Goal: Task Accomplishment & Management: Use online tool/utility

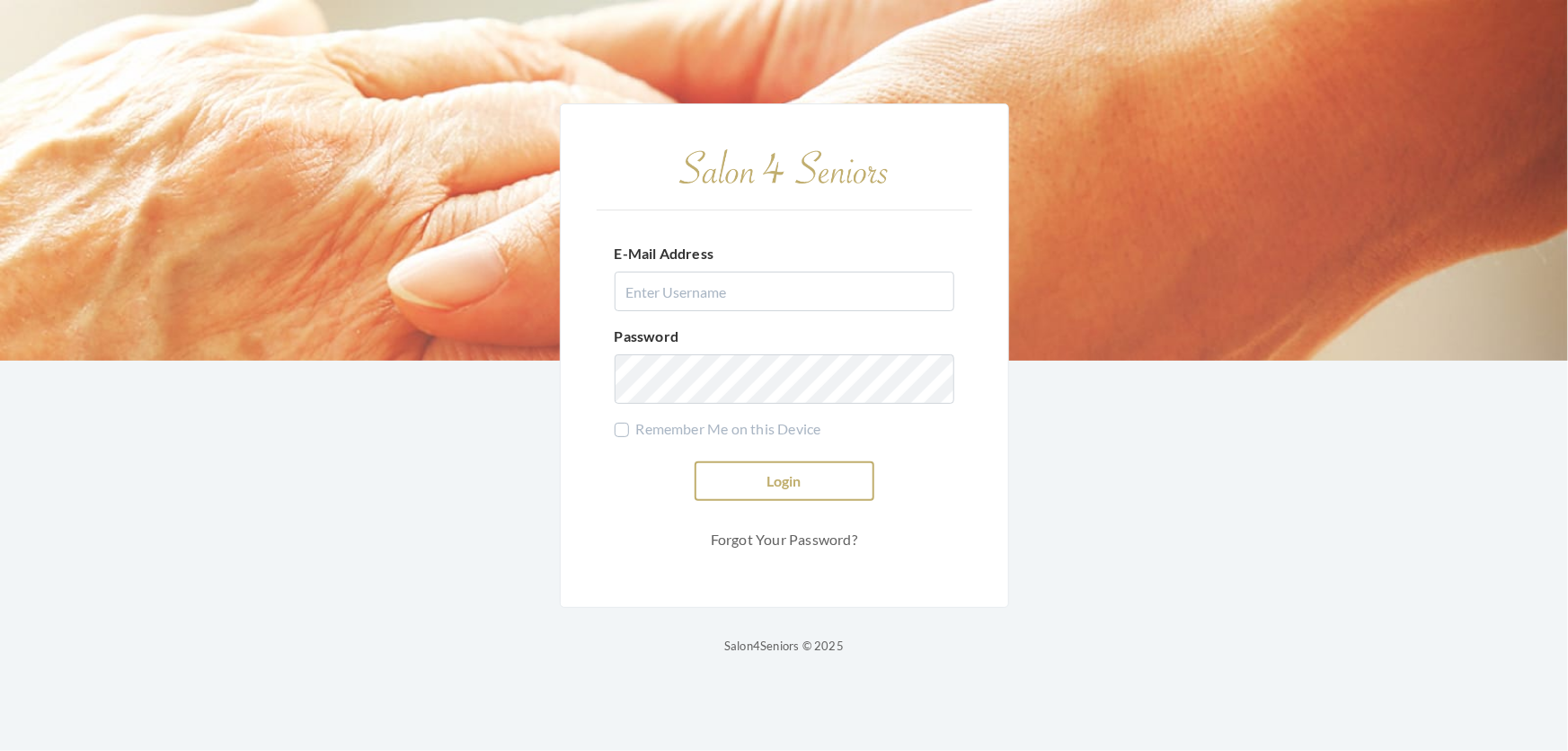
type input "shemekastephens@gmail.com"
click at [827, 464] on button "Login" at bounding box center [784, 480] width 180 height 39
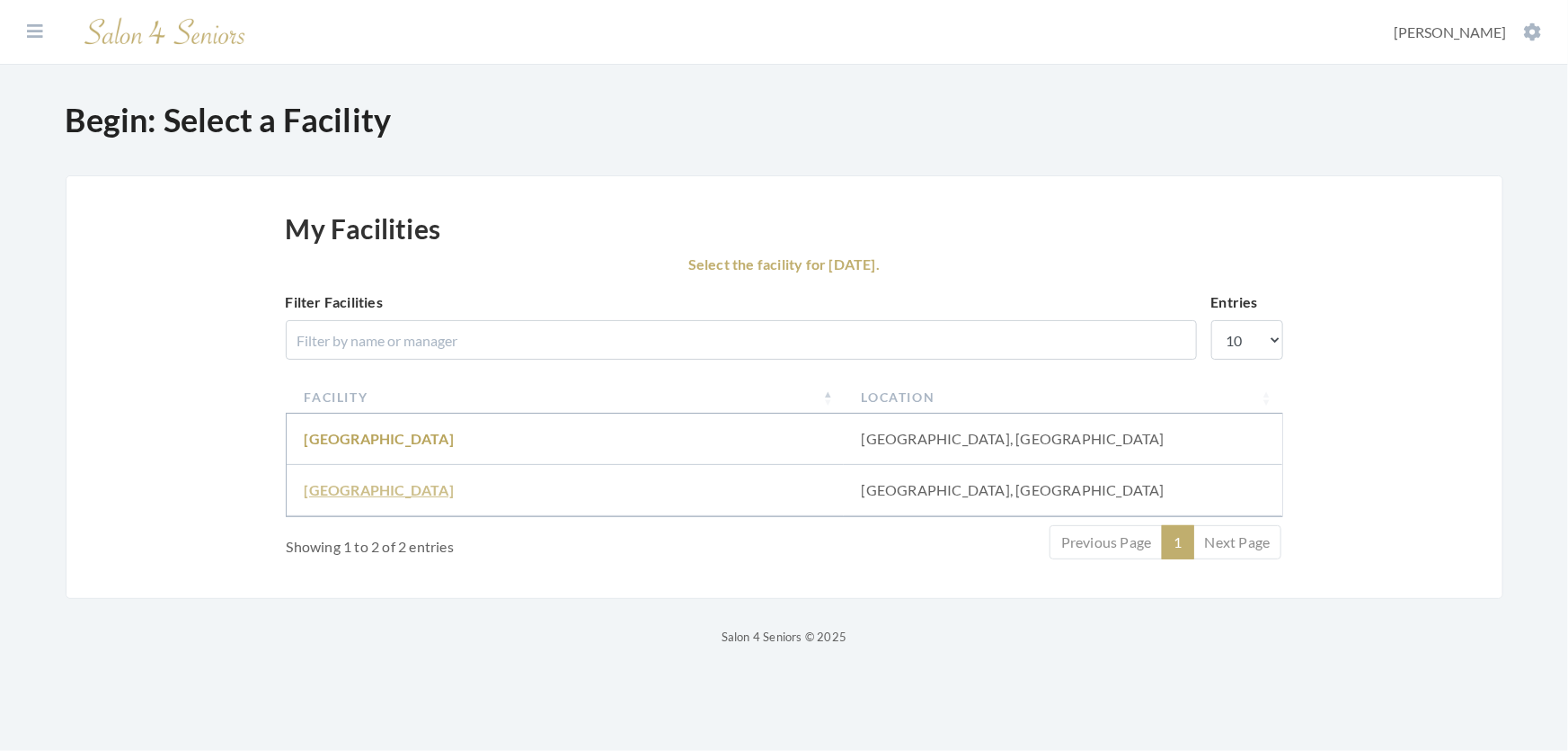
click at [347, 499] on link "Fair Haven" at bounding box center [379, 489] width 150 height 17
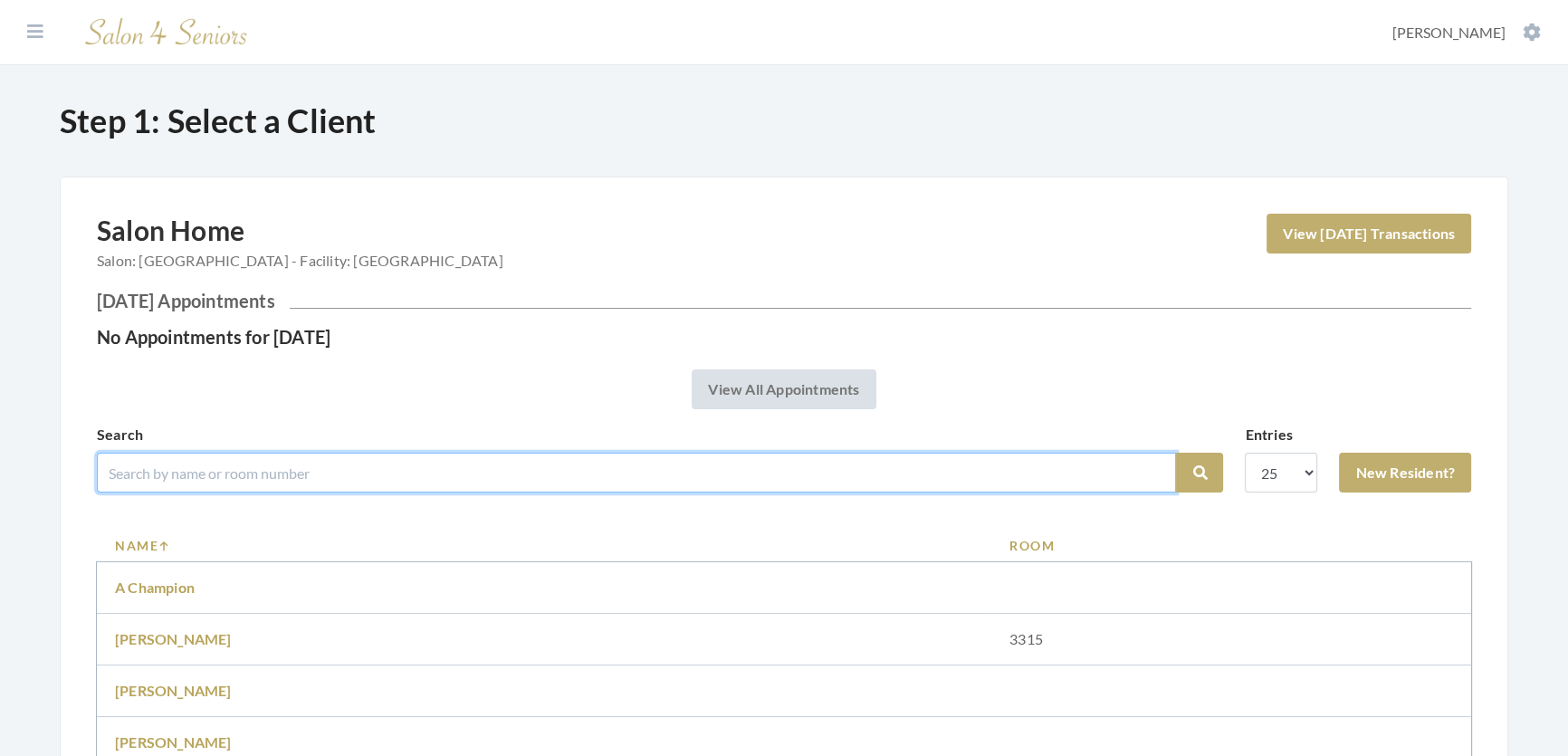
click at [193, 493] on input "search" at bounding box center [637, 472] width 1080 height 40
type input "Maryann mcdonld"
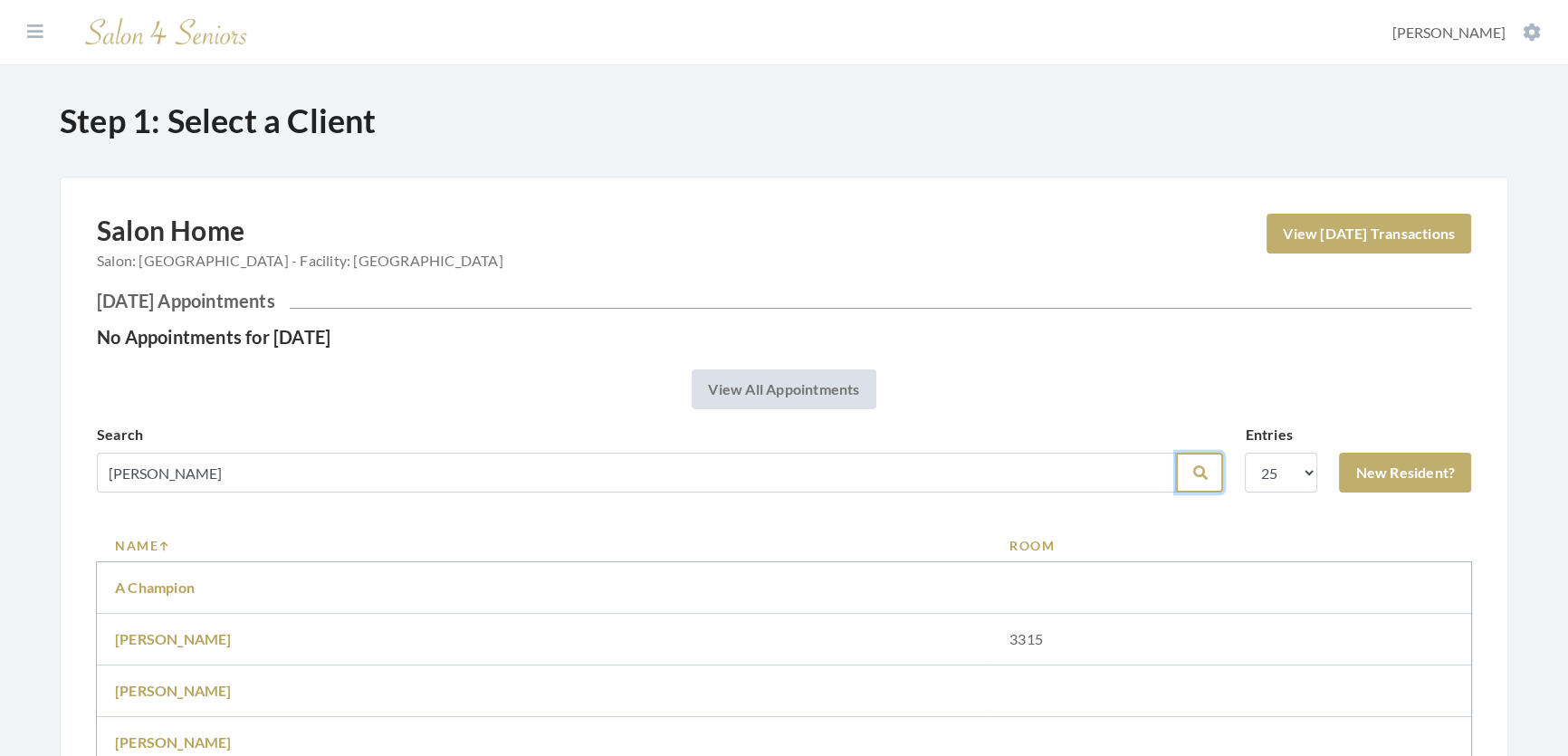
click at [1193, 480] on icon "submit" at bounding box center [1200, 472] width 15 height 15
click at [218, 699] on link "[PERSON_NAME]" at bounding box center [173, 690] width 116 height 18
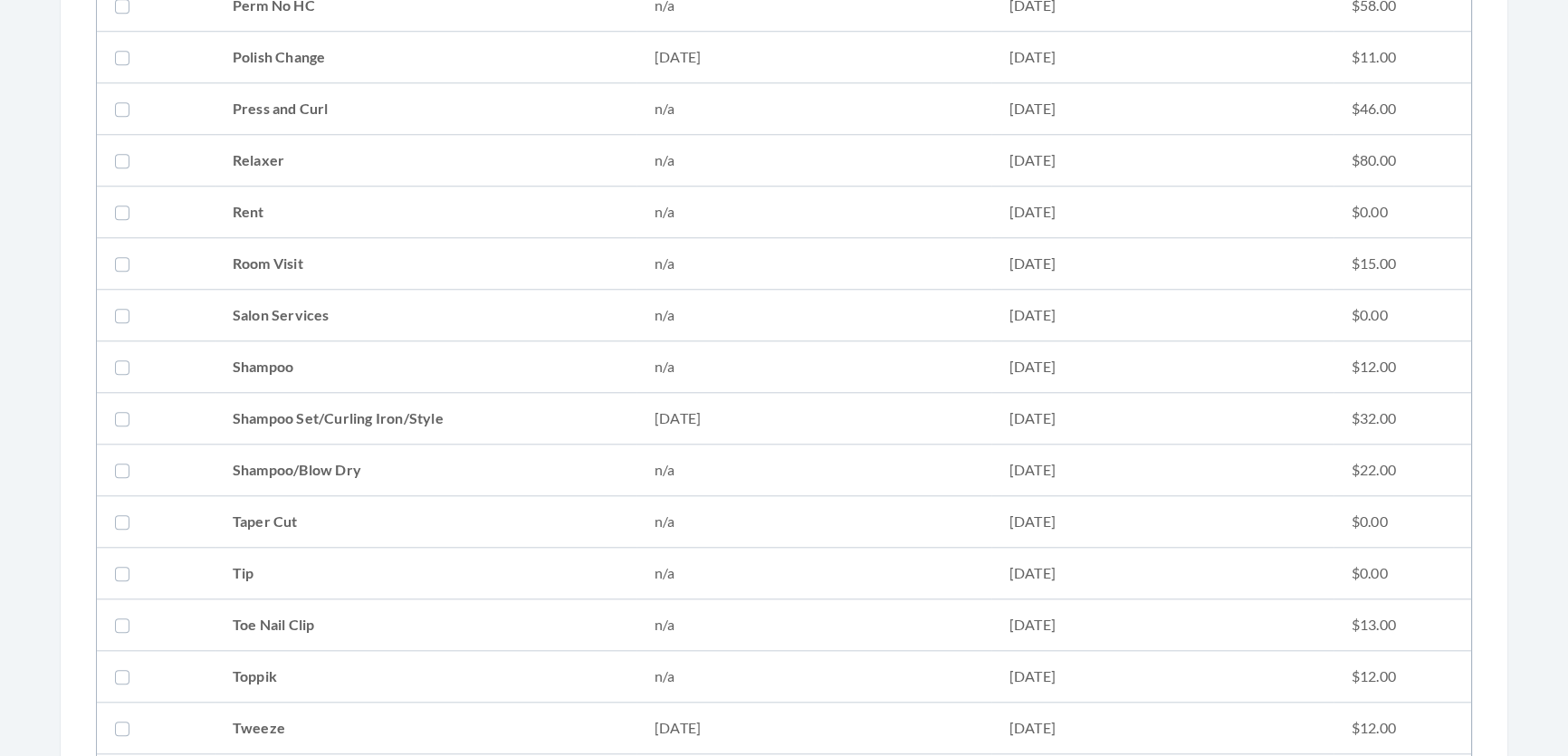
scroll to position [2140, 0]
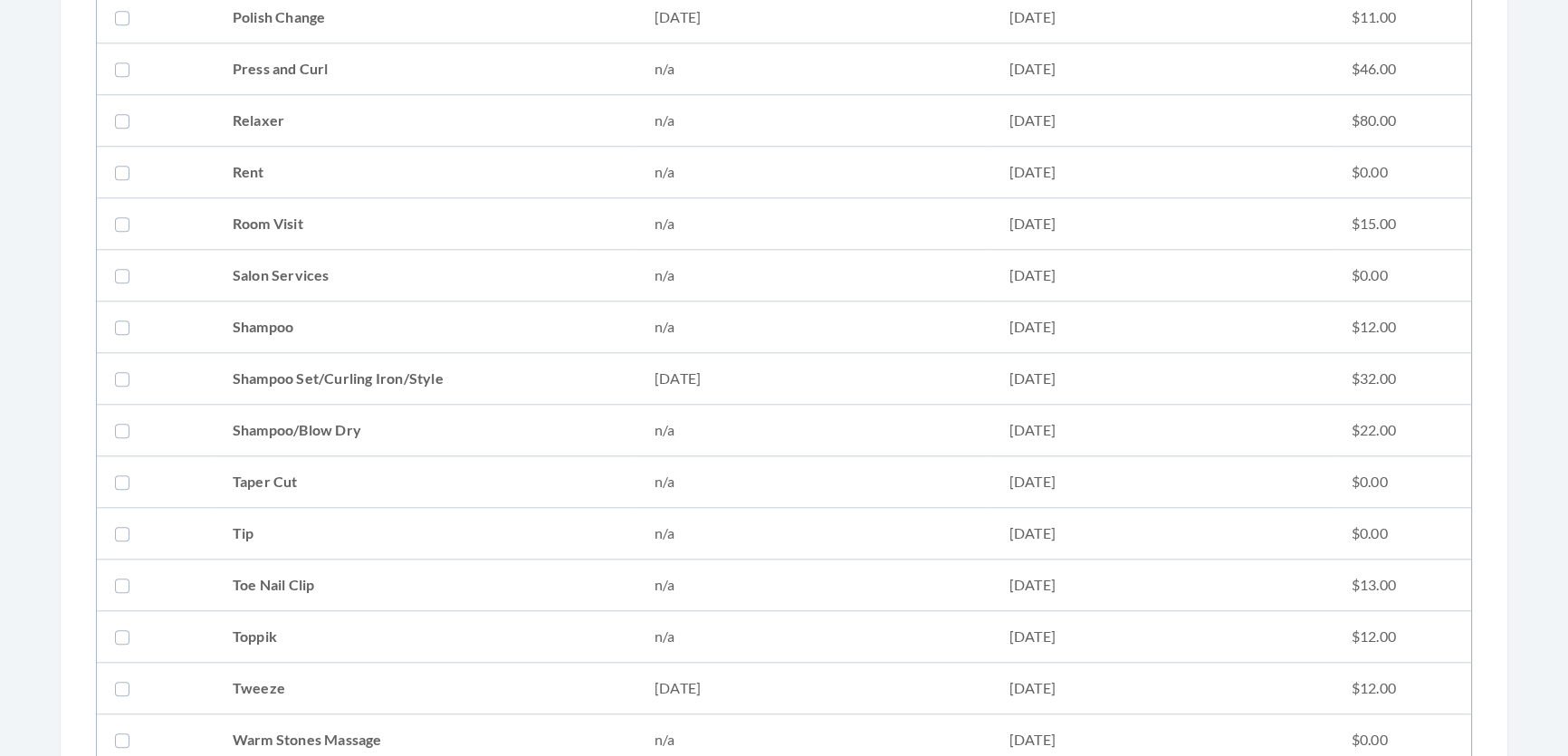
drag, startPoint x: 416, startPoint y: 368, endPoint x: 421, endPoint y: 379, distance: 12.1
click at [421, 379] on td "Shampoo Set/Curling Iron/Style" at bounding box center [425, 379] width 422 height 52
checkbox input "true"
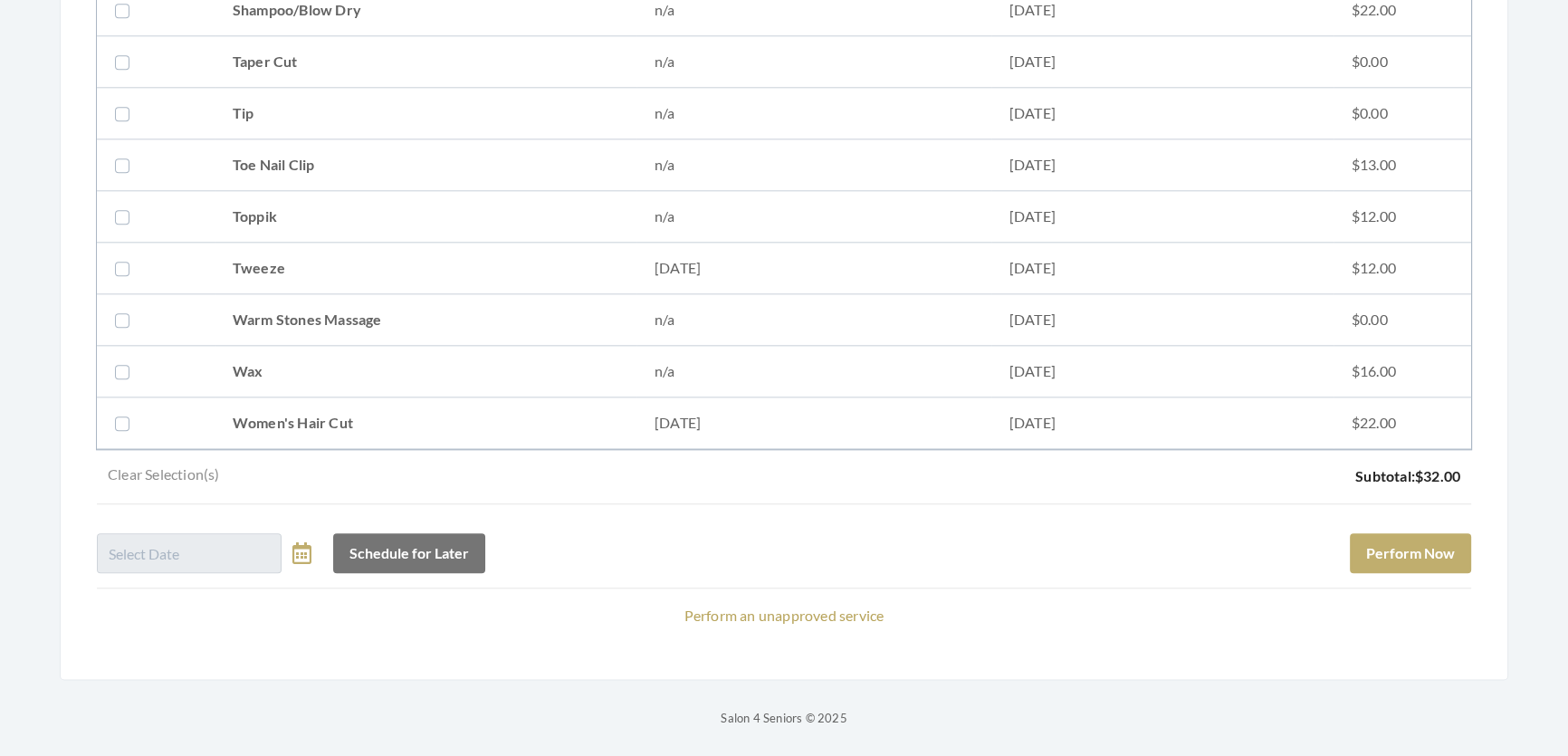
drag, startPoint x: 435, startPoint y: 383, endPoint x: 478, endPoint y: 400, distance: 46.2
click at [443, 397] on td "Women's Hair Cut" at bounding box center [425, 423] width 422 height 52
checkbox input "true"
click at [1386, 533] on button "Perform Now" at bounding box center [1410, 553] width 121 height 40
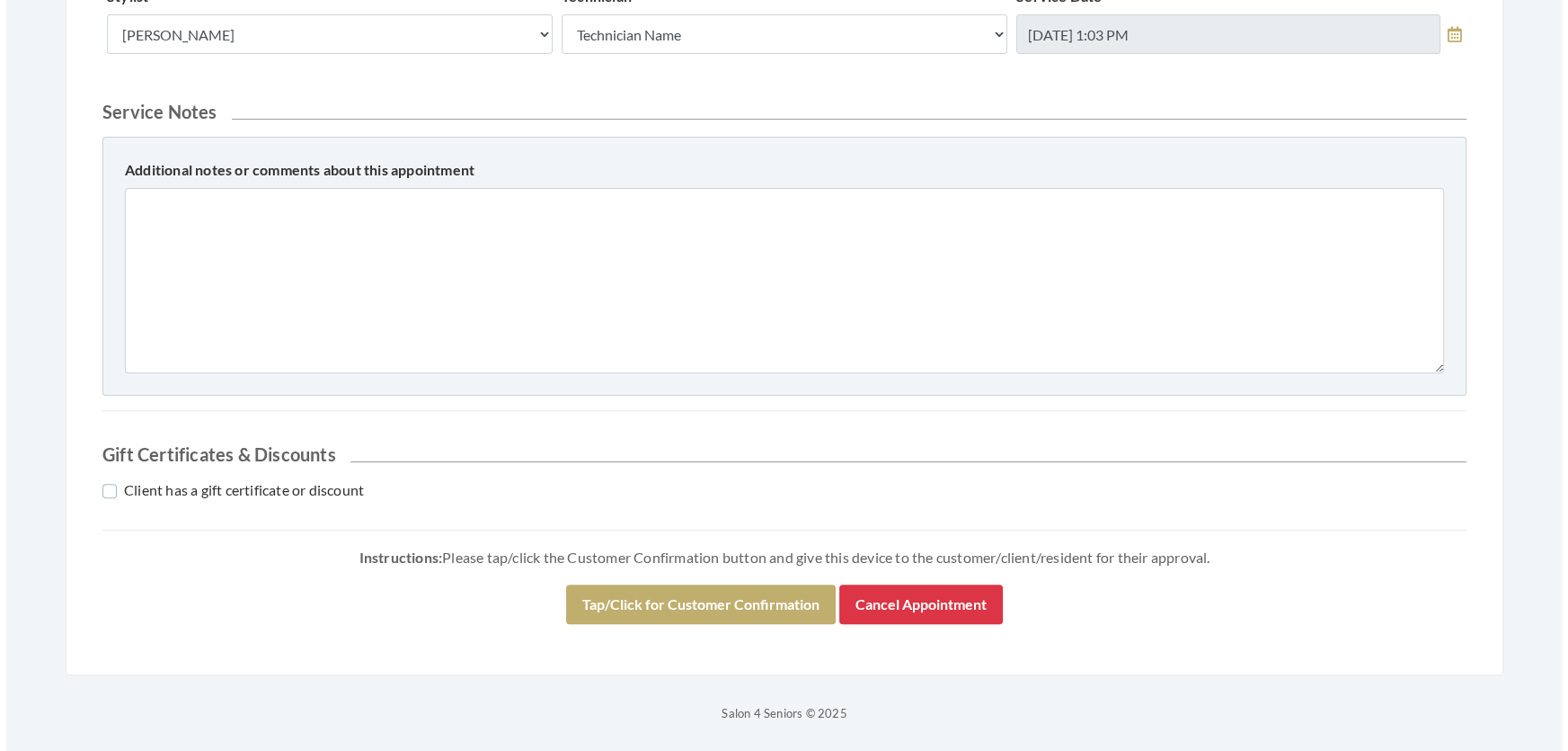
scroll to position [937, 0]
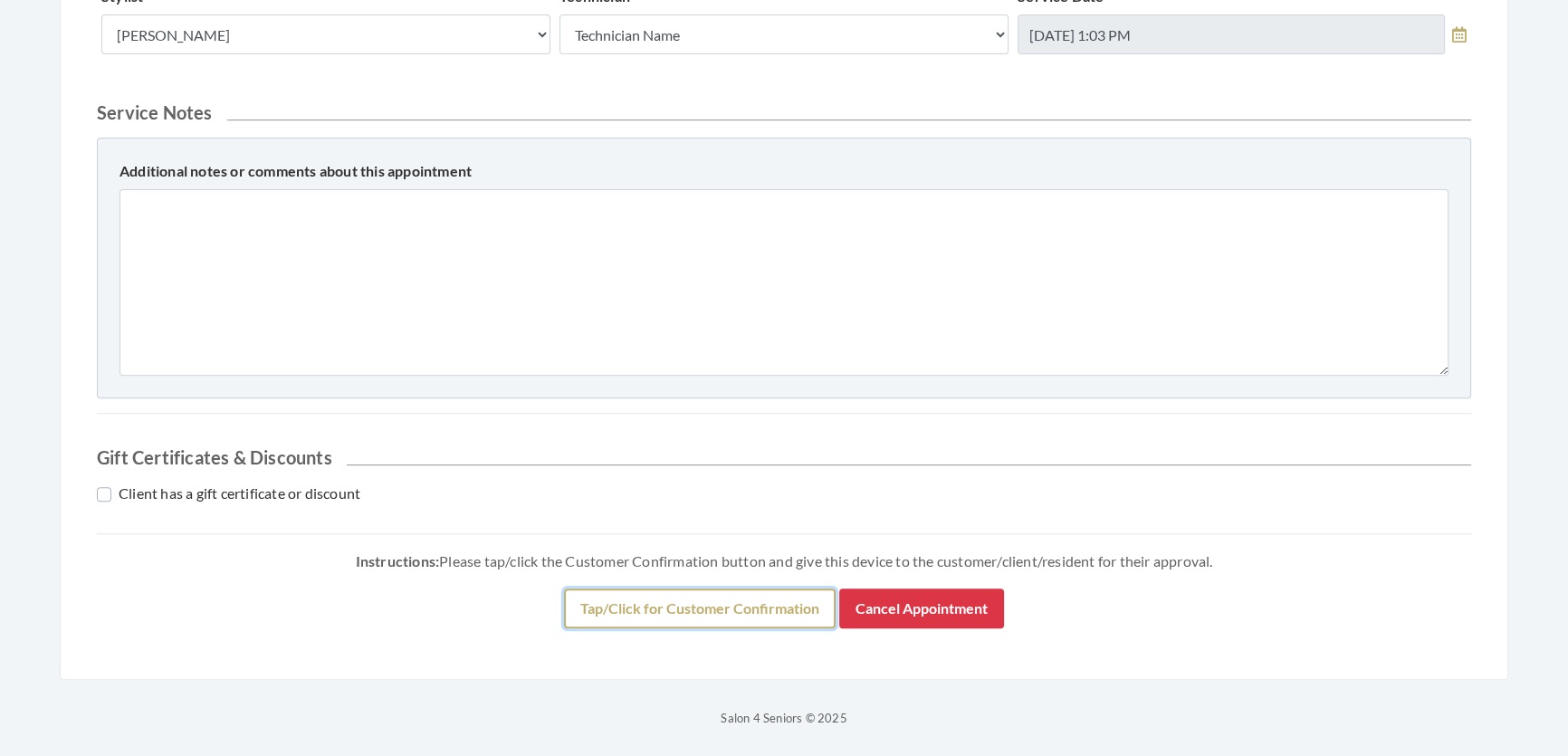
click at [805, 605] on button "Tap/Click for Customer Confirmation" at bounding box center [700, 608] width 272 height 40
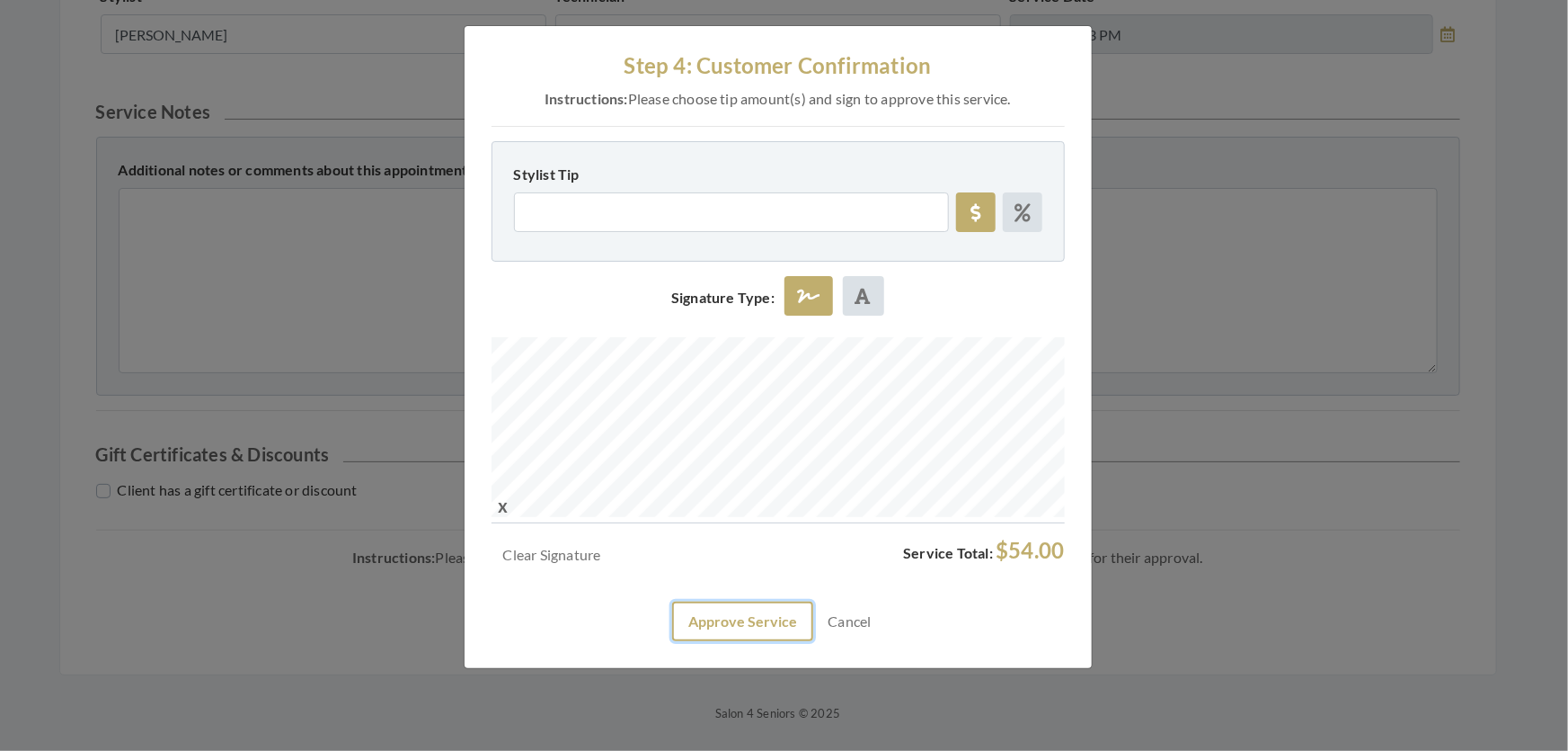
click at [790, 641] on button "Approve Service" at bounding box center [743, 621] width 141 height 39
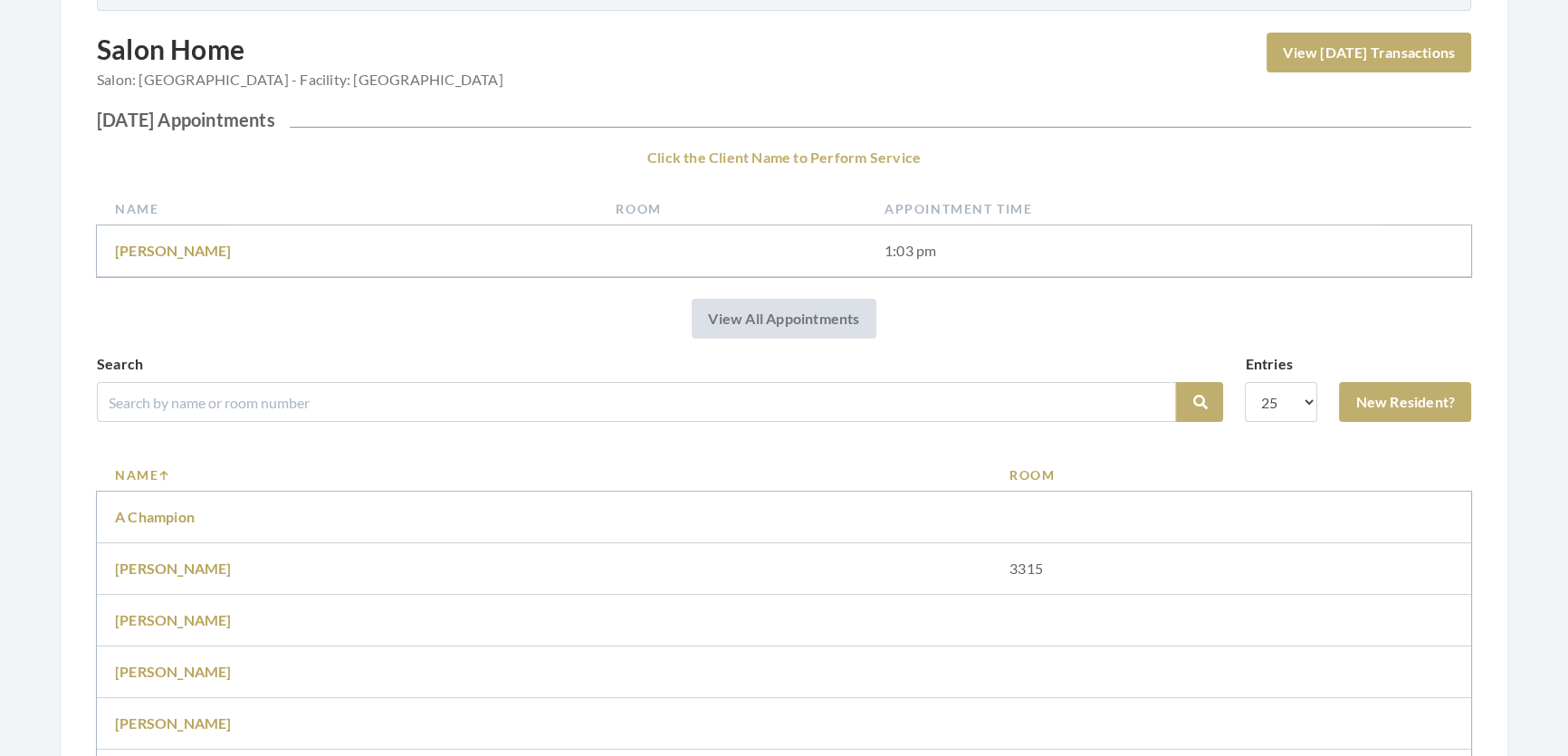
scroll to position [411, 0]
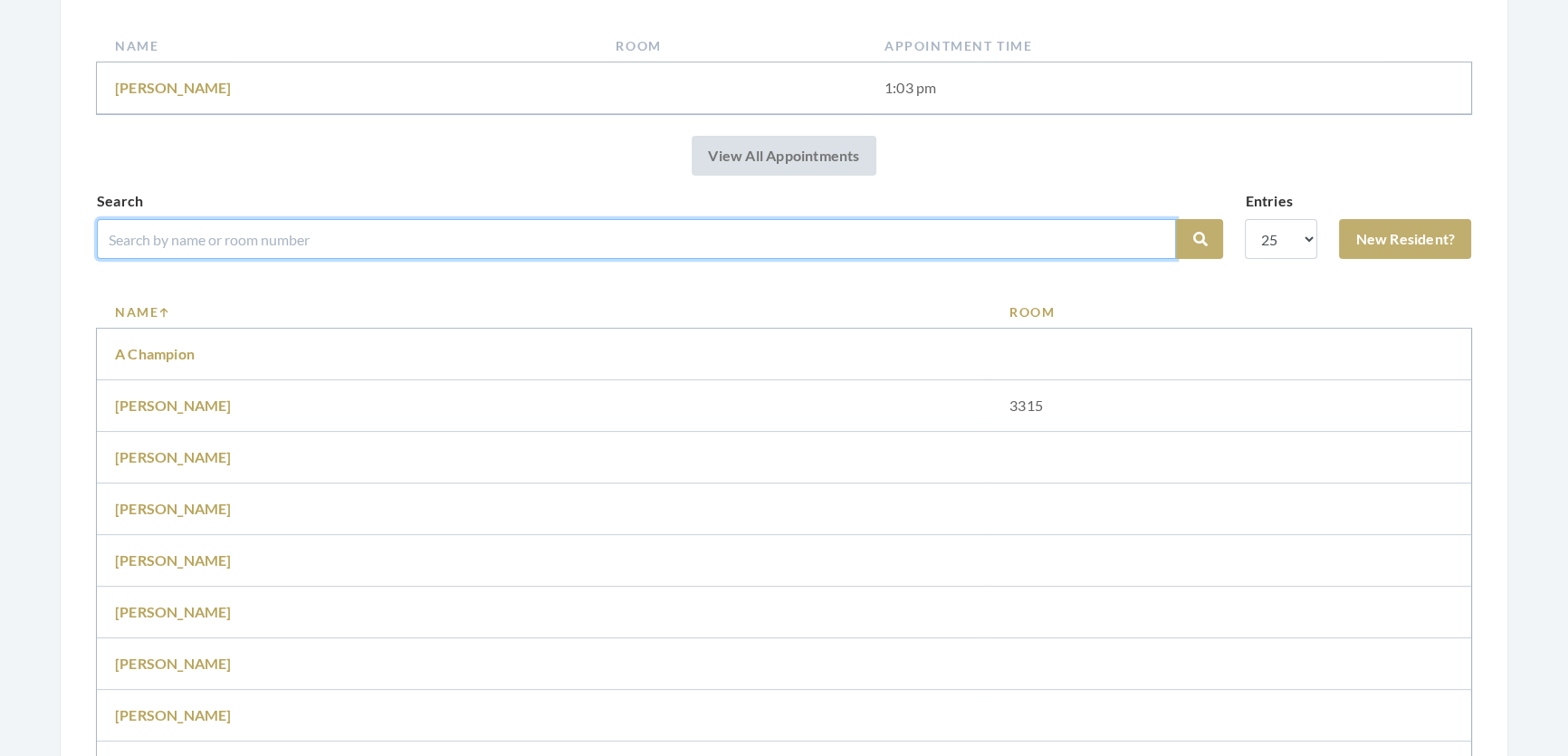
click at [398, 256] on input "search" at bounding box center [637, 238] width 1080 height 40
type input "[PERSON_NAME]"
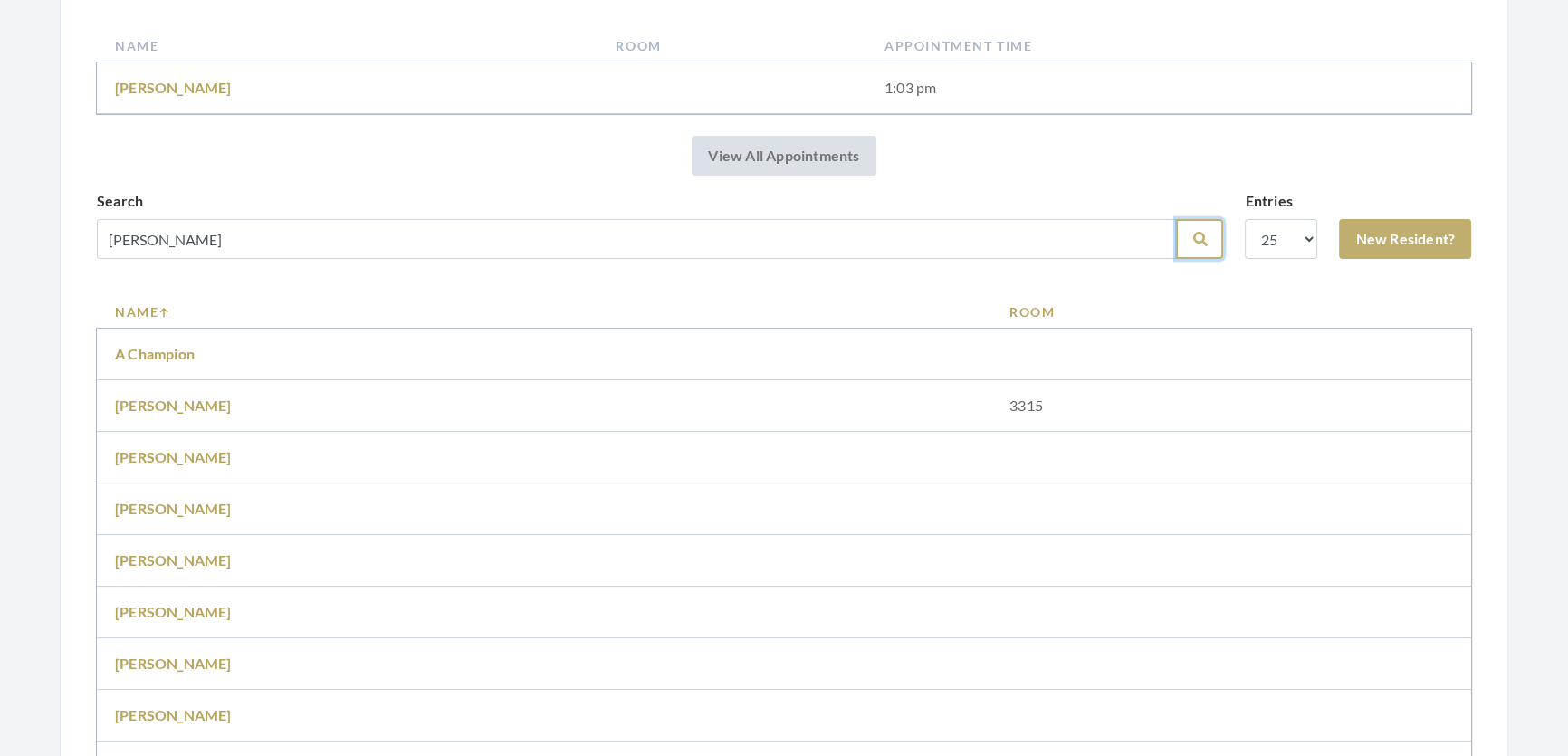
click at [1193, 246] on icon "submit" at bounding box center [1200, 239] width 15 height 15
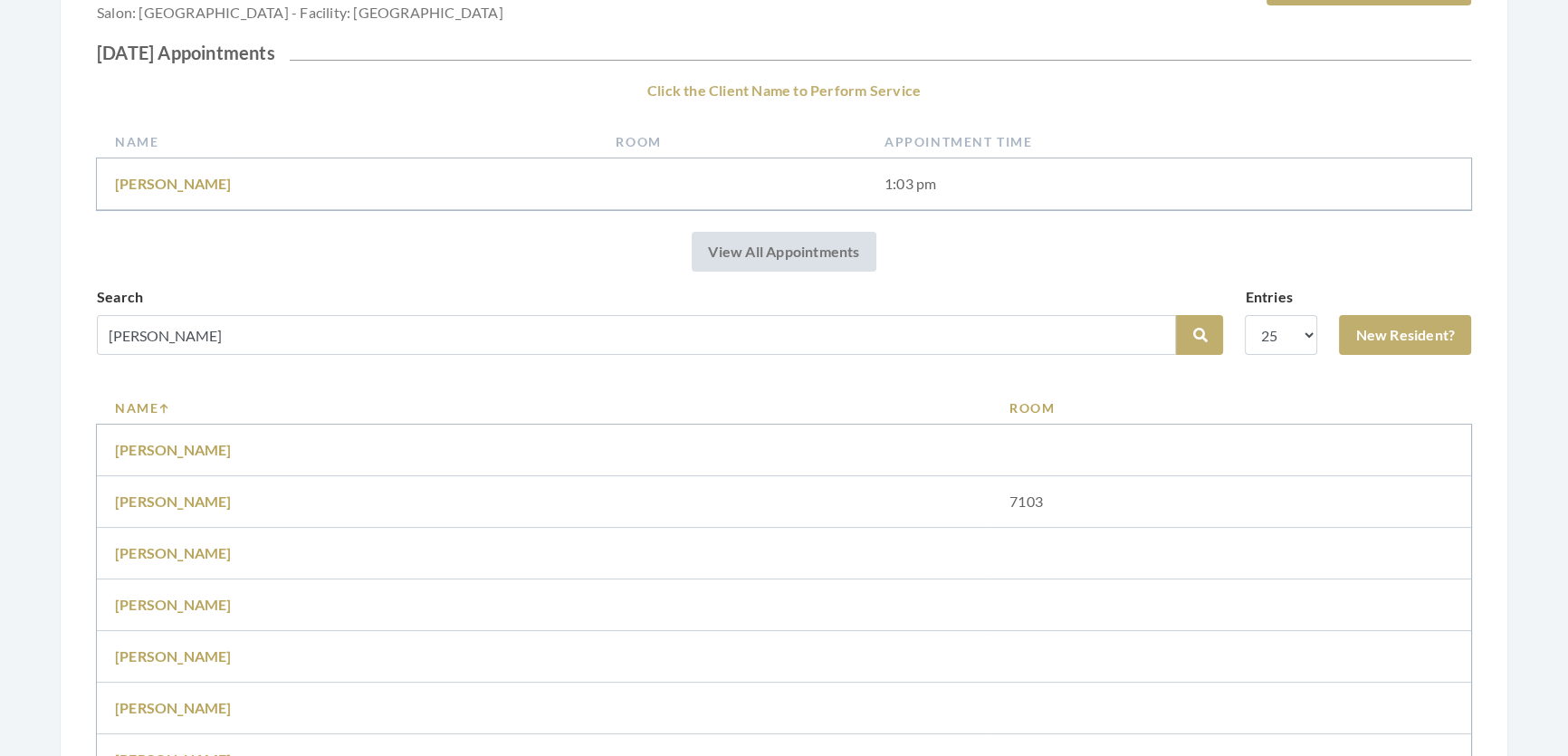
scroll to position [411, 0]
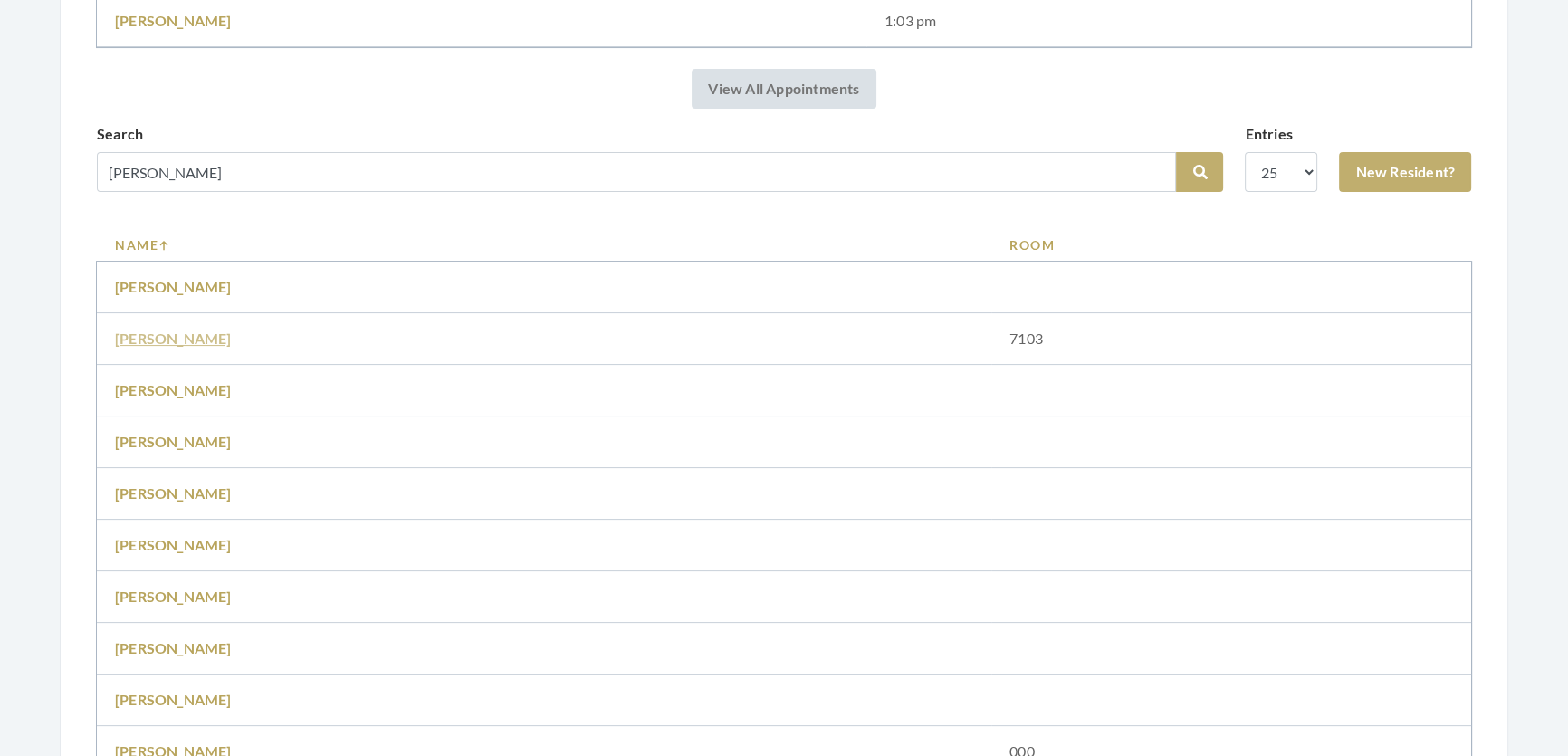
click at [164, 347] on link "[PERSON_NAME]" at bounding box center [173, 338] width 116 height 18
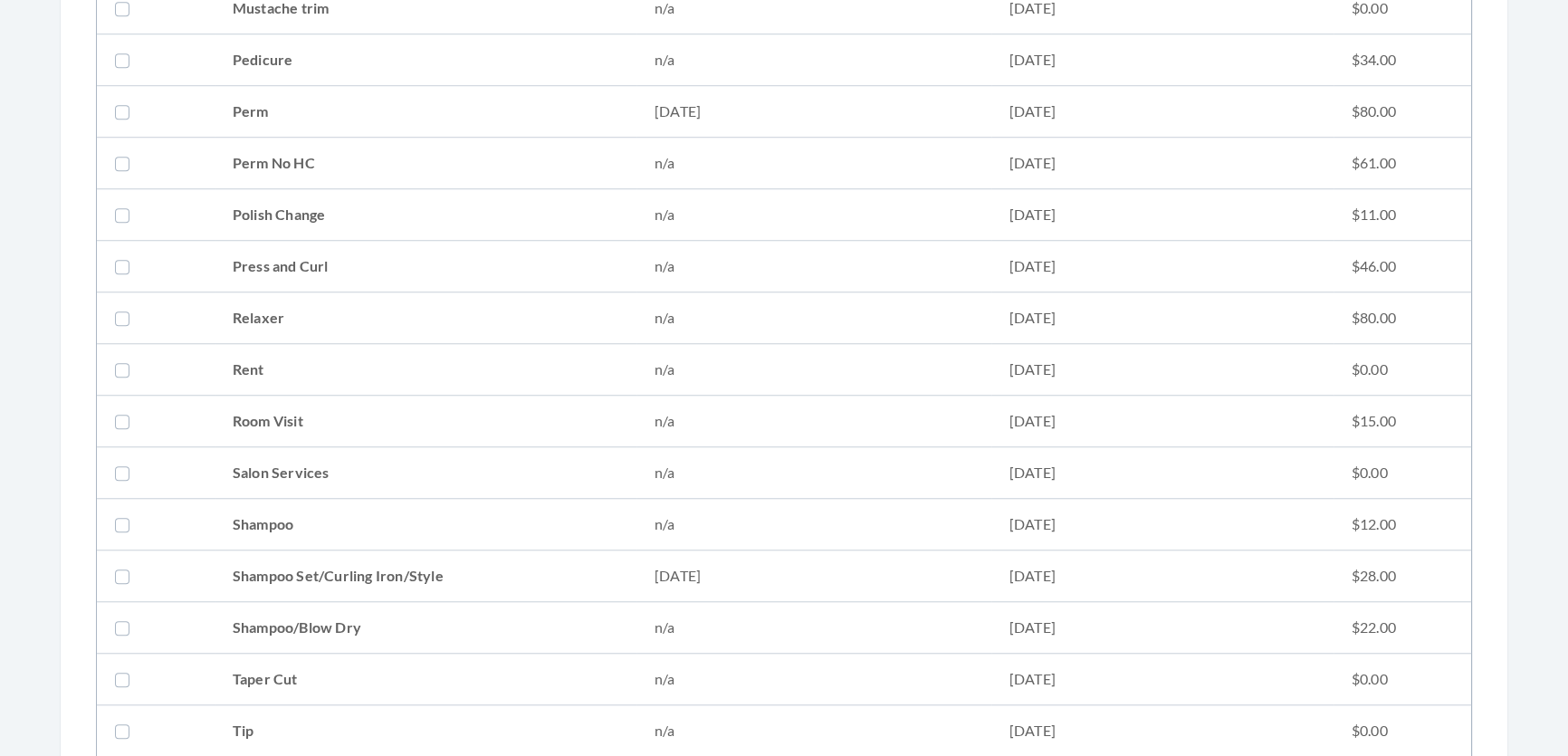
scroll to position [1974, 0]
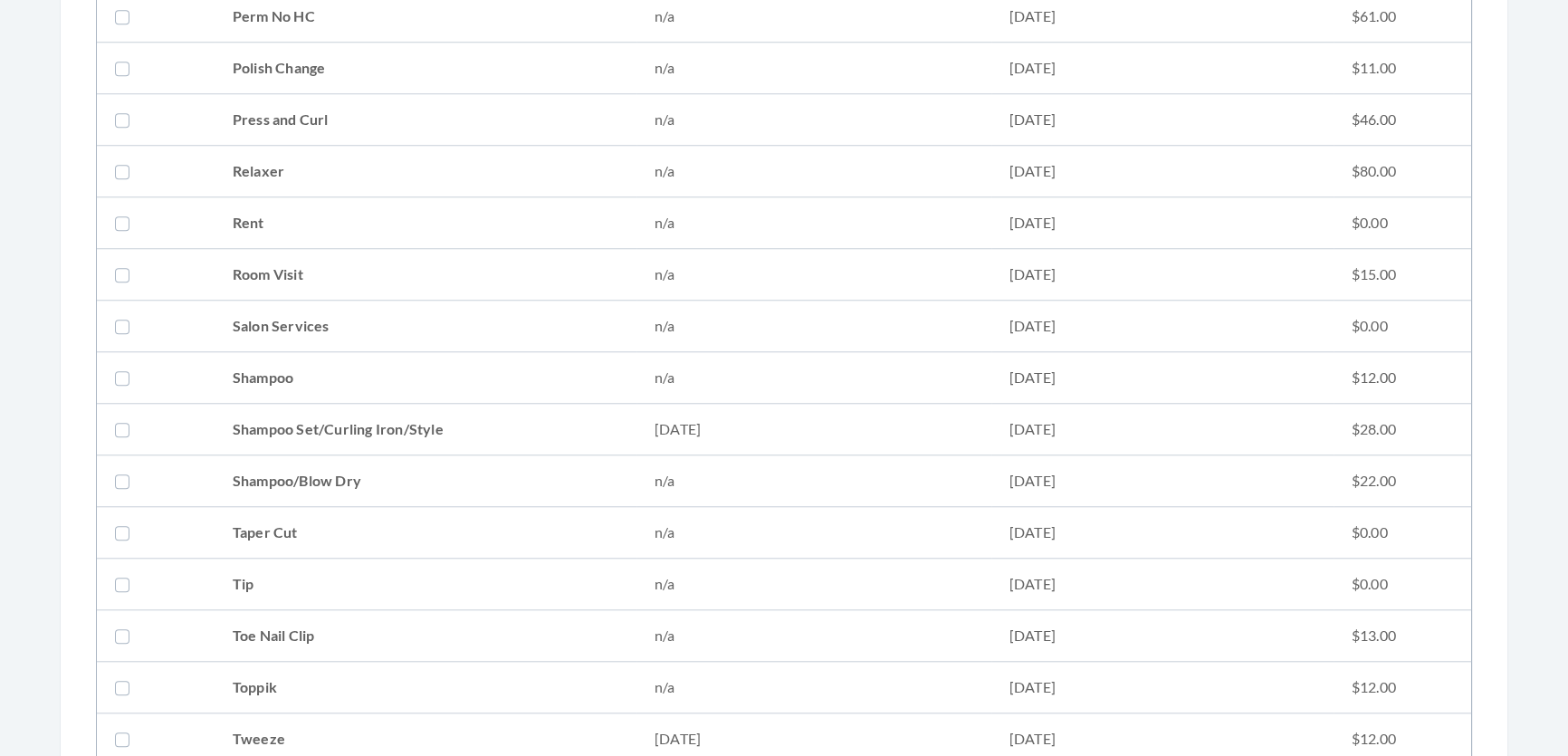
click at [262, 419] on td "Shampoo Set/Curling Iron/Style" at bounding box center [425, 430] width 422 height 52
checkbox input "true"
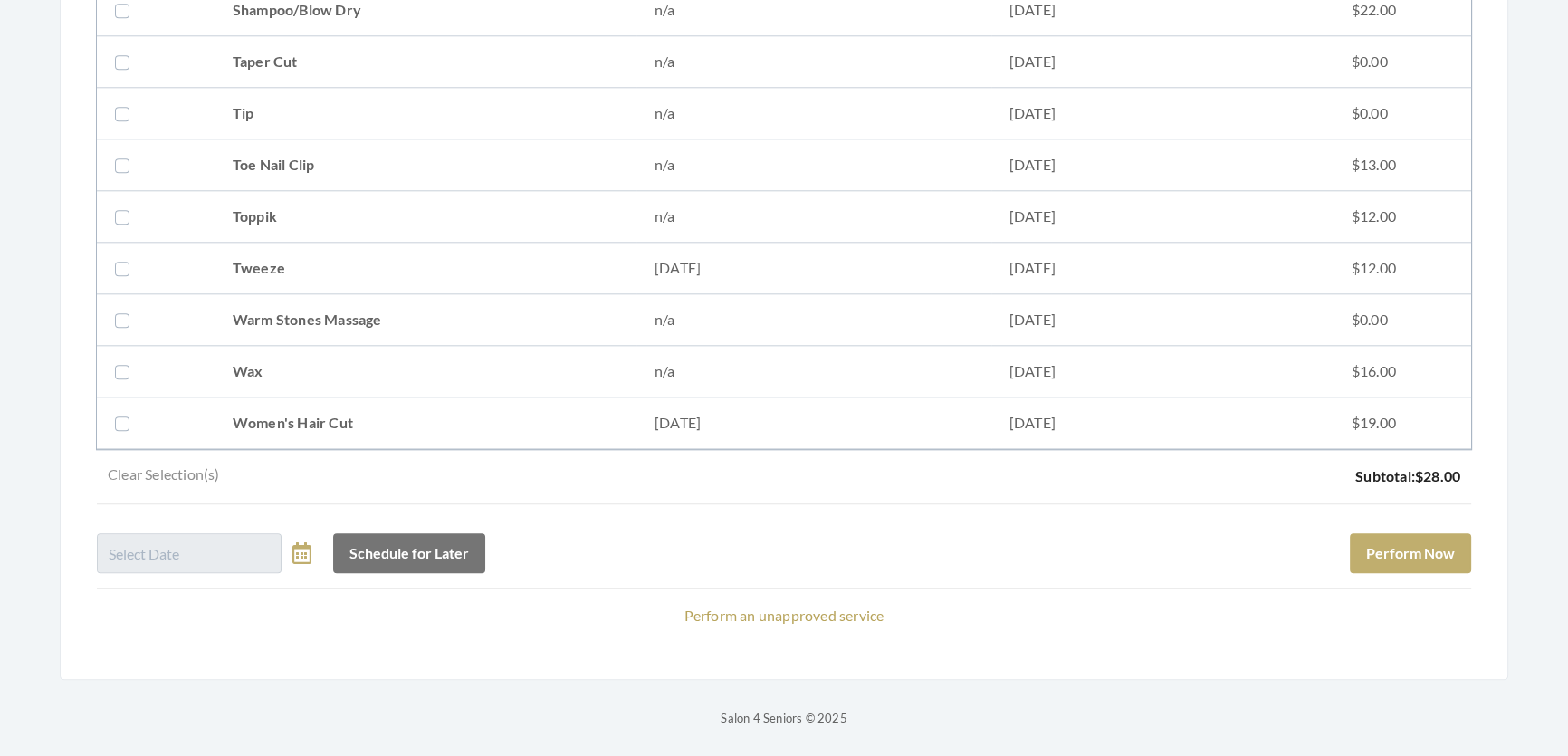
drag, startPoint x: 1389, startPoint y: 613, endPoint x: 1373, endPoint y: 602, distance: 19.4
click at [1387, 613] on p "Perform an unapproved service" at bounding box center [784, 615] width 1375 height 25
click at [1329, 534] on div "Schedule for Later Perform Now" at bounding box center [784, 545] width 1375 height 55
drag, startPoint x: 1355, startPoint y: 543, endPoint x: 1386, endPoint y: 542, distance: 31.0
click at [1380, 542] on button "Perform Now" at bounding box center [1410, 553] width 121 height 40
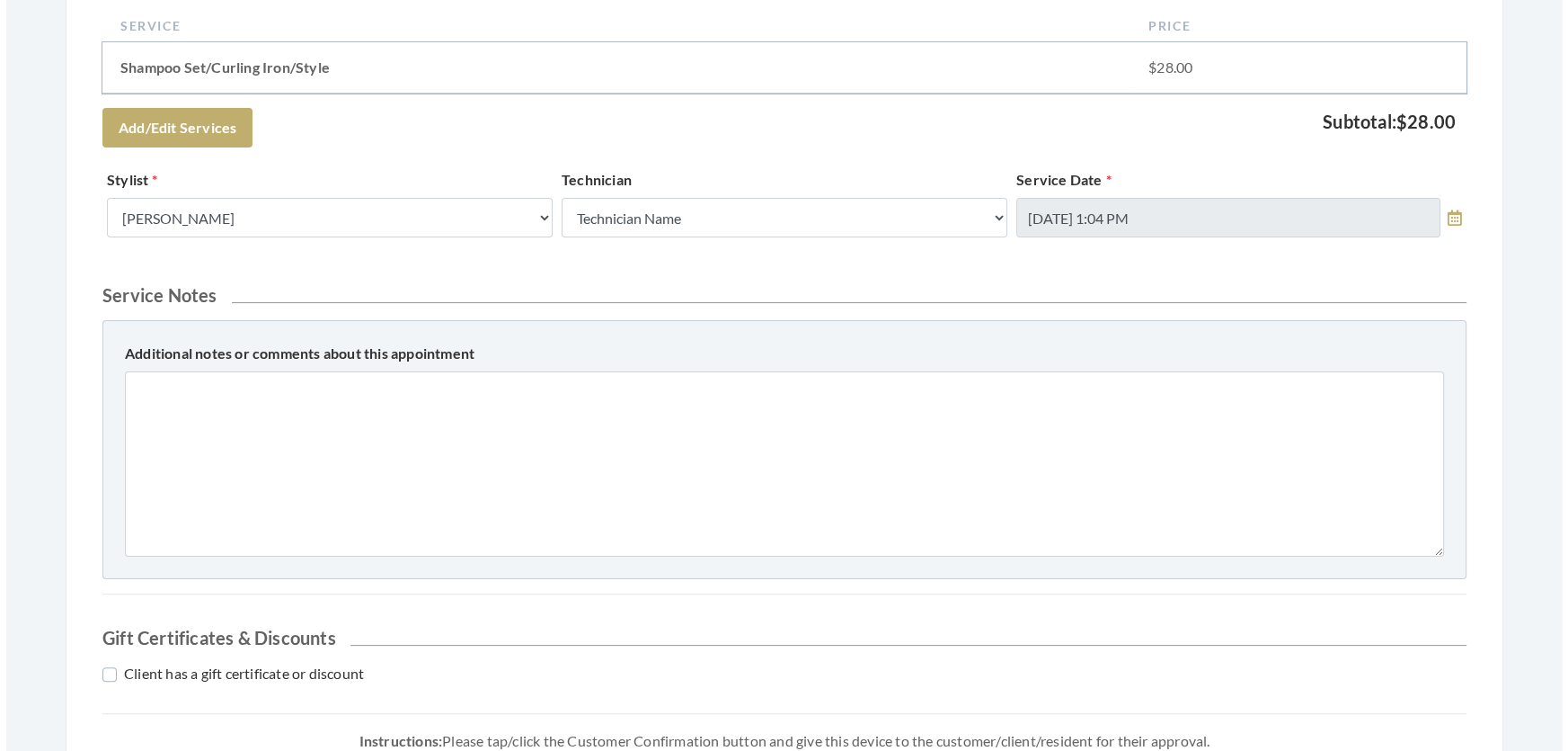
scroll to position [769, 0]
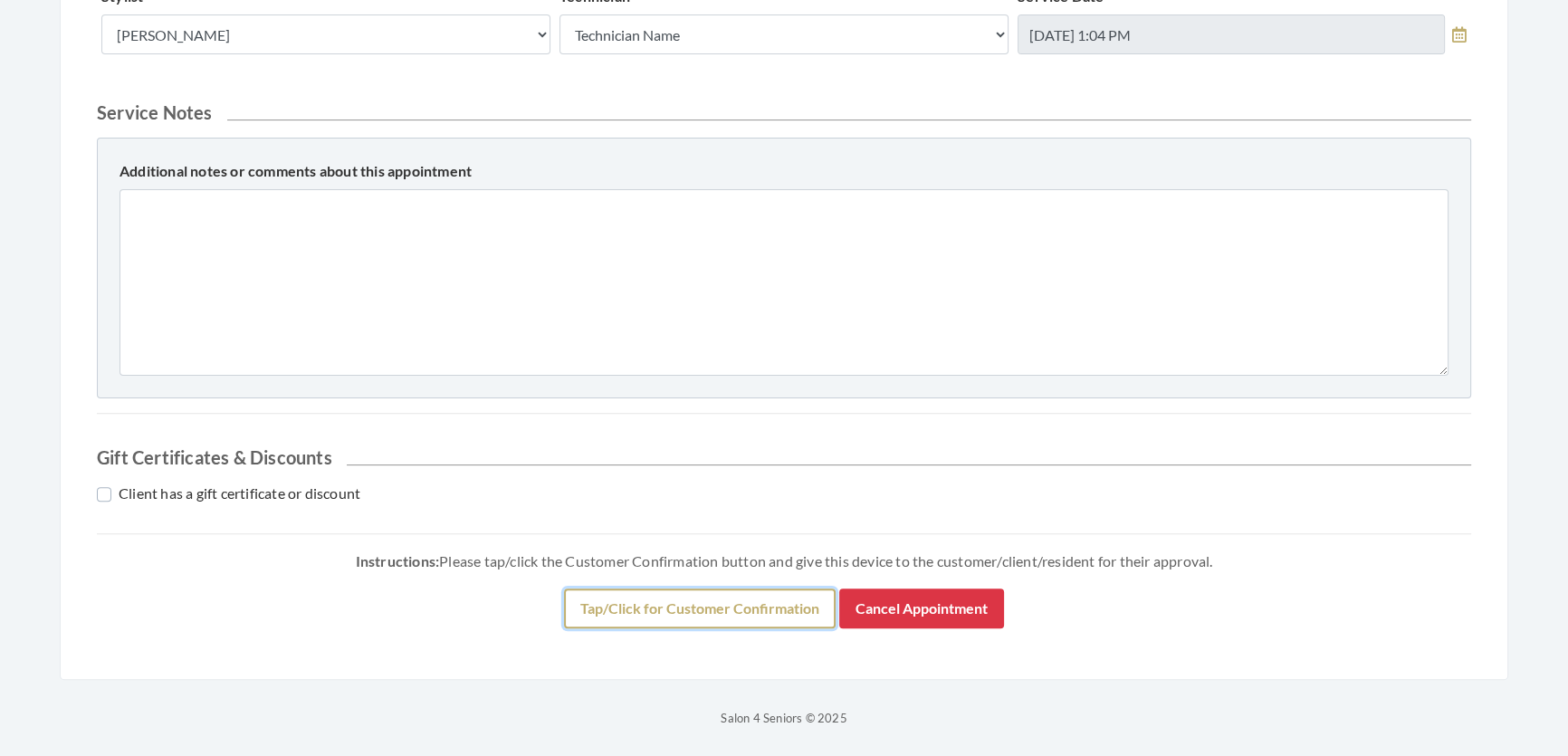
click at [717, 610] on button "Tap/Click for Customer Confirmation" at bounding box center [700, 608] width 272 height 40
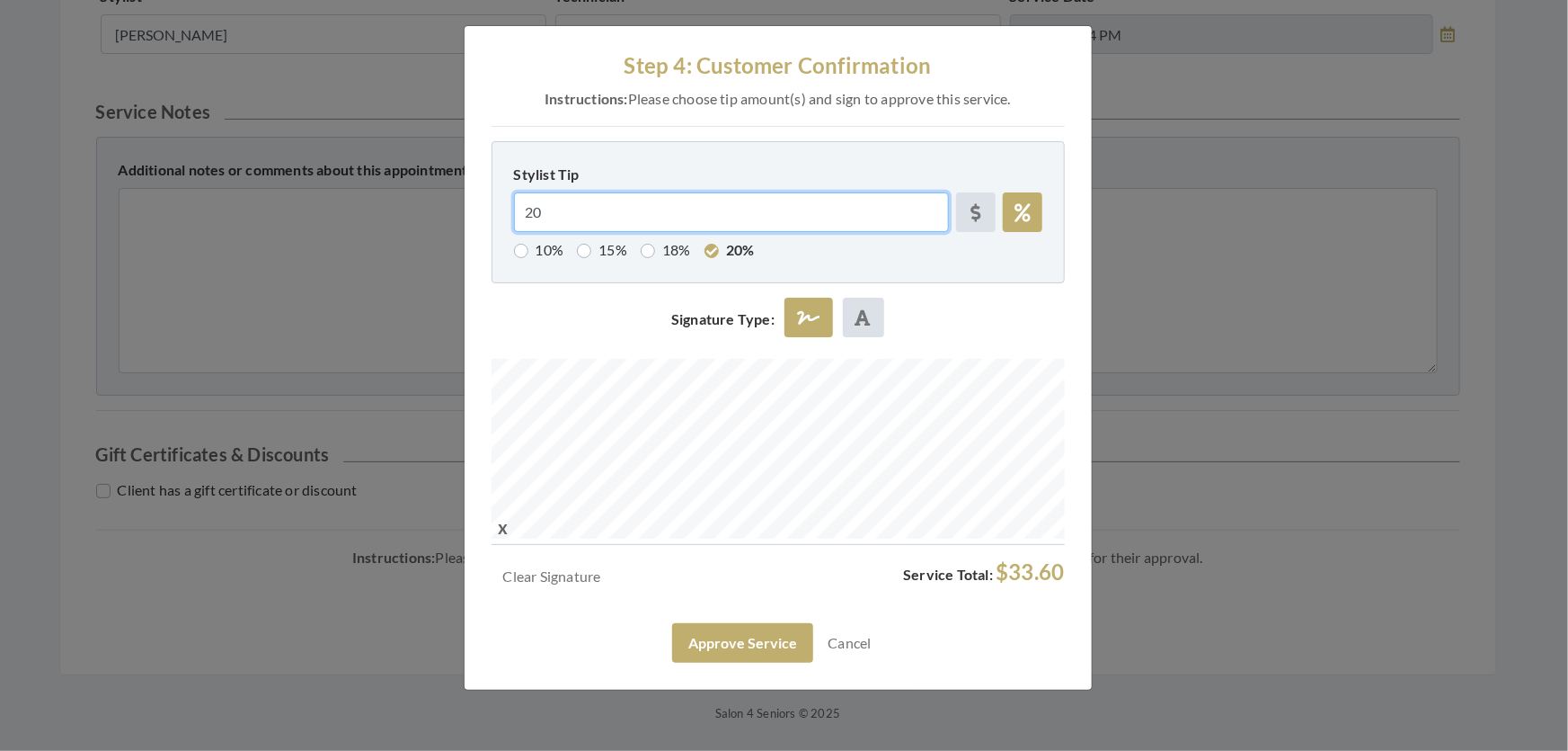
drag, startPoint x: 566, startPoint y: 233, endPoint x: 562, endPoint y: 241, distance: 8.9
click at [566, 232] on input "20" at bounding box center [731, 212] width 435 height 39
type input "2"
radio input "false"
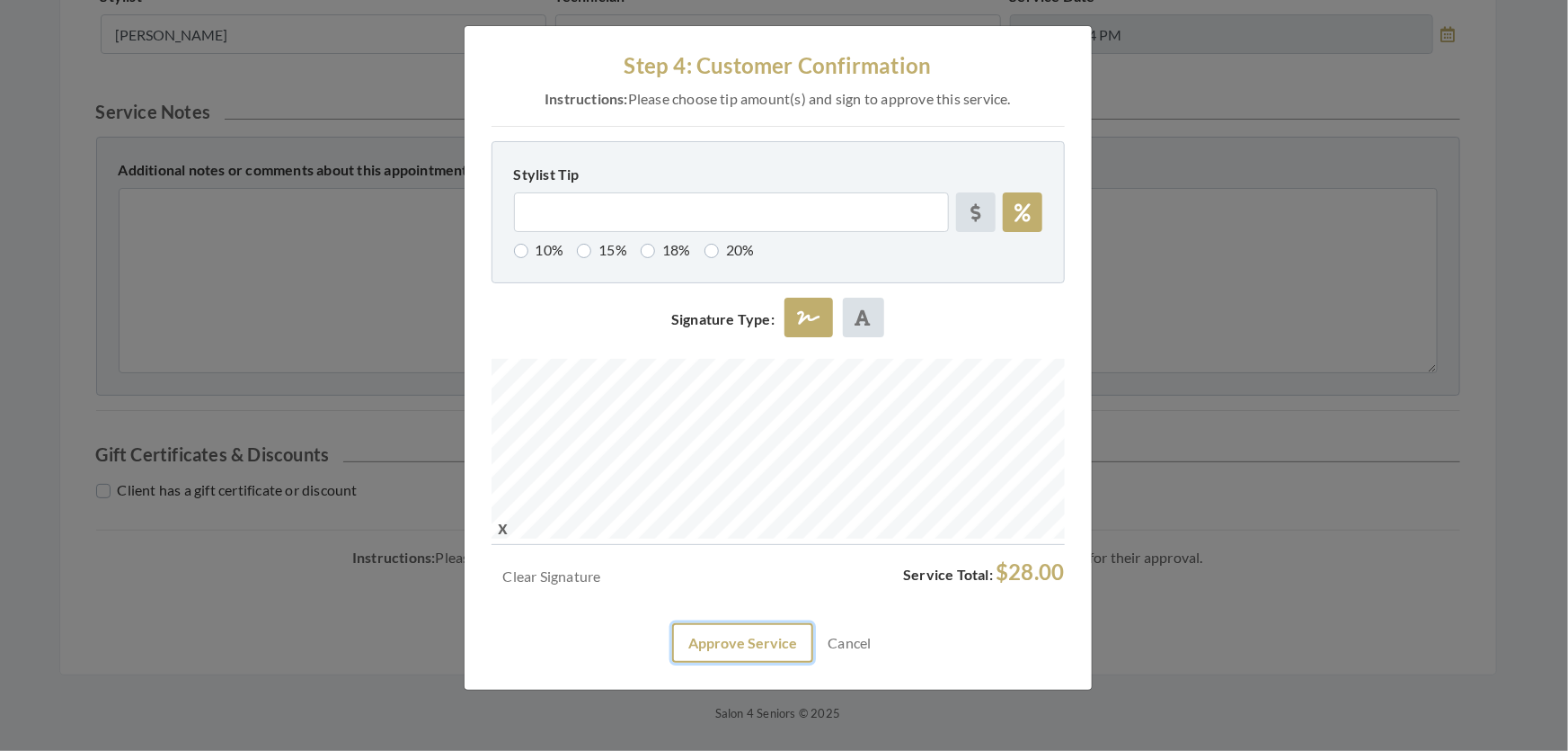
click at [749, 663] on button "Approve Service" at bounding box center [743, 643] width 141 height 39
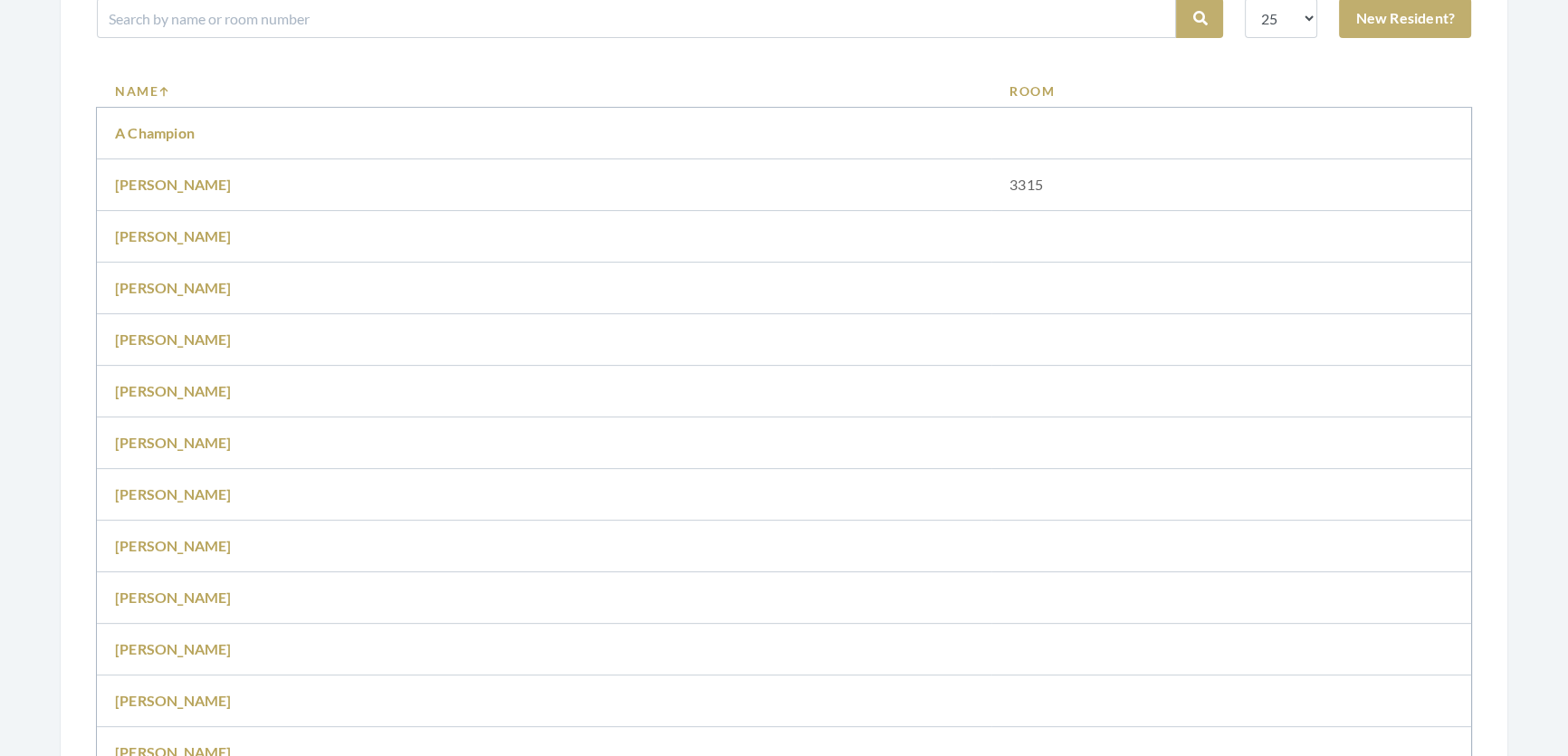
scroll to position [576, 0]
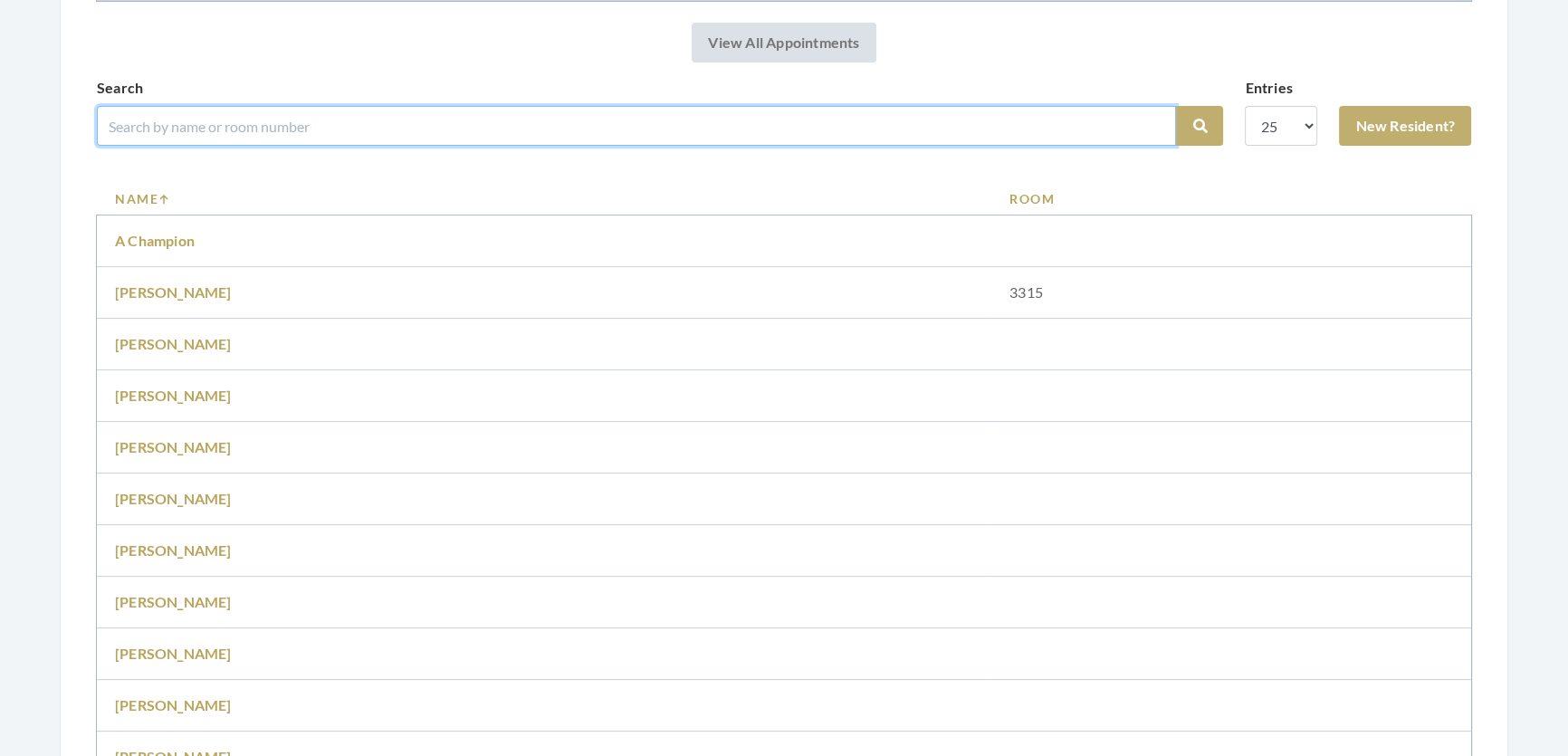
click at [637, 145] on input "search" at bounding box center [637, 126] width 1080 height 40
type input "Audrey"
click at [1176, 106] on button "Search" at bounding box center [1199, 126] width 47 height 40
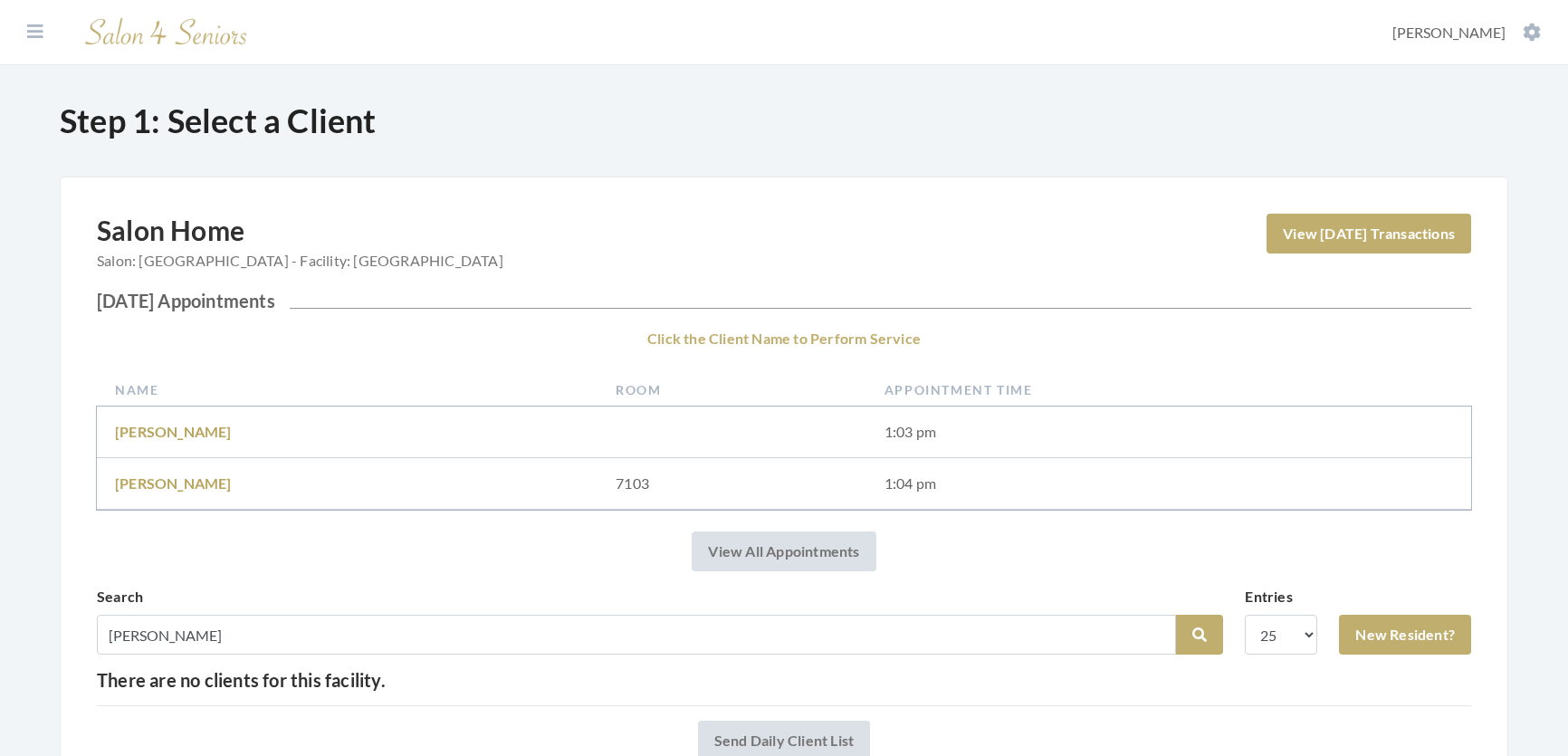
scroll to position [177, 0]
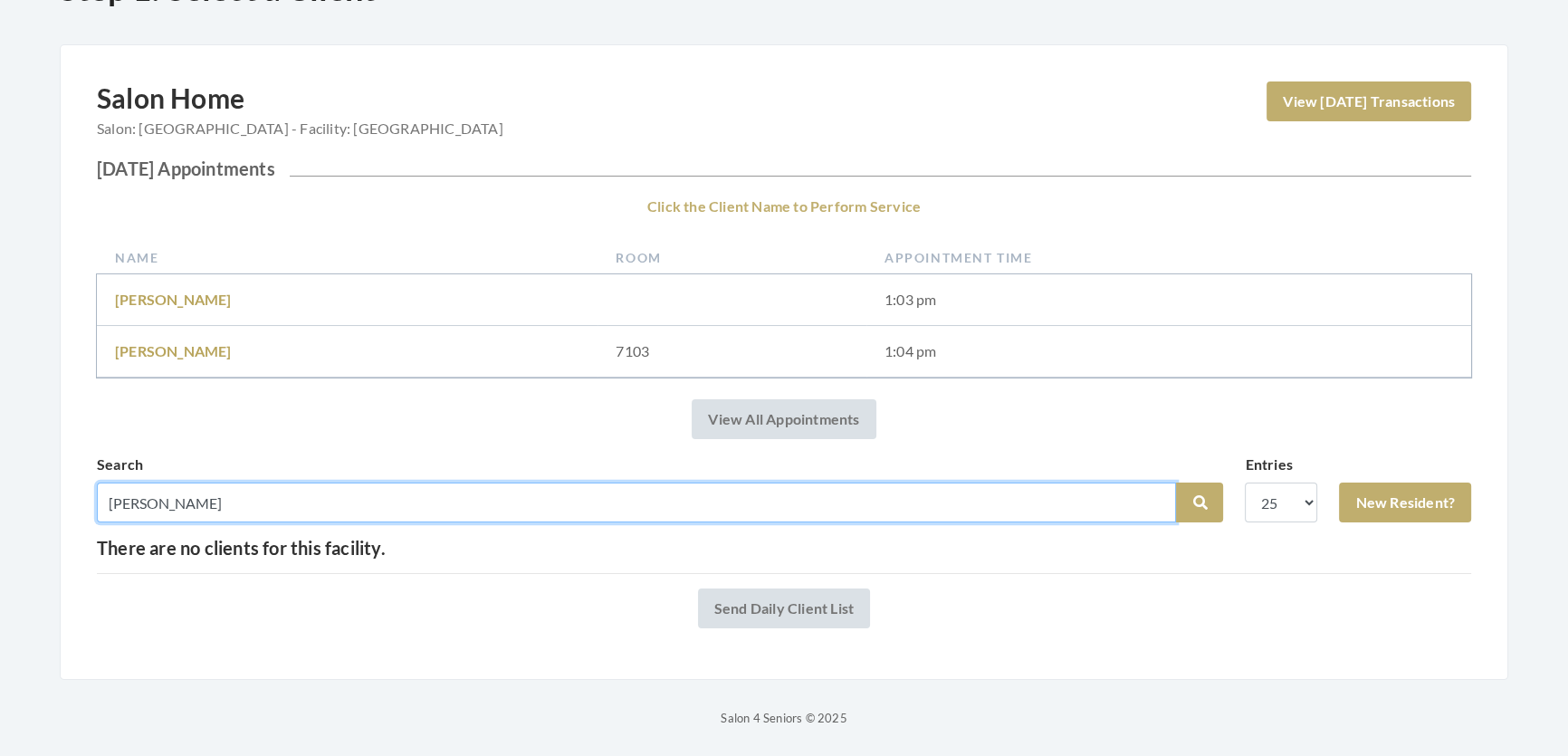
click at [206, 490] on input "Audrey" at bounding box center [637, 502] width 1080 height 40
type input "audrey"
click at [1176, 482] on button "Search" at bounding box center [1199, 502] width 47 height 40
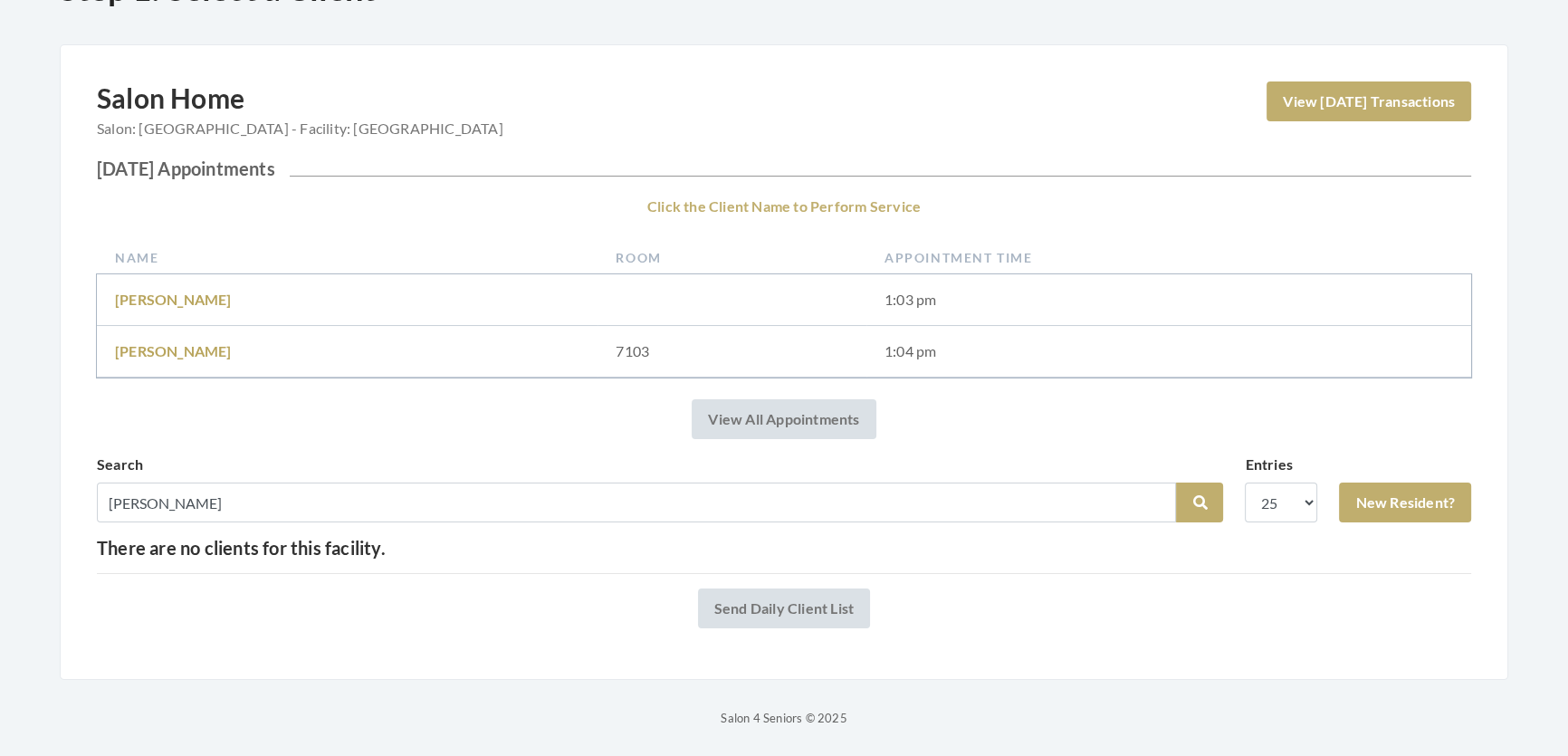
scroll to position [177, 0]
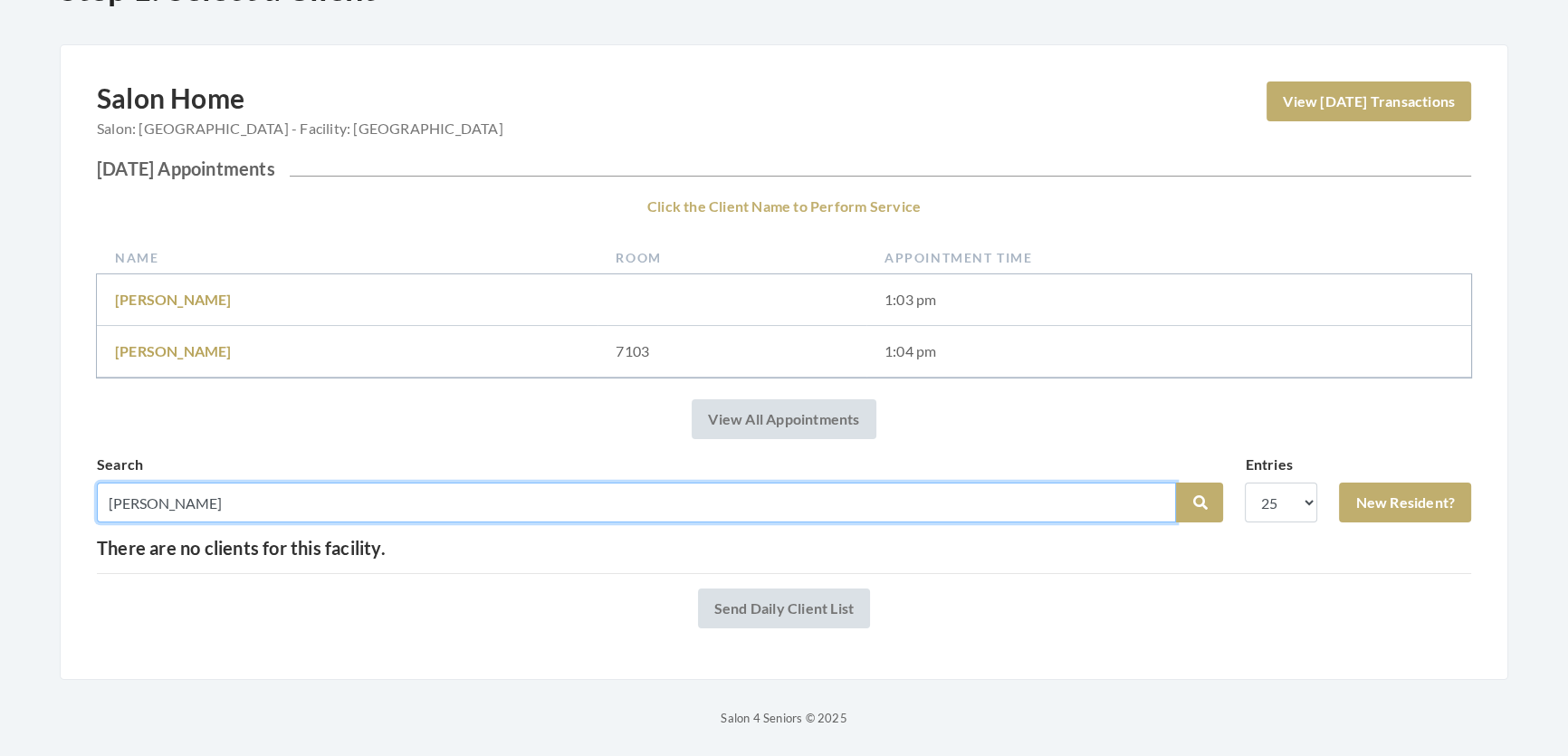
drag, startPoint x: 210, startPoint y: 471, endPoint x: 58, endPoint y: 469, distance: 152.0
click at [58, 469] on div "Step 1: Select a Client Salon Home Salon: [GEOGRAPHIC_DATA] - Facility: [GEOGRA…" at bounding box center [784, 349] width 1522 height 760
click at [344, 482] on input "search" at bounding box center [637, 502] width 1080 height 40
type input "[PERSON_NAME]"
click at [1176, 482] on button "Search" at bounding box center [1199, 502] width 47 height 40
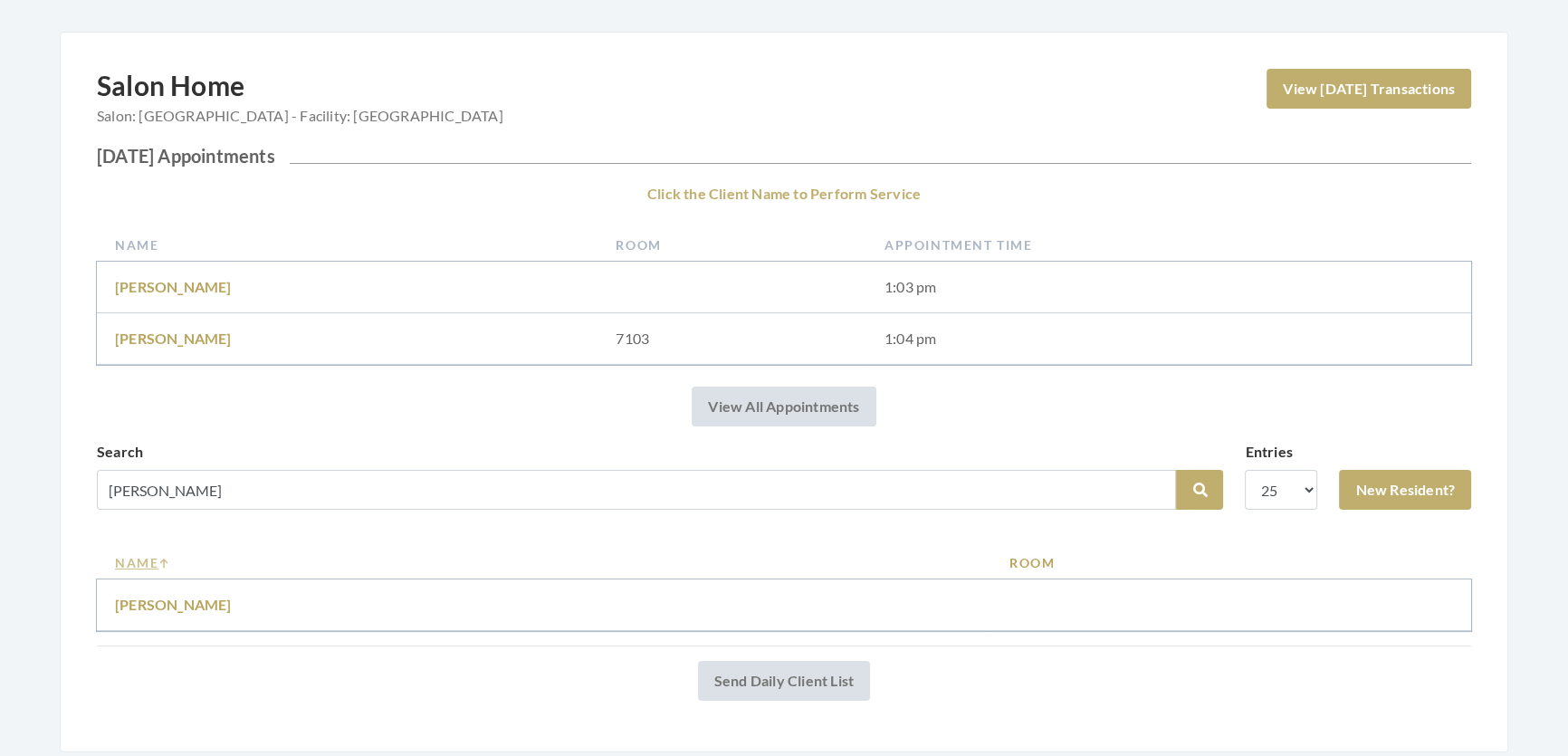
scroll to position [262, 0]
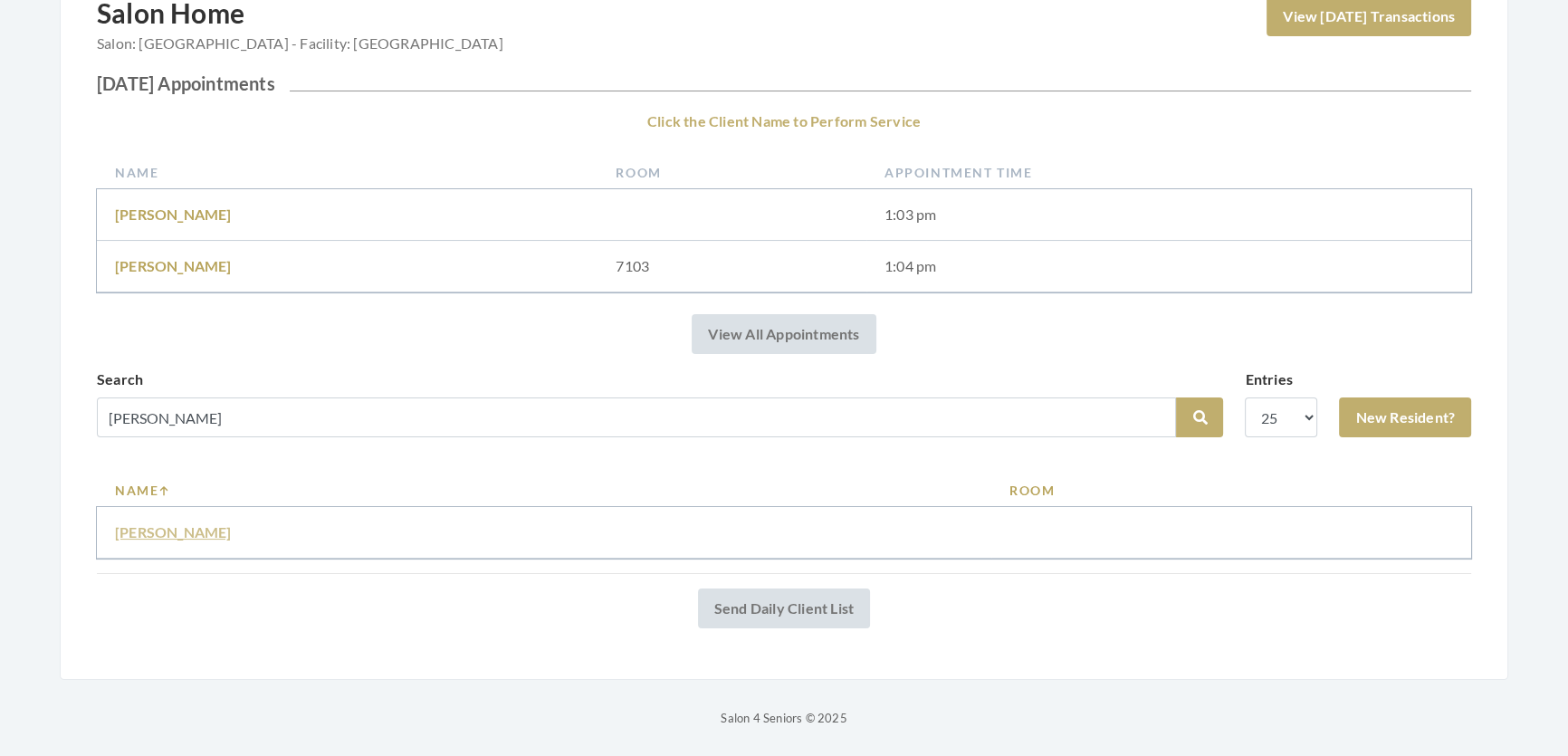
click at [160, 523] on link "Audrea Mills" at bounding box center [173, 531] width 116 height 18
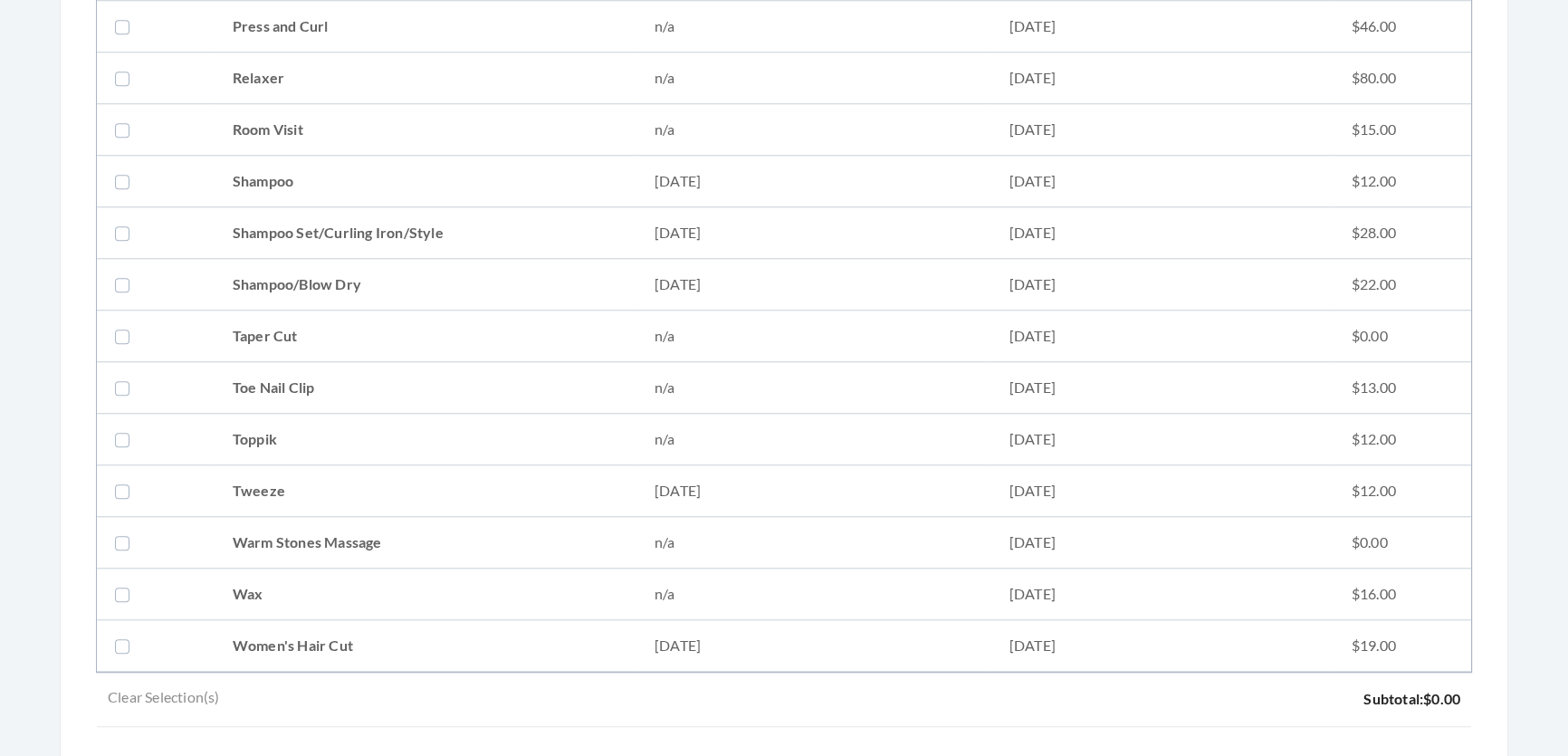
scroll to position [2073, 0]
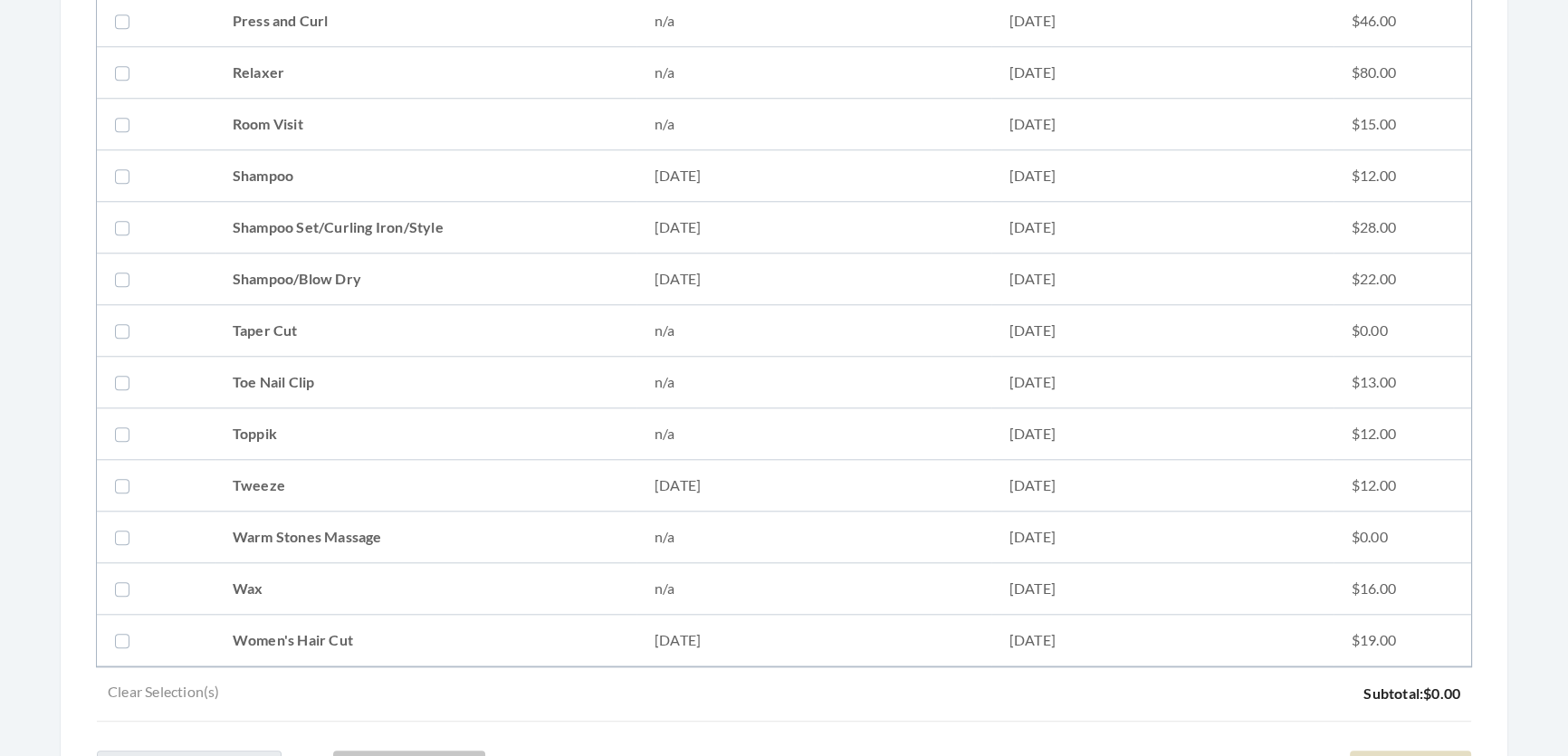
click at [357, 206] on td "Shampoo Set/Curling Iron/Style" at bounding box center [425, 227] width 422 height 52
checkbox input "true"
drag, startPoint x: 500, startPoint y: 631, endPoint x: 507, endPoint y: 644, distance: 14.8
click at [507, 644] on td "Women's Hair Cut" at bounding box center [425, 640] width 422 height 52
checkbox input "true"
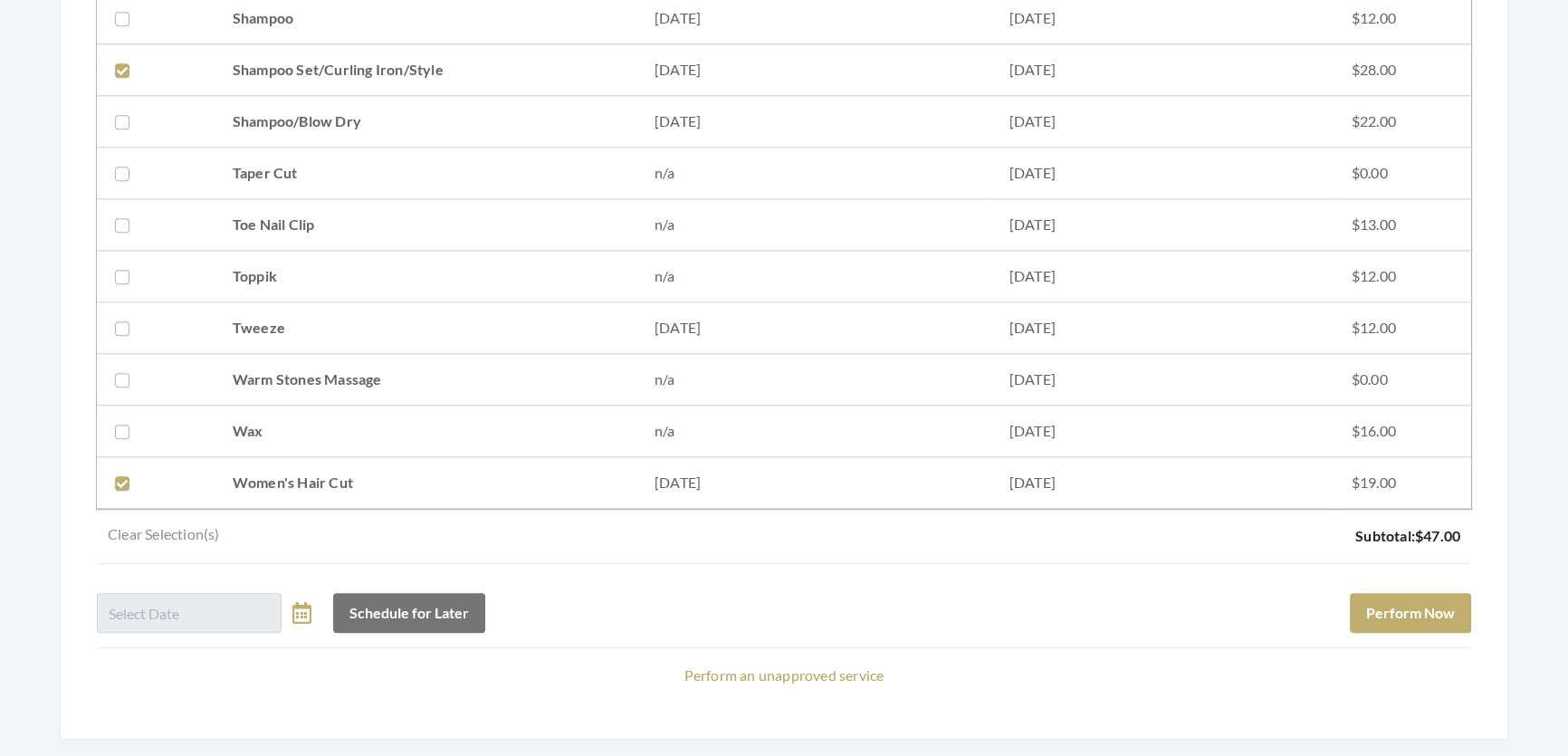
scroll to position [2315, 0]
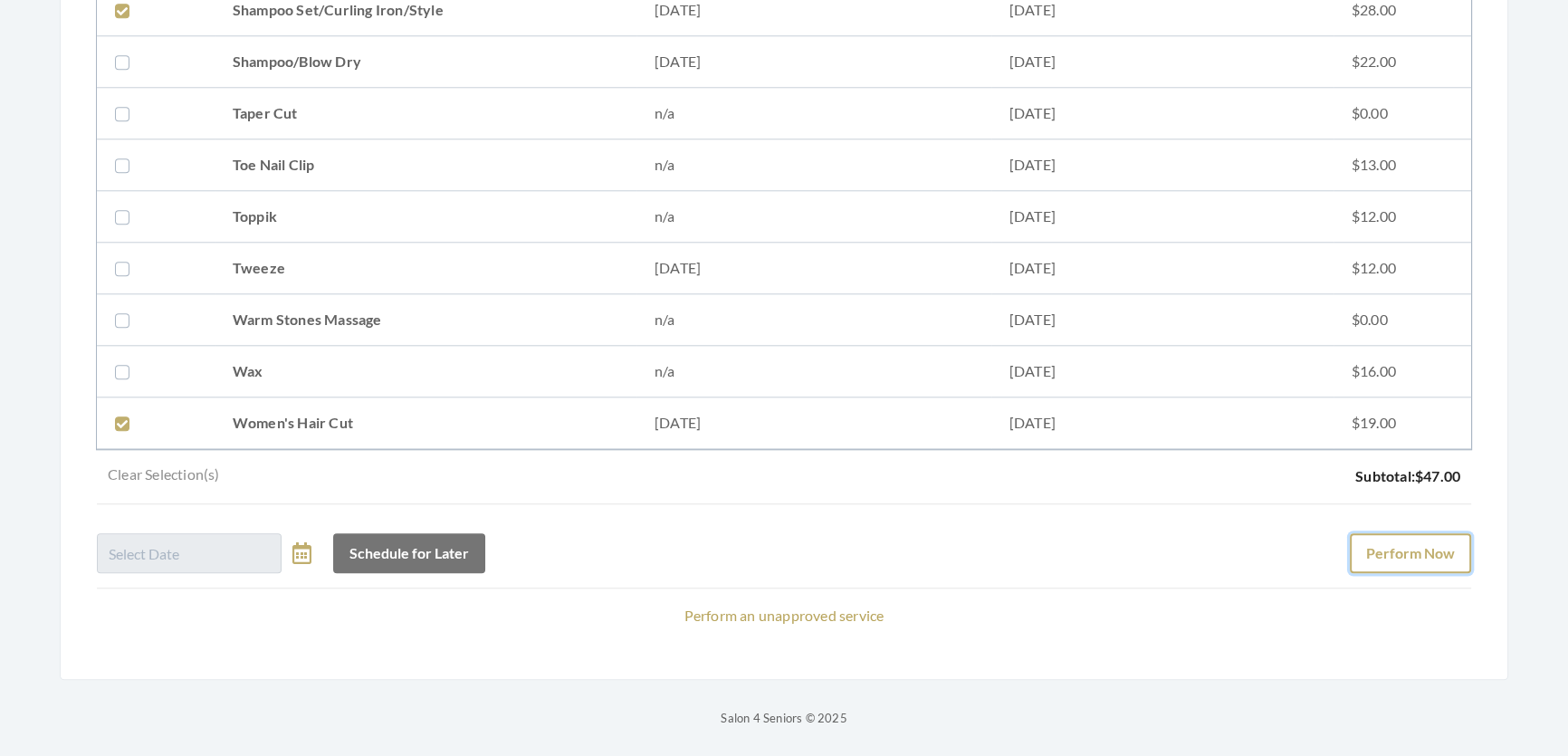
click at [1436, 533] on button "Perform Now" at bounding box center [1410, 553] width 121 height 40
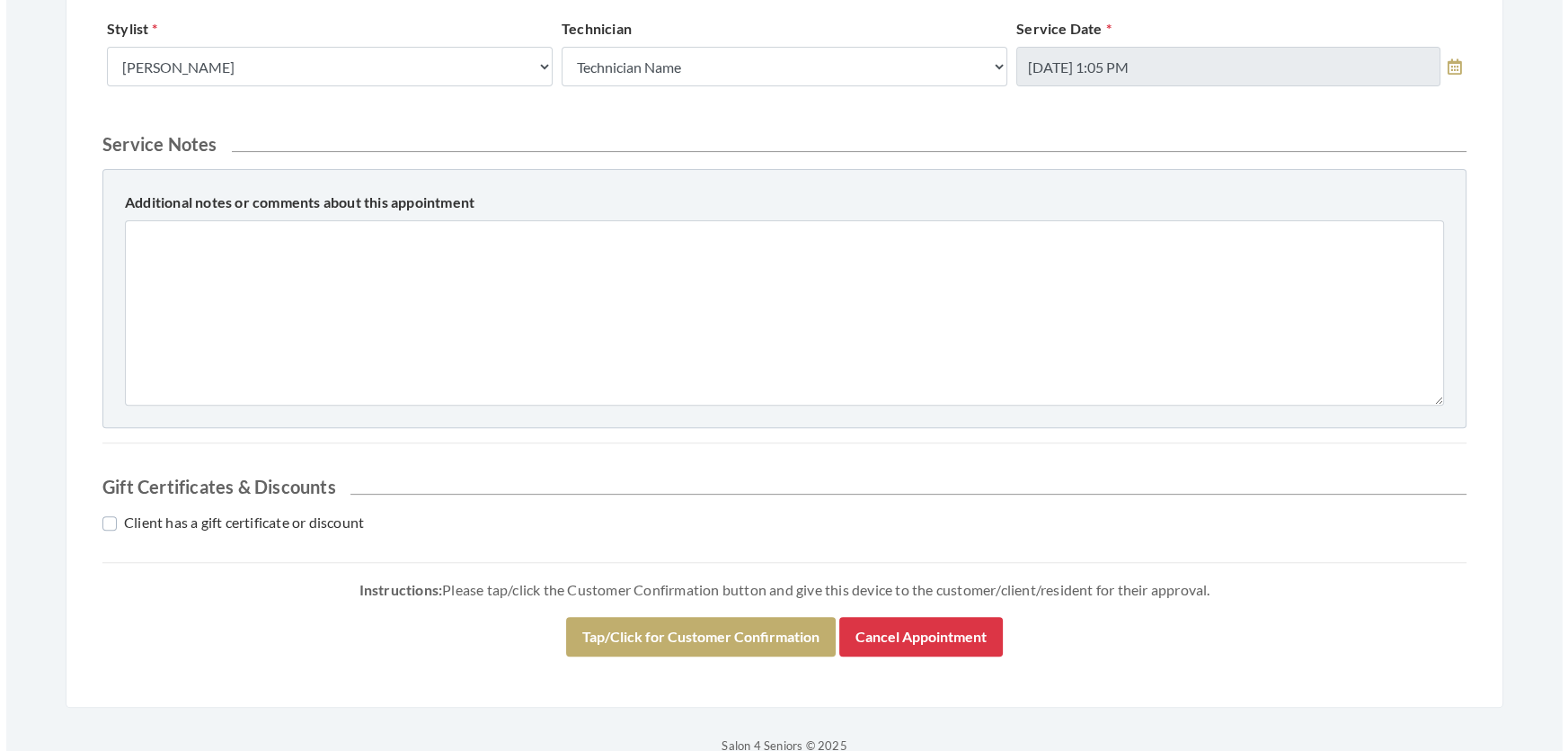
scroll to position [735, 0]
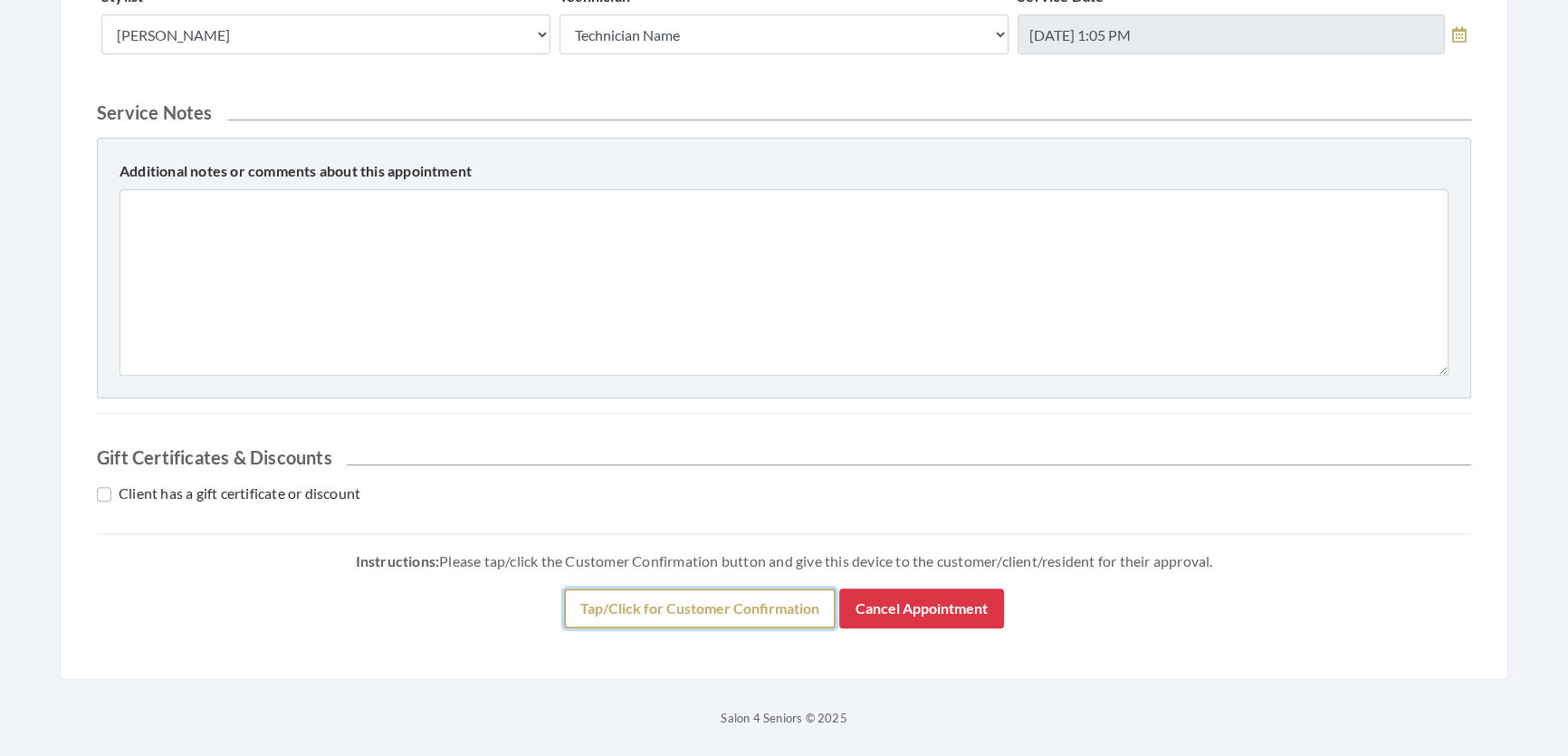
click at [614, 628] on button "Tap/Click for Customer Confirmation" at bounding box center [700, 608] width 272 height 40
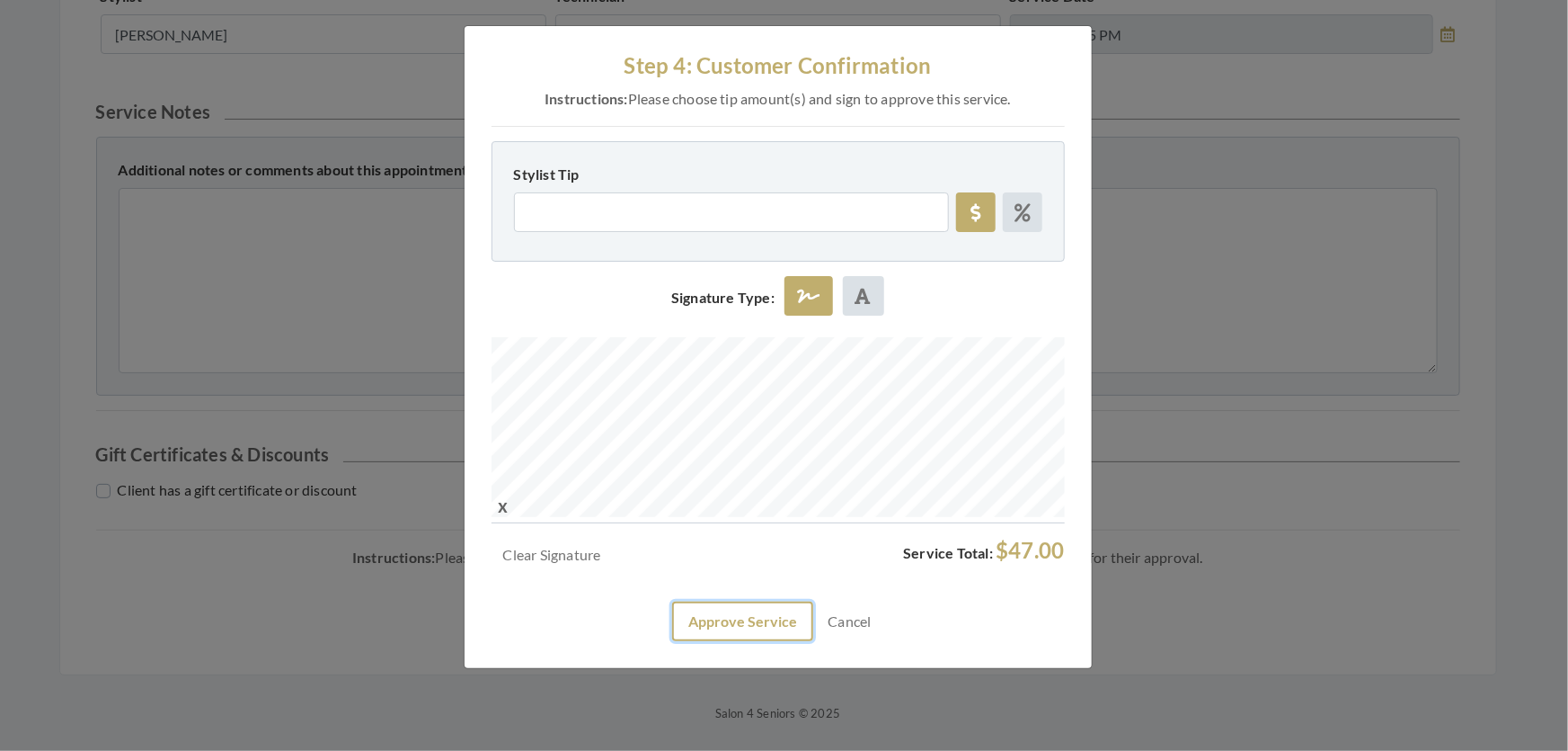
click at [776, 641] on button "Approve Service" at bounding box center [743, 621] width 141 height 39
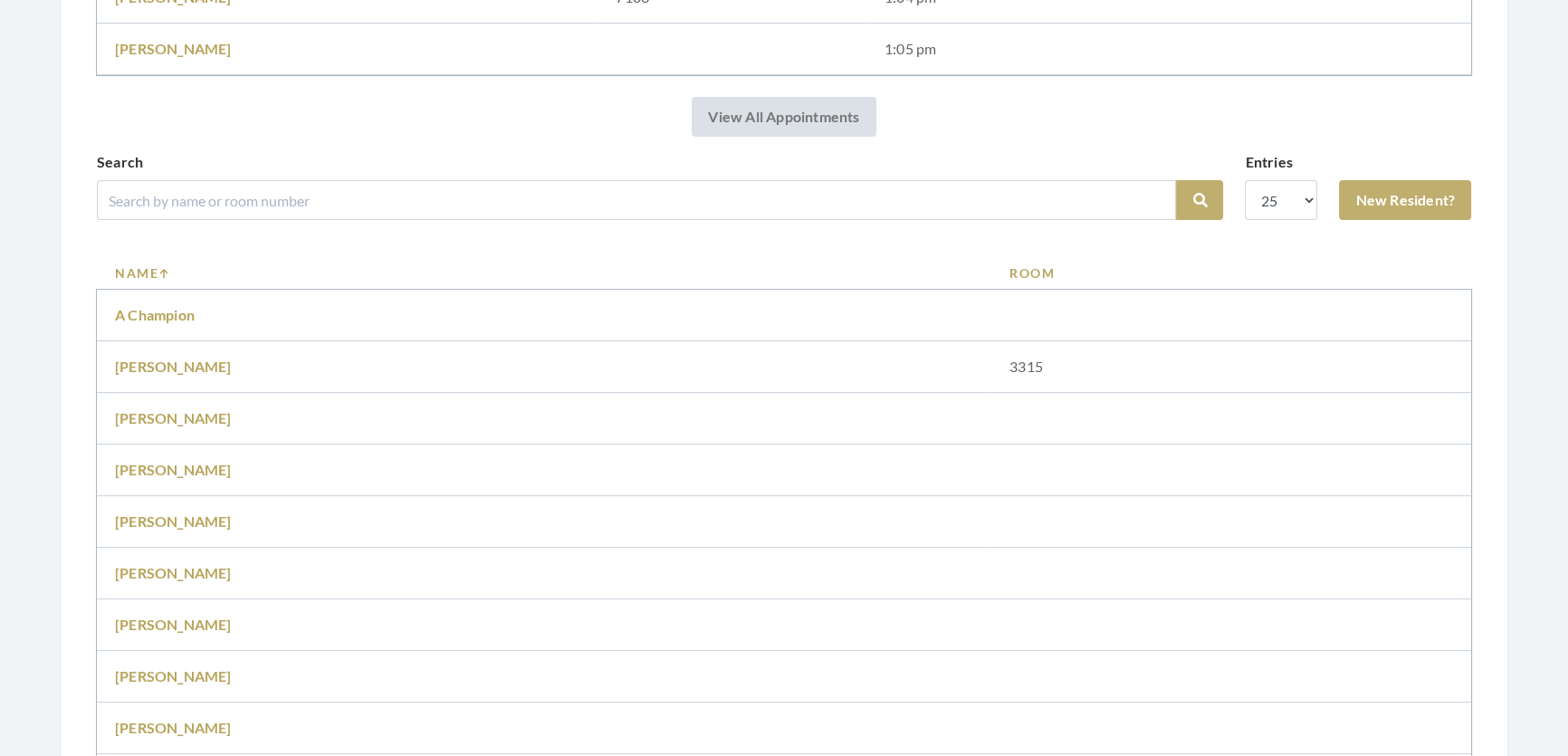
scroll to position [576, 0]
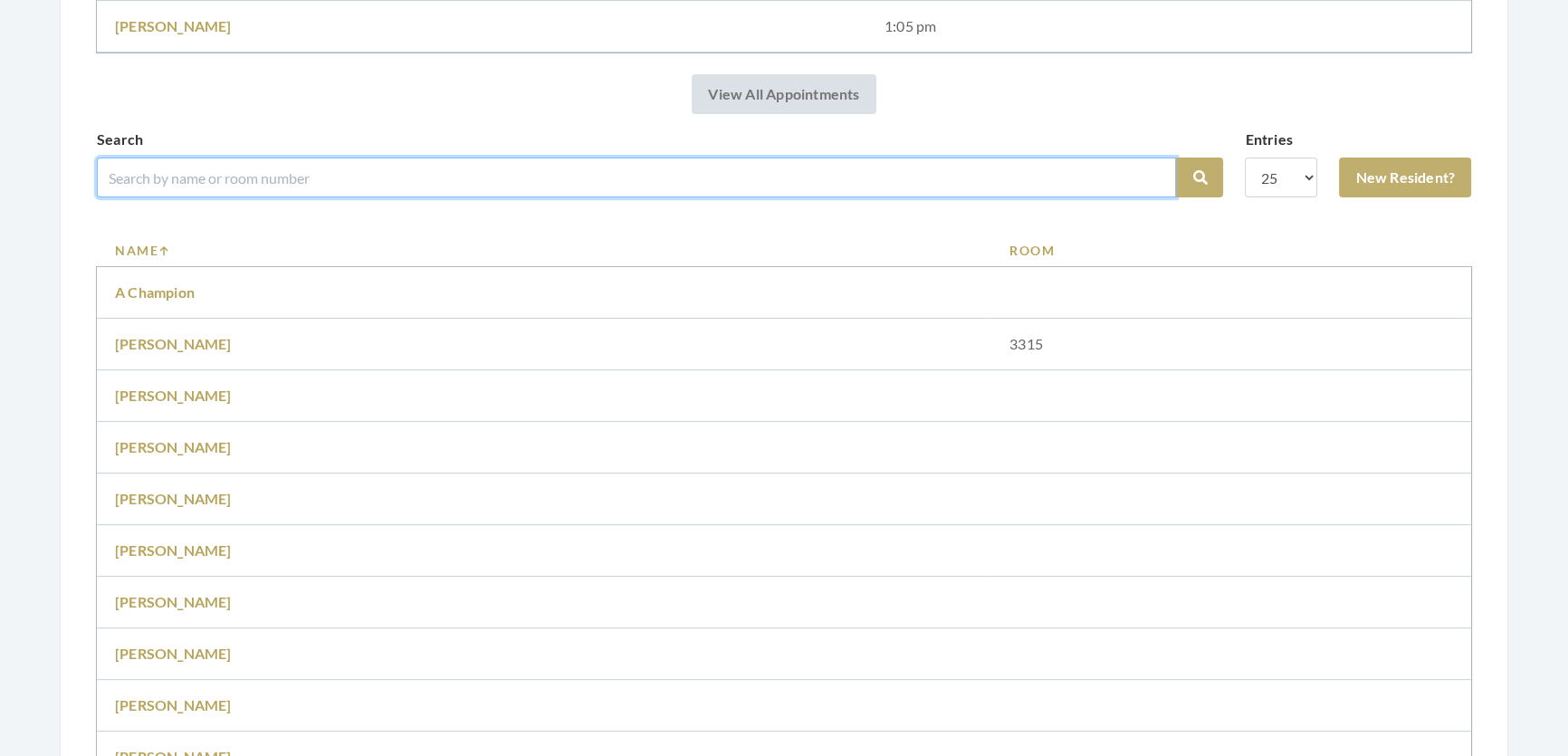
click at [783, 198] on input "search" at bounding box center [637, 177] width 1080 height 40
type input "dot yester"
click at [1176, 157] on button "Search" at bounding box center [1199, 177] width 47 height 40
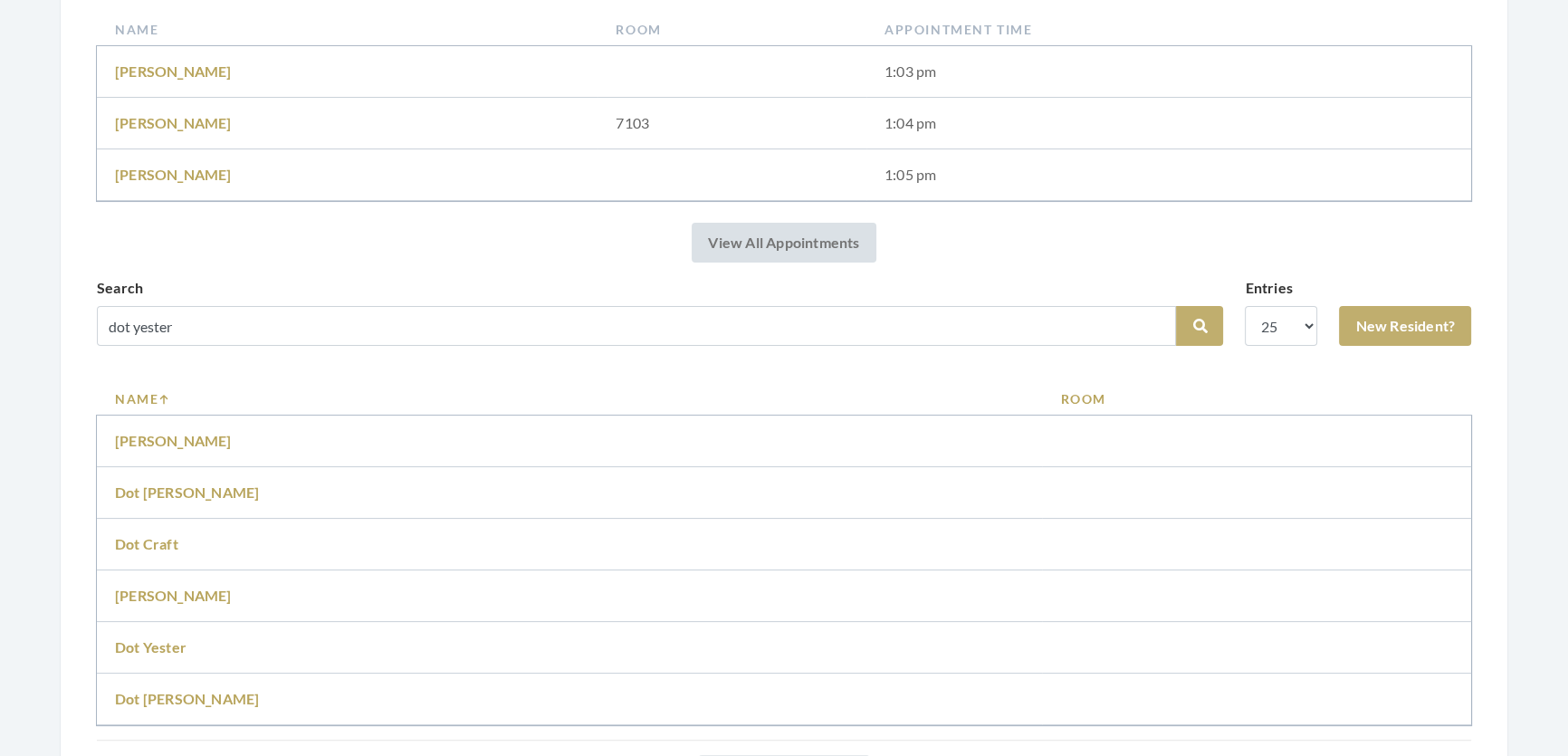
scroll to position [494, 0]
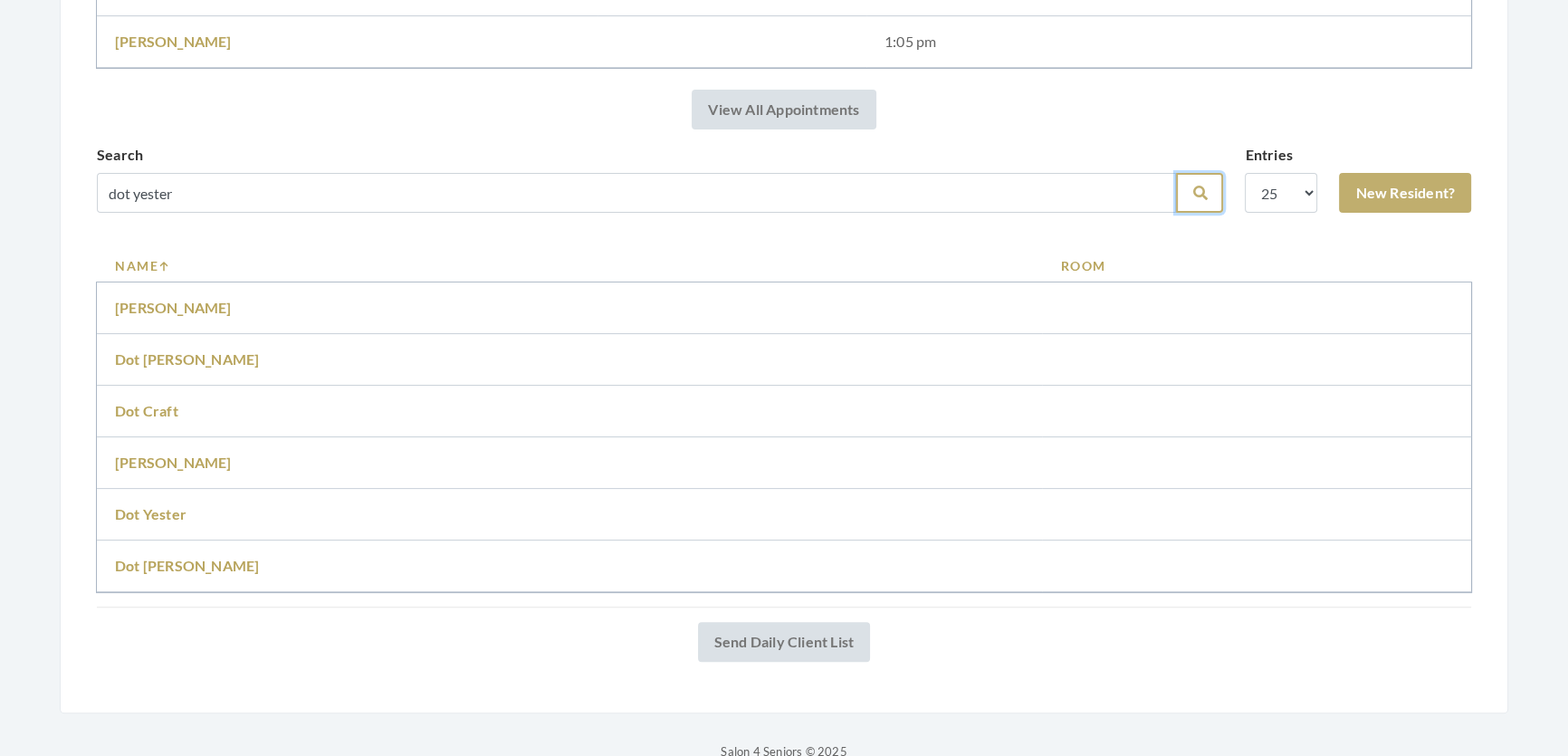
click at [1176, 213] on button "Search" at bounding box center [1199, 192] width 47 height 40
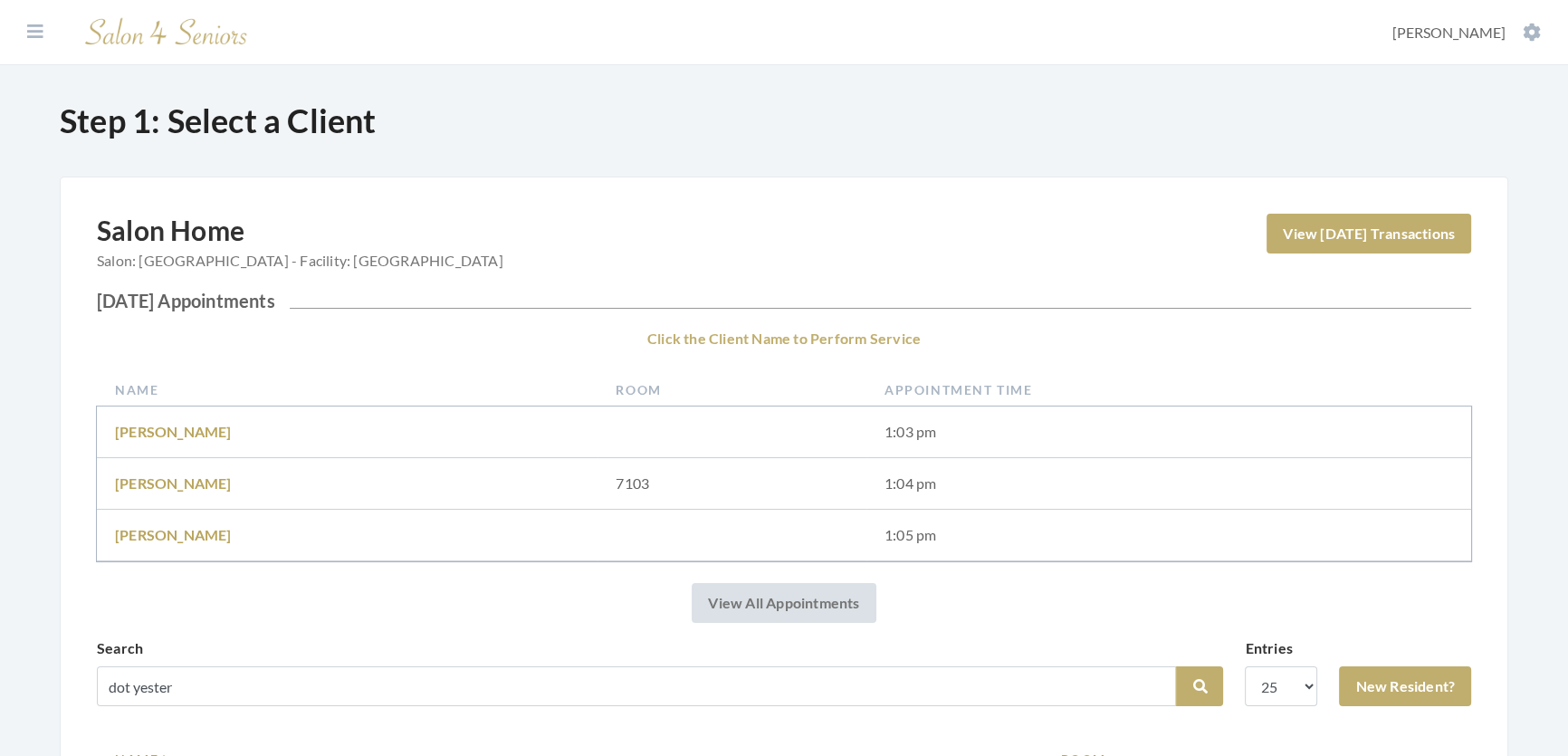
scroll to position [494, 0]
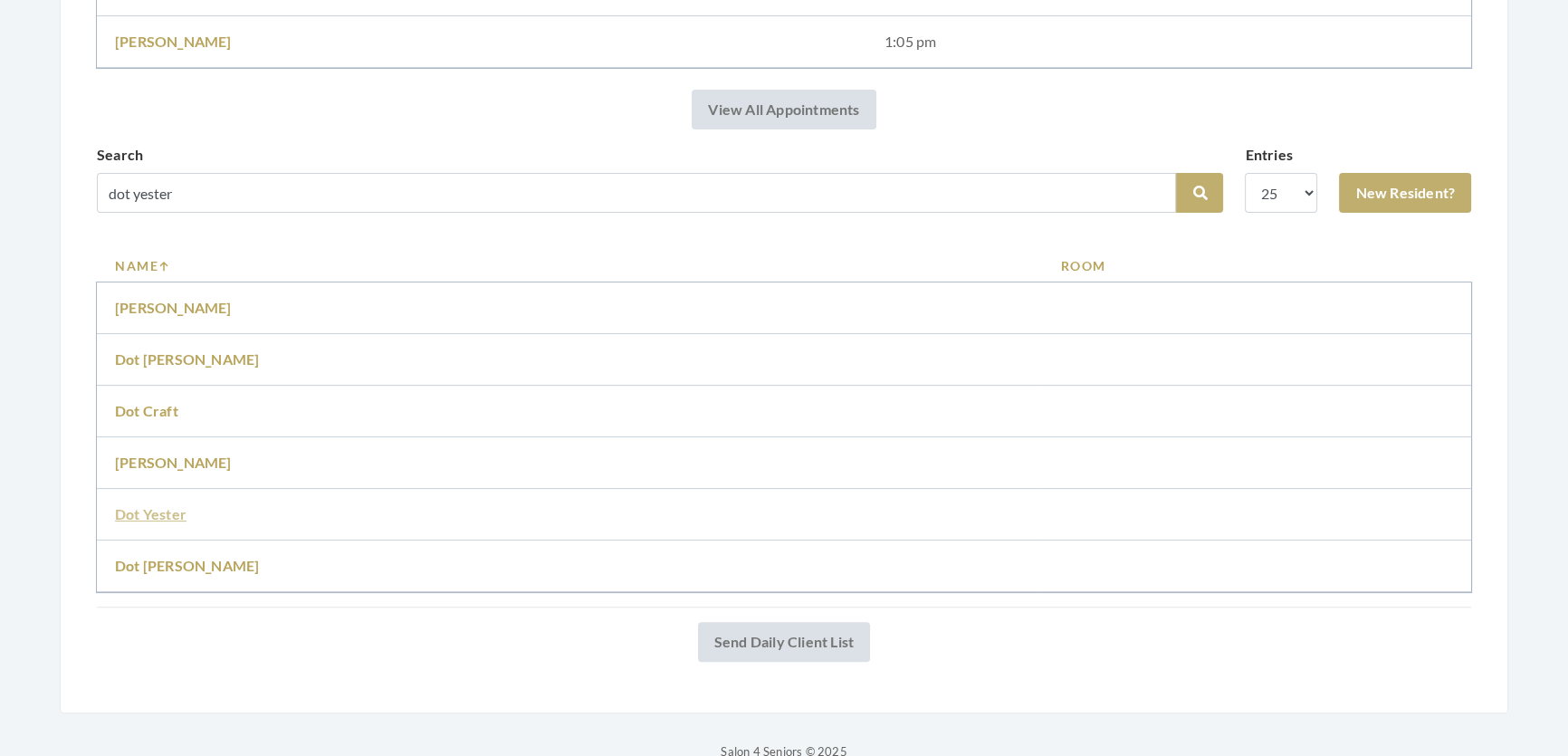
click at [145, 522] on link "Dot Yester" at bounding box center [150, 514] width 71 height 18
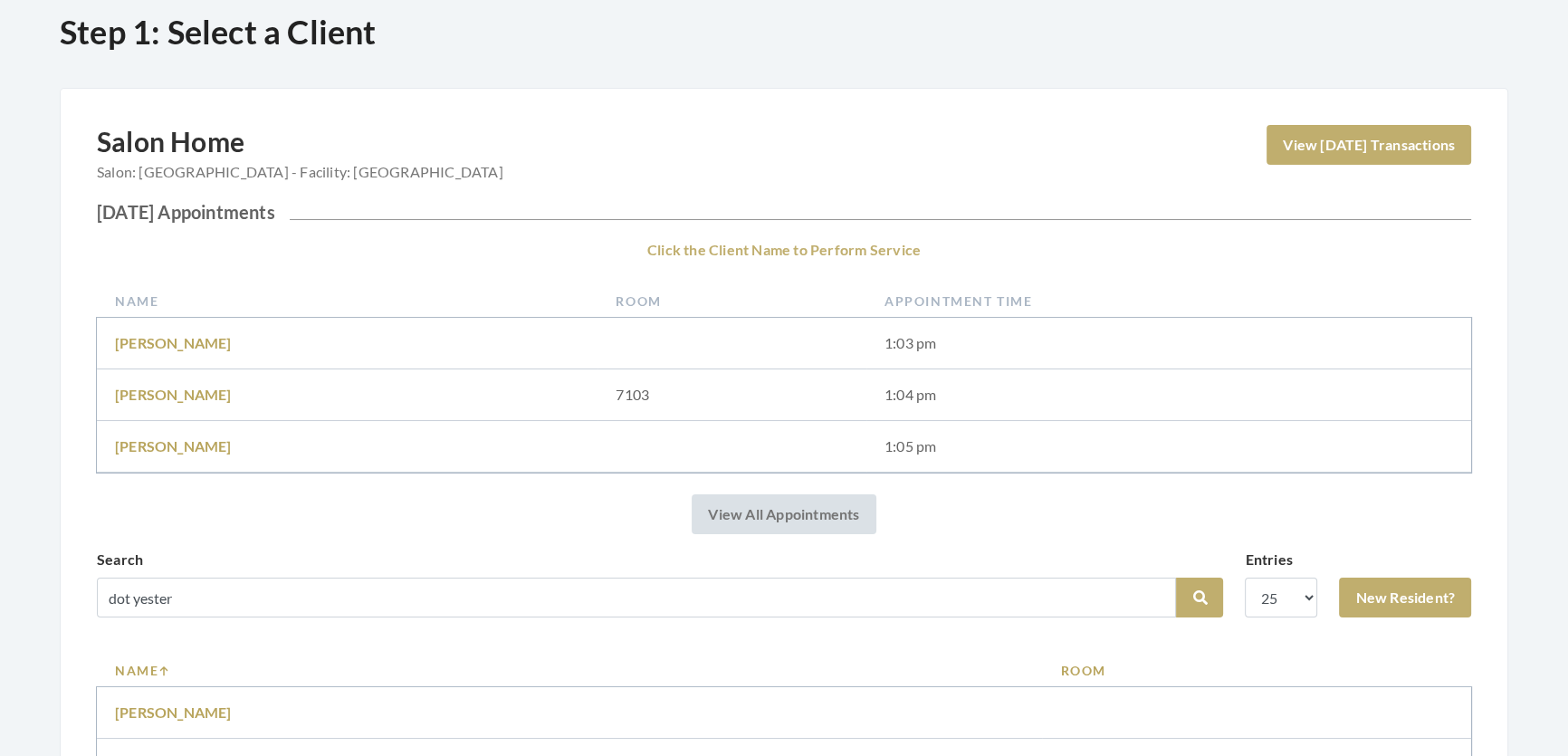
scroll to position [81, 0]
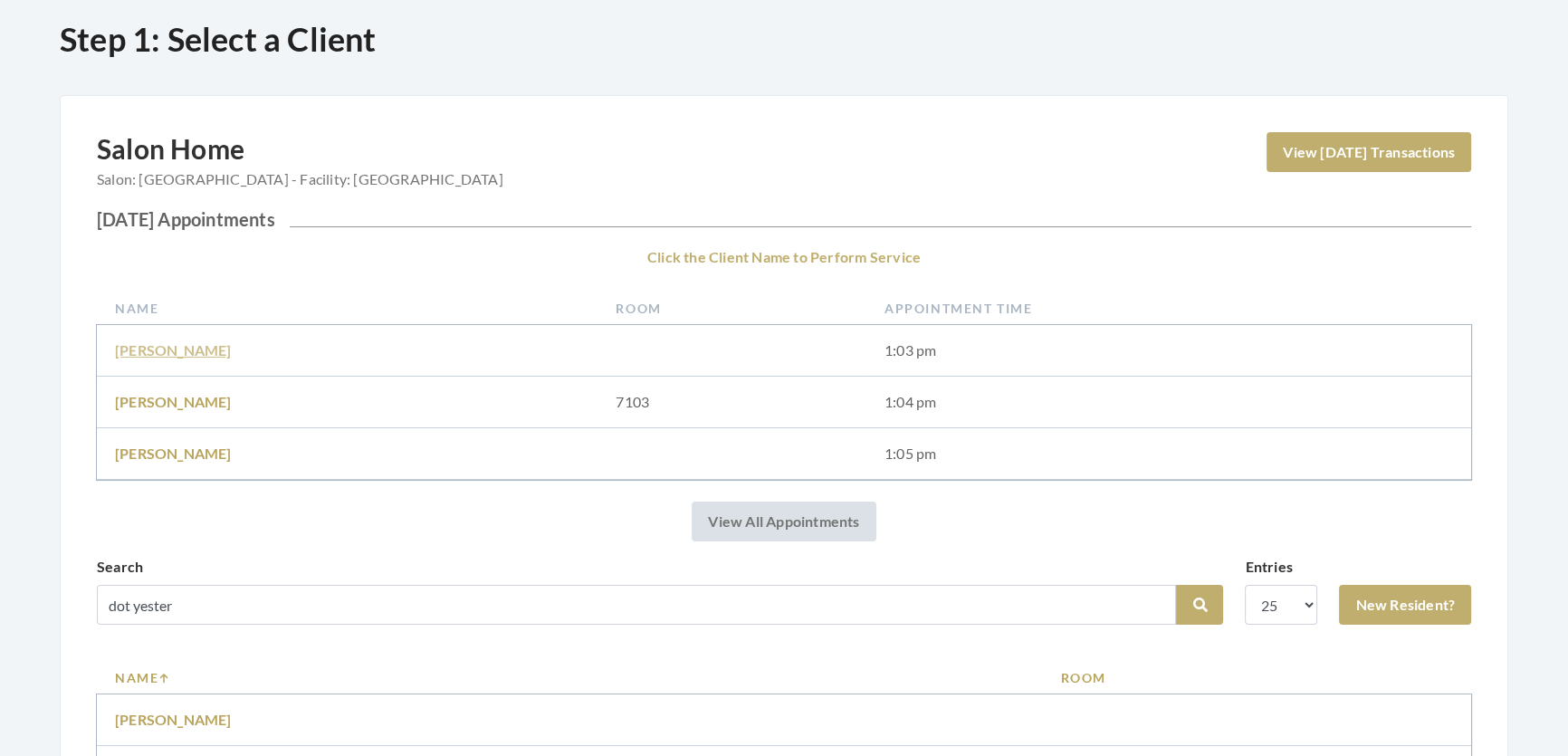
click at [198, 347] on link "Maryanne mcdonald" at bounding box center [173, 349] width 116 height 18
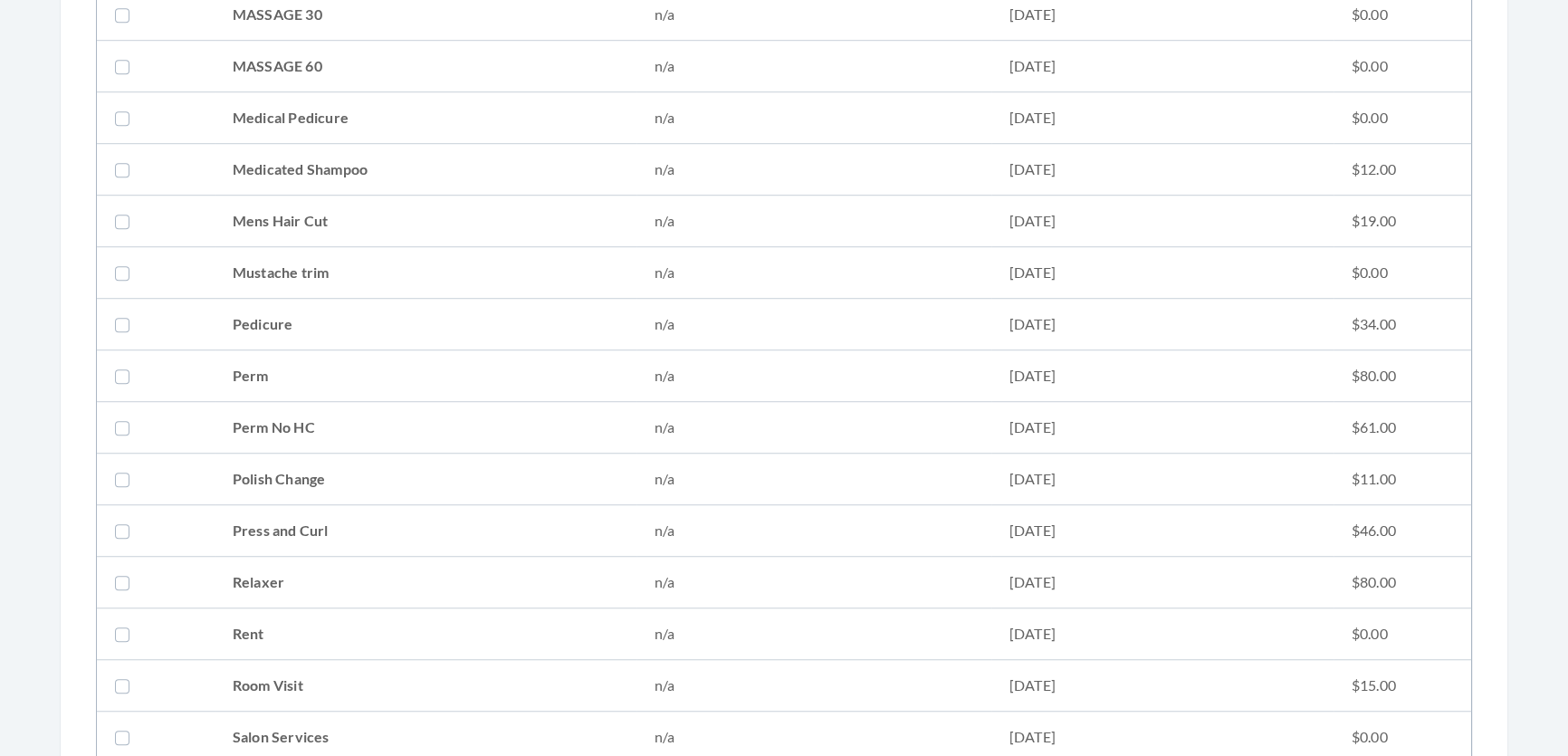
scroll to position [1892, 0]
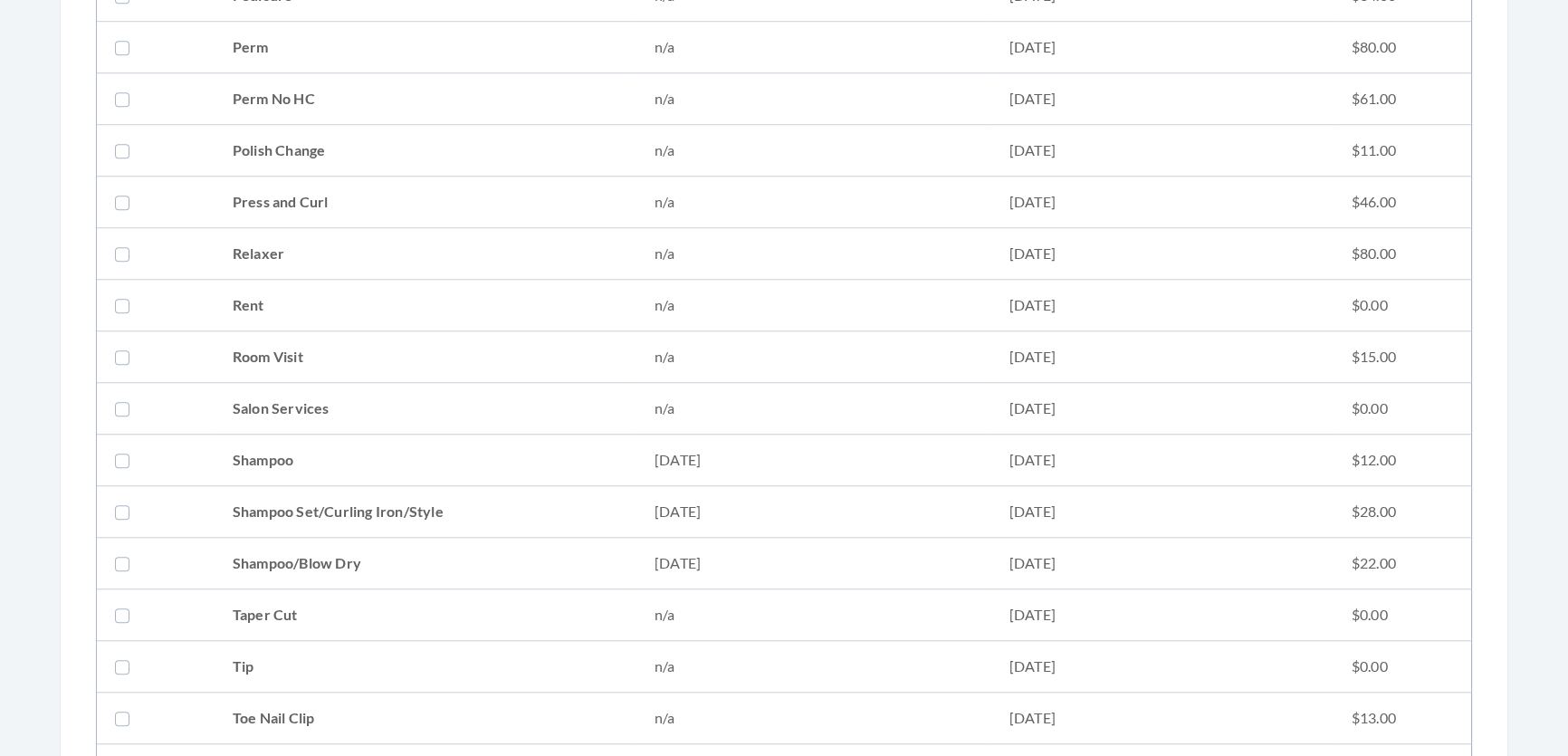
click at [293, 510] on td "Shampoo Set/Curling Iron/Style" at bounding box center [425, 512] width 422 height 52
checkbox input "true"
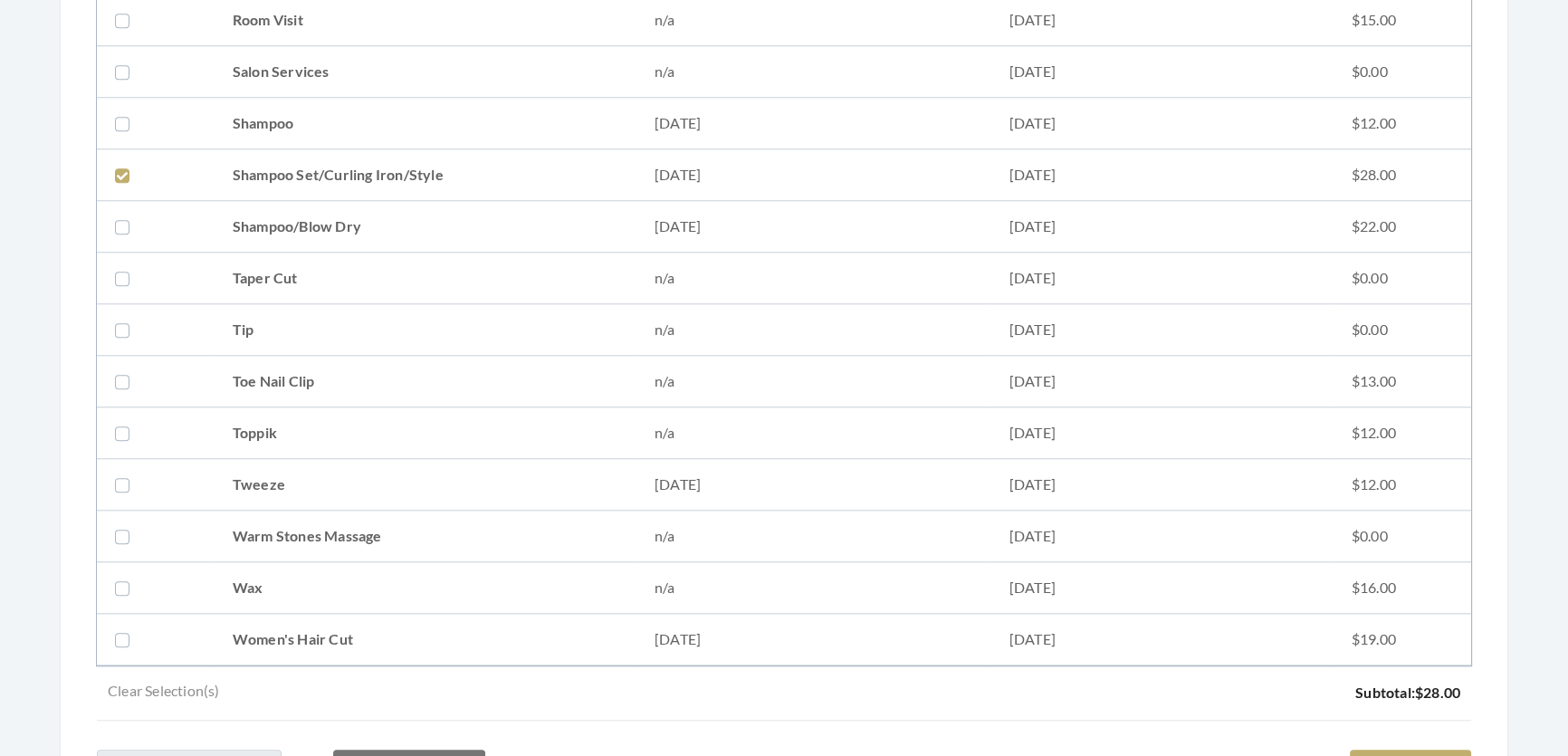
scroll to position [2469, 0]
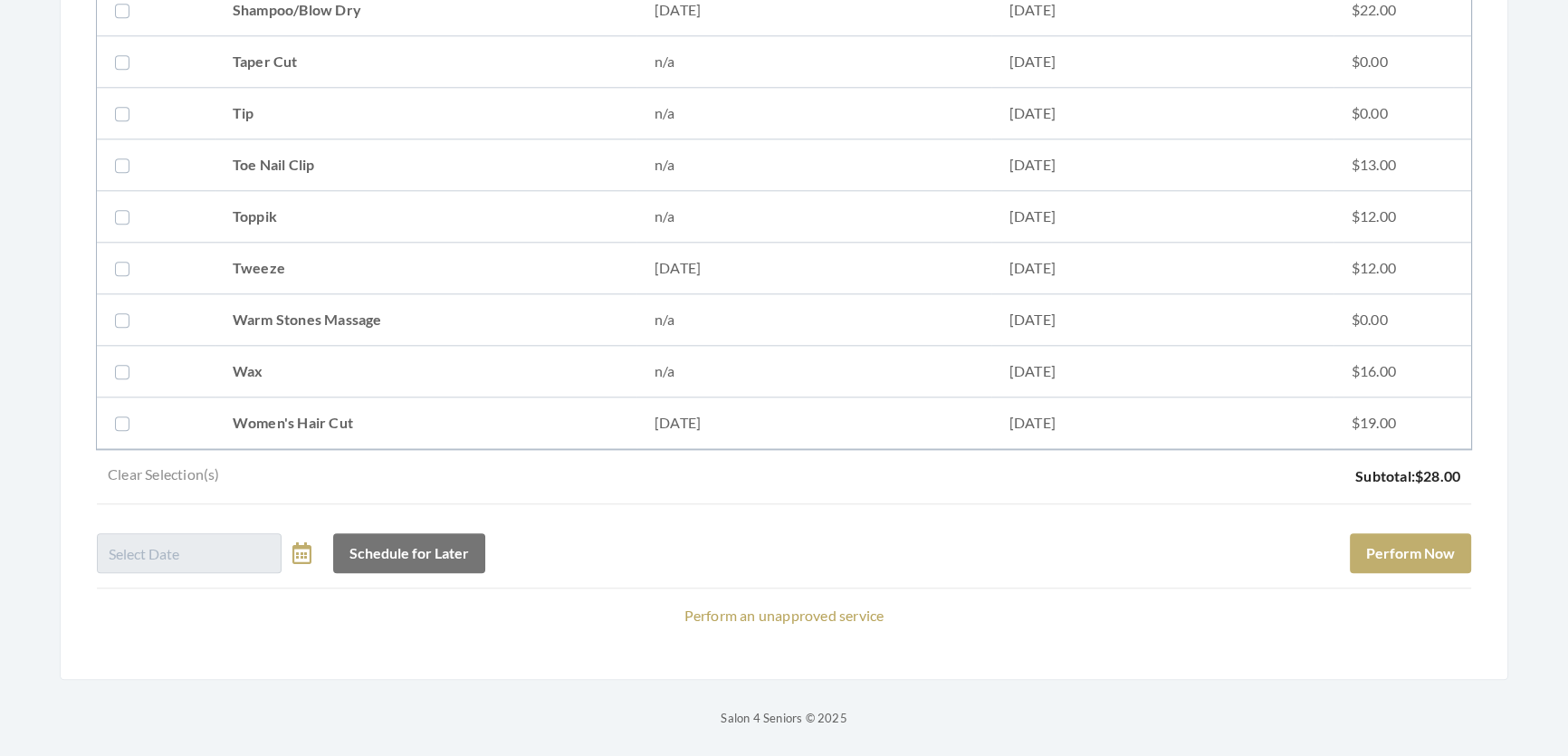
click at [347, 397] on td "Women's Hair Cut" at bounding box center [425, 423] width 422 height 52
checkbox input "true"
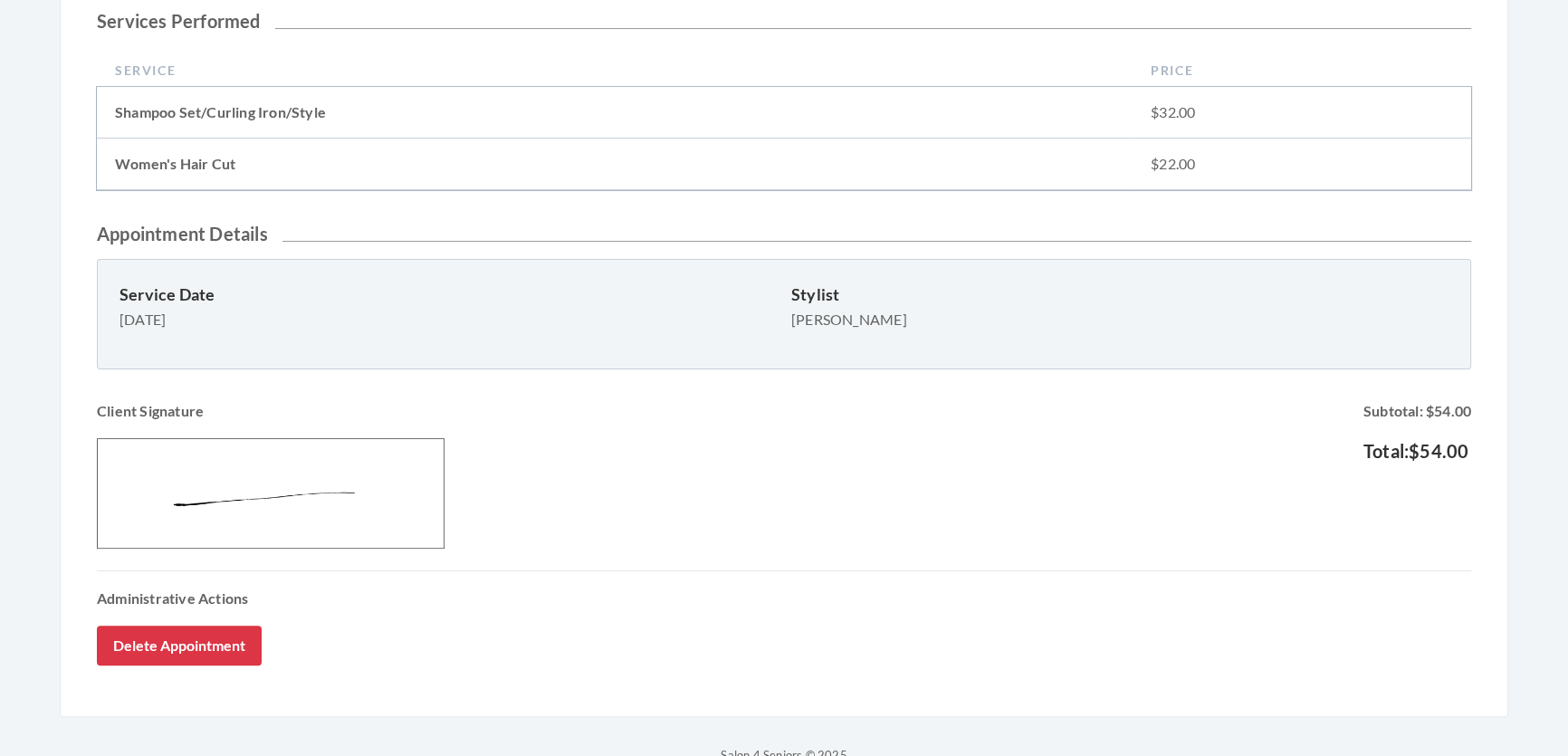
scroll to position [596, 0]
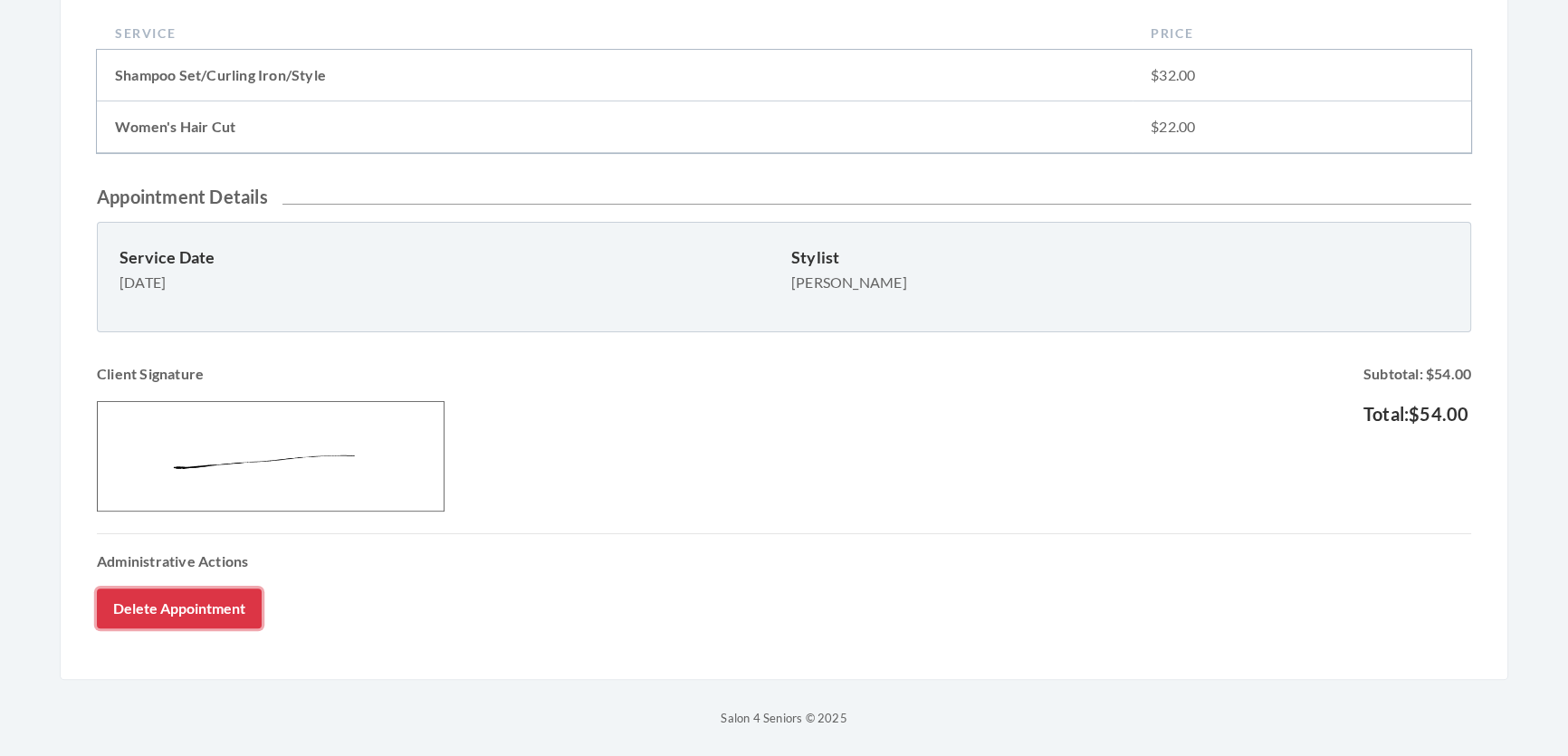
drag, startPoint x: 227, startPoint y: 595, endPoint x: 860, endPoint y: 102, distance: 802.3
click at [227, 594] on button "Delete Appointment" at bounding box center [179, 608] width 165 height 40
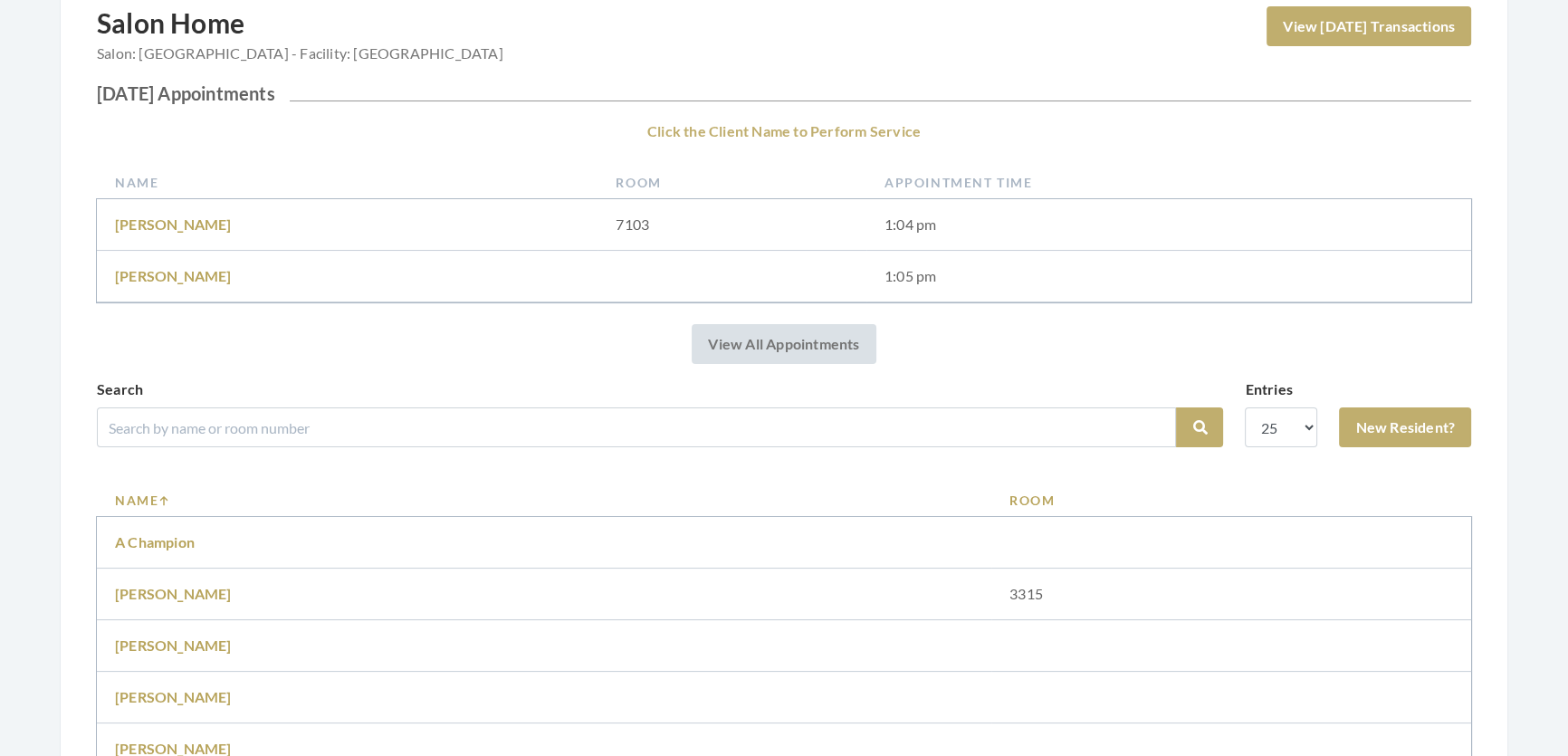
scroll to position [329, 0]
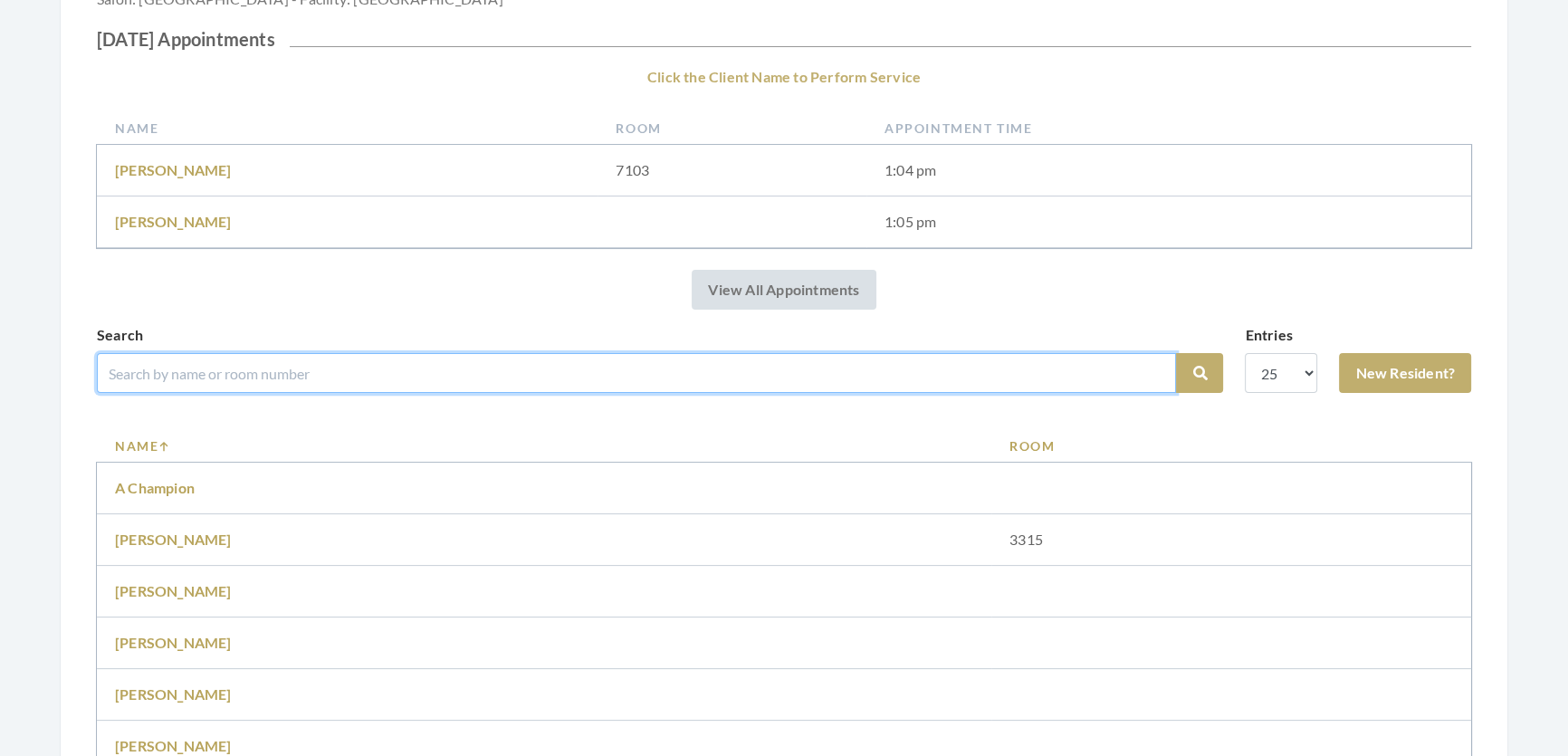
click at [219, 393] on input "search" at bounding box center [637, 372] width 1080 height 40
type input "dot yester"
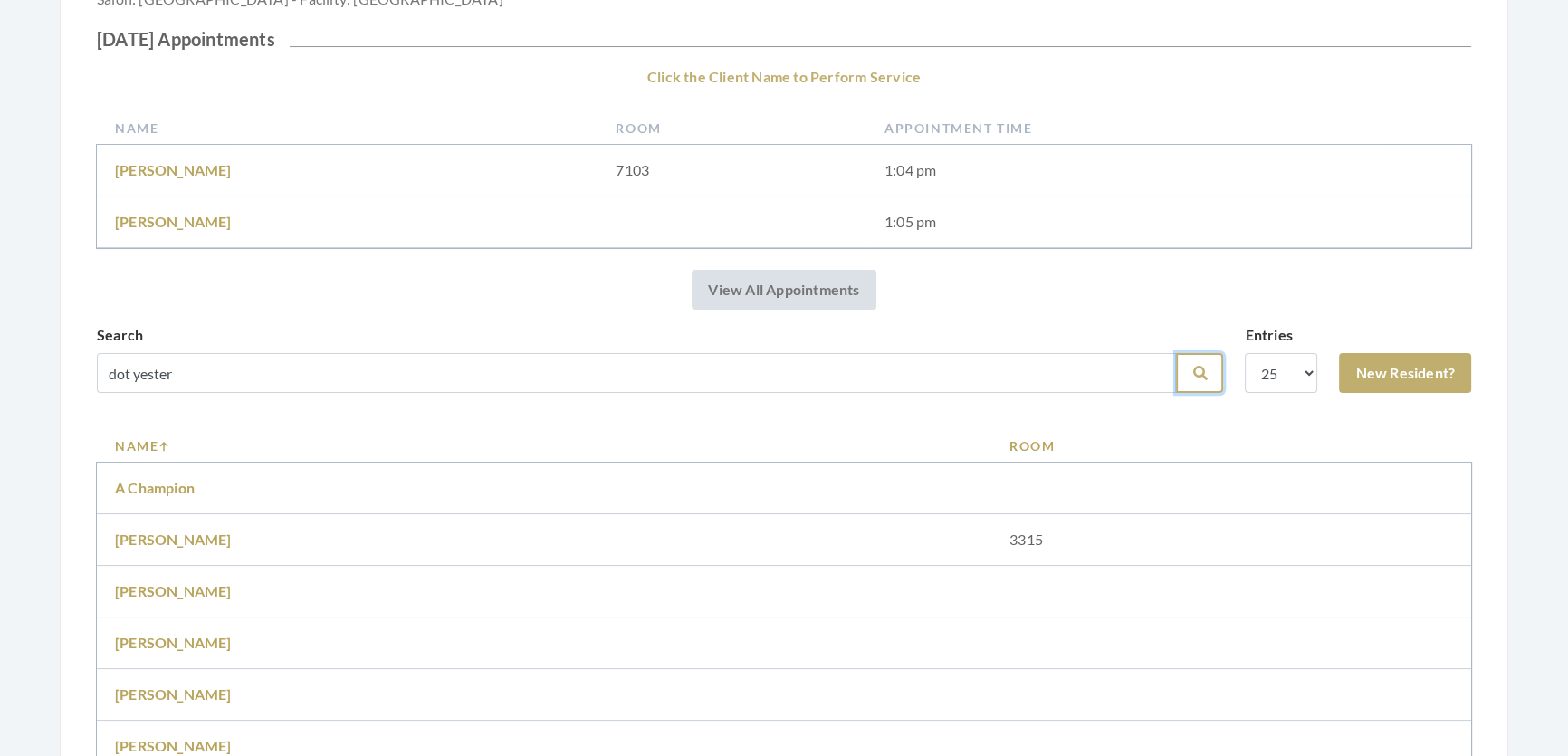
click at [1193, 380] on icon "submit" at bounding box center [1200, 373] width 15 height 15
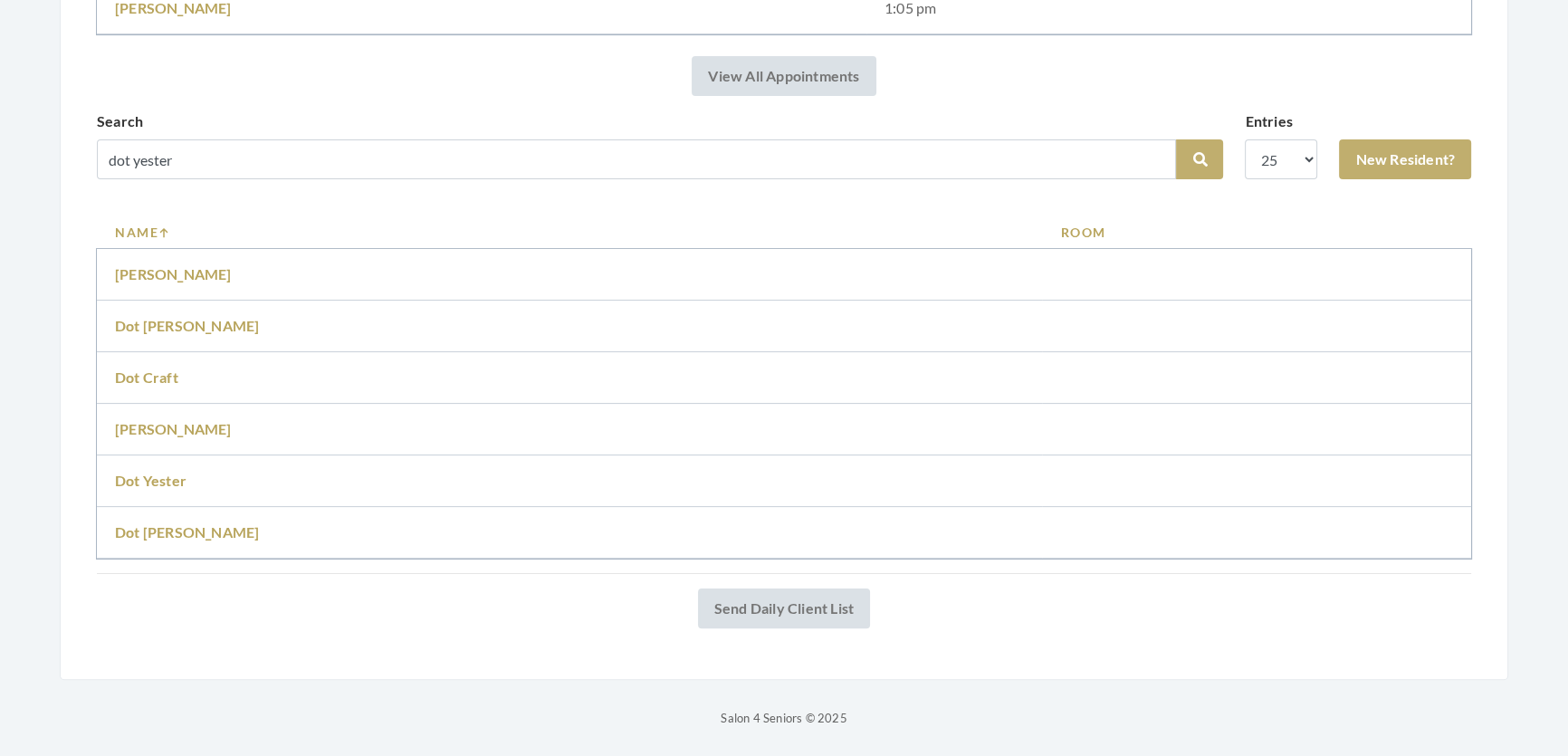
scroll to position [518, 0]
click at [173, 471] on link "Dot Yester" at bounding box center [150, 480] width 71 height 18
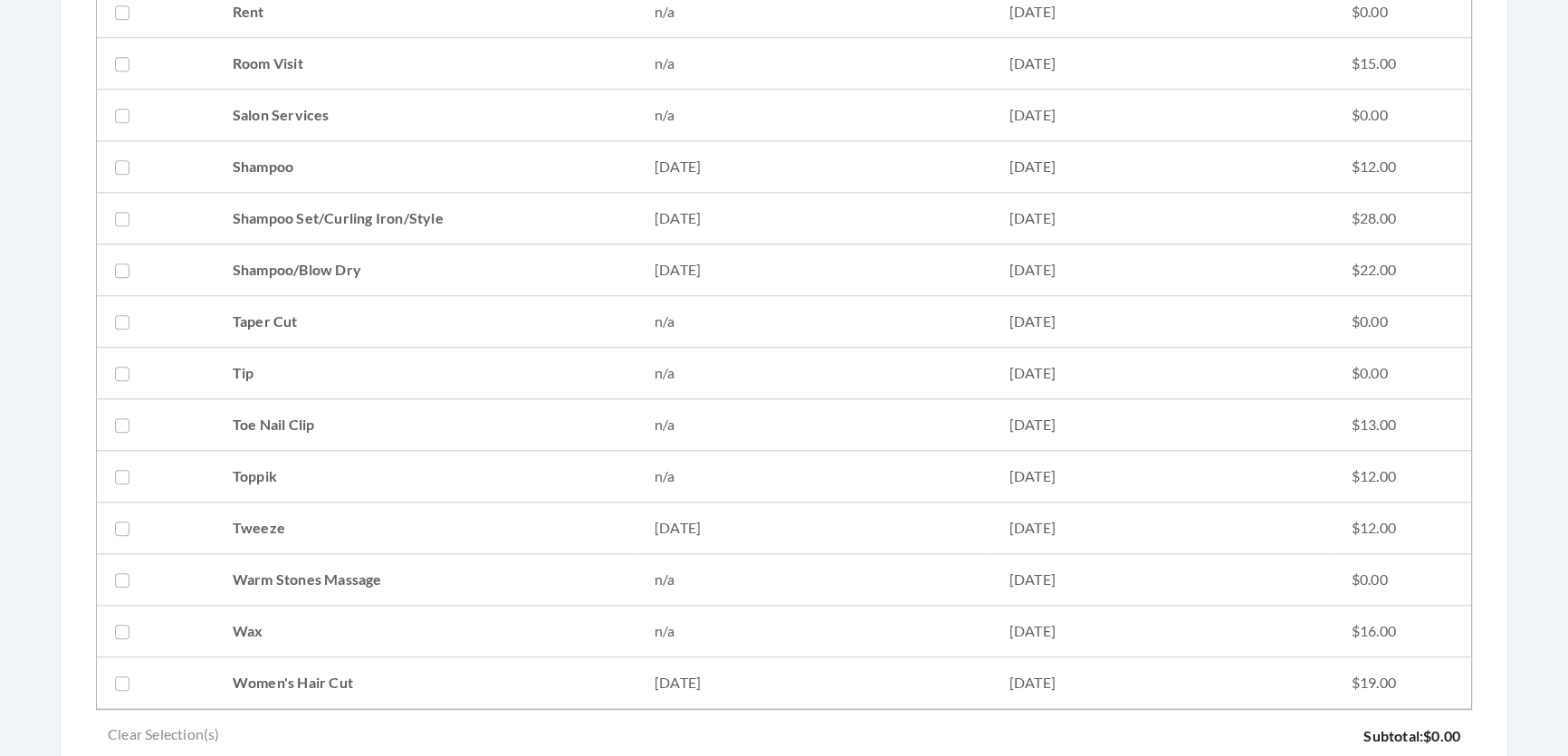
scroll to position [2304, 0]
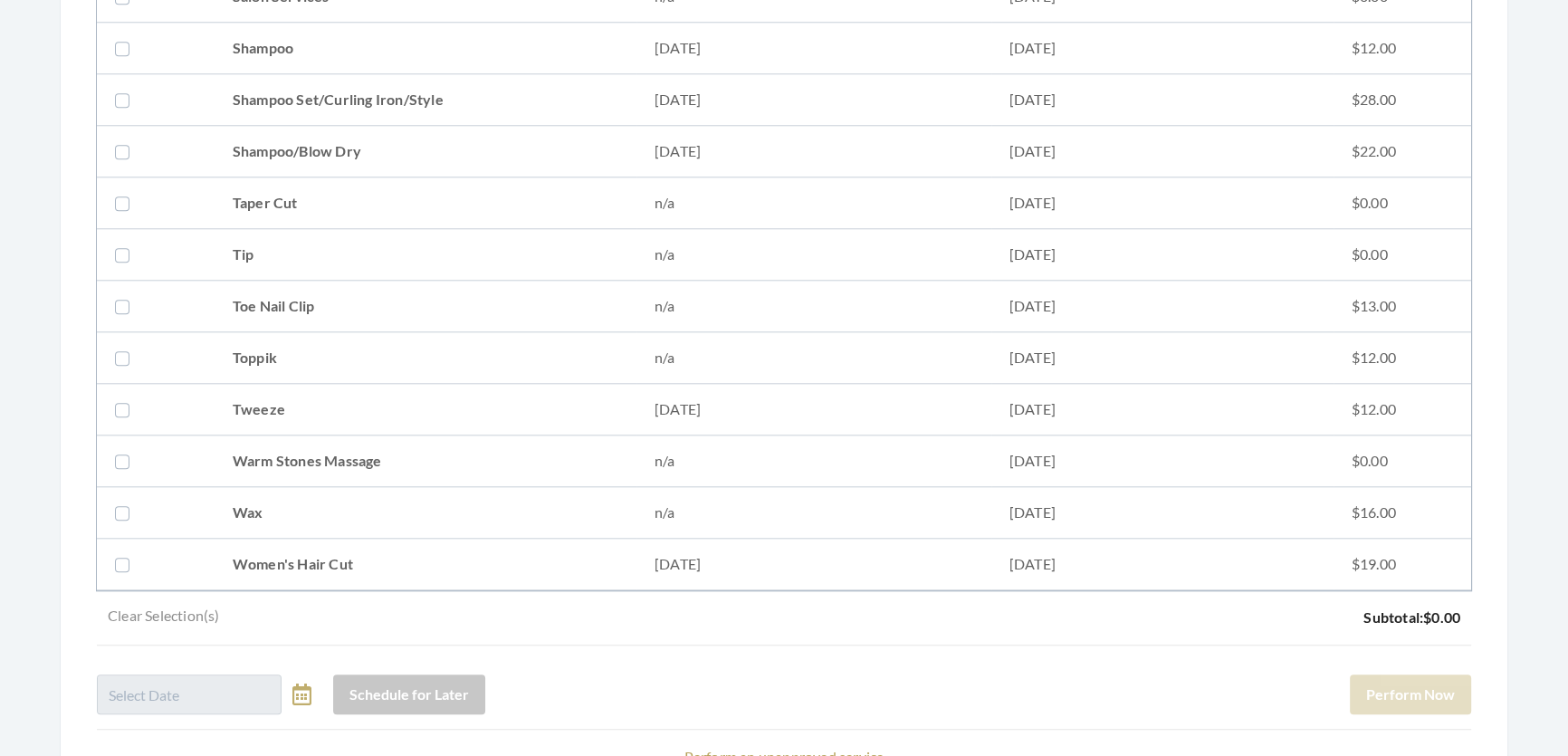
click at [363, 86] on td "Shampoo Set/Curling Iron/Style" at bounding box center [425, 100] width 422 height 52
checkbox input "true"
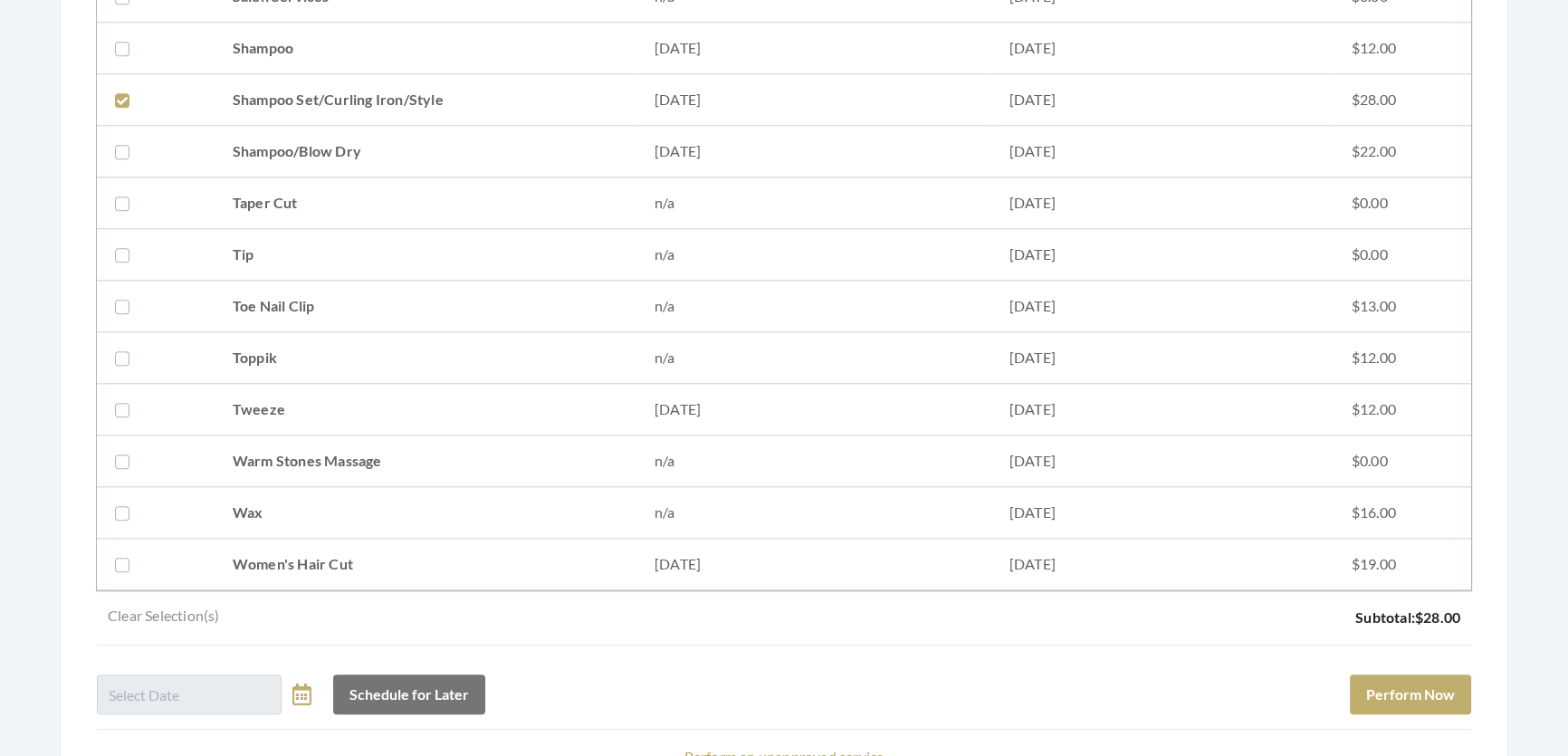
click at [424, 558] on td "Women's Hair Cut" at bounding box center [425, 565] width 422 height 52
checkbox input "true"
click at [1438, 713] on button "Perform Now" at bounding box center [1410, 694] width 121 height 40
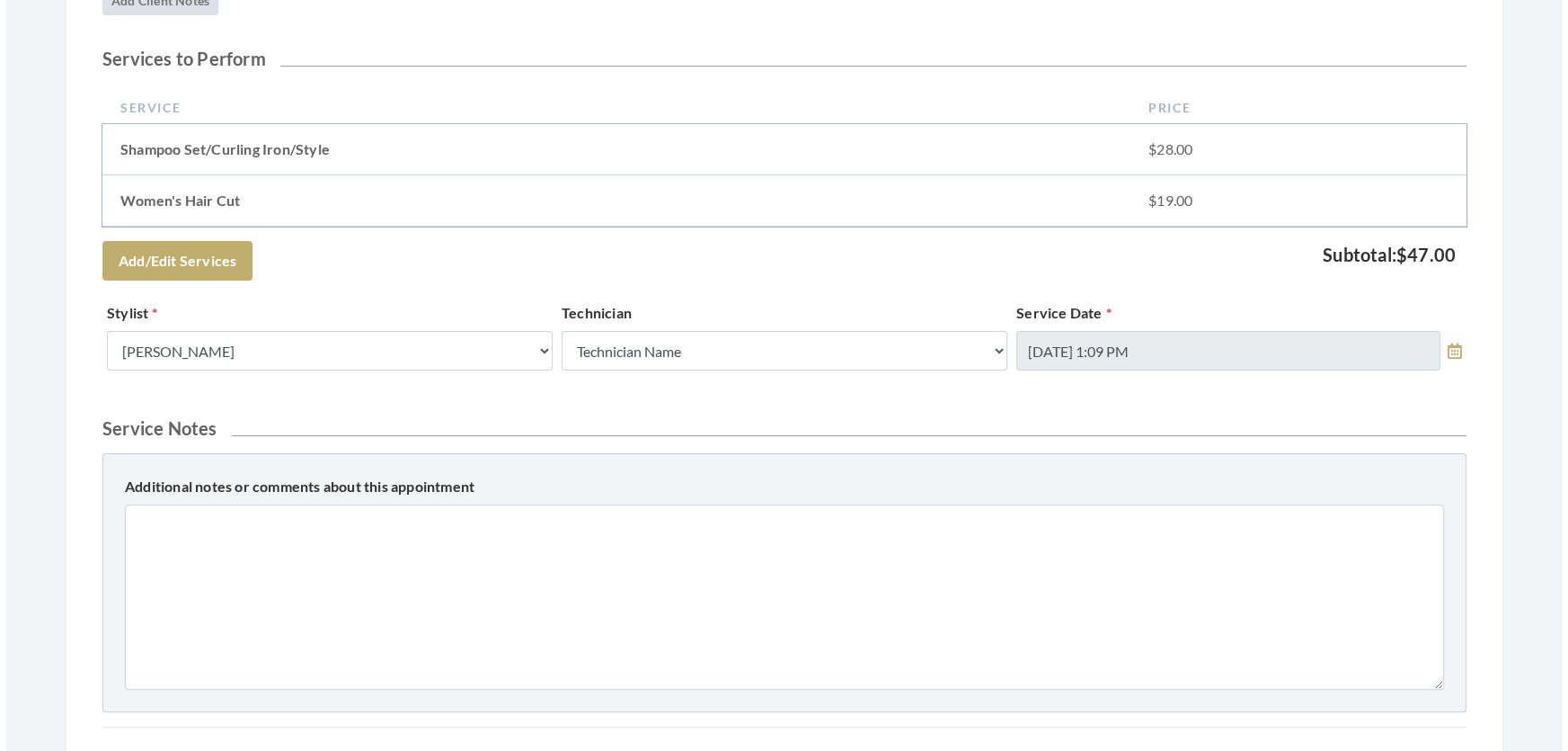
scroll to position [735, 0]
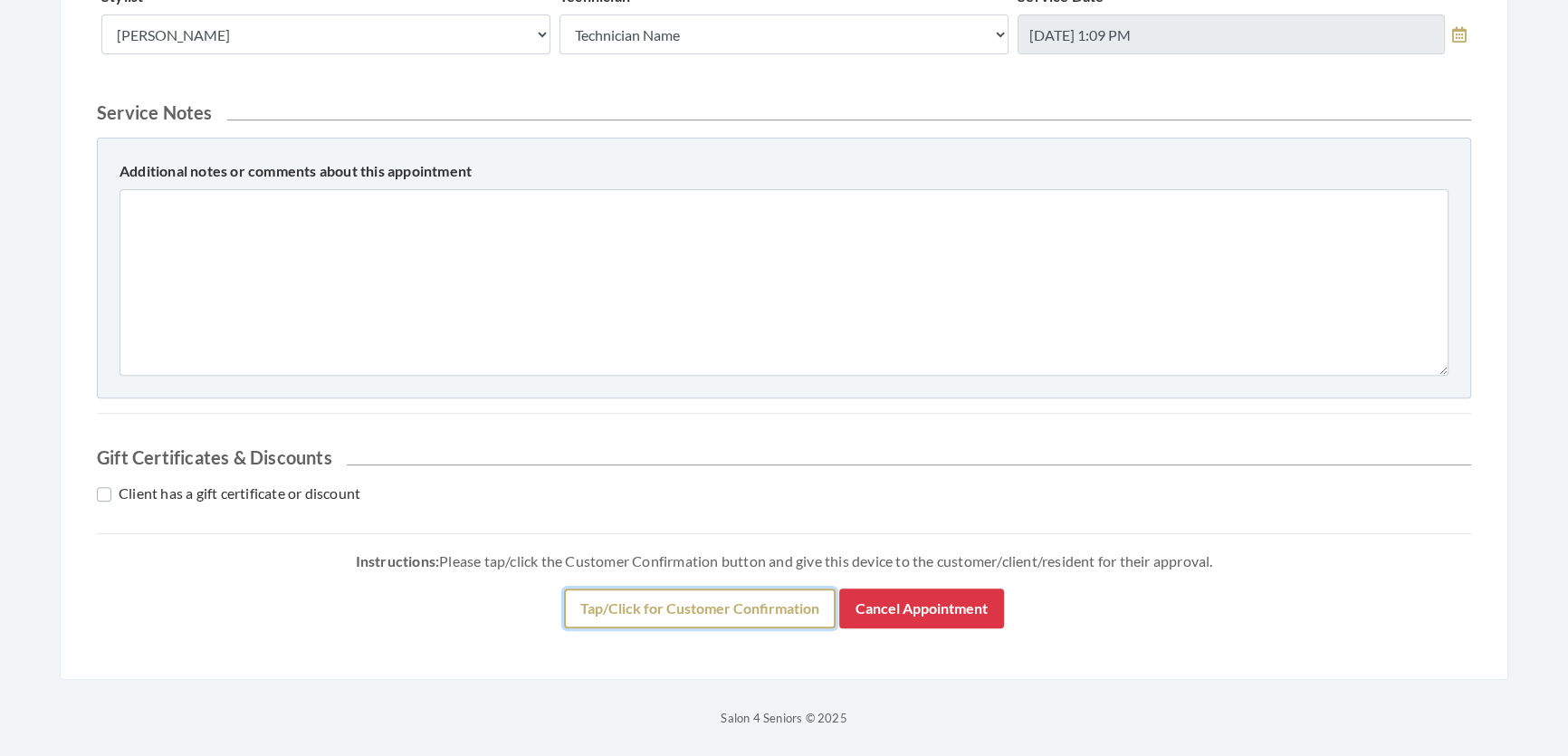
click at [776, 628] on button "Tap/Click for Customer Confirmation" at bounding box center [700, 608] width 272 height 40
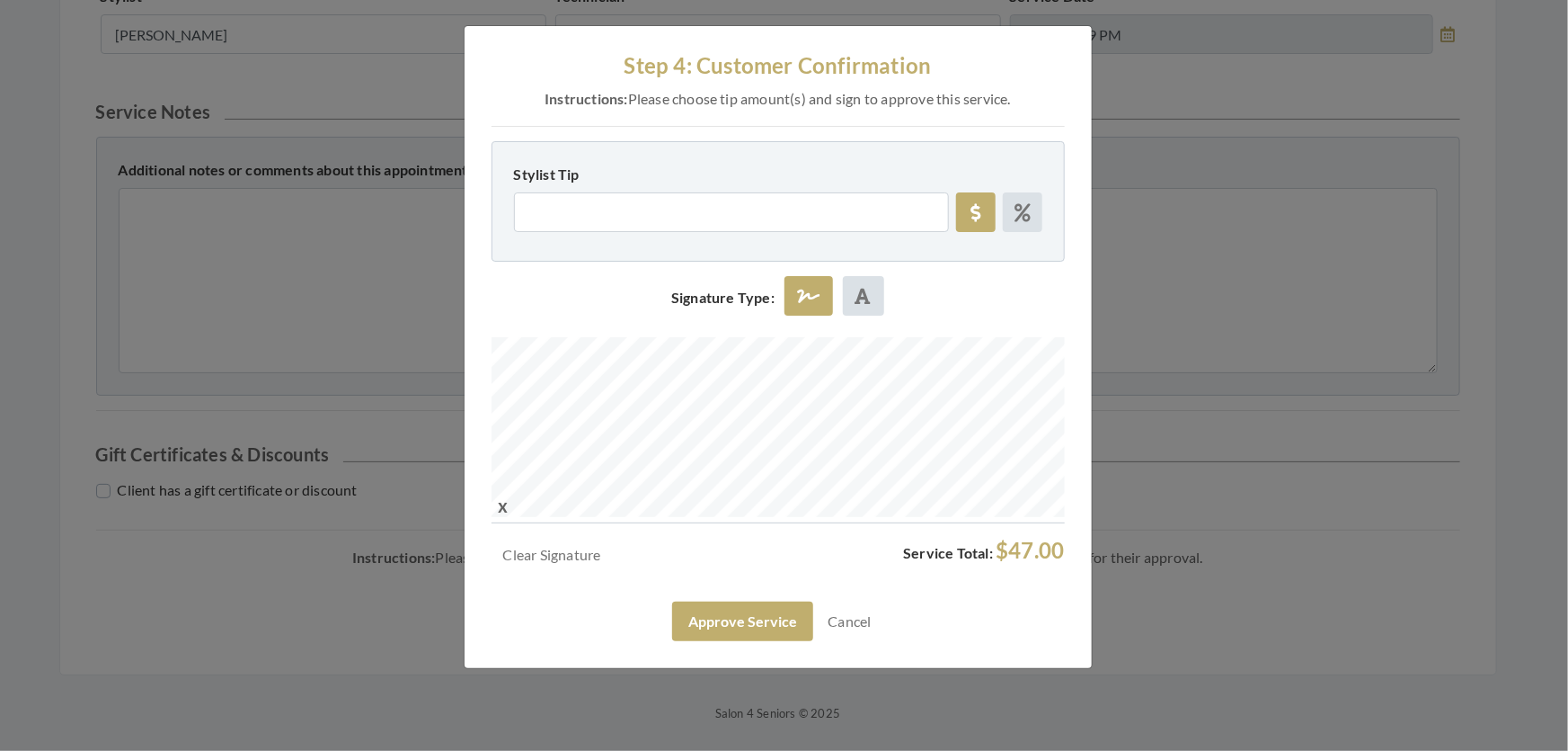
click at [728, 641] on div "Clear Signature Service Total: $47.00 Approve Service Cancel" at bounding box center [778, 589] width 573 height 104
click at [759, 641] on button "Approve Service" at bounding box center [743, 621] width 141 height 39
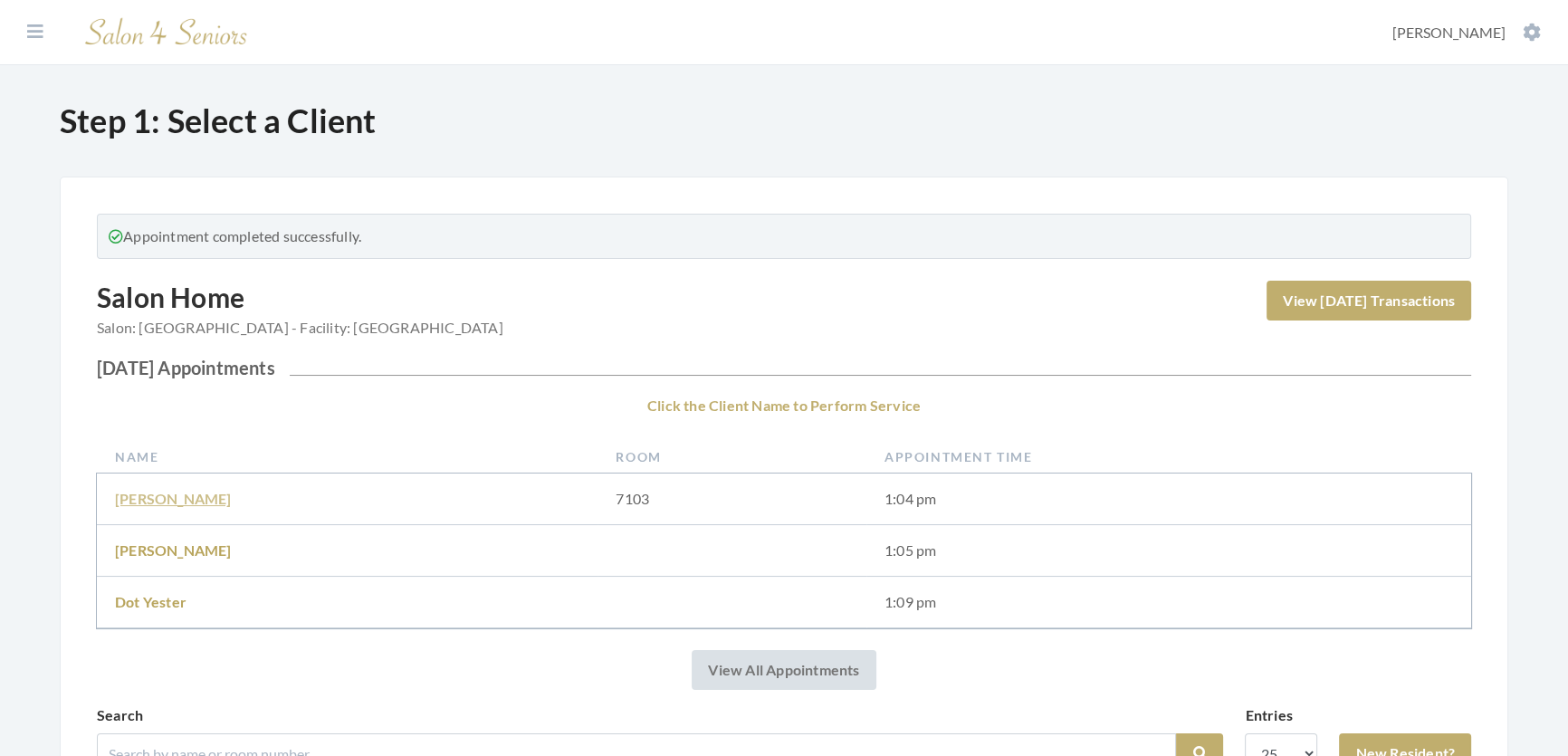
click at [198, 507] on td "[PERSON_NAME]" at bounding box center [348, 499] width 501 height 52
click at [173, 554] on link "[PERSON_NAME]" at bounding box center [173, 550] width 116 height 18
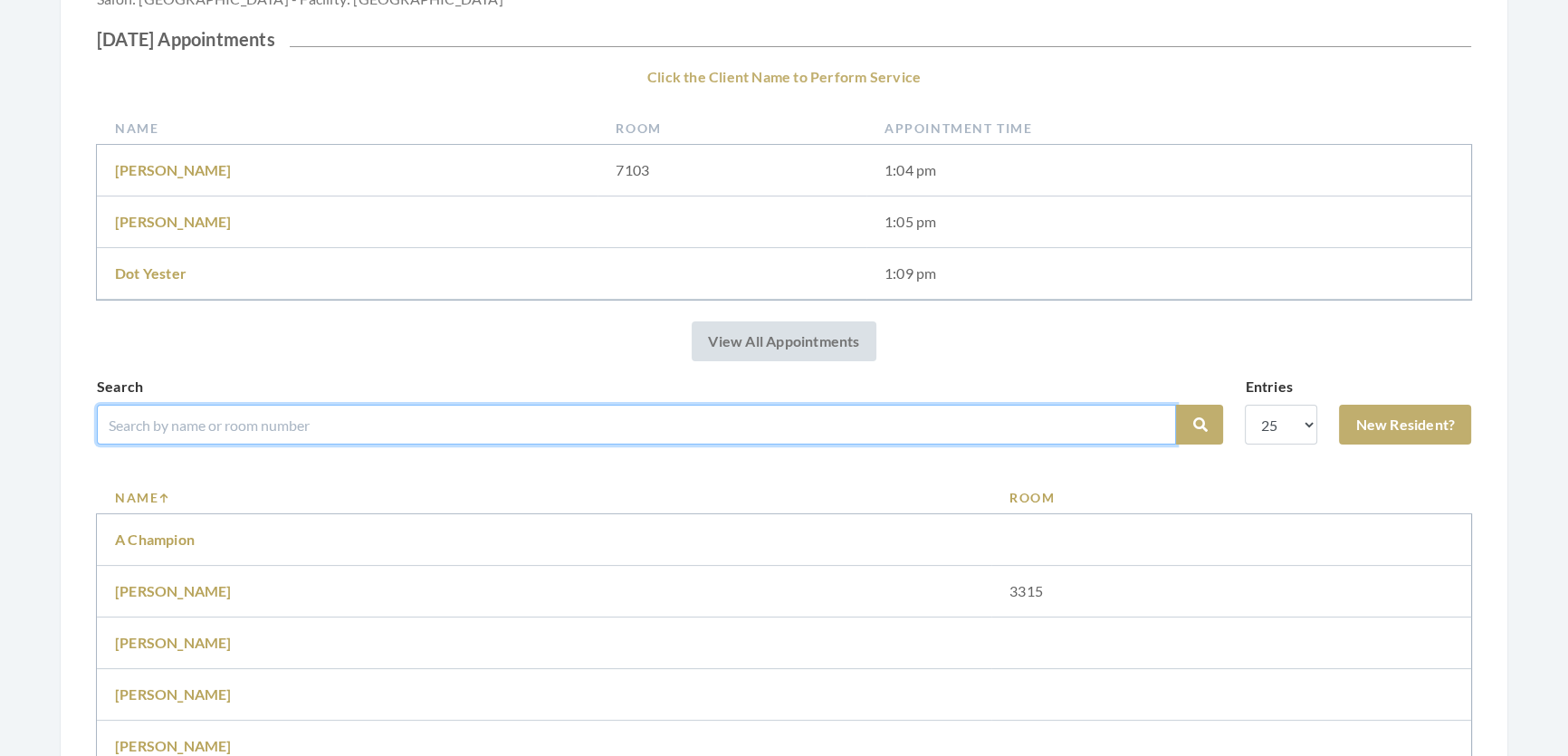
click at [222, 434] on input "search" at bounding box center [637, 424] width 1080 height 40
click at [222, 433] on input "search" at bounding box center [637, 424] width 1080 height 40
type input "Shirley"
click at [1176, 405] on button "Search" at bounding box center [1199, 424] width 47 height 40
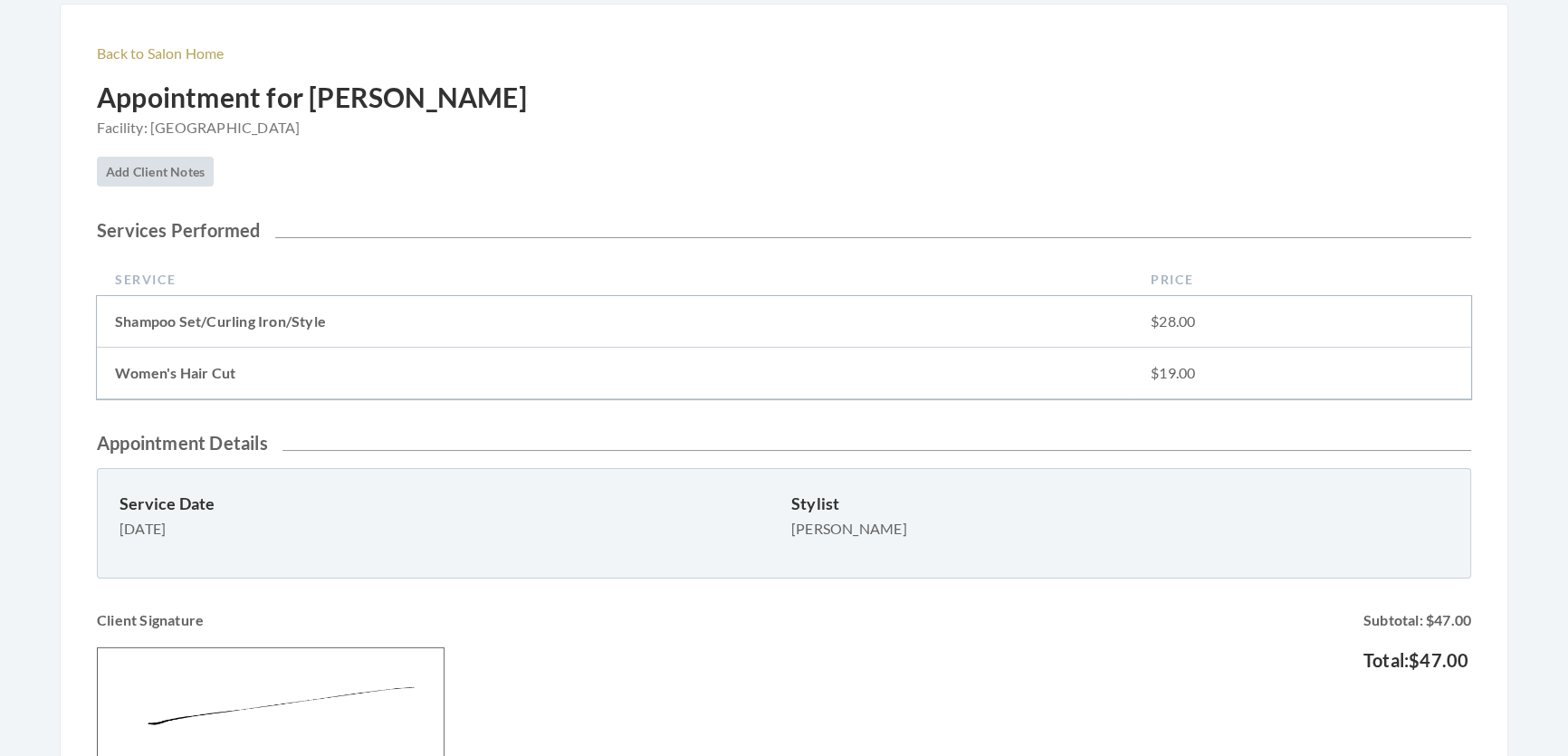
scroll to position [329, 0]
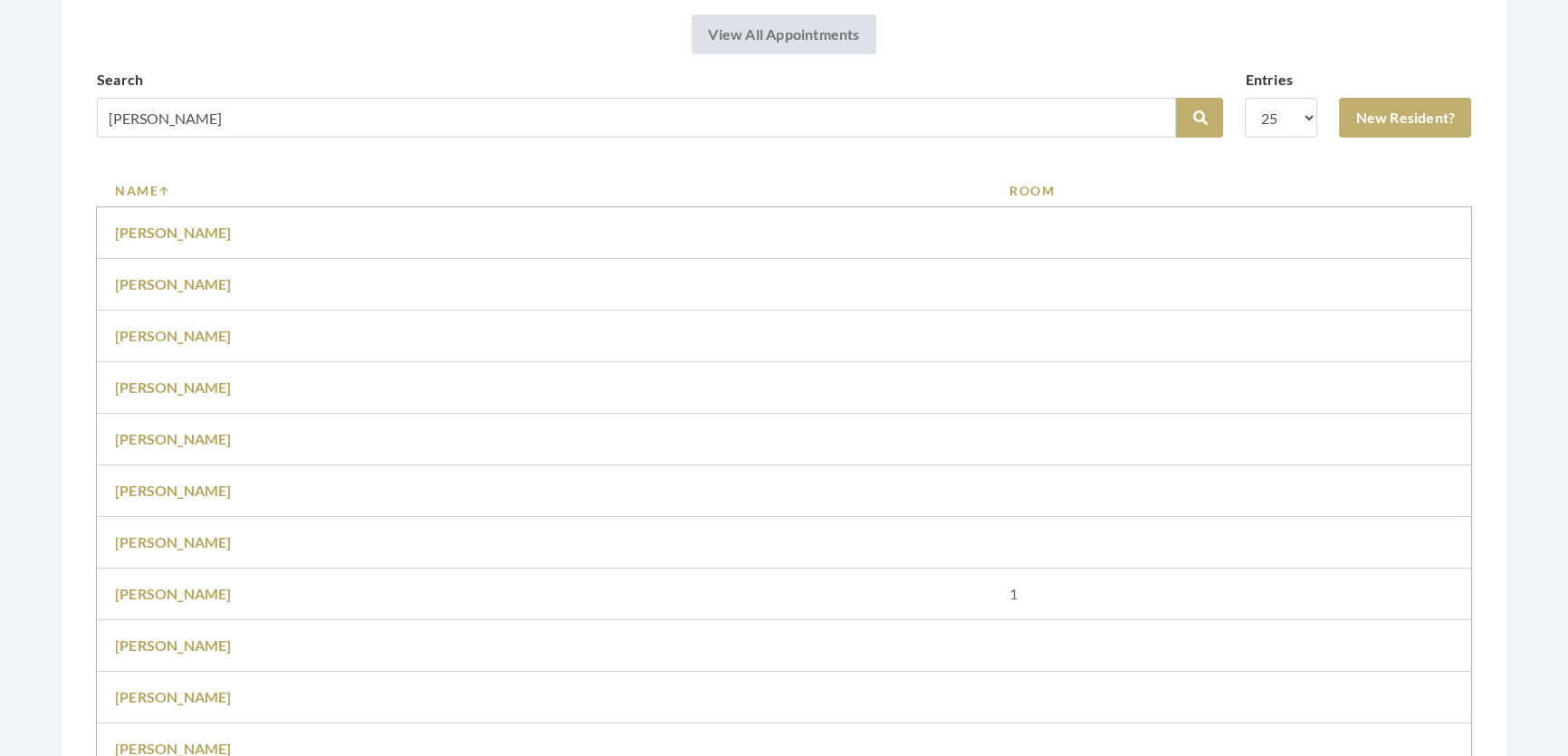
scroll to position [576, 0]
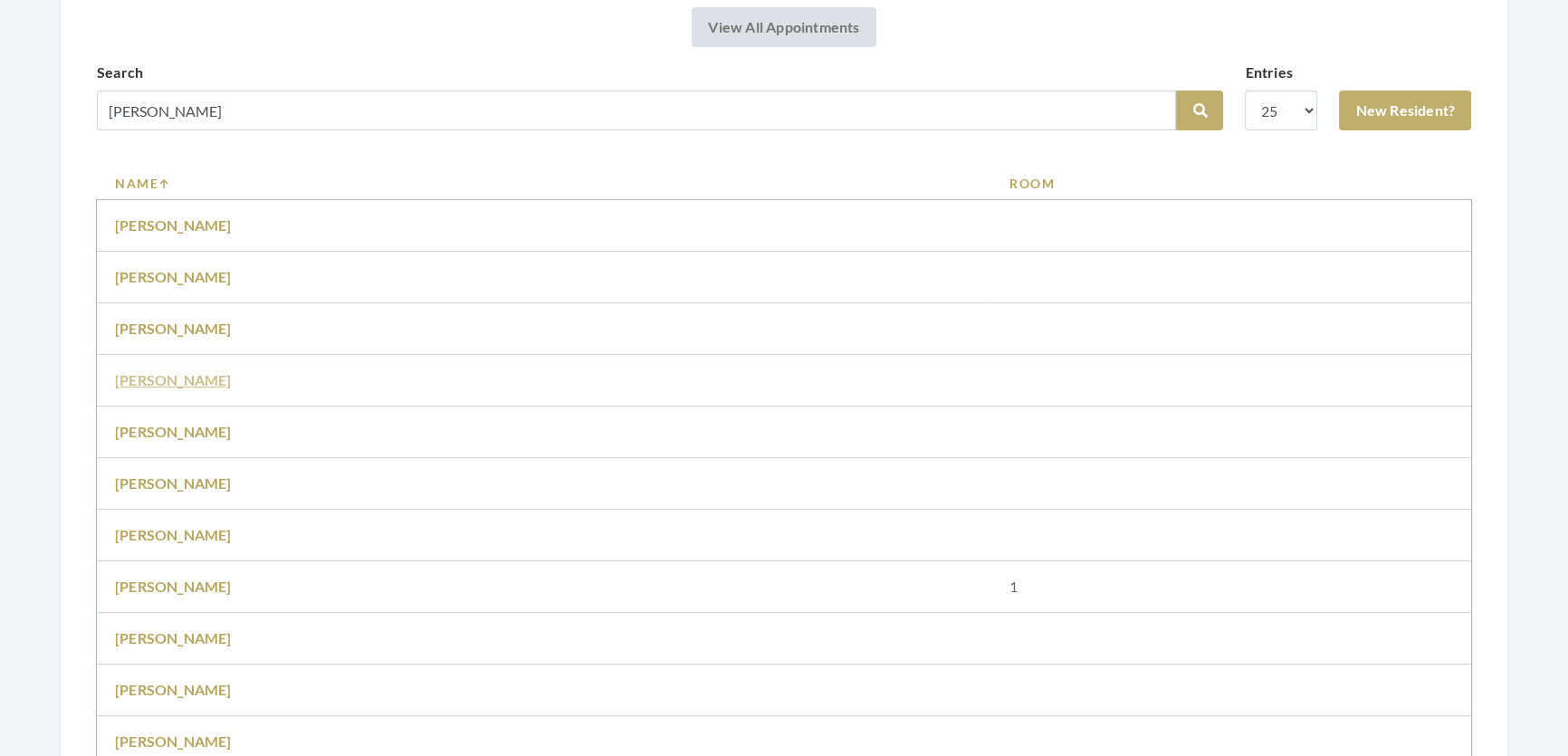
click at [160, 388] on link "Shirley Mitchell" at bounding box center [173, 380] width 116 height 18
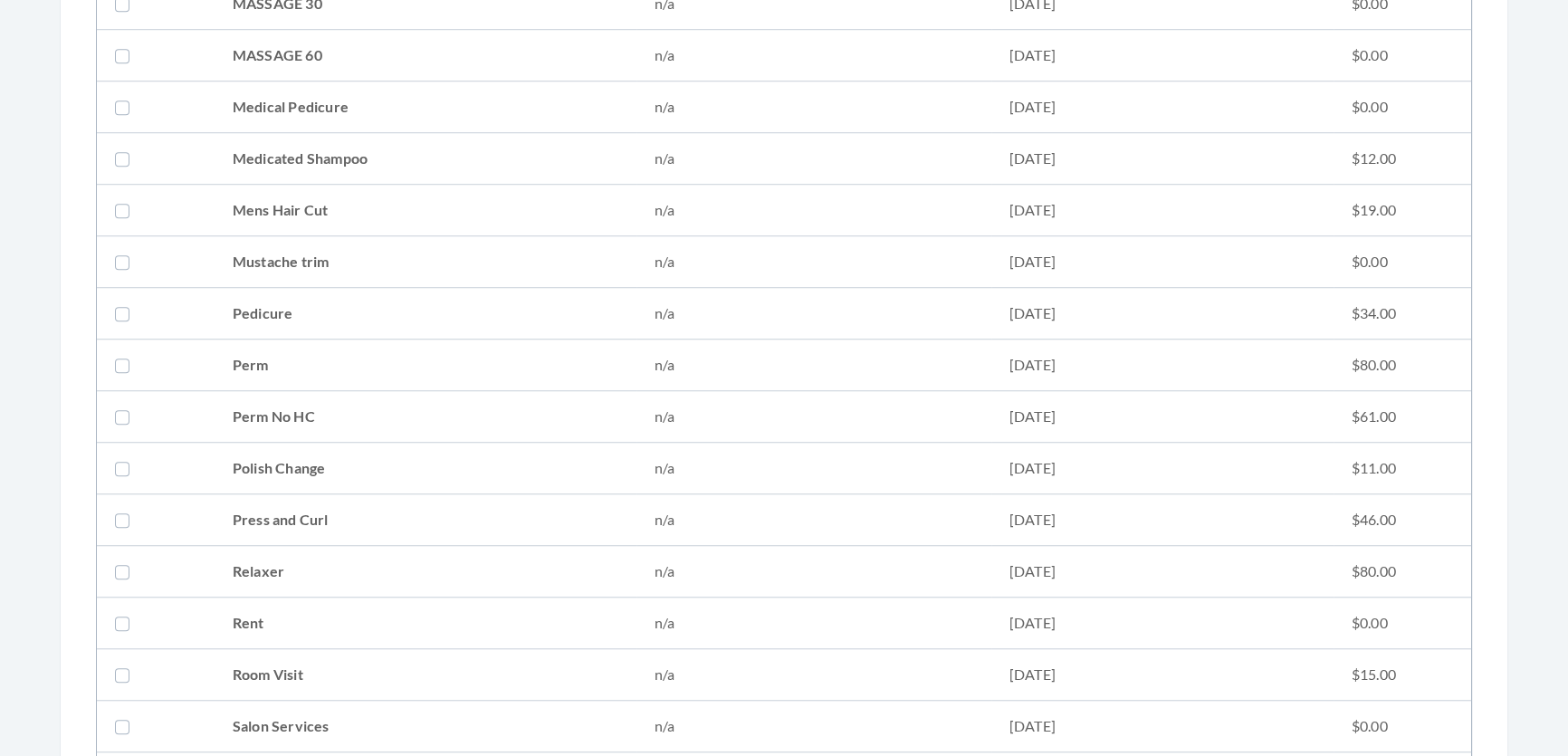
scroll to position [1892, 0]
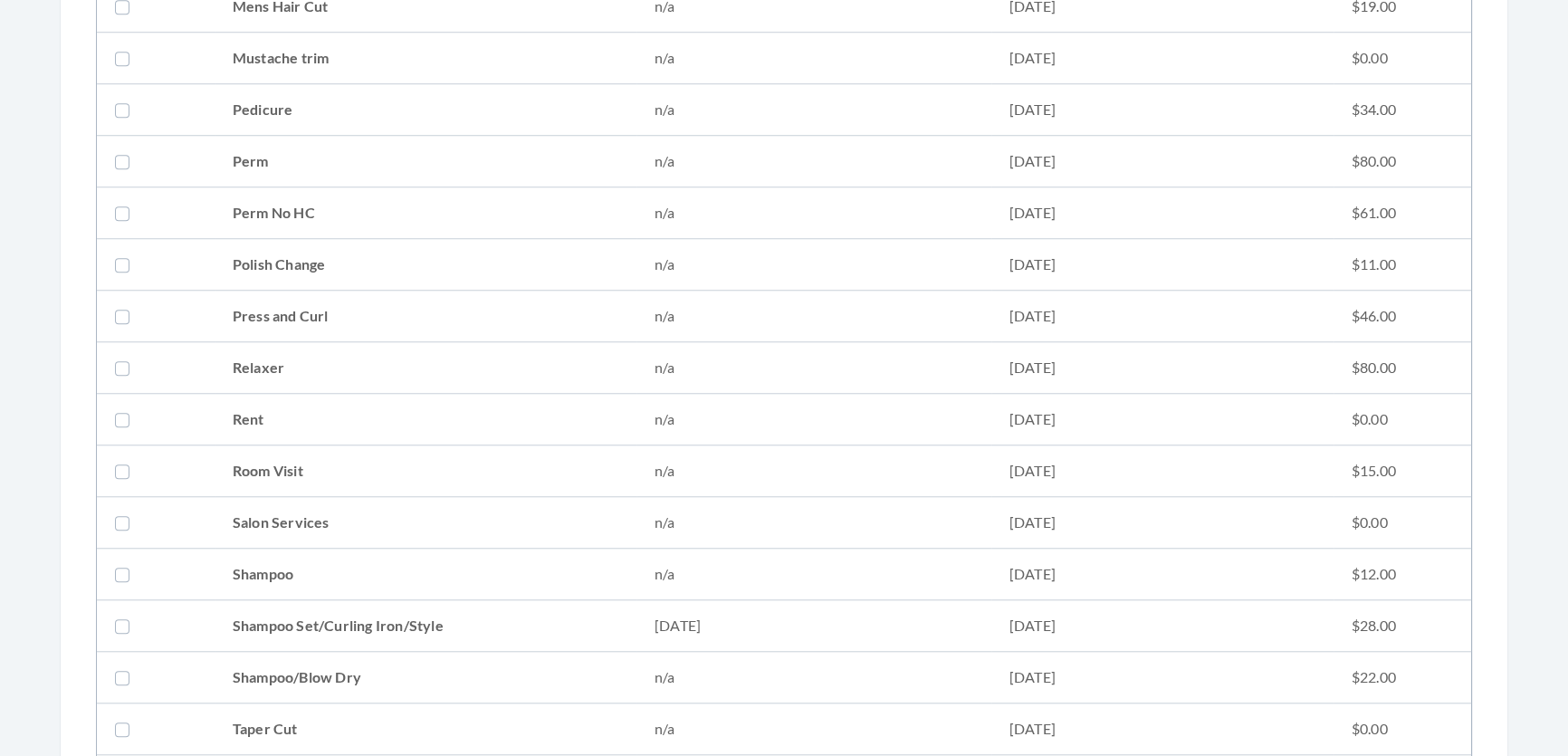
click at [293, 612] on td "Shampoo Set/Curling Iron/Style" at bounding box center [425, 626] width 422 height 52
click at [293, 611] on td "Shampoo Set/Curling Iron/Style" at bounding box center [425, 626] width 422 height 52
checkbox input "true"
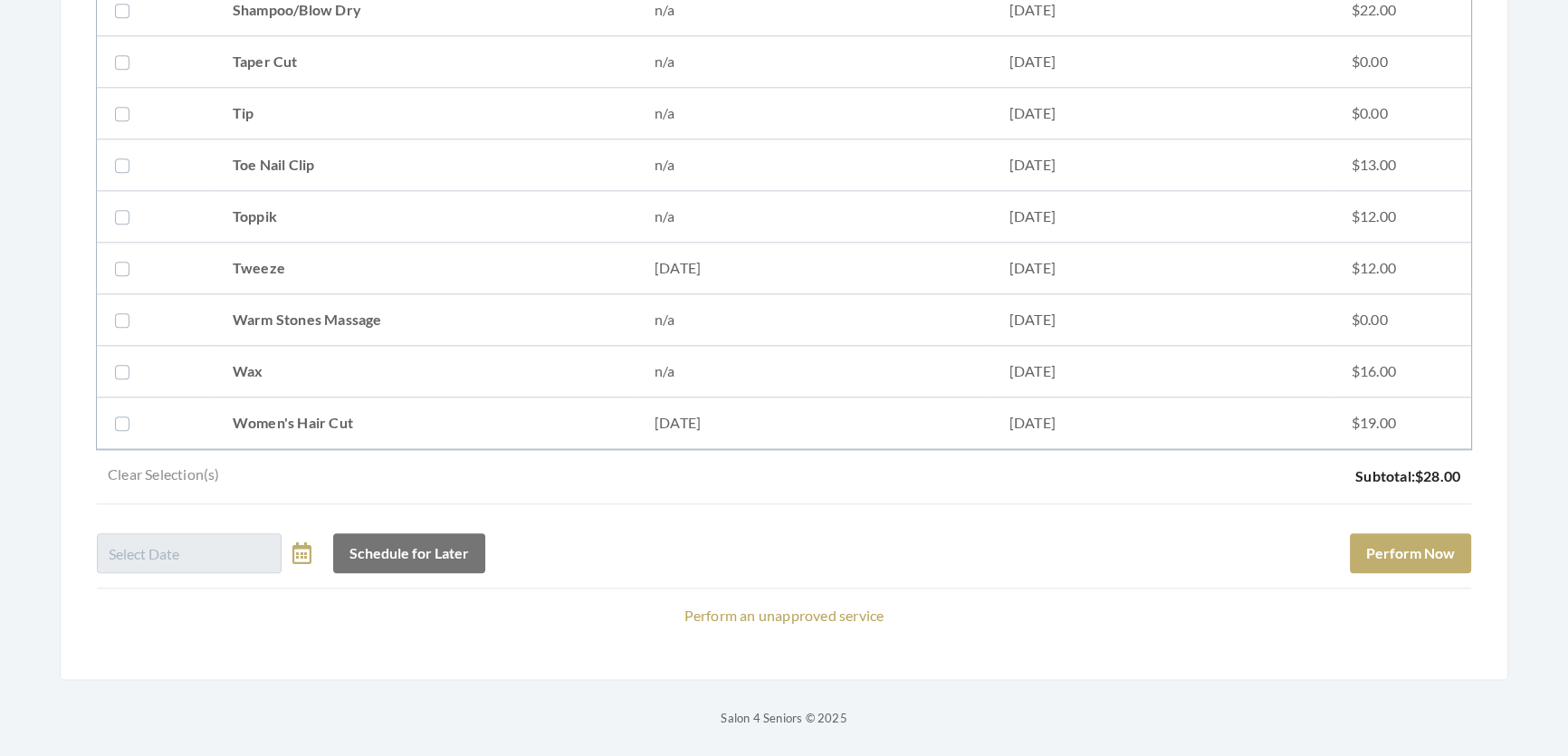
scroll to position [2586, 0]
click at [1372, 533] on button "Perform Now" at bounding box center [1410, 553] width 121 height 40
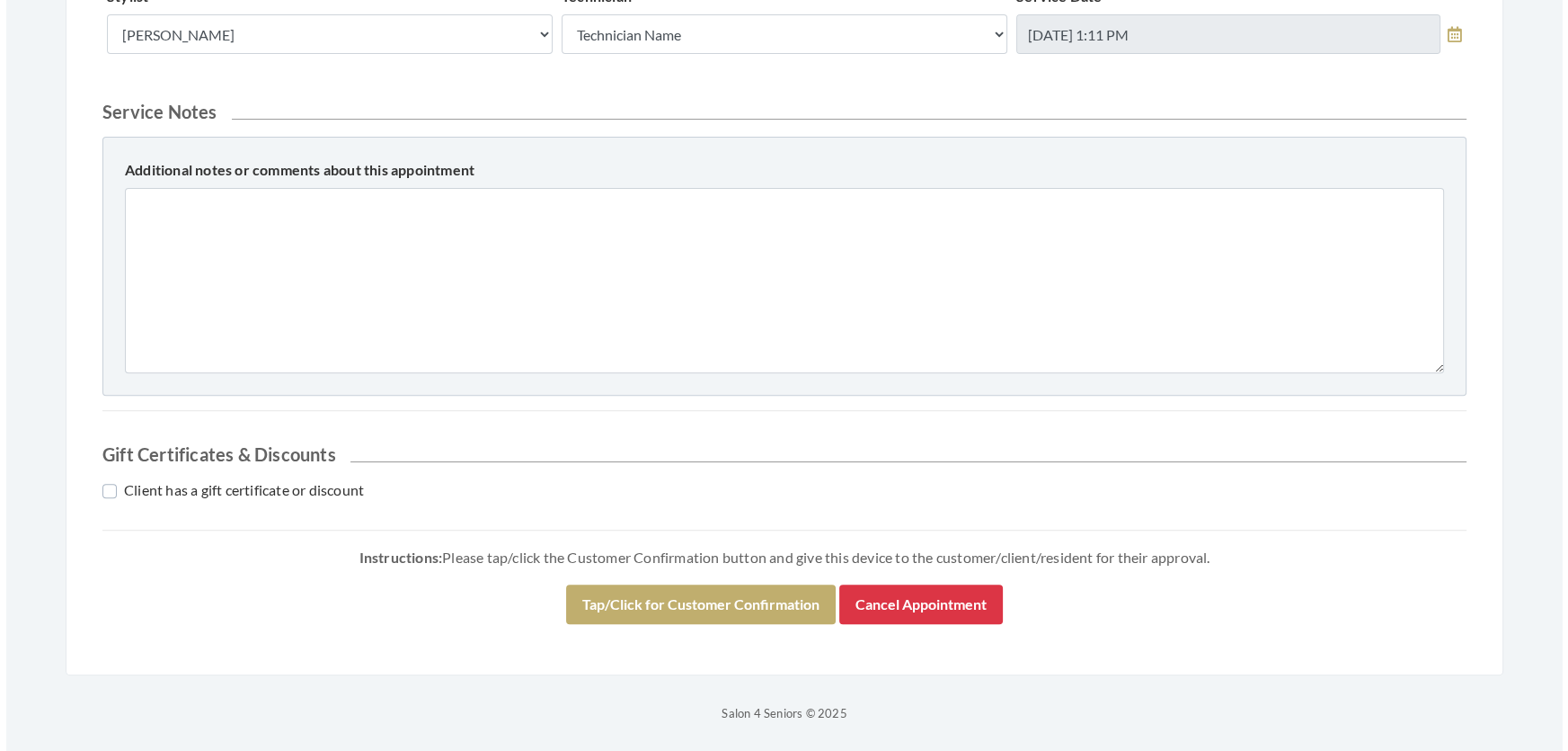
scroll to position [887, 0]
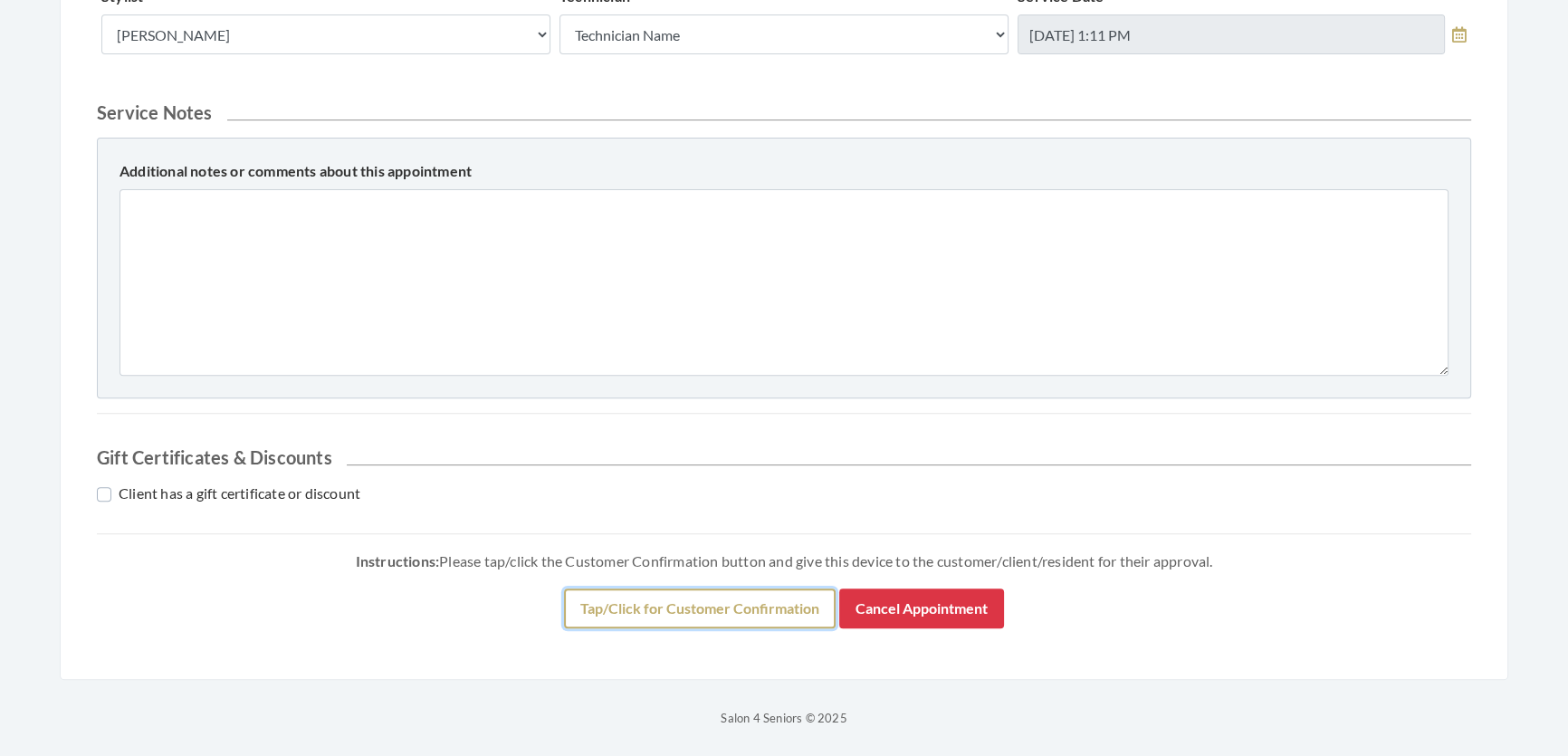
click at [729, 596] on button "Tap/Click for Customer Confirmation" at bounding box center [700, 608] width 272 height 40
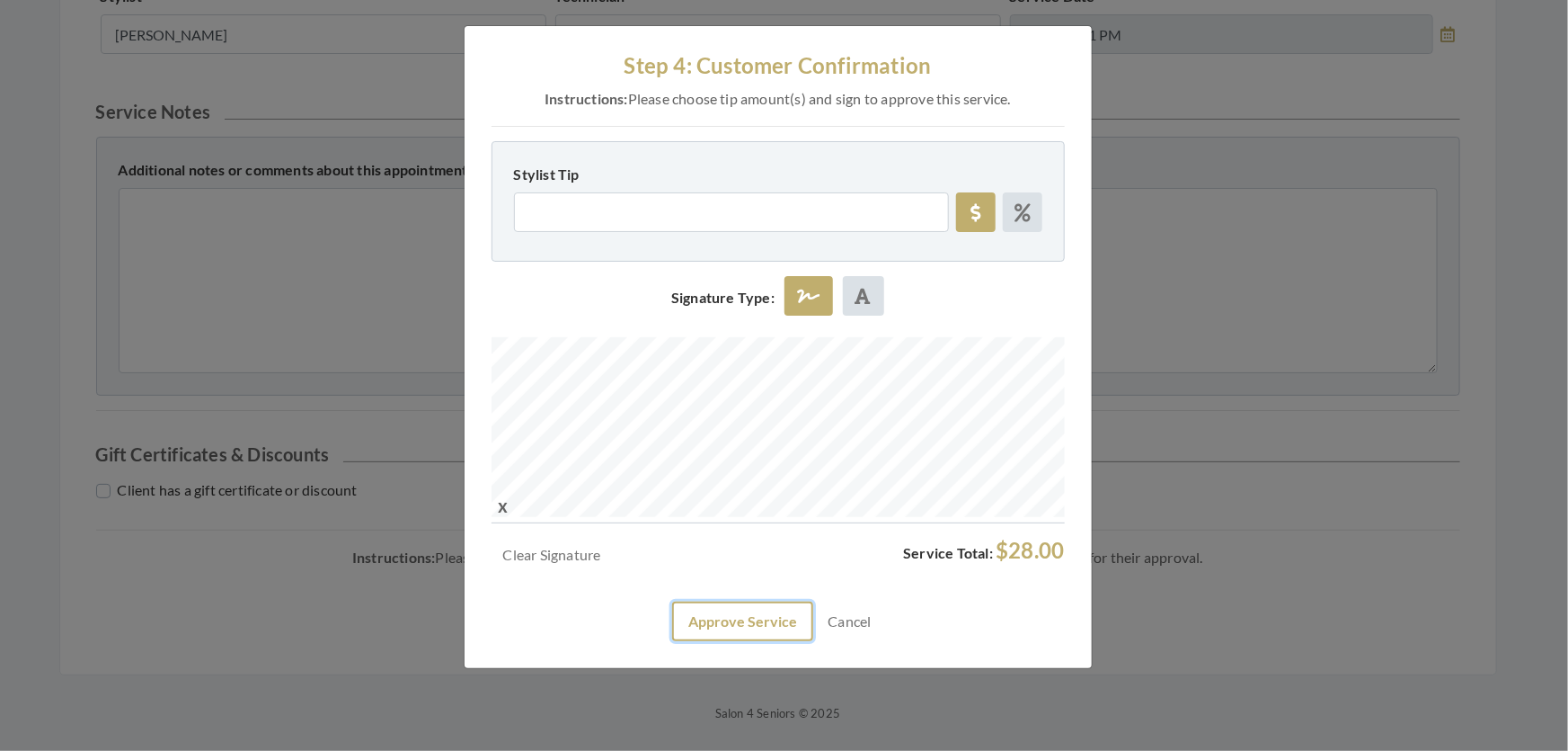
click at [745, 641] on button "Approve Service" at bounding box center [743, 621] width 141 height 39
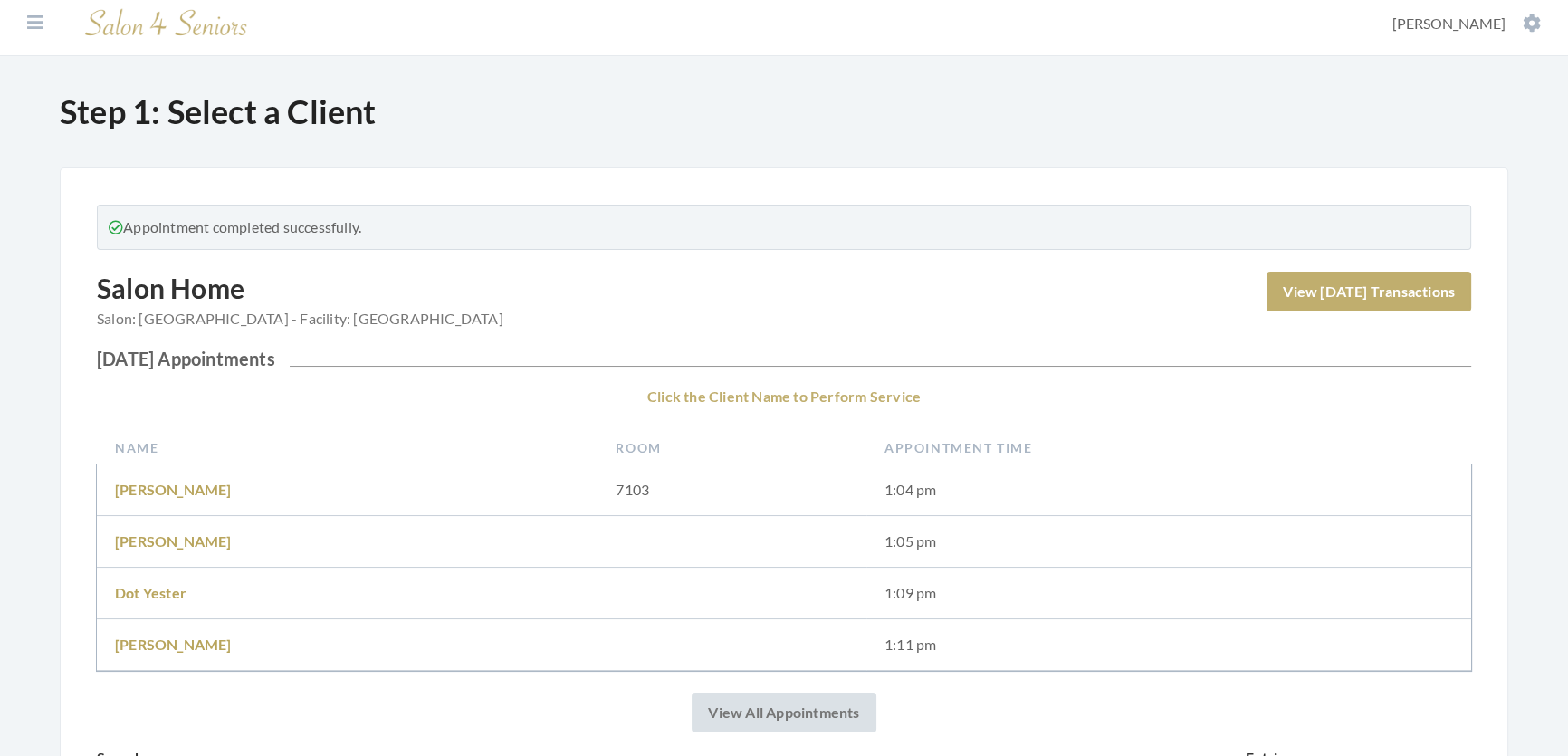
scroll to position [494, 0]
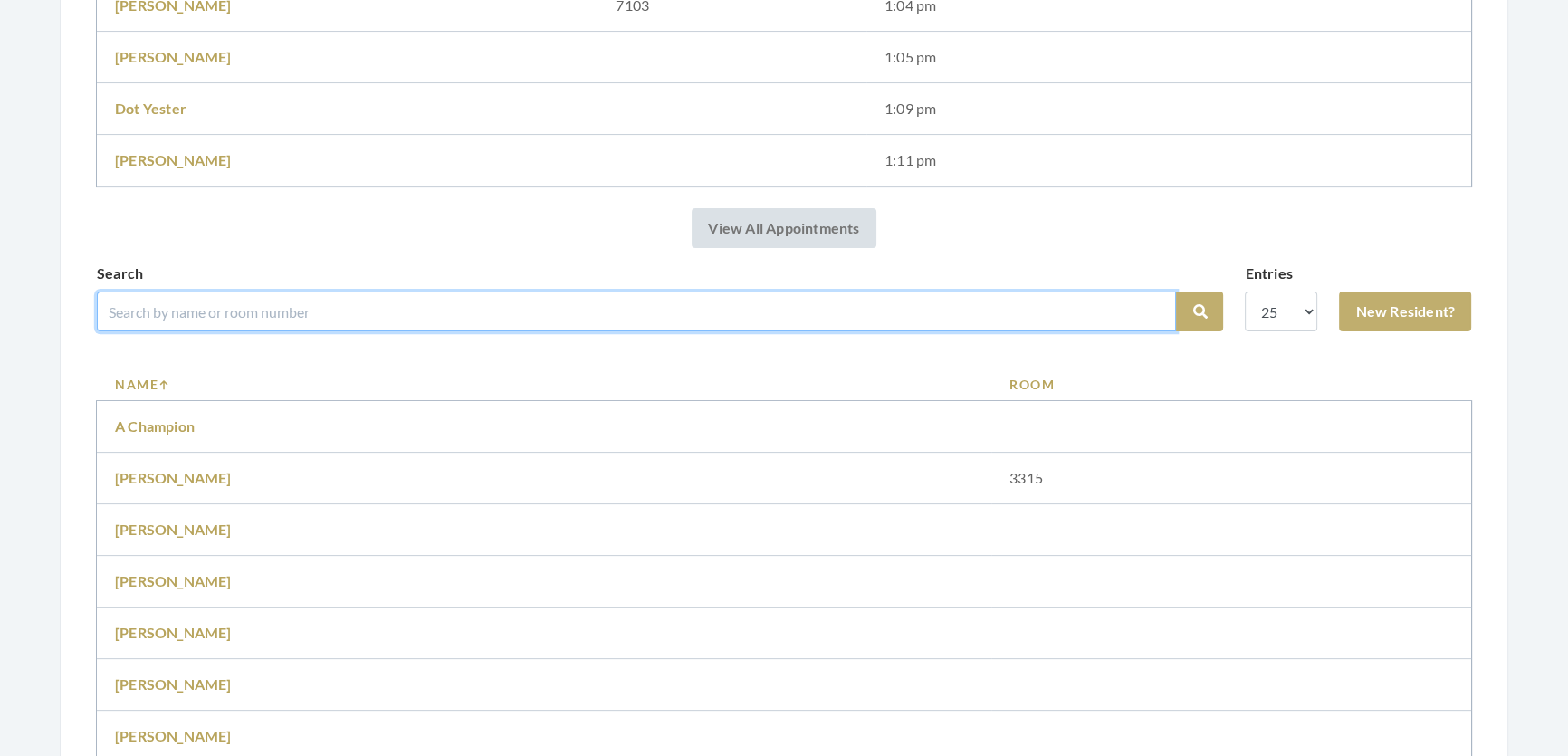
click at [143, 330] on input "search" at bounding box center [637, 311] width 1080 height 40
click at [291, 331] on input "search" at bounding box center [637, 311] width 1080 height 40
type input "[PERSON_NAME]"
click at [1176, 291] on button "Search" at bounding box center [1199, 311] width 47 height 40
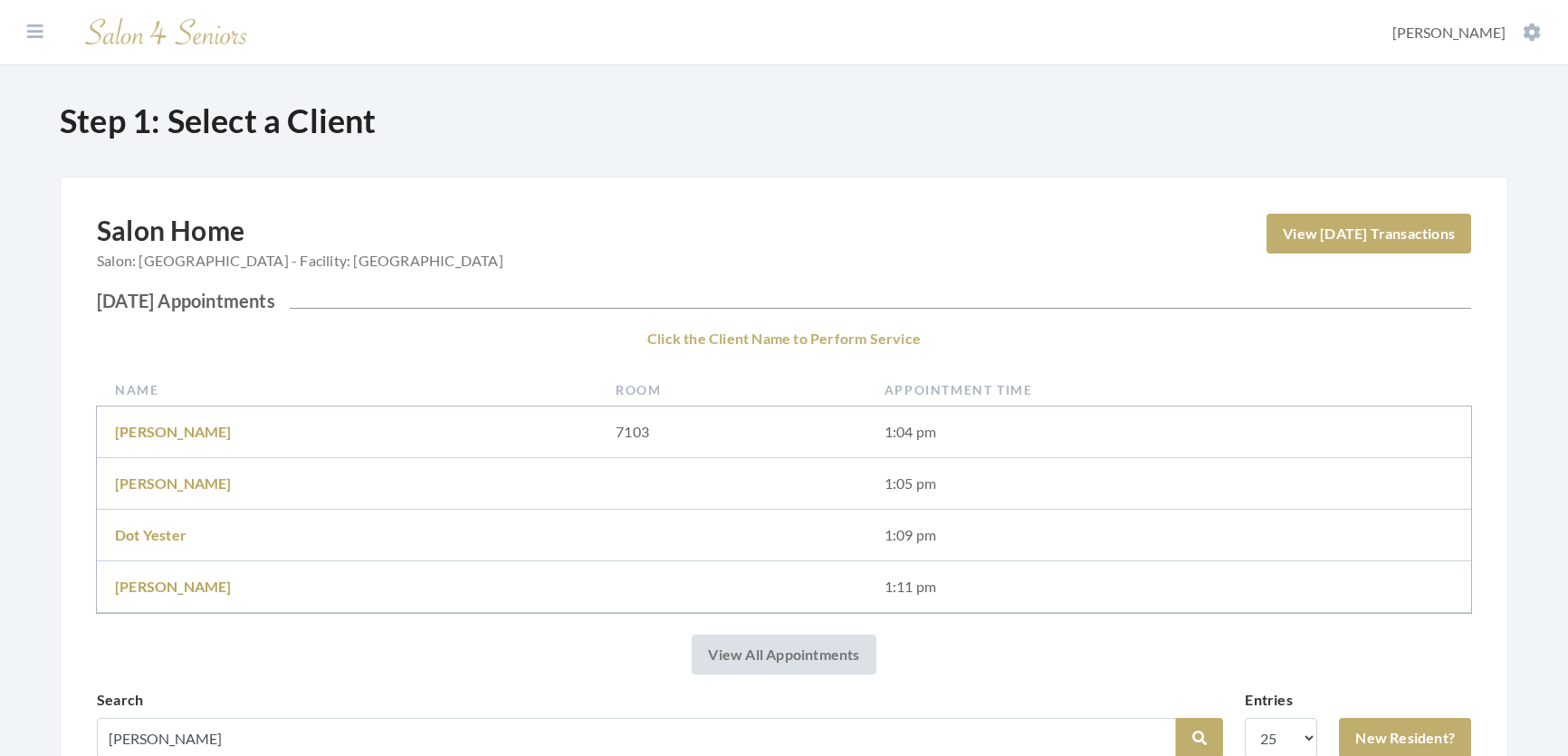
scroll to position [364, 0]
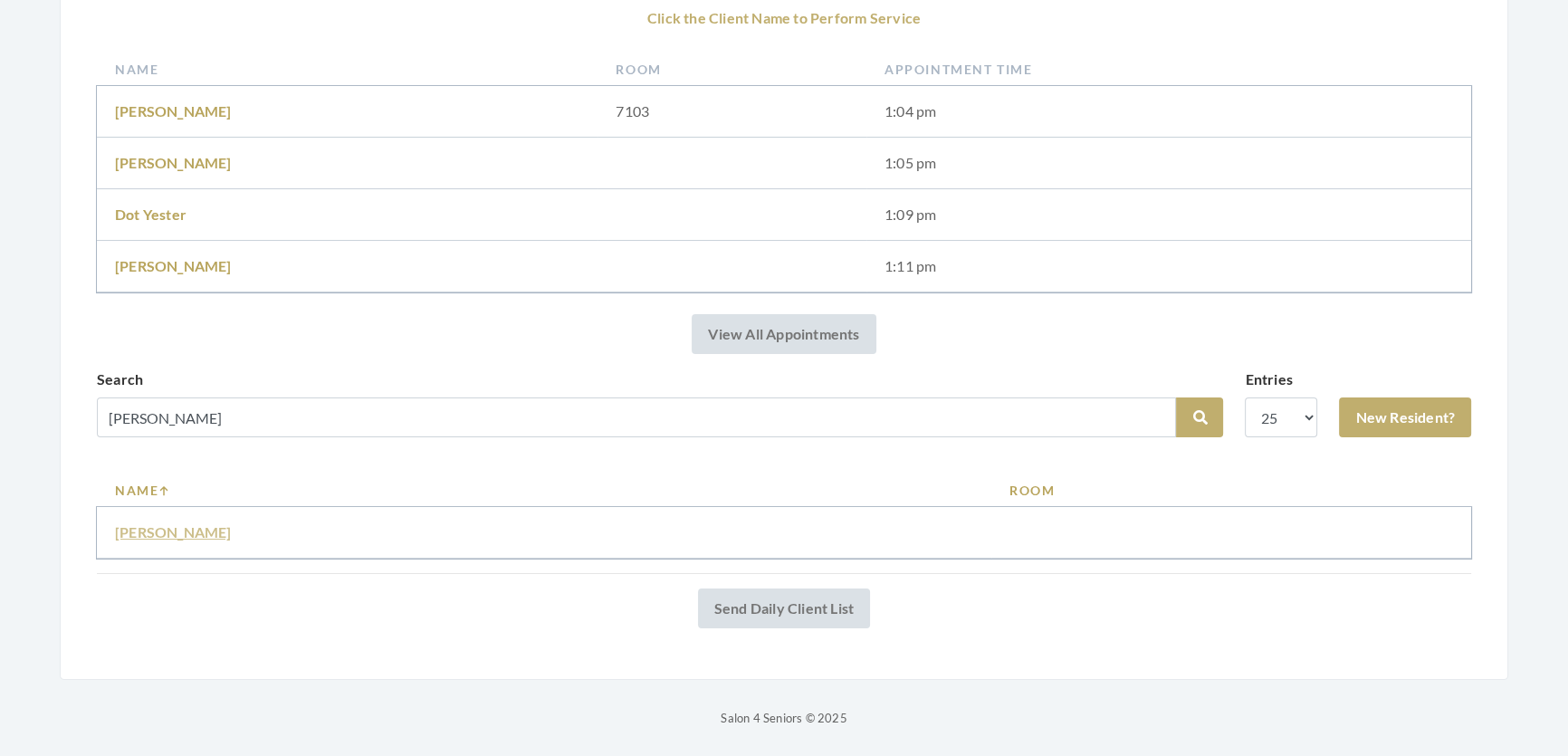
click at [164, 523] on link "[PERSON_NAME]" at bounding box center [173, 531] width 116 height 18
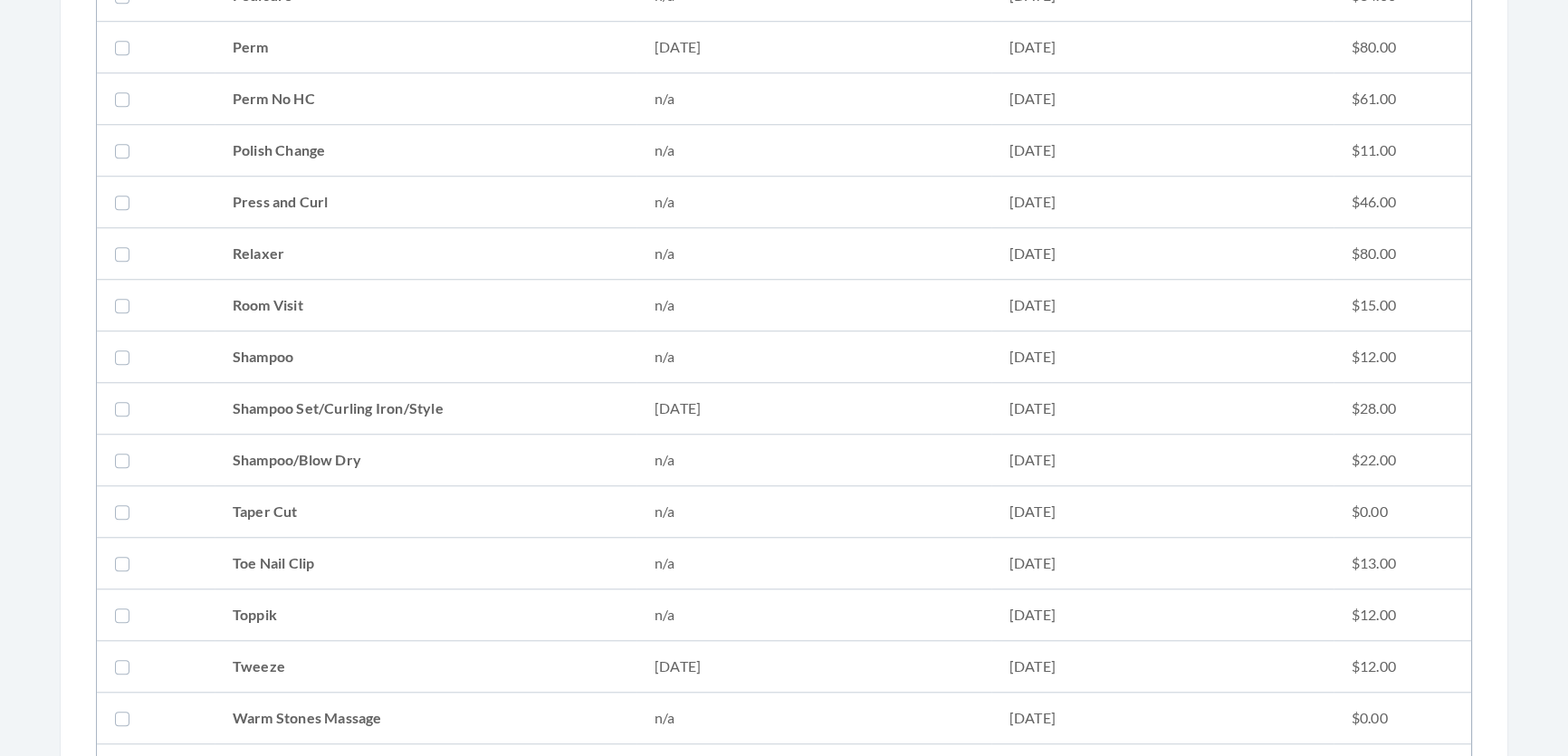
click at [263, 394] on td "Shampoo Set/Curling Iron/Style" at bounding box center [425, 408] width 422 height 52
checkbox input "true"
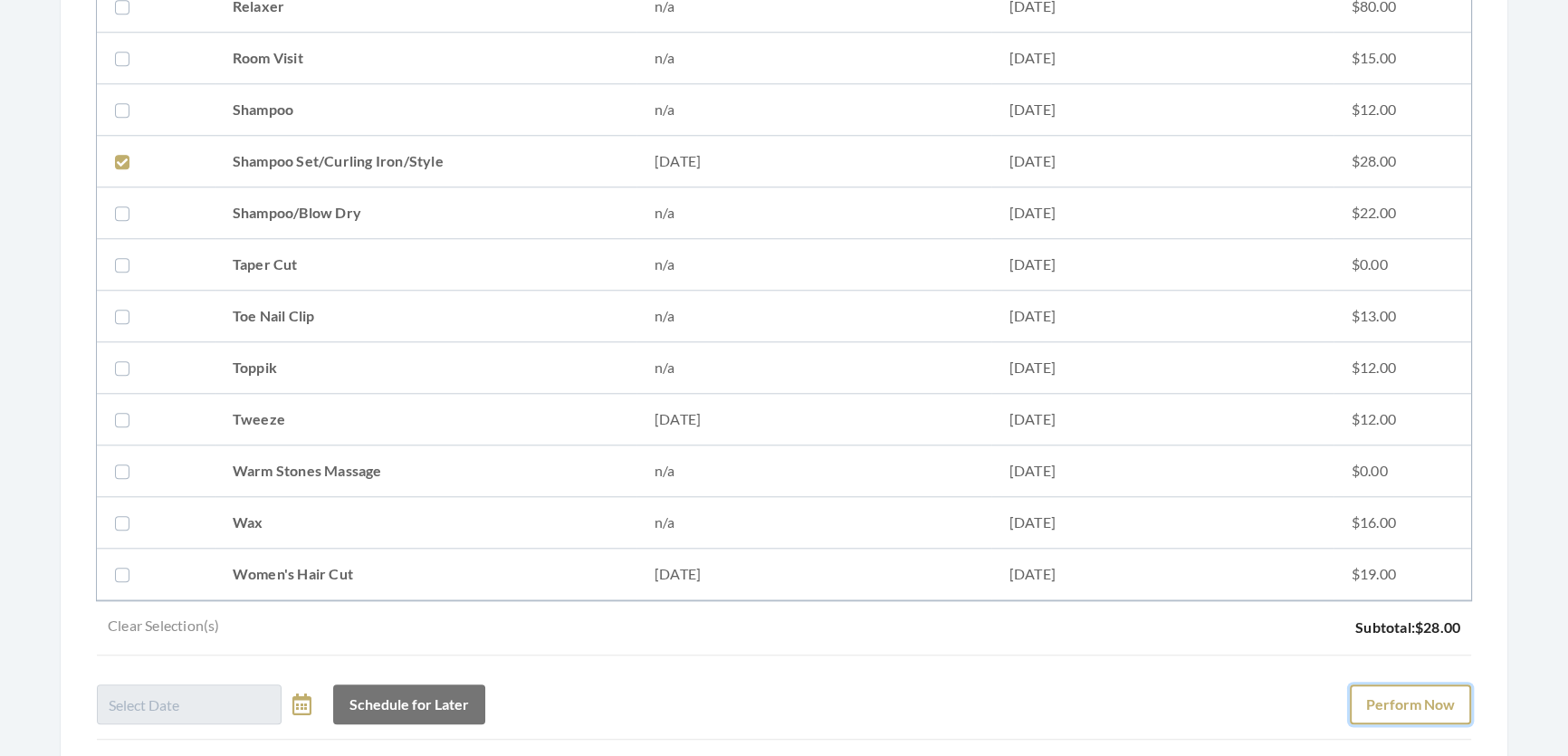
click at [1390, 701] on button "Perform Now" at bounding box center [1410, 704] width 121 height 40
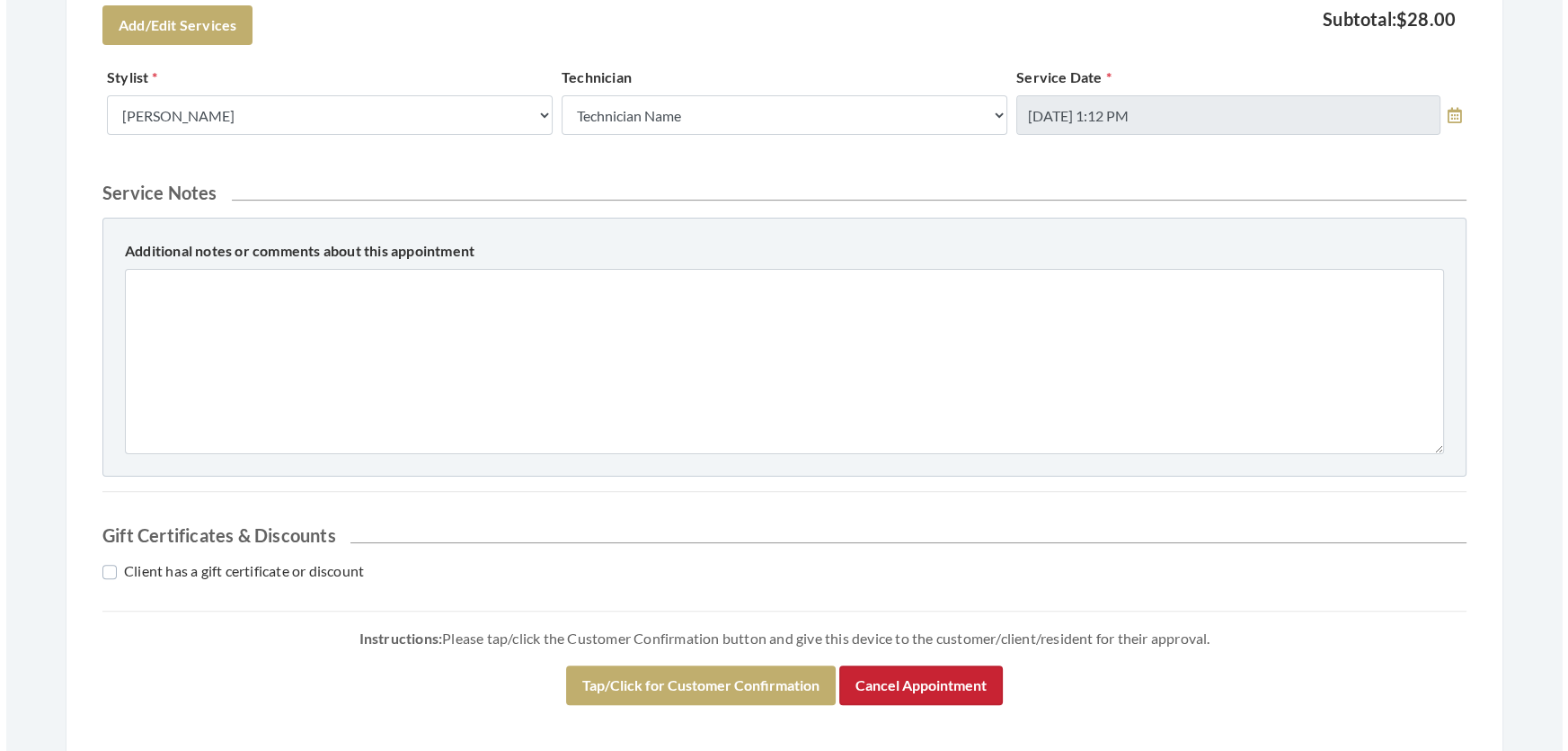
scroll to position [654, 0]
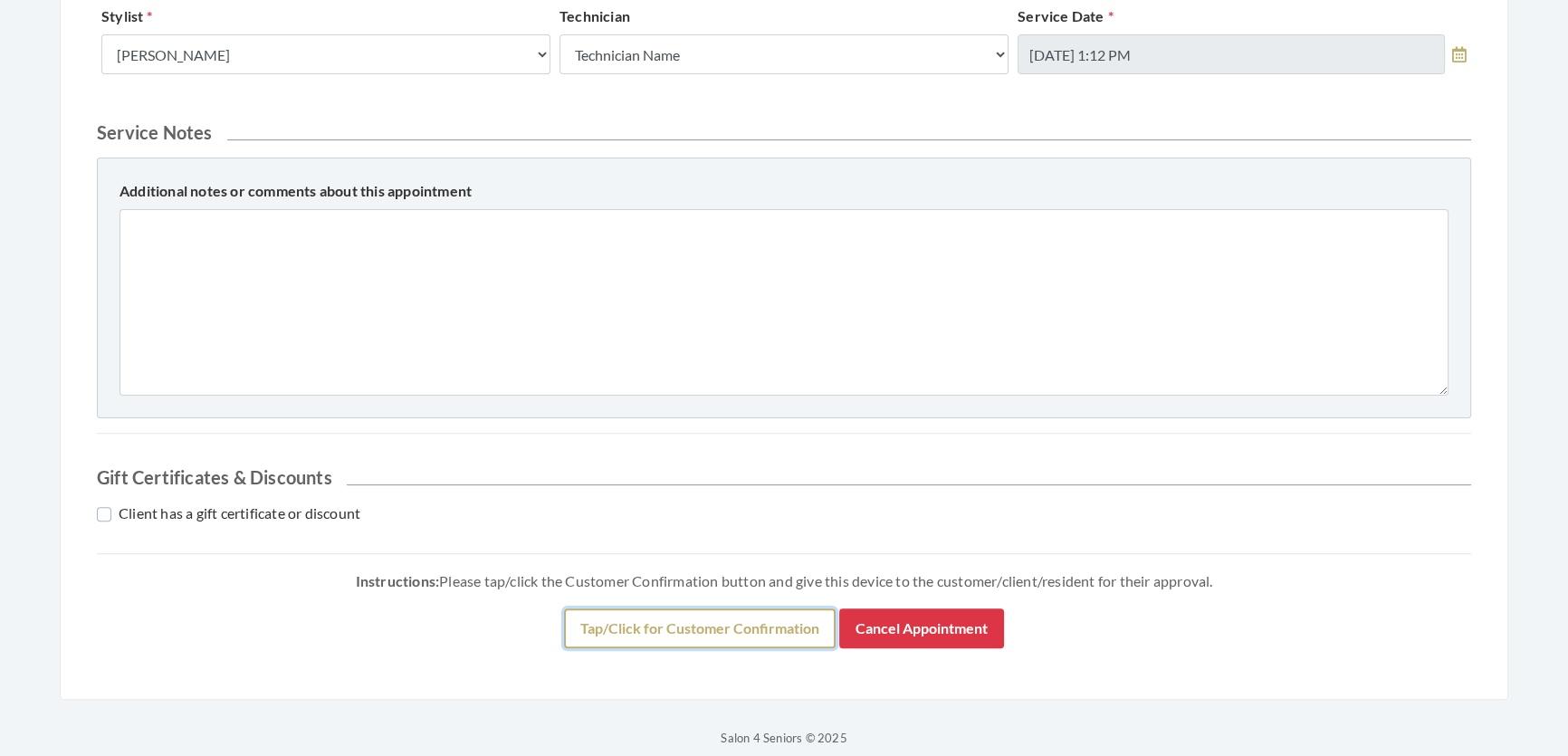
click at [737, 648] on button "Tap/Click for Customer Confirmation" at bounding box center [700, 628] width 272 height 40
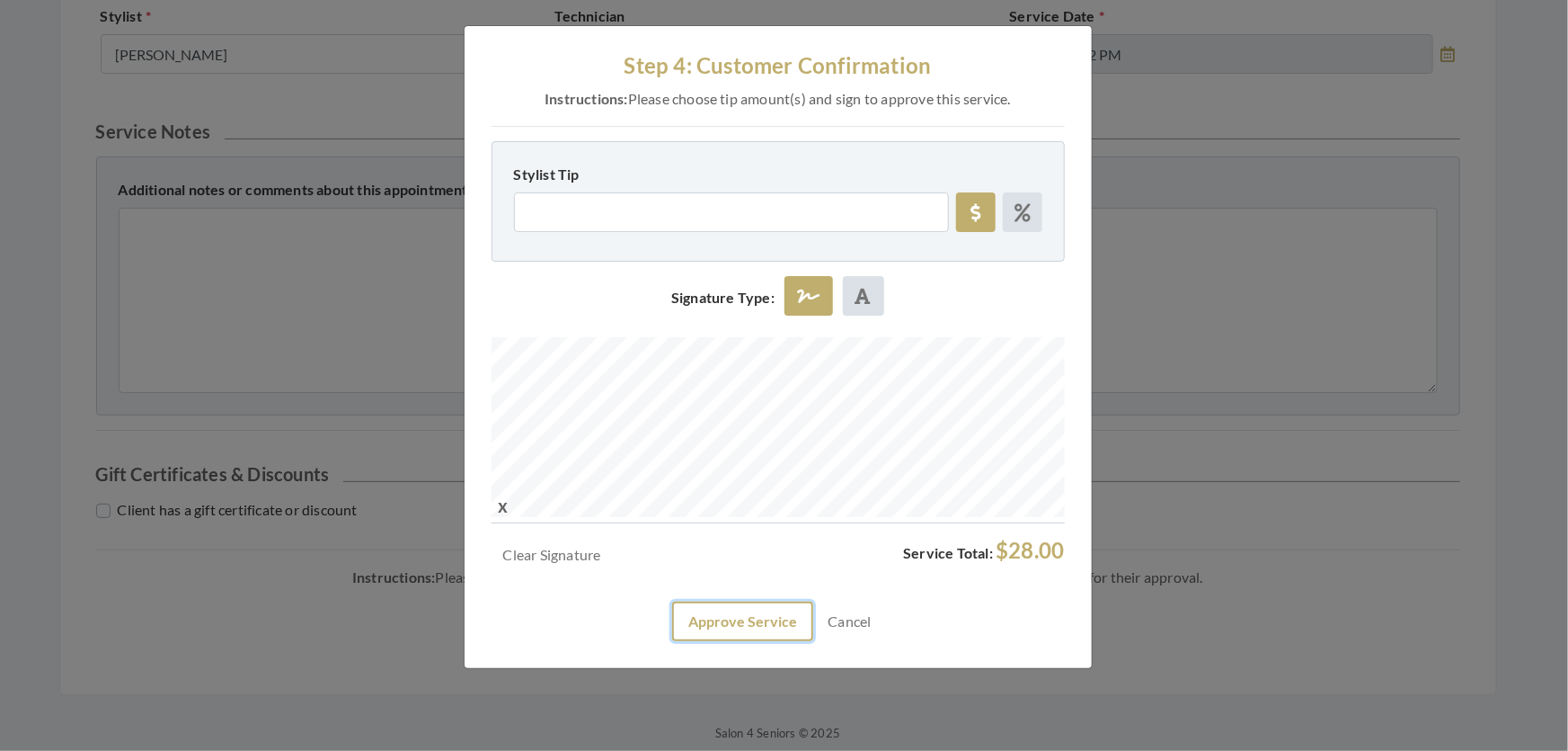
click at [719, 641] on button "Approve Service" at bounding box center [743, 621] width 141 height 39
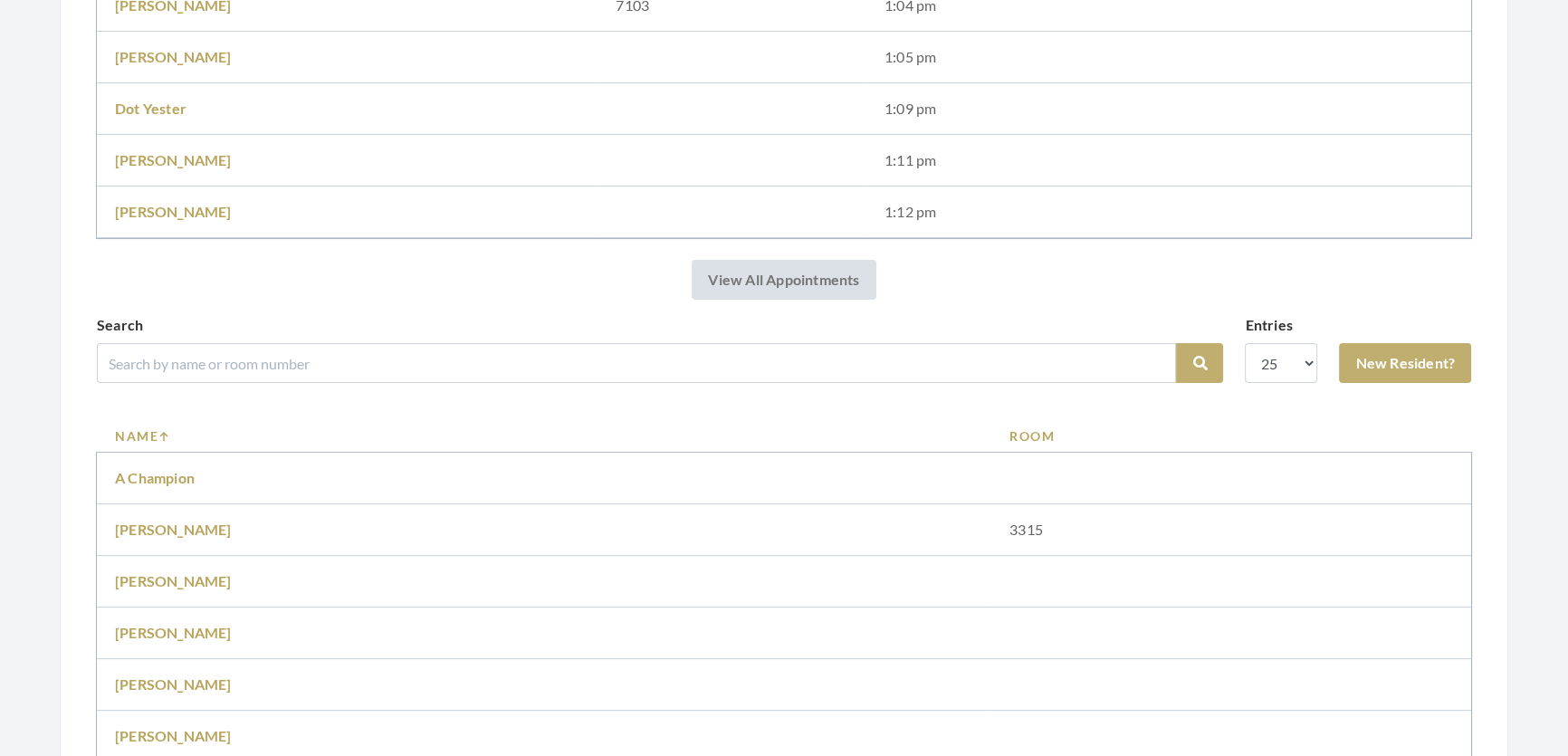
scroll to position [329, 0]
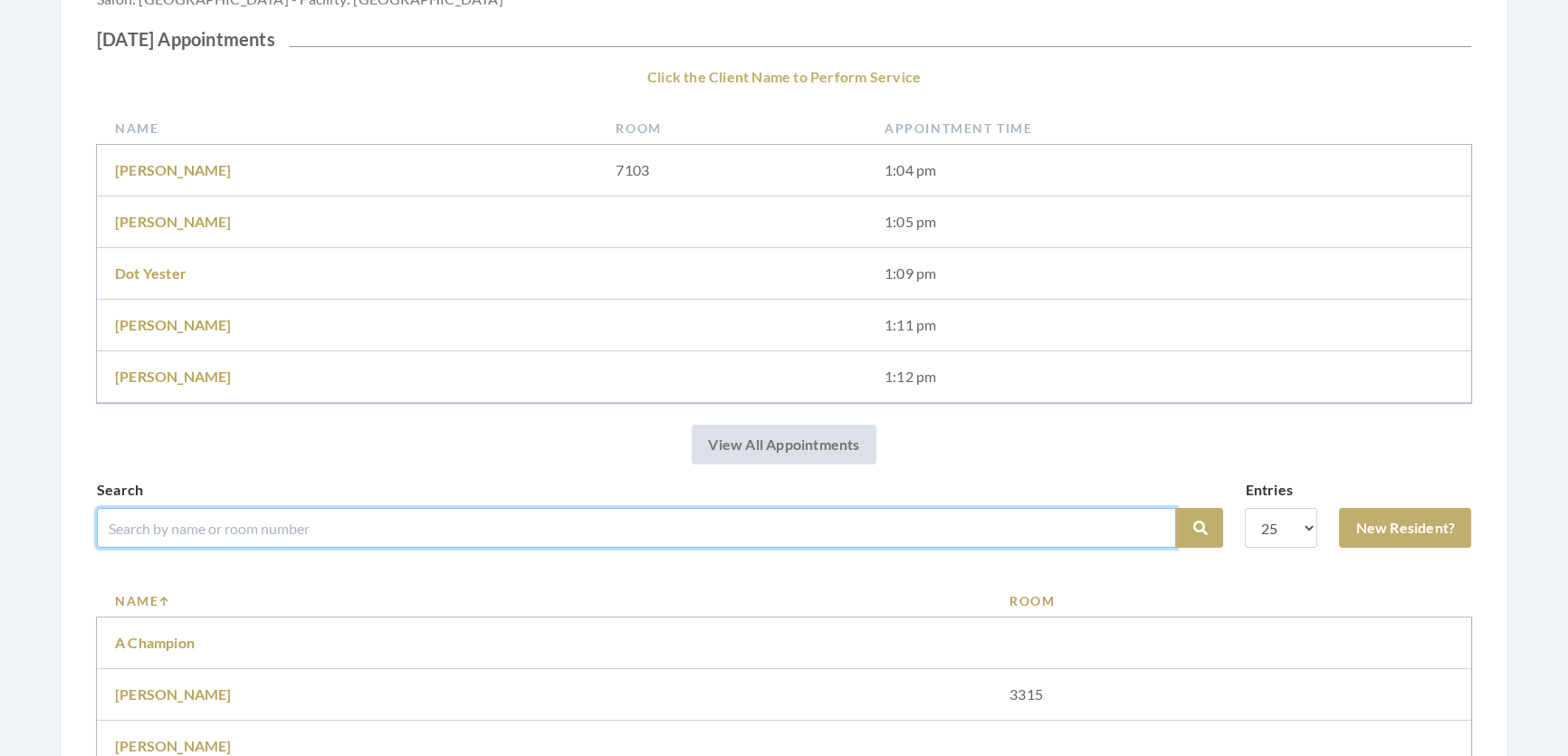
click at [432, 548] on input "search" at bounding box center [637, 527] width 1080 height 40
type input "[PERSON_NAME]"
click at [1176, 507] on button "Search" at bounding box center [1199, 527] width 47 height 40
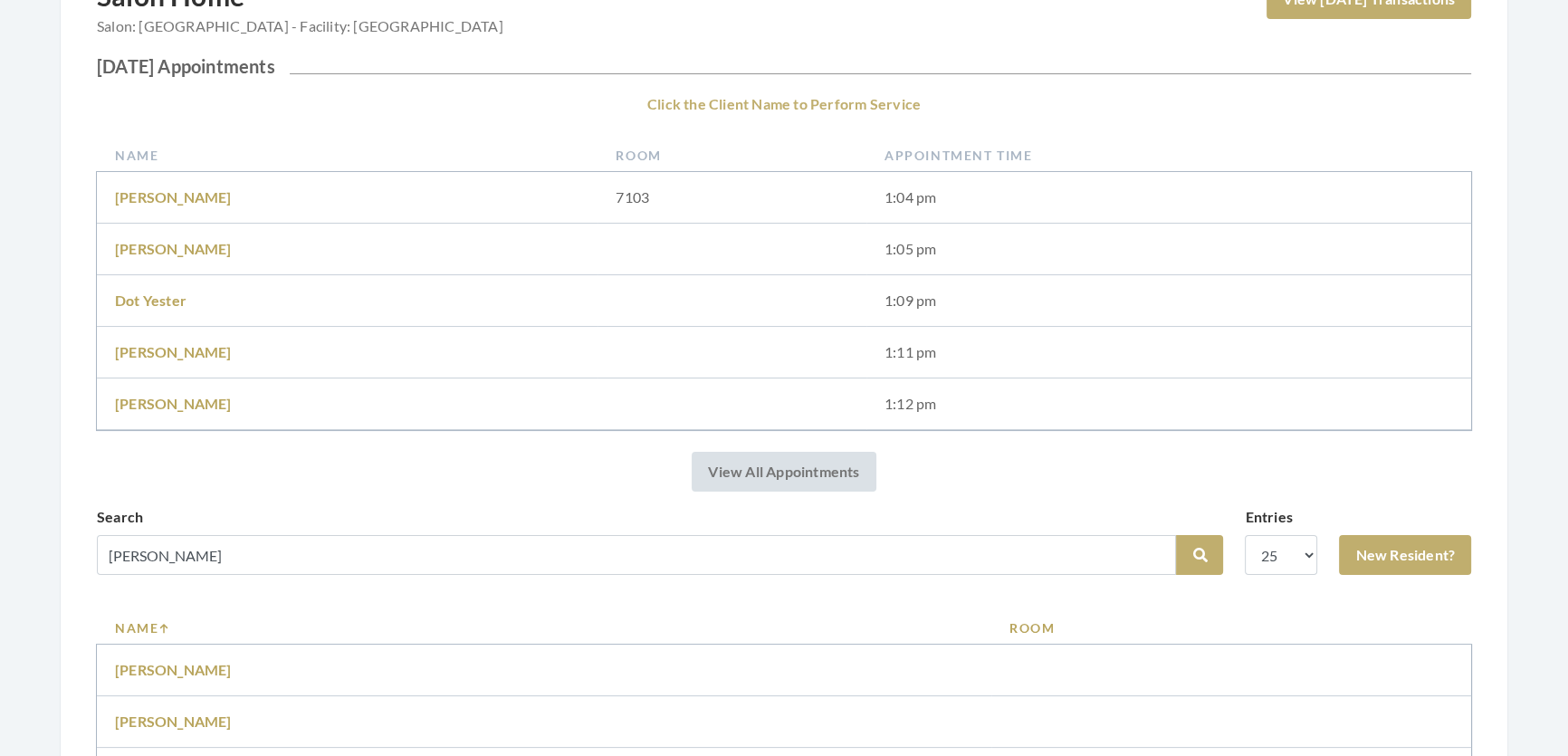
scroll to position [494, 0]
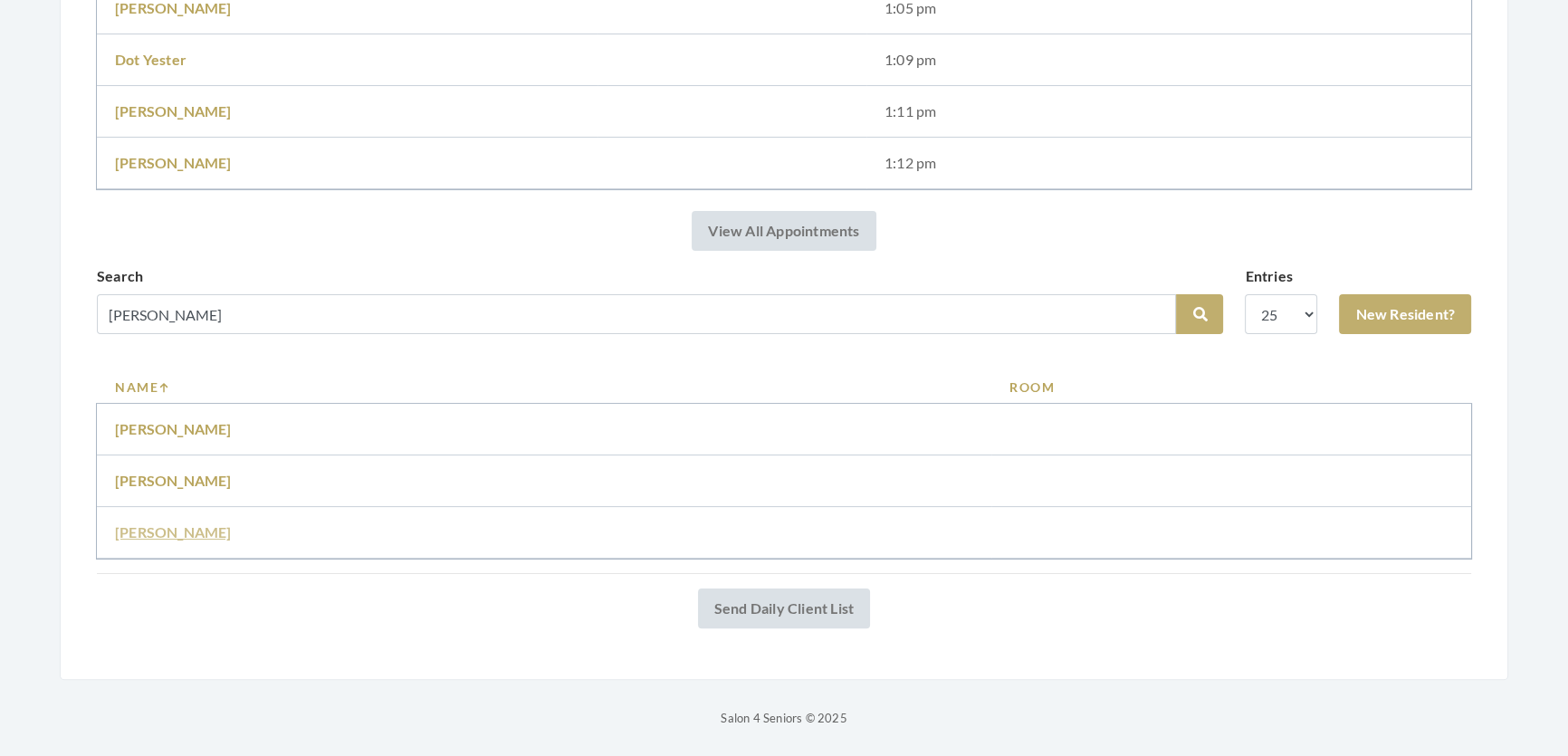
click at [203, 538] on link "Maryanne mcdonald" at bounding box center [173, 531] width 116 height 18
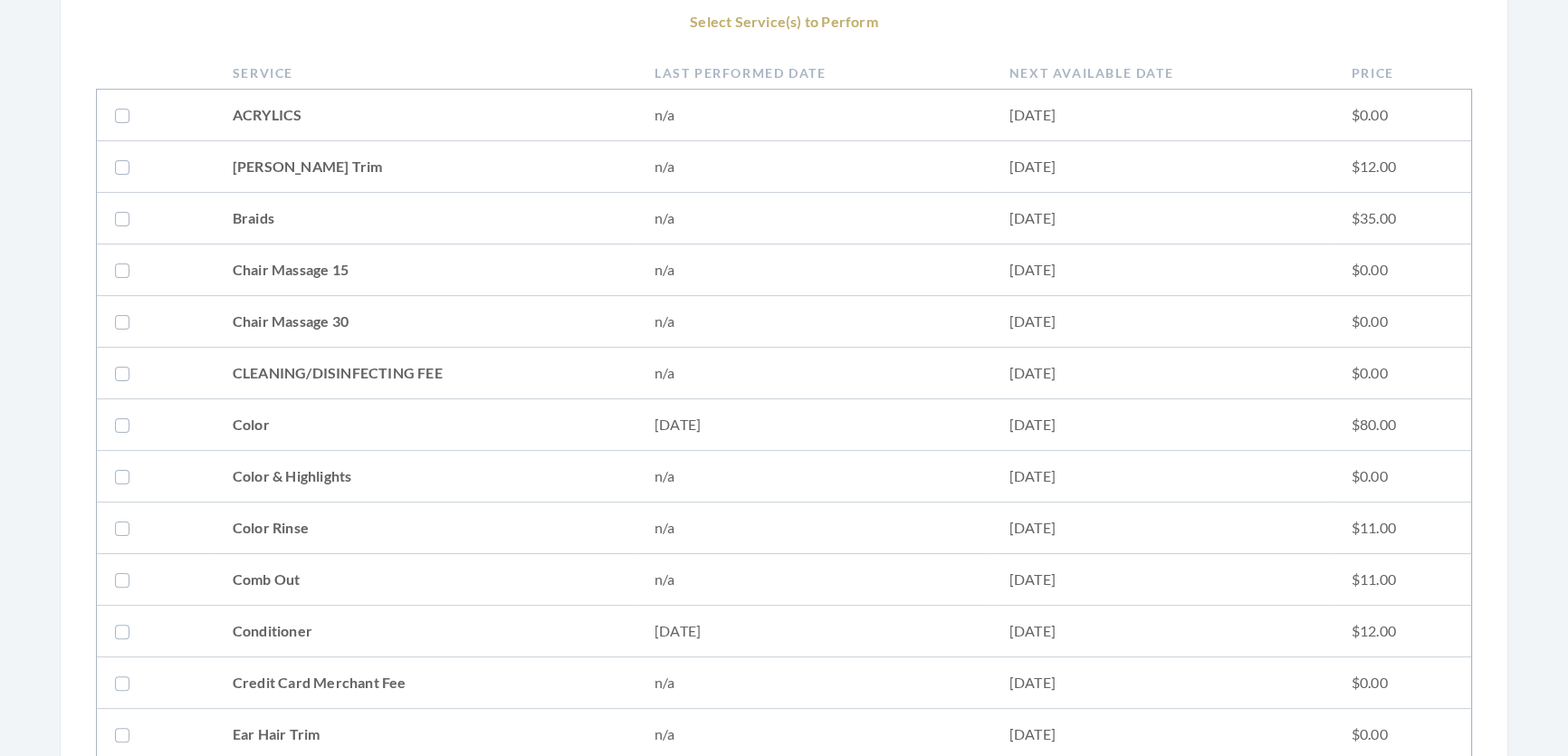
scroll to position [823, 0]
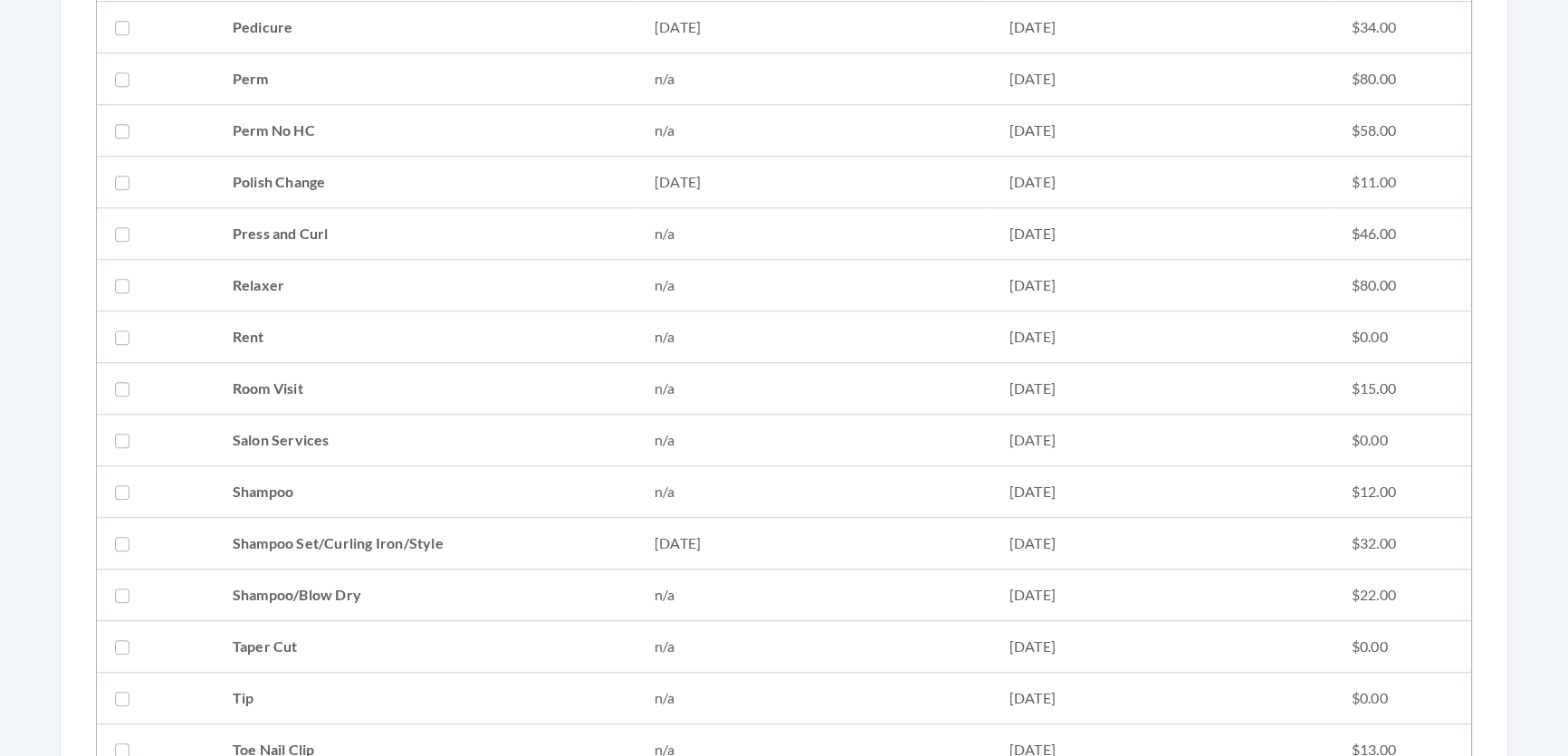
click at [226, 534] on td "Shampoo Set/Curling Iron/Style" at bounding box center [425, 543] width 422 height 52
checkbox input "true"
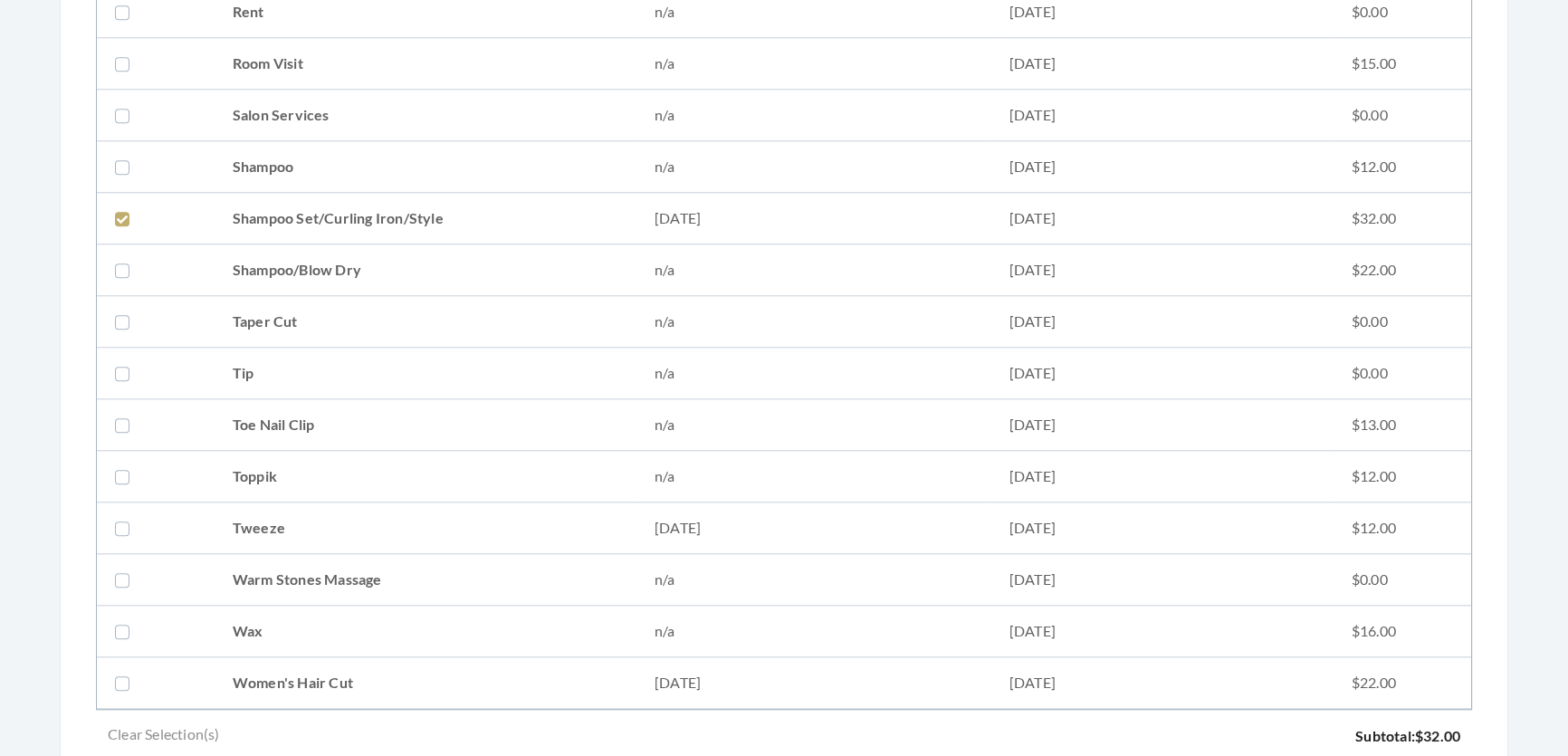
scroll to position [2469, 0]
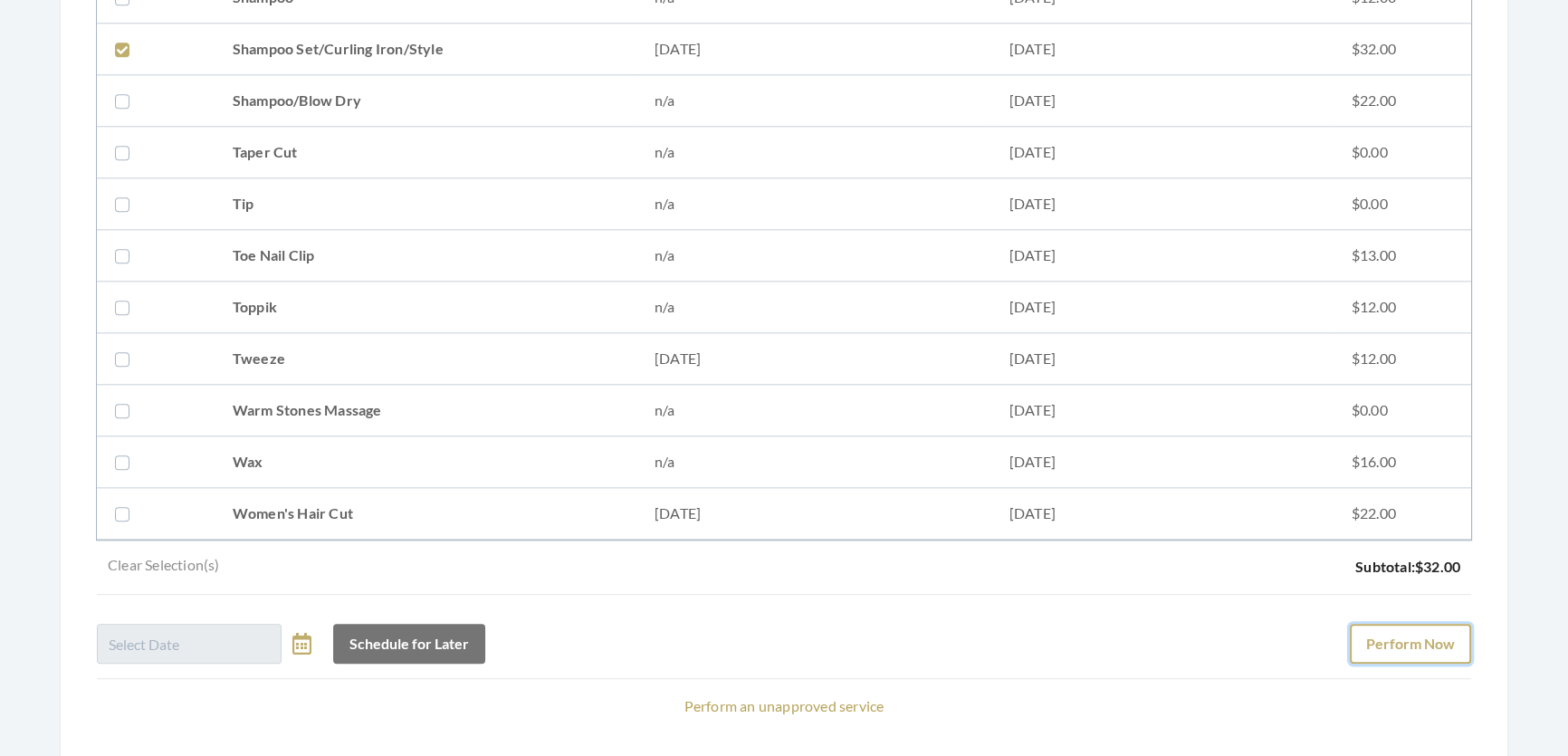
click at [1413, 657] on button "Perform Now" at bounding box center [1410, 643] width 121 height 40
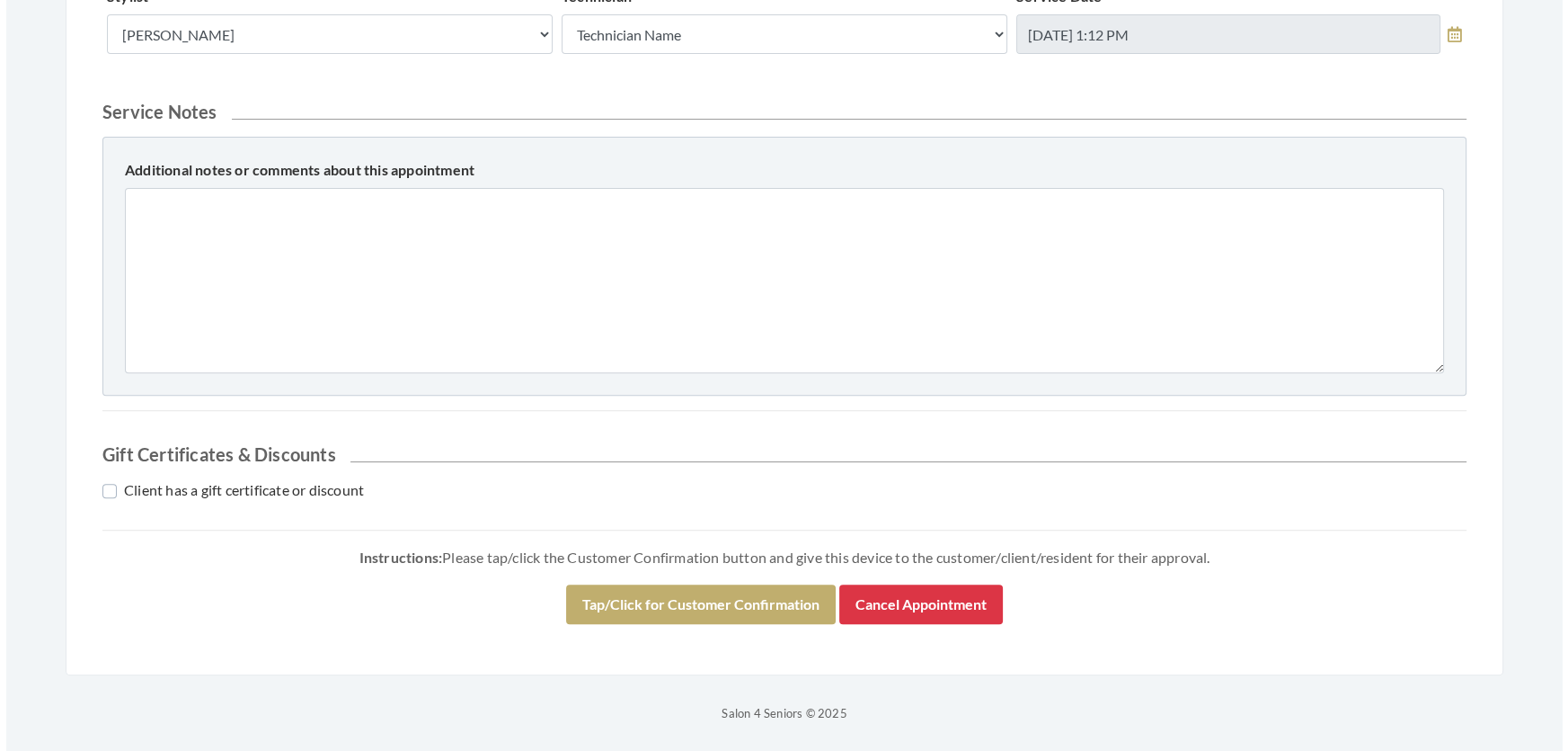
scroll to position [887, 0]
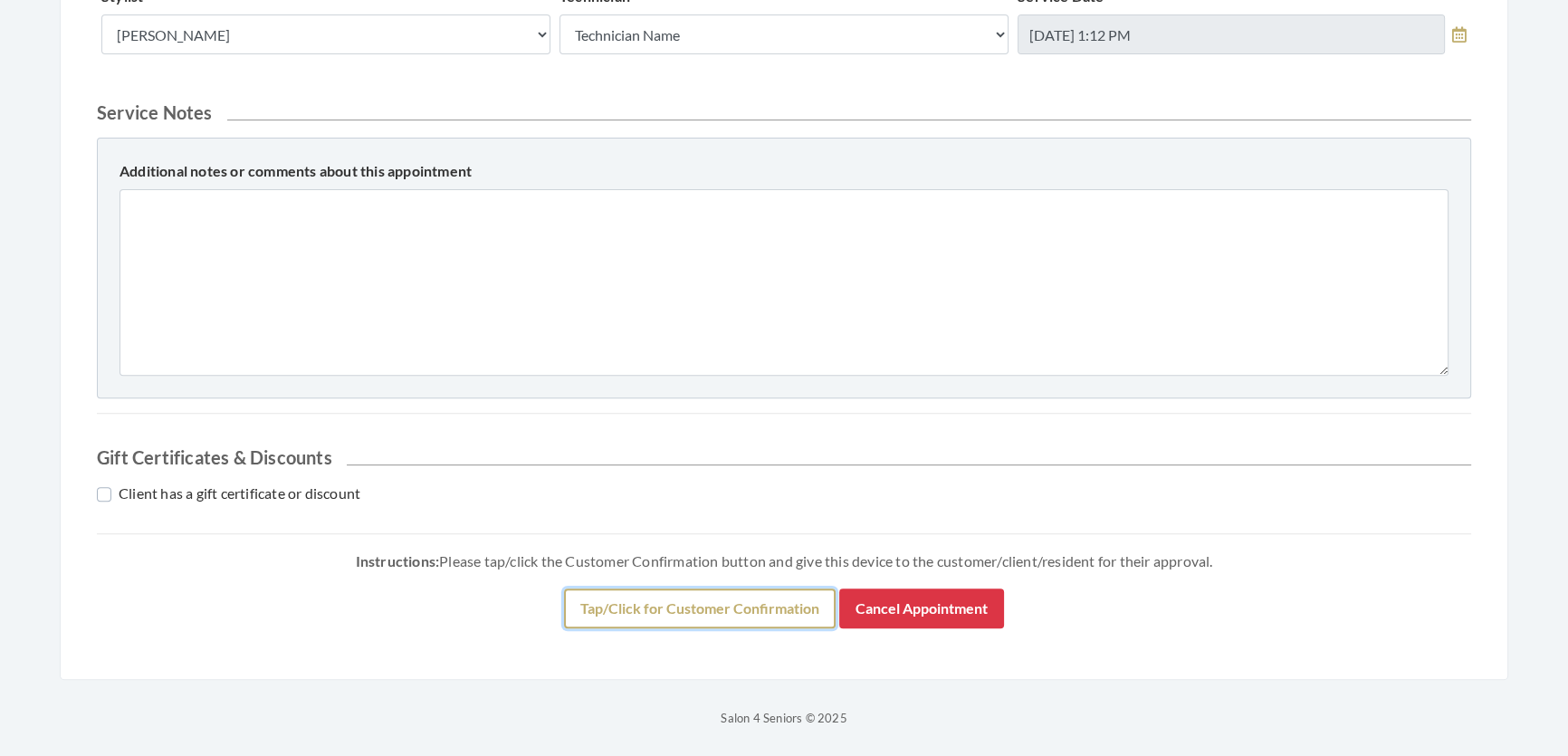
click at [758, 593] on button "Tap/Click for Customer Confirmation" at bounding box center [700, 608] width 272 height 40
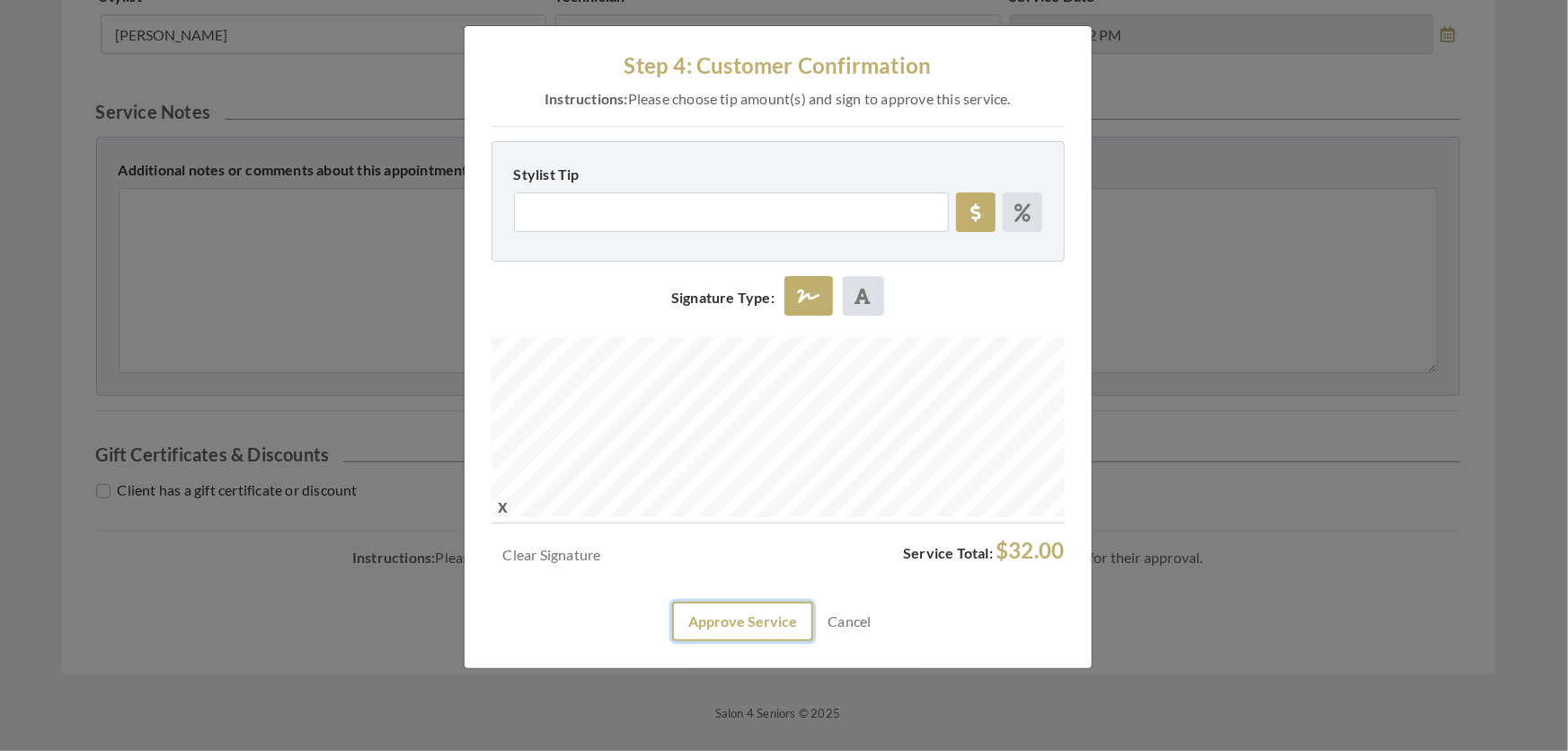
click at [749, 641] on button "Approve Service" at bounding box center [743, 621] width 141 height 39
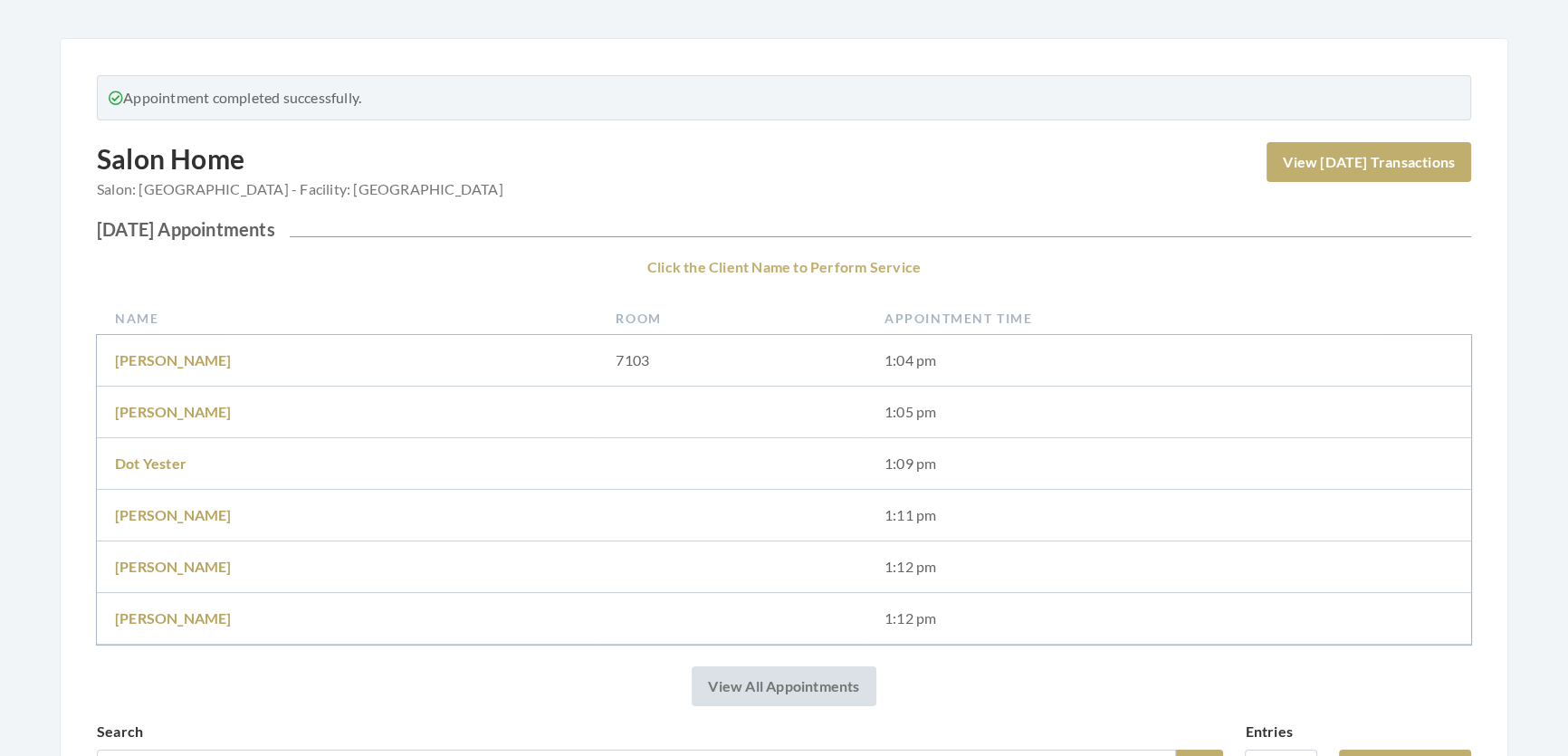
scroll to position [411, 0]
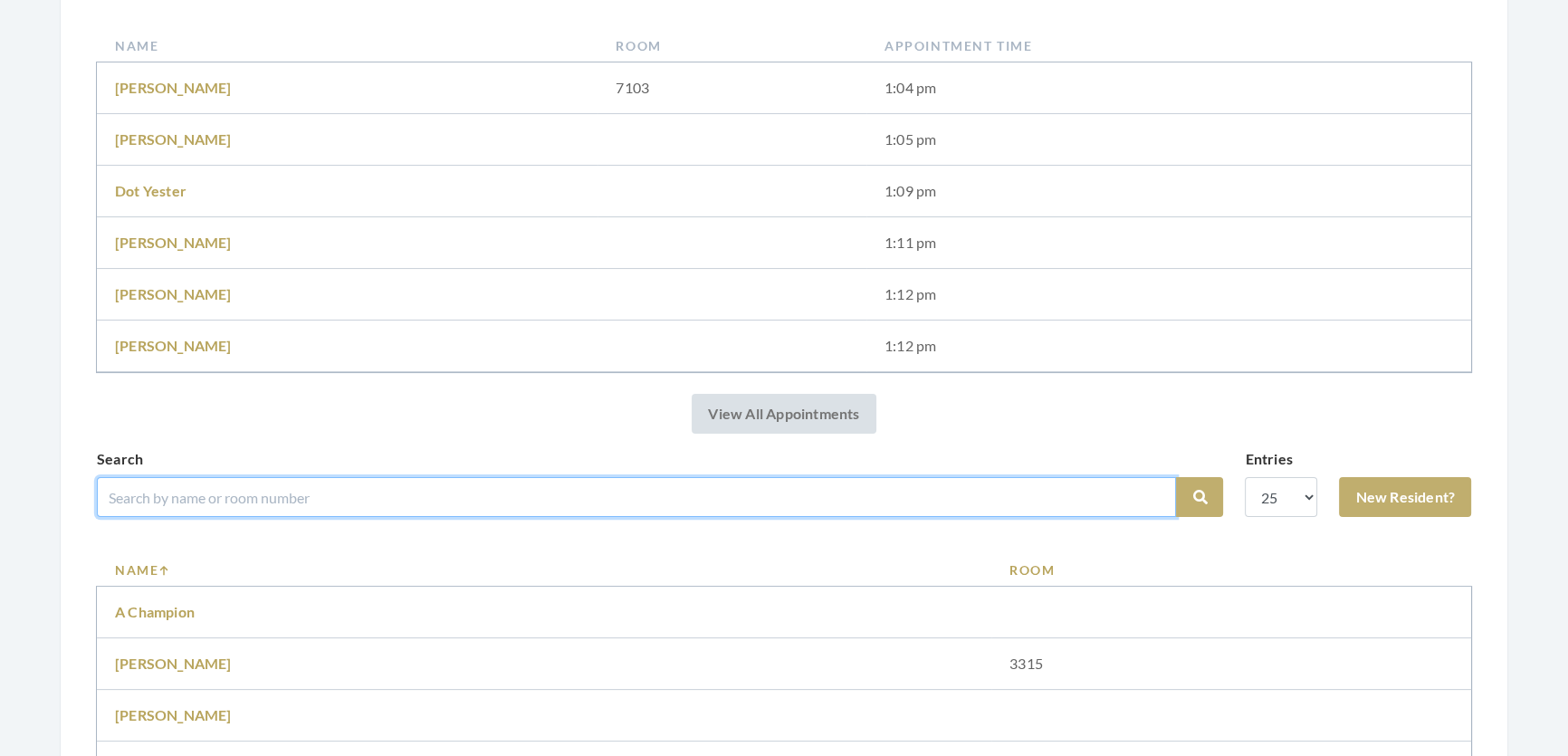
click at [453, 510] on input "search" at bounding box center [637, 496] width 1080 height 40
drag, startPoint x: 254, startPoint y: 513, endPoint x: 178, endPoint y: 513, distance: 76.0
click at [178, 513] on input "Patricia Middleton" at bounding box center [637, 496] width 1080 height 40
type input "Patricia Bunch"
click at [1176, 477] on button "Search" at bounding box center [1199, 496] width 47 height 40
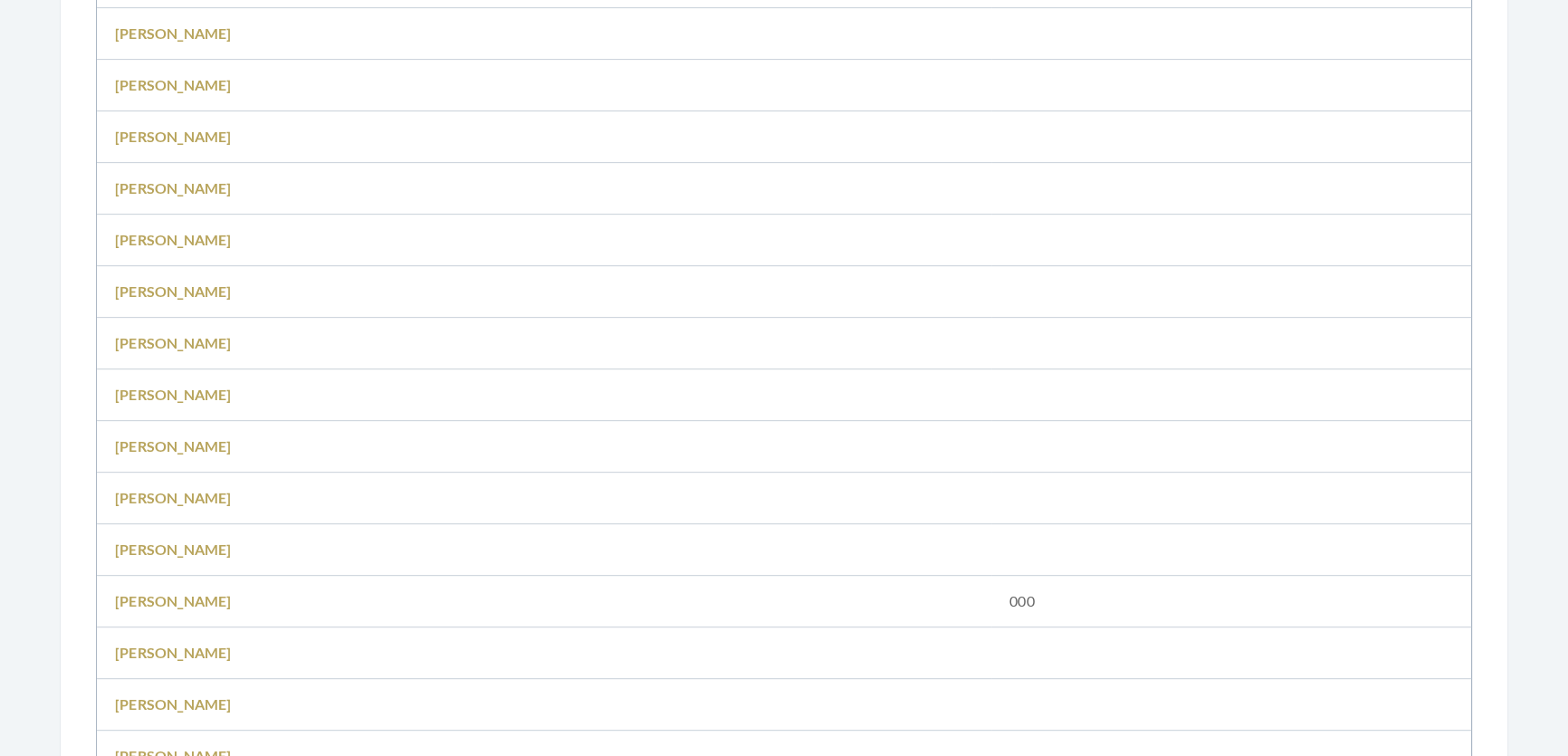
scroll to position [987, 0]
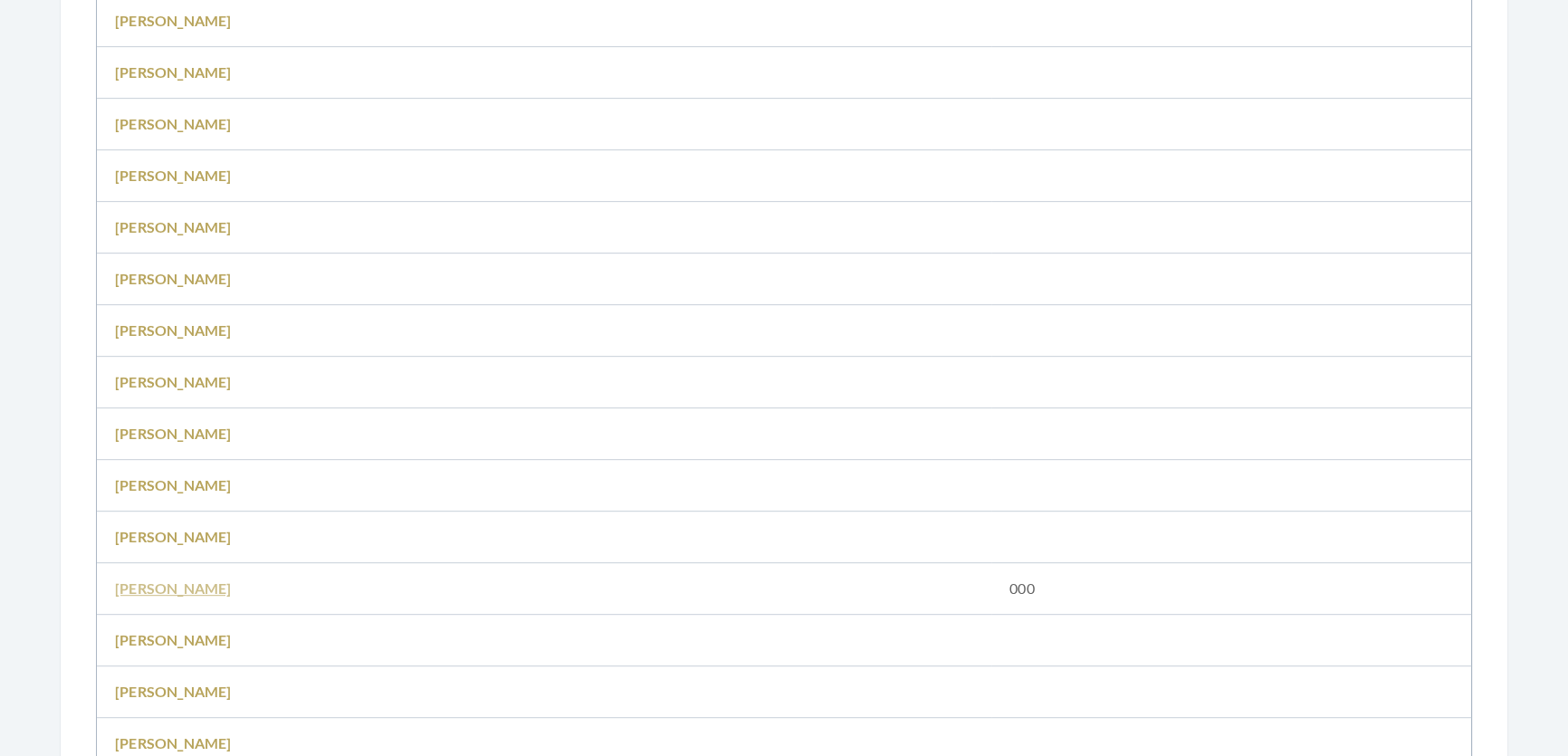
click at [178, 596] on link "[PERSON_NAME]" at bounding box center [173, 588] width 116 height 18
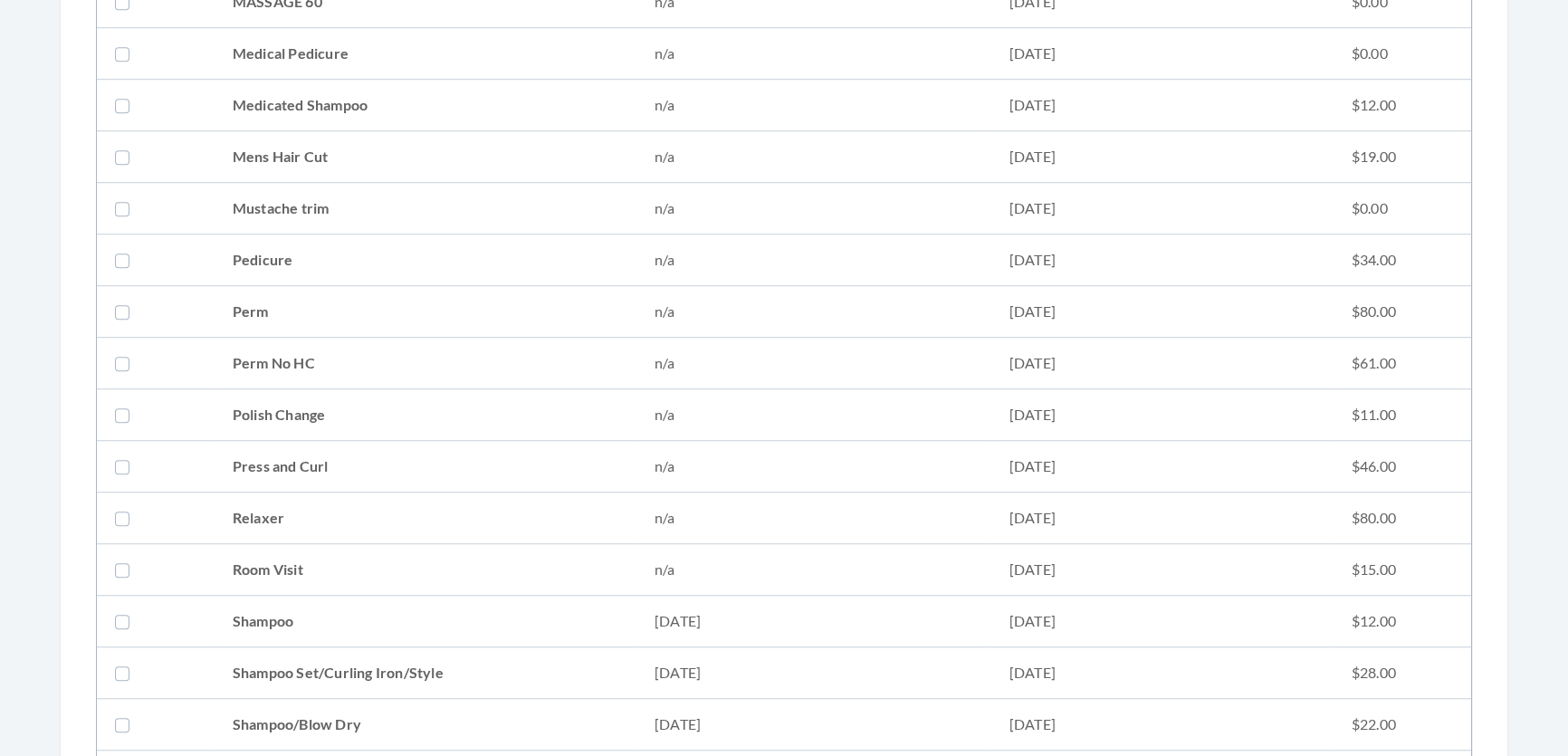
scroll to position [2056, 0]
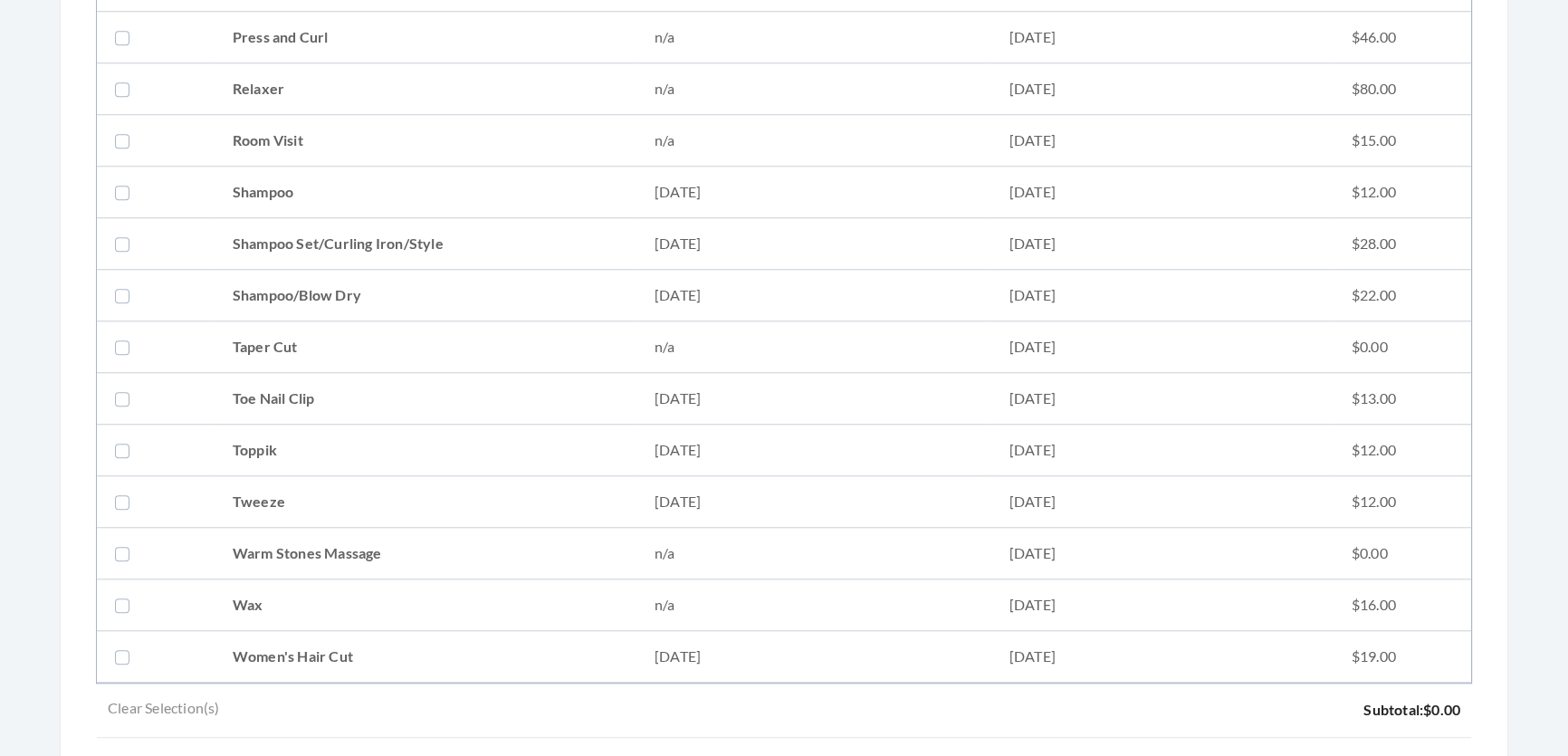
click at [301, 244] on td "Shampoo Set/Curling Iron/Style" at bounding box center [425, 244] width 422 height 52
checkbox input "true"
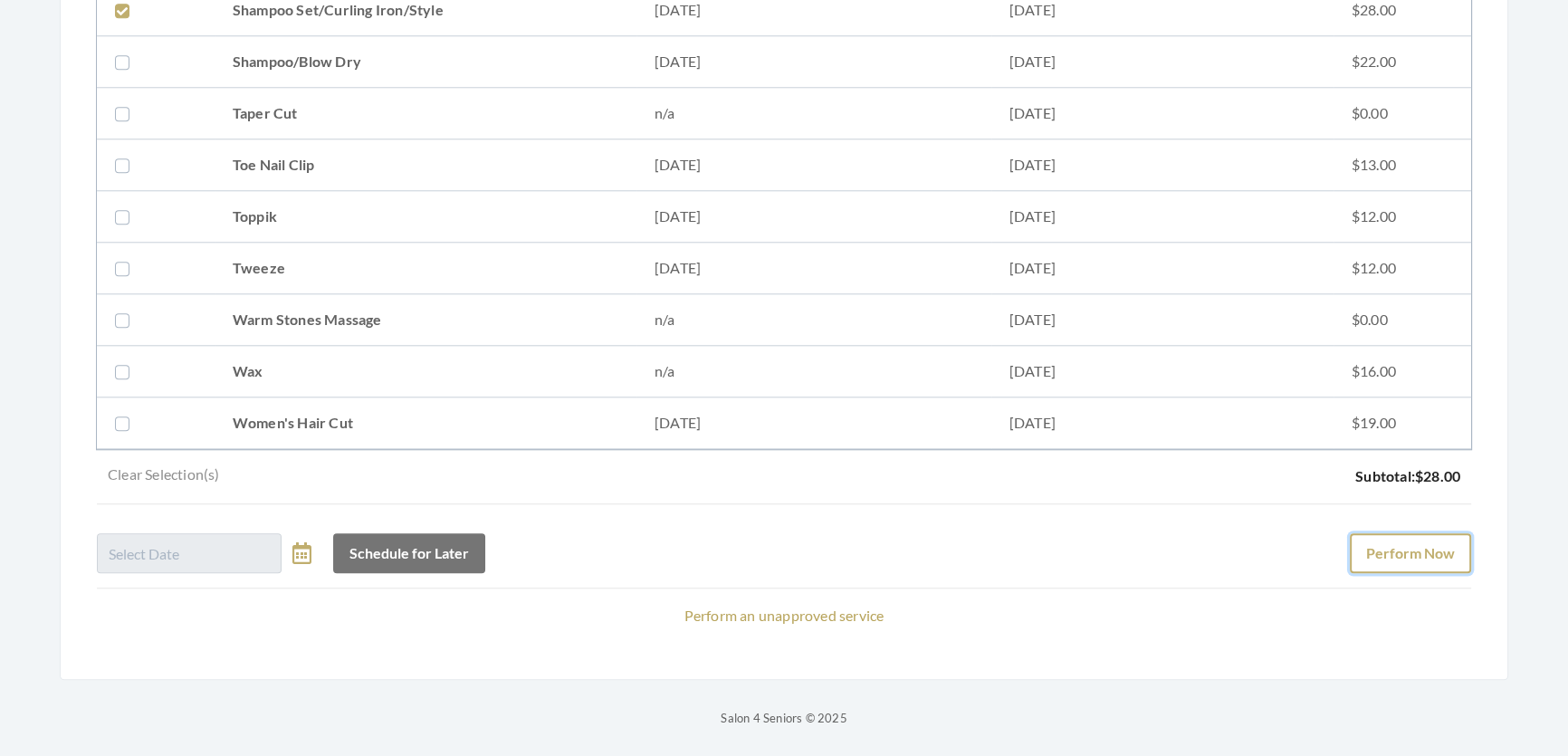
click at [1370, 536] on button "Perform Now" at bounding box center [1410, 553] width 121 height 40
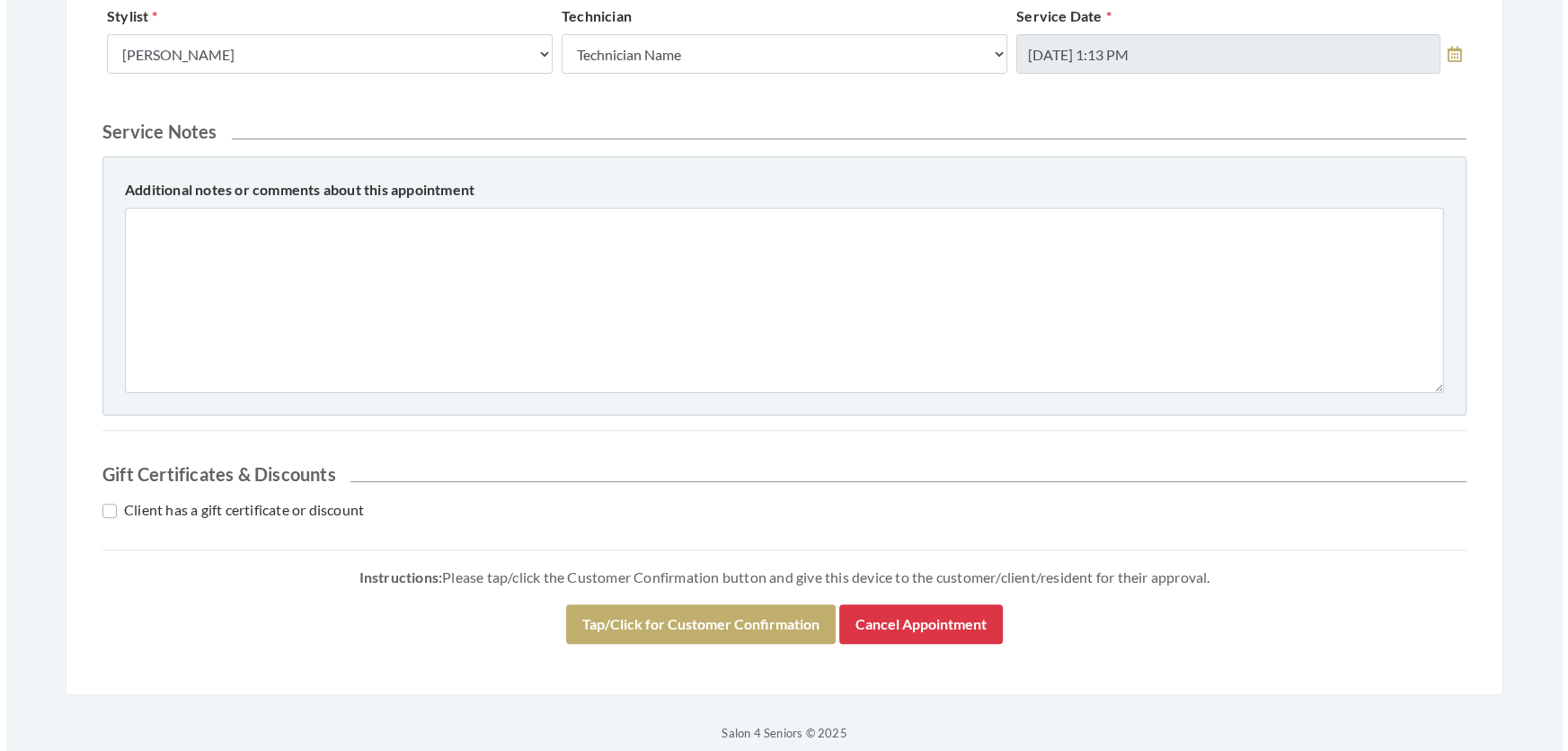
scroll to position [769, 0]
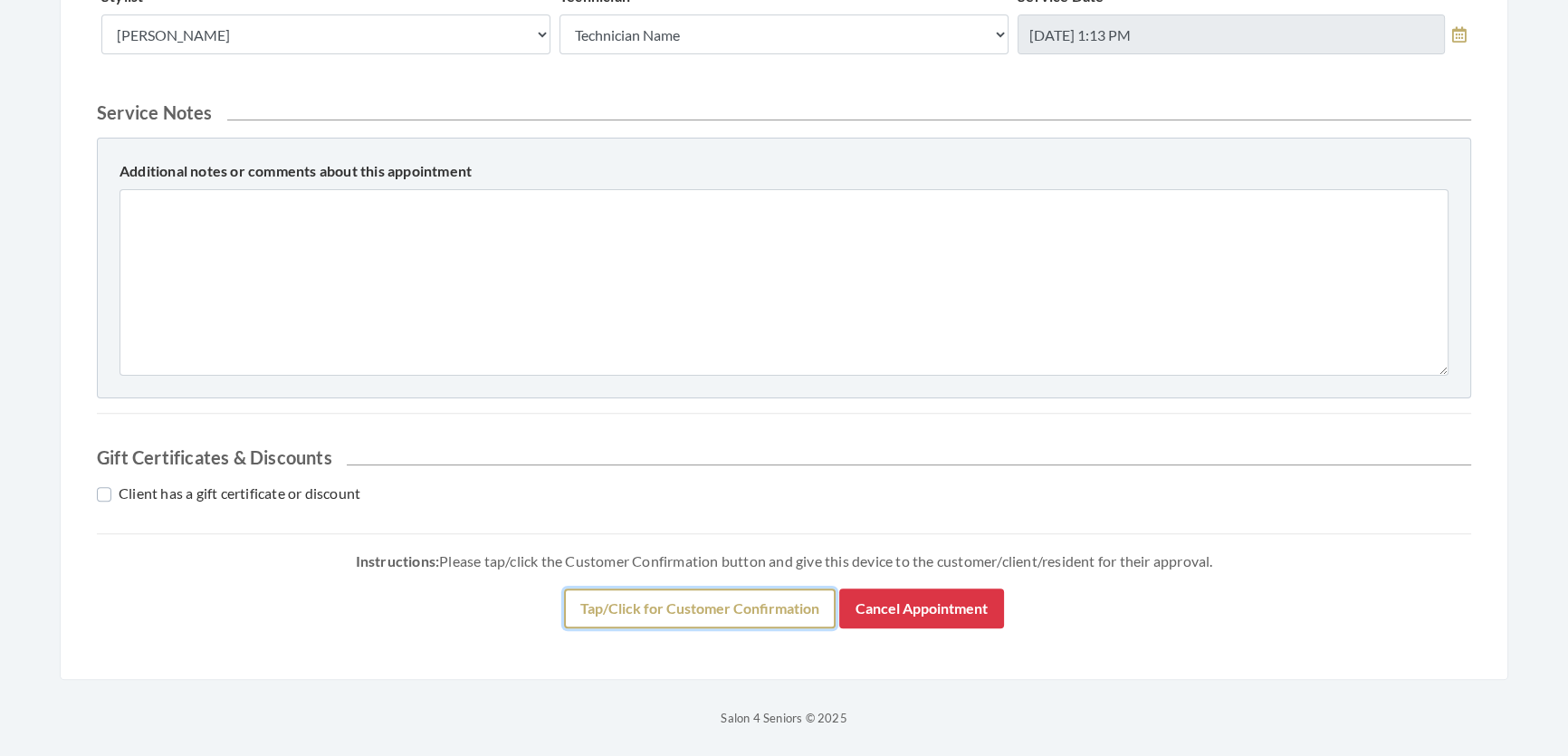
click at [590, 601] on button "Tap/Click for Customer Confirmation" at bounding box center [700, 608] width 272 height 40
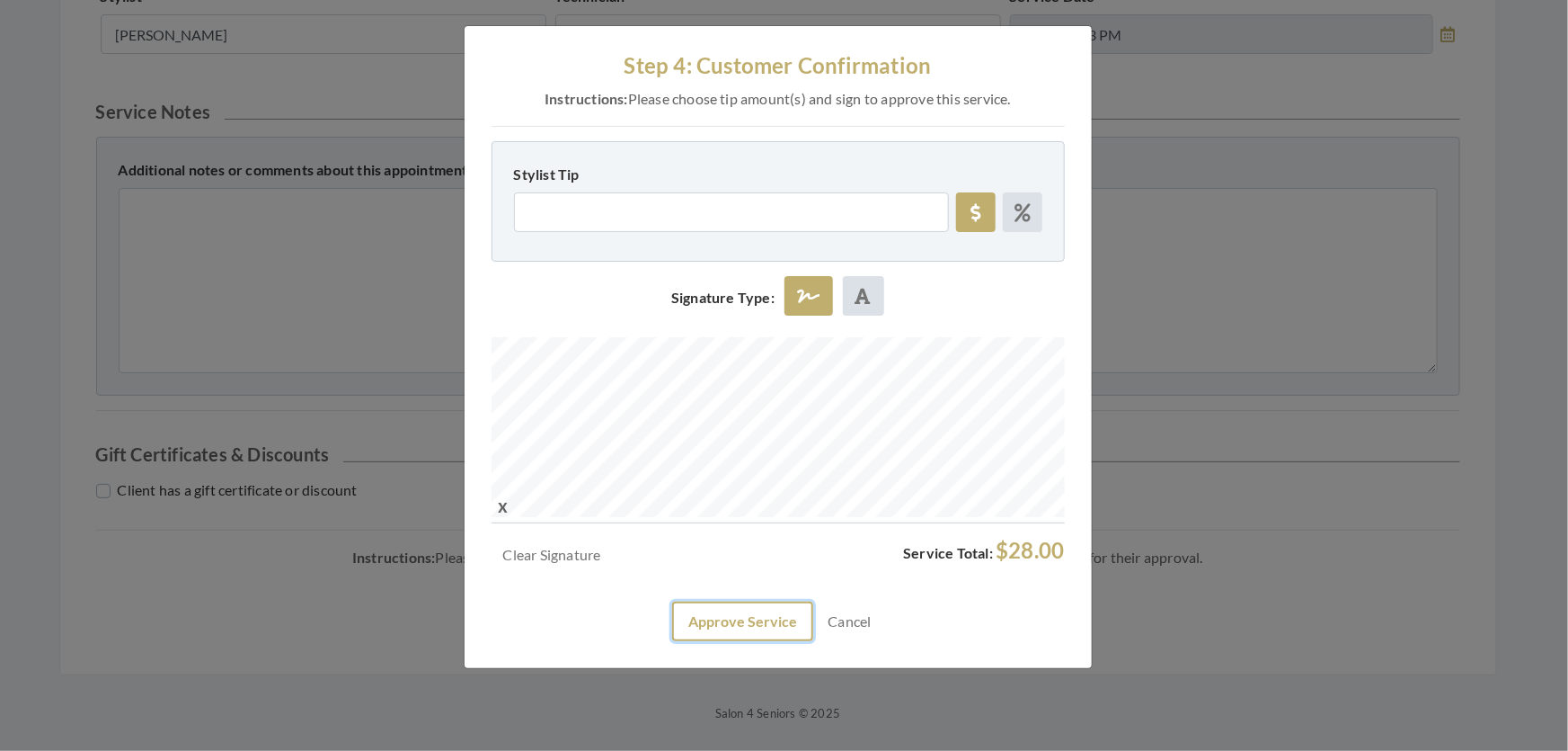
click at [790, 641] on button "Approve Service" at bounding box center [743, 621] width 141 height 39
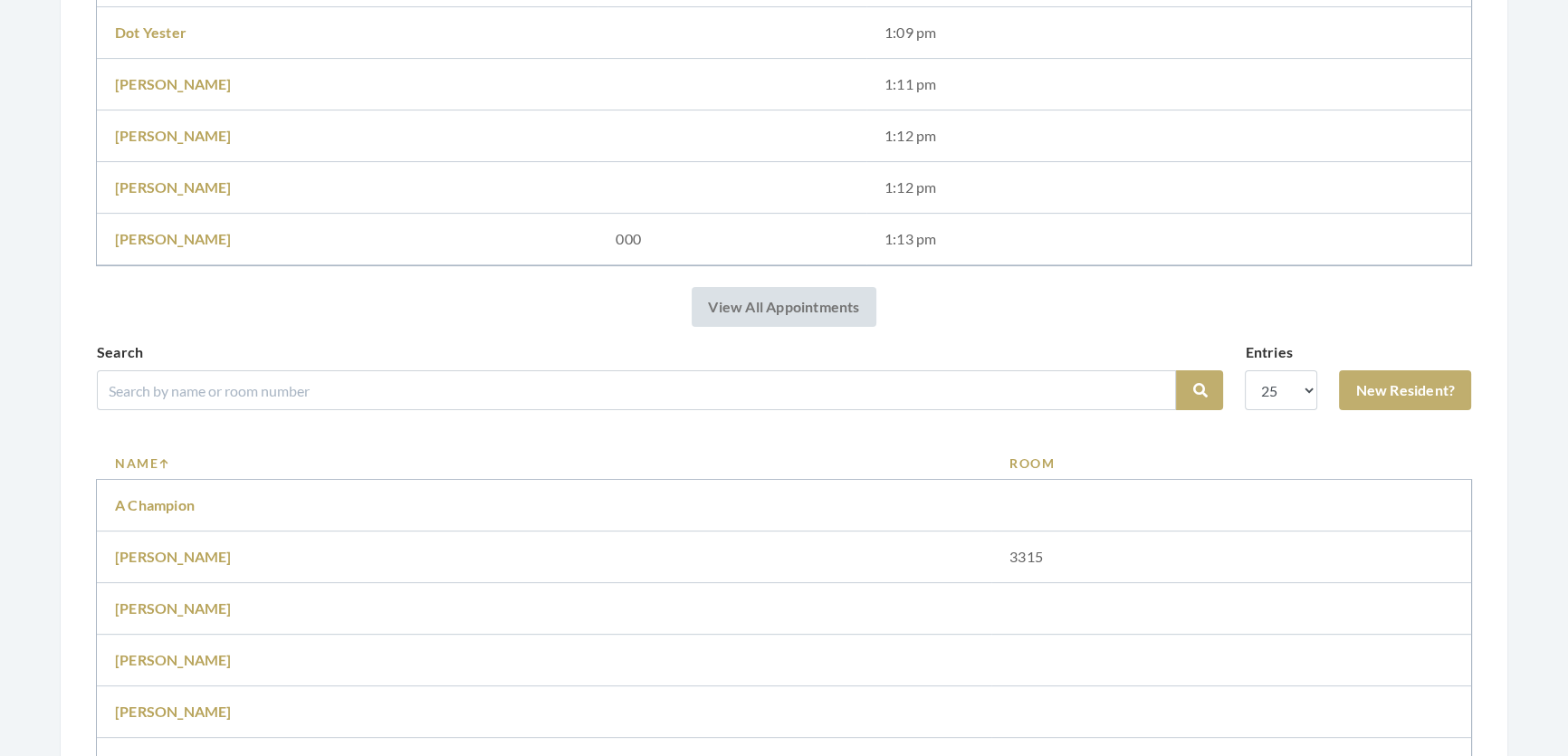
scroll to position [576, 0]
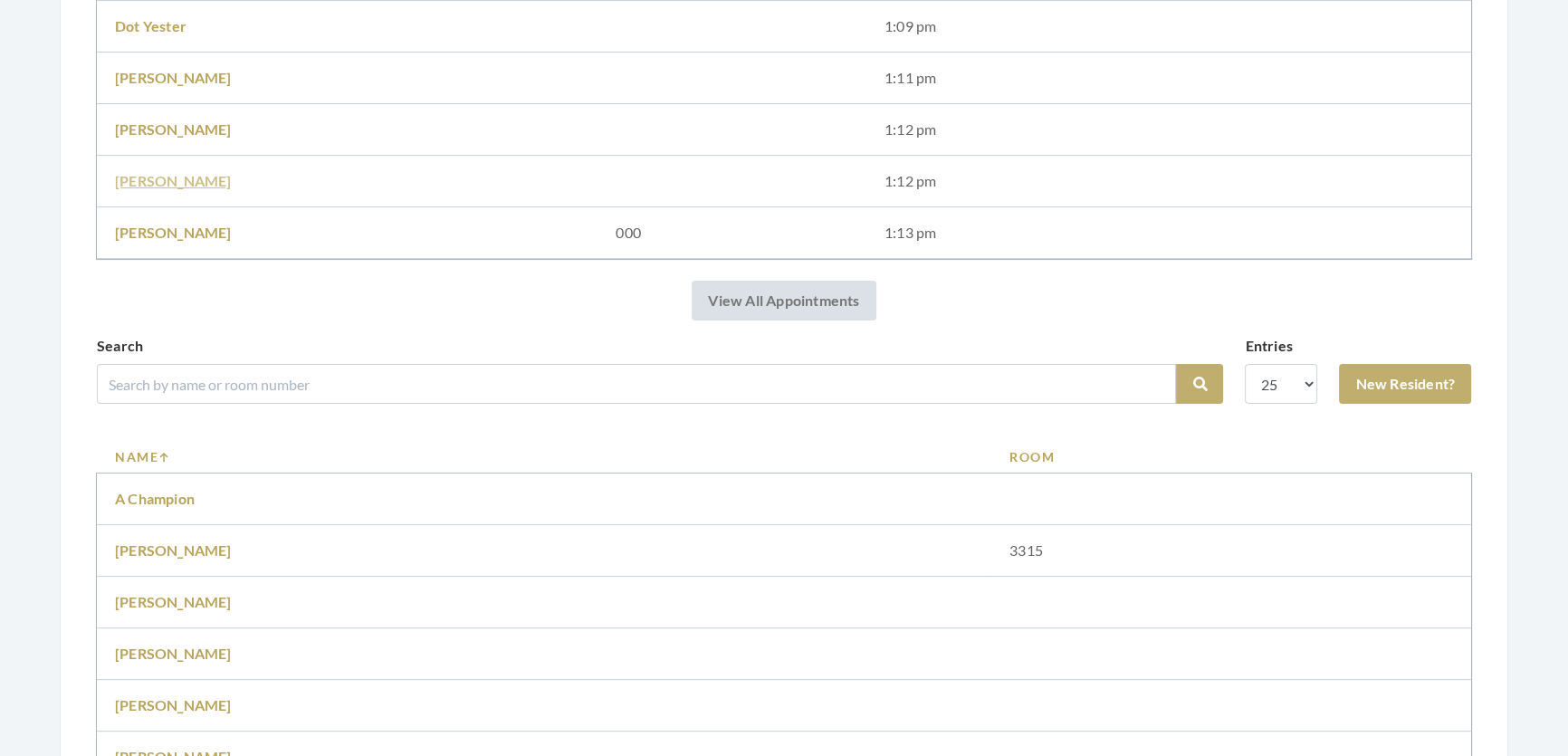
click at [171, 184] on link "[PERSON_NAME]" at bounding box center [173, 180] width 116 height 18
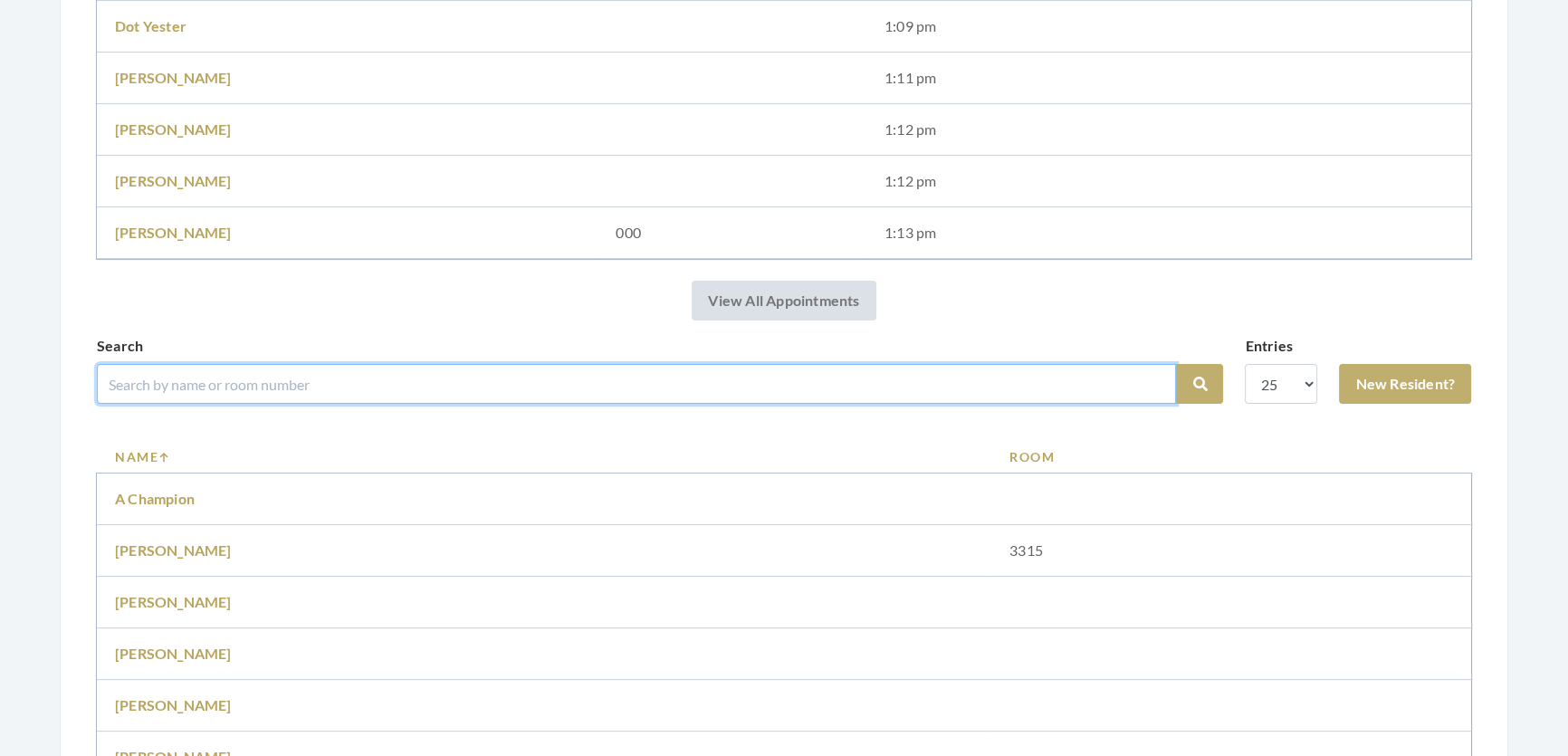
click at [359, 386] on input "search" at bounding box center [637, 384] width 1080 height 40
type input "ivory"
click at [1176, 364] on button "Search" at bounding box center [1199, 384] width 47 height 40
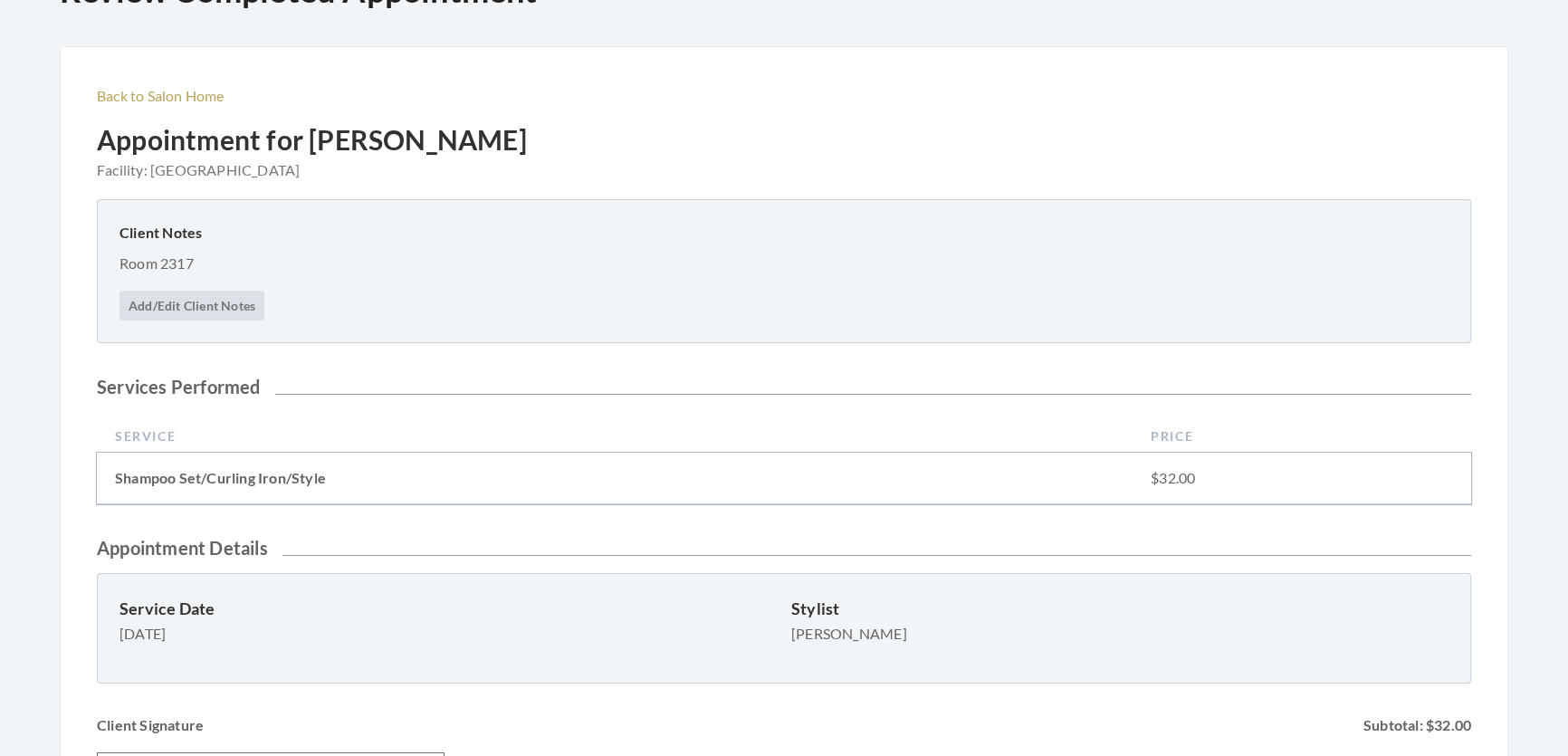
scroll to position [164, 0]
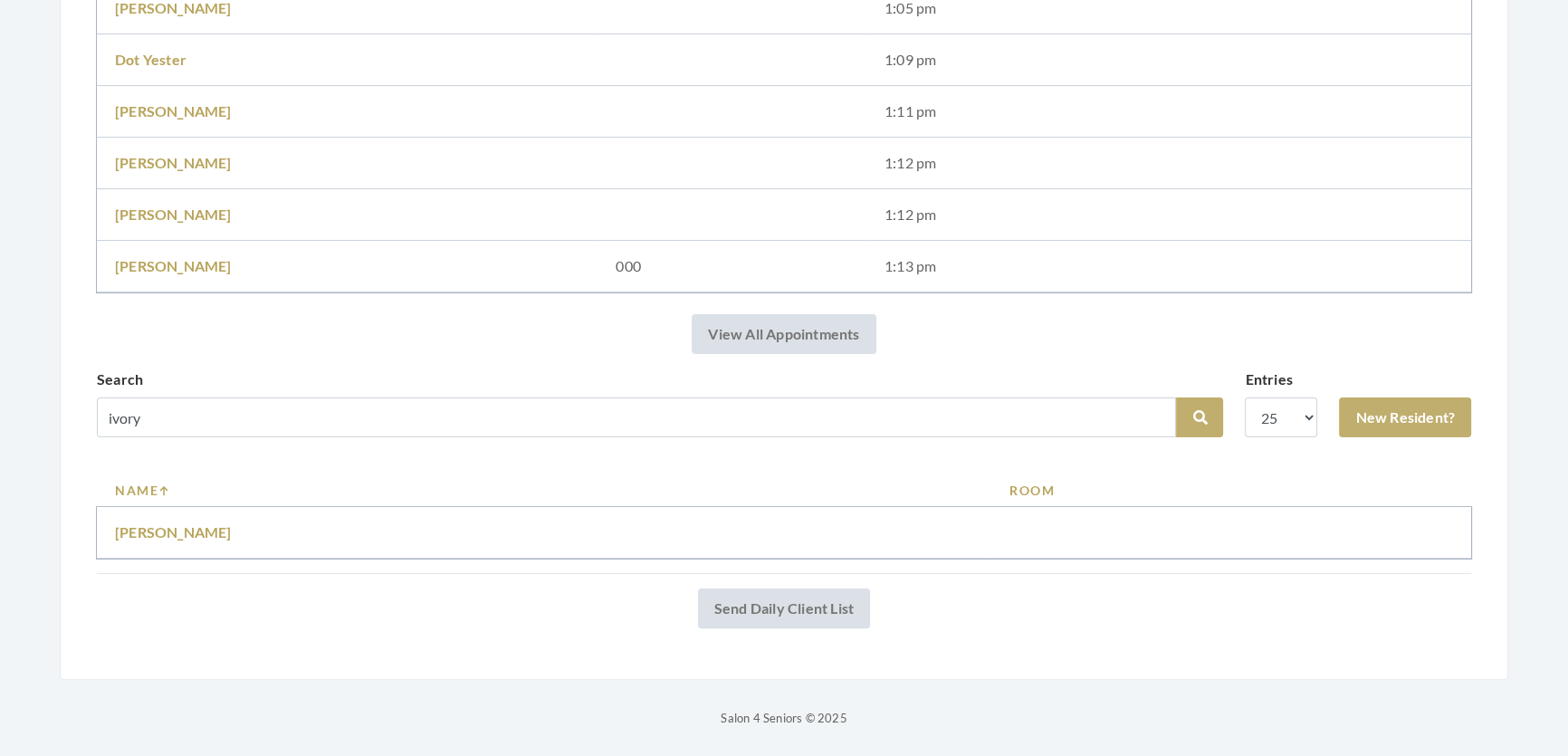
scroll to position [518, 0]
click at [195, 523] on link "Ivory Montray" at bounding box center [173, 531] width 116 height 18
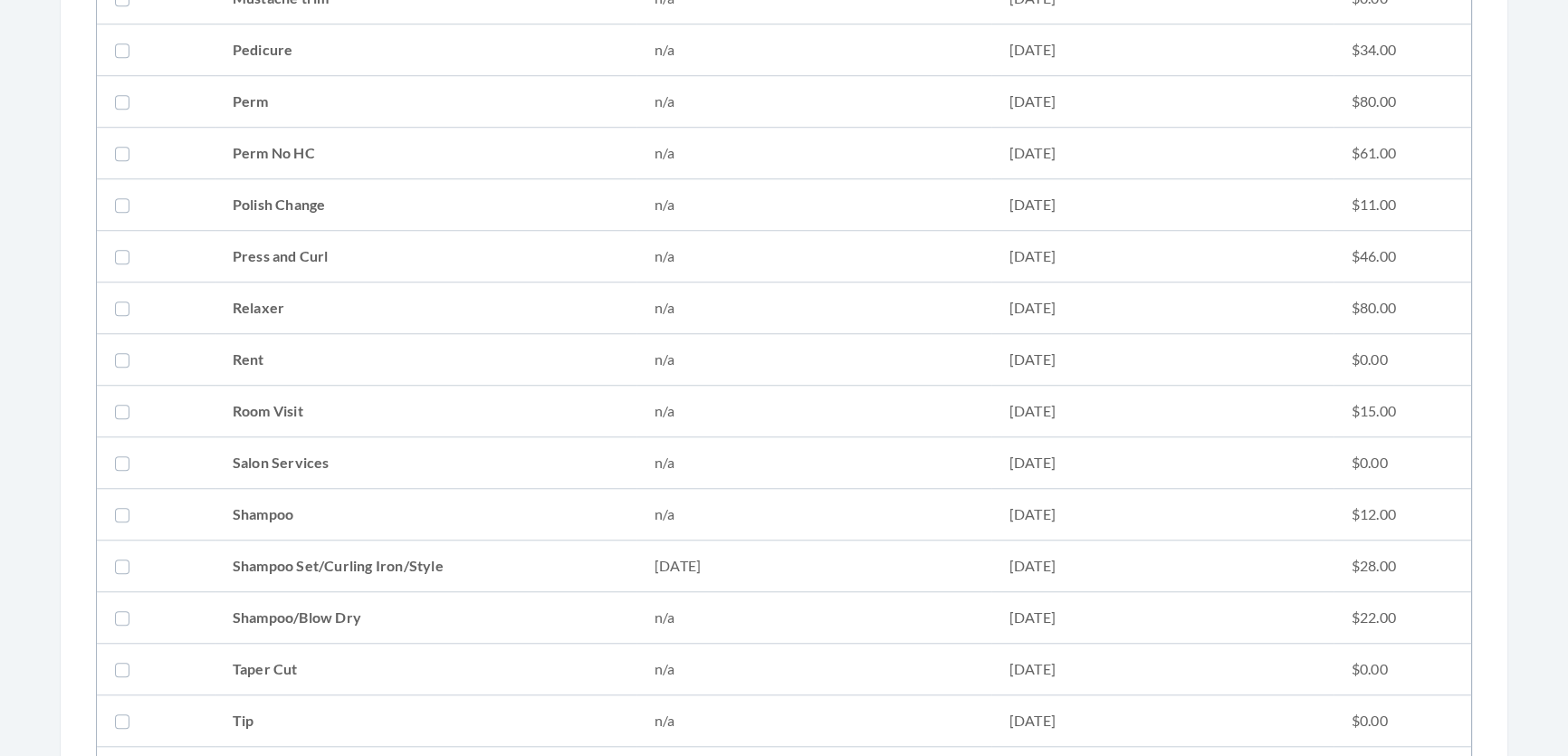
scroll to position [2056, 0]
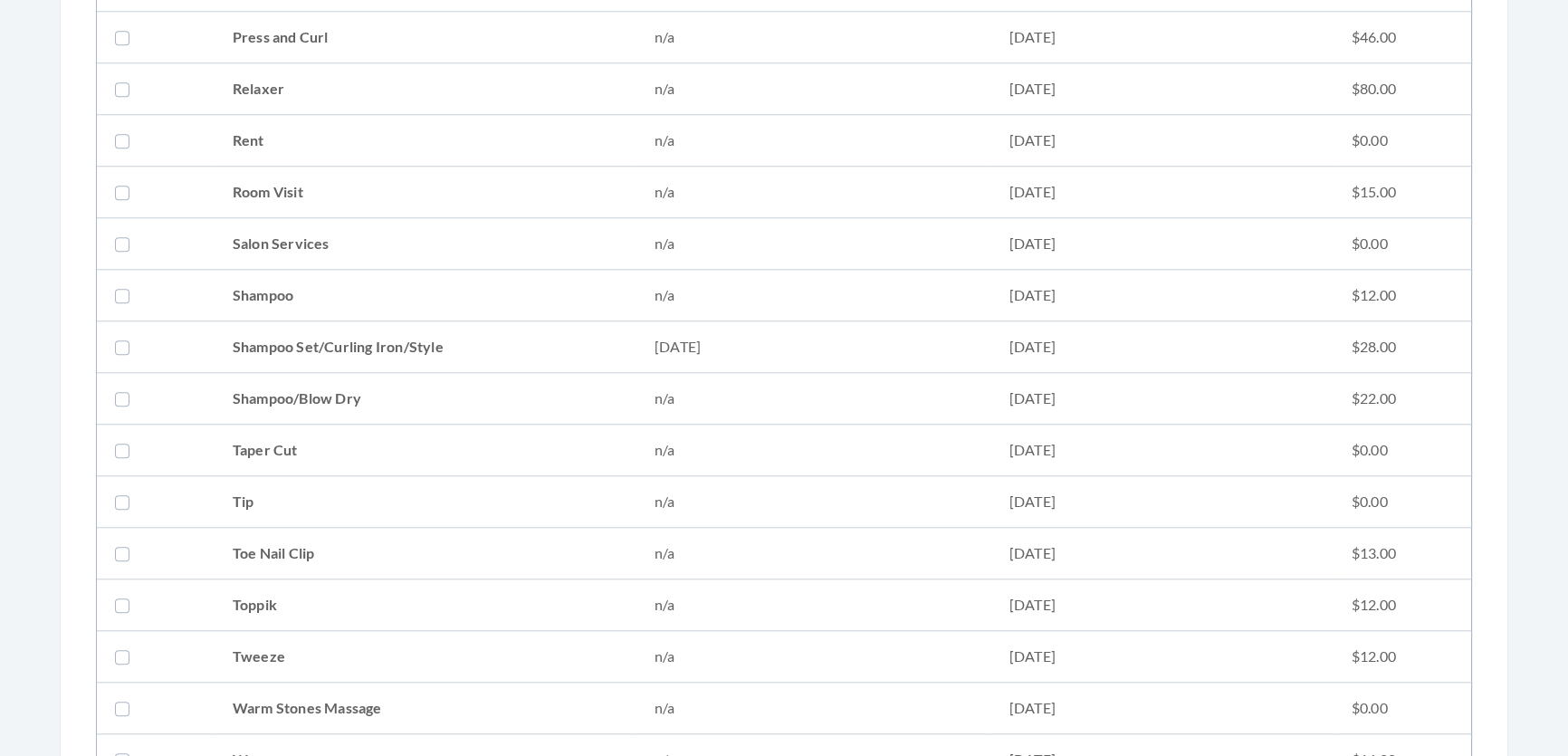
click at [320, 351] on td "Shampoo Set/Curling Iron/Style" at bounding box center [425, 348] width 422 height 52
checkbox input "true"
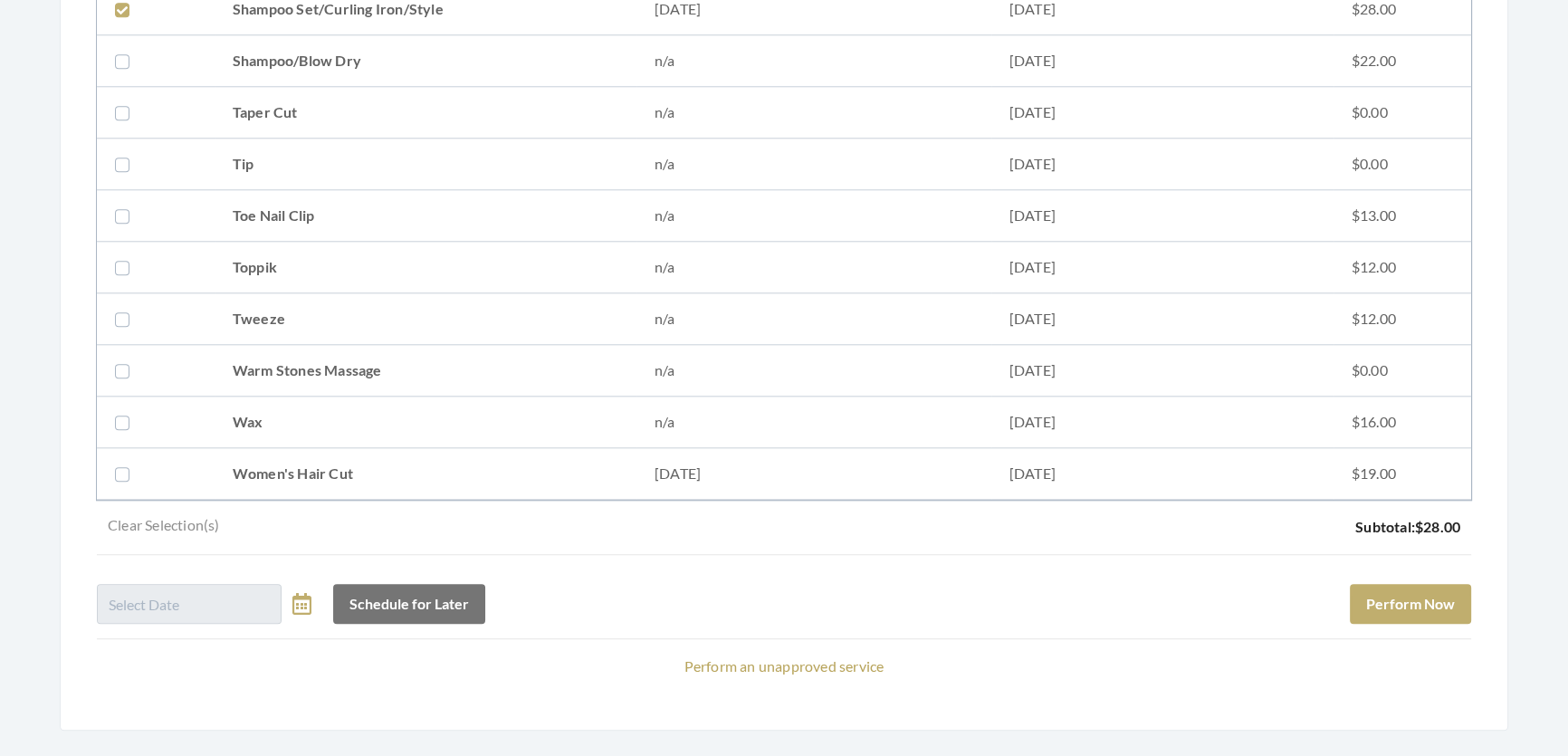
scroll to position [2469, 0]
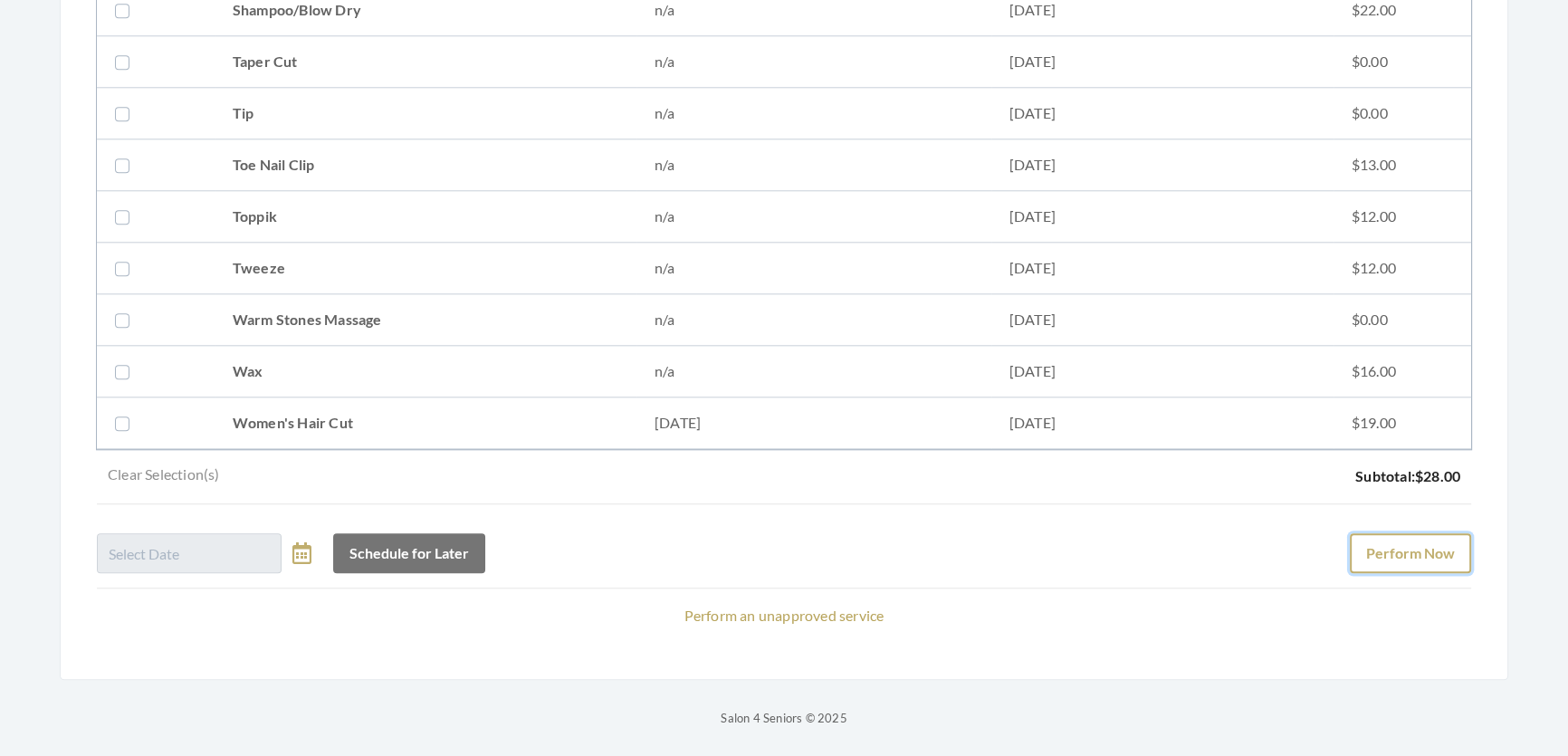
click at [1399, 533] on button "Perform Now" at bounding box center [1410, 553] width 121 height 40
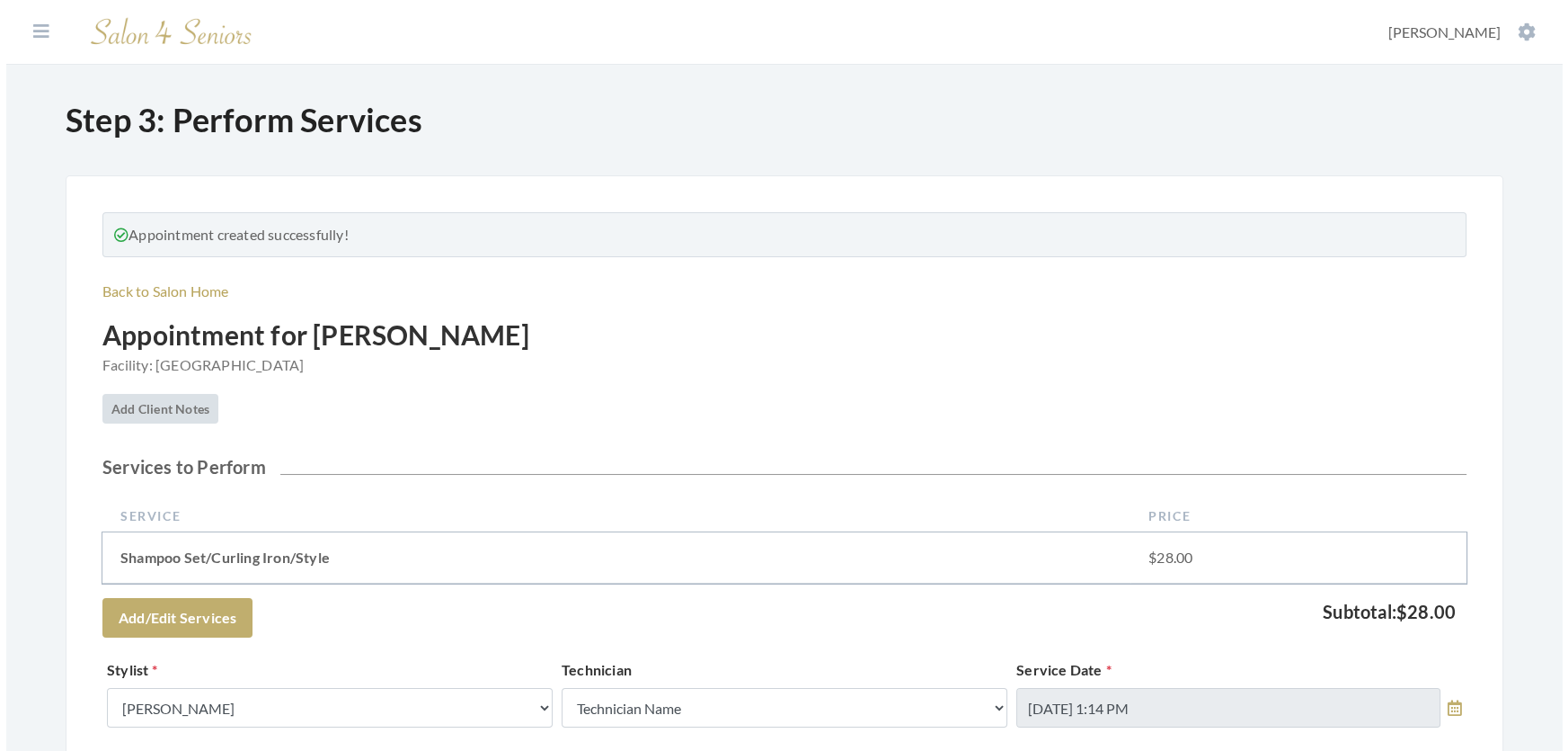
scroll to position [735, 0]
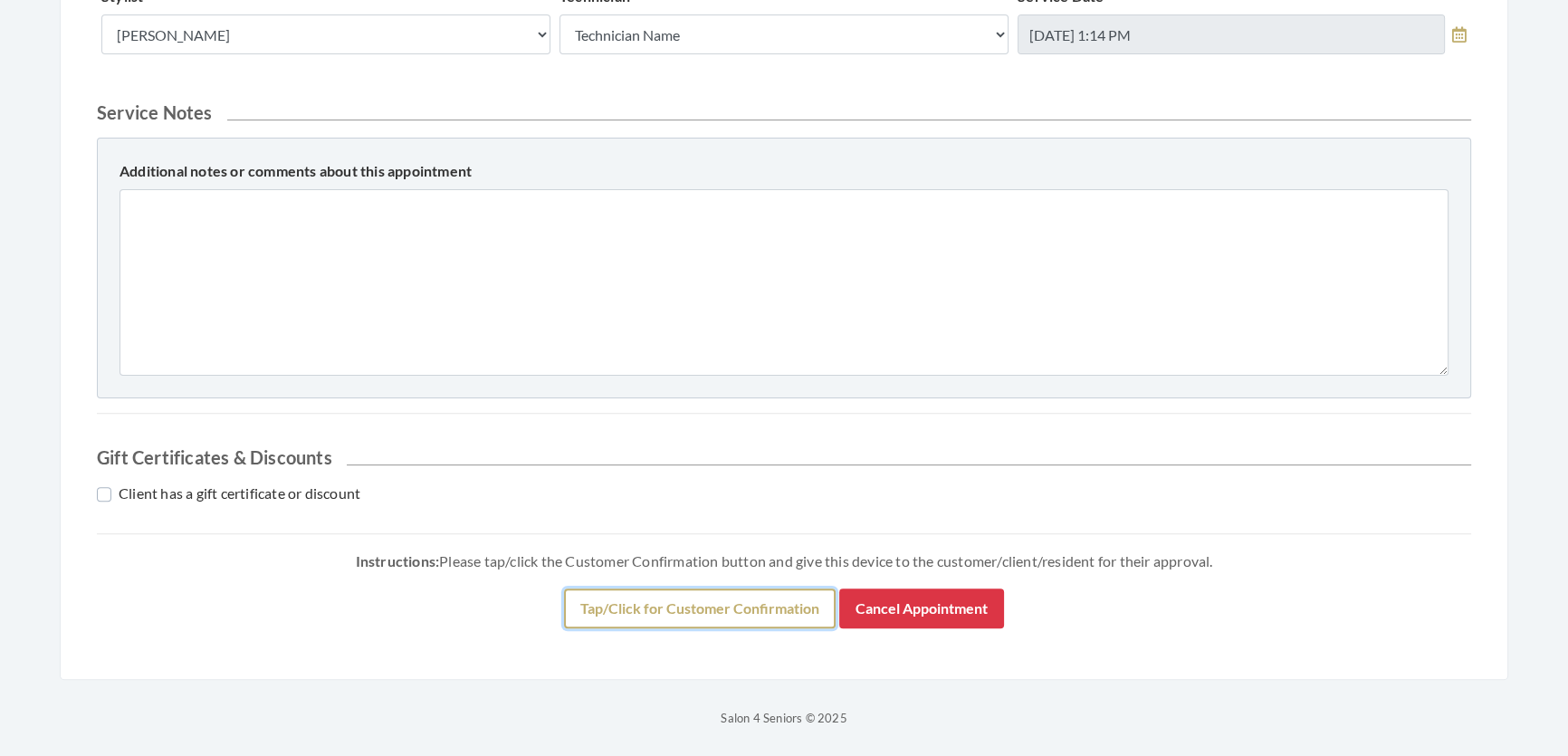
click at [606, 617] on button "Tap/Click for Customer Confirmation" at bounding box center [700, 608] width 272 height 40
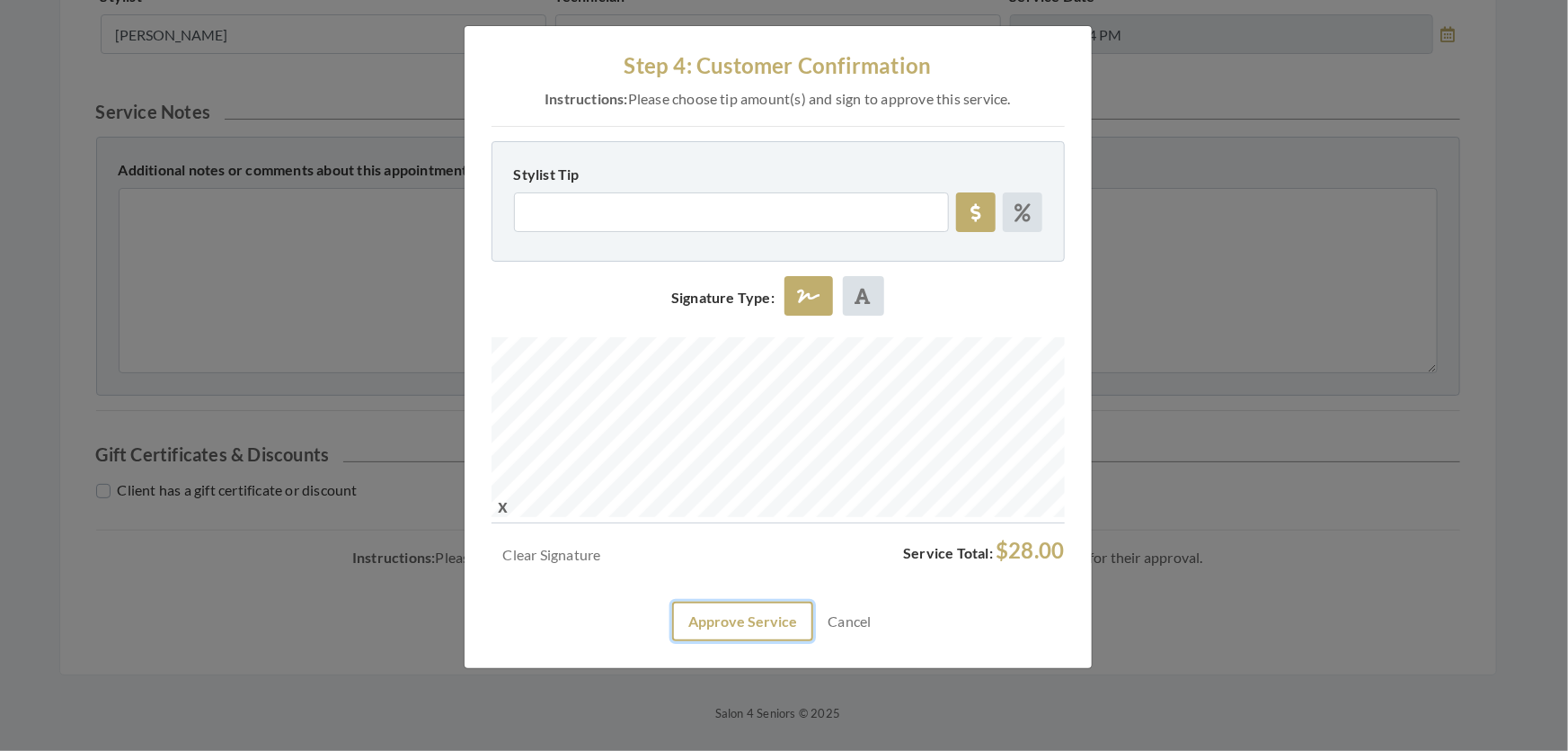
click at [787, 641] on button "Approve Service" at bounding box center [743, 621] width 141 height 39
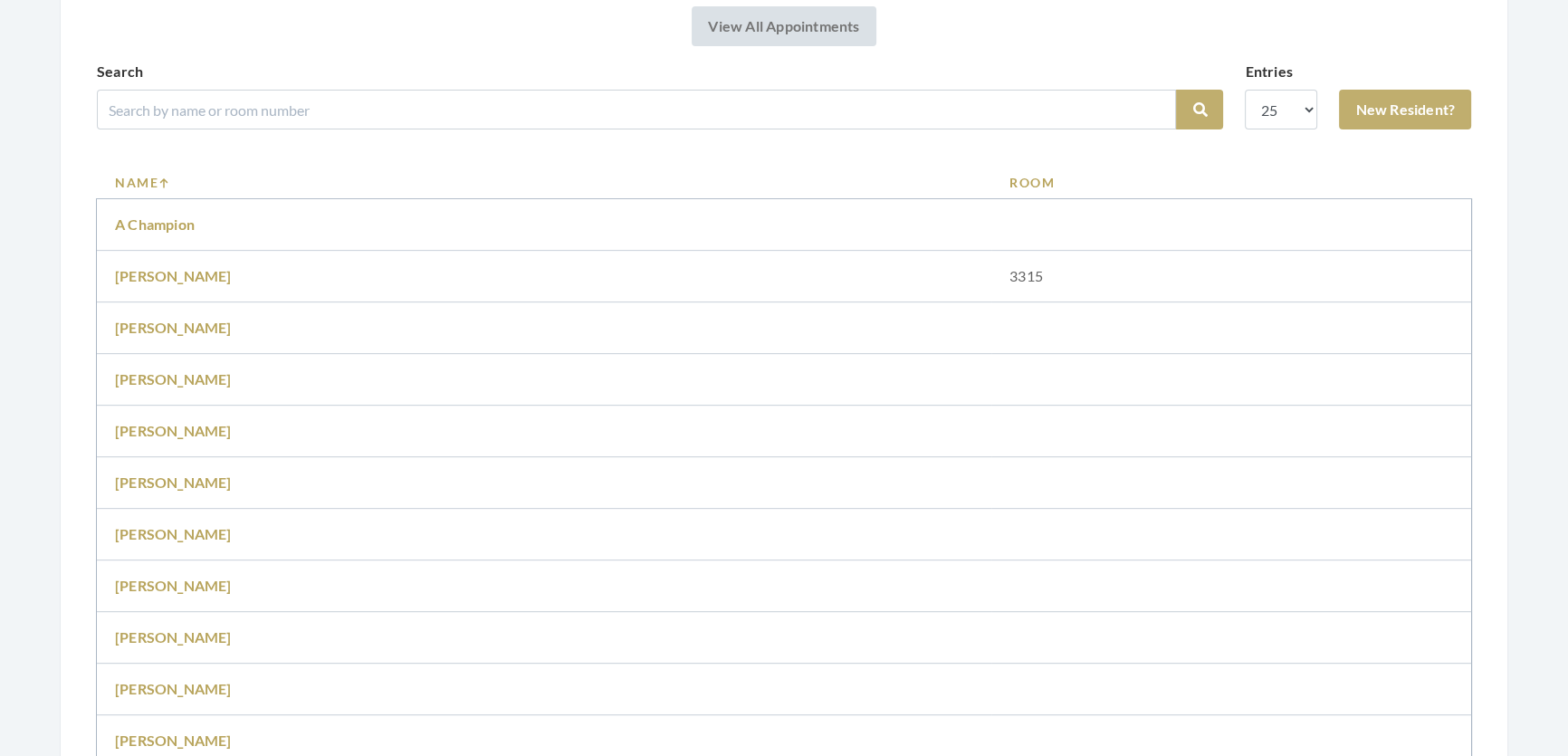
scroll to position [905, 0]
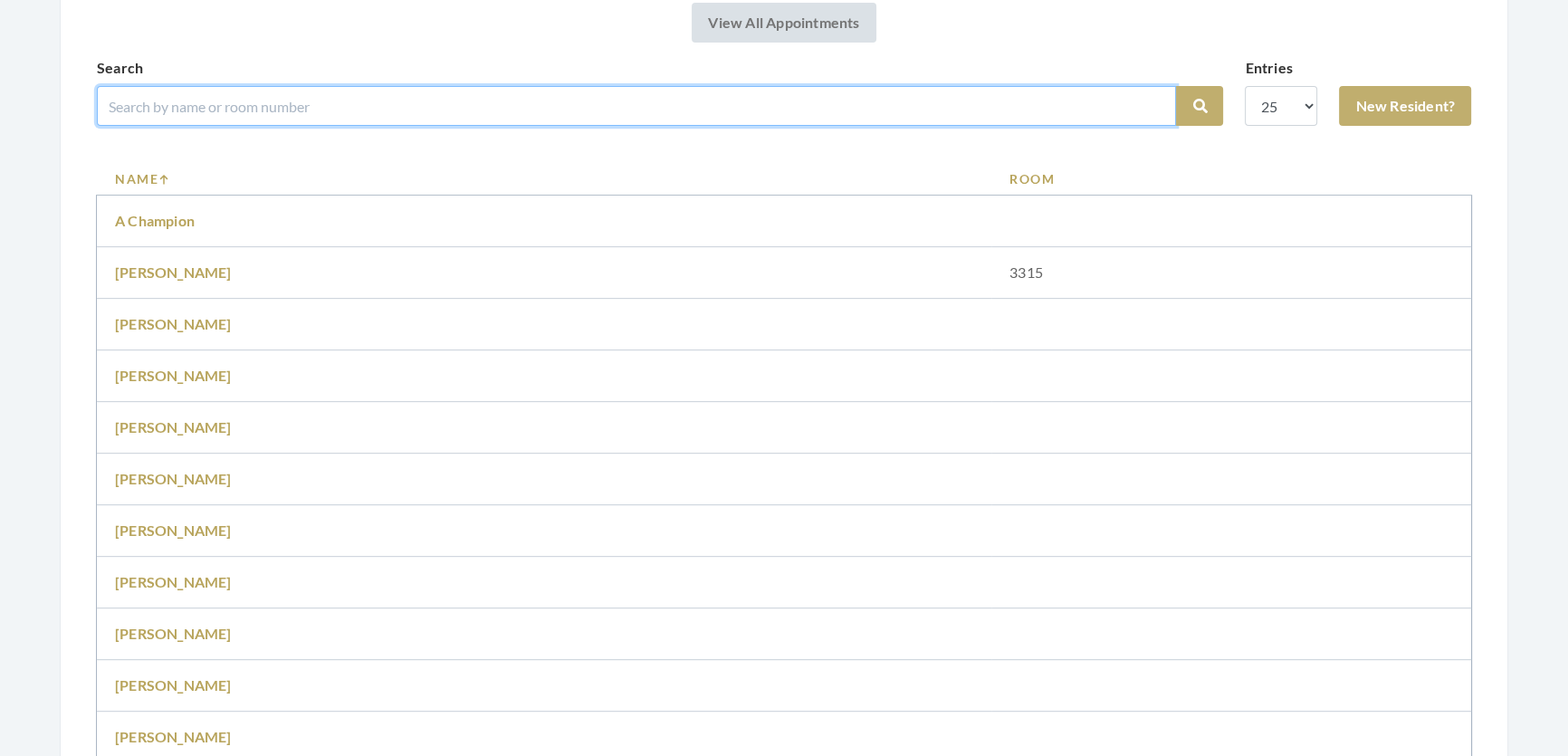
click at [687, 120] on input "search" at bounding box center [637, 105] width 1080 height 40
type input "[PERSON_NAME]"
click at [1176, 86] on button "Search" at bounding box center [1199, 105] width 47 height 40
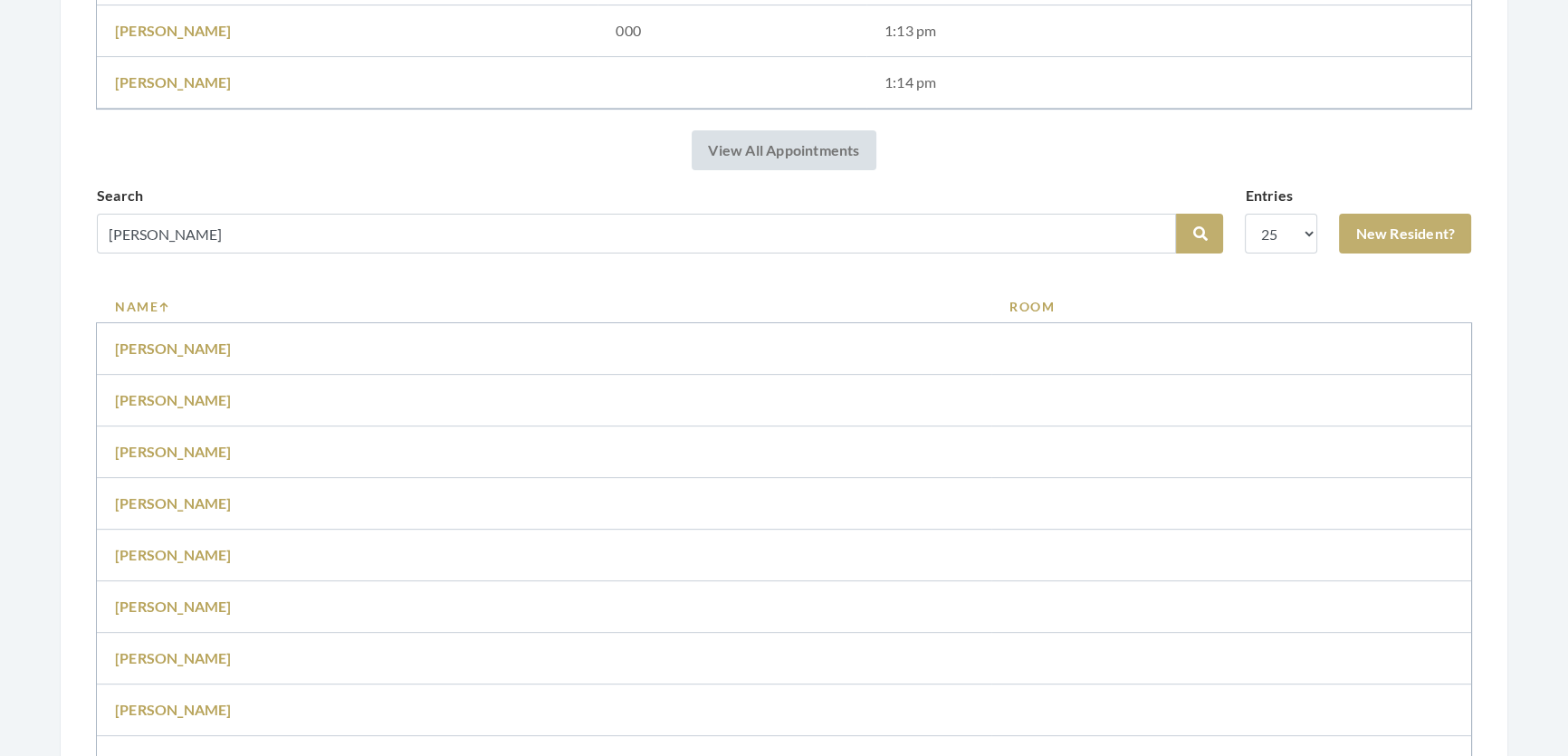
scroll to position [905, 0]
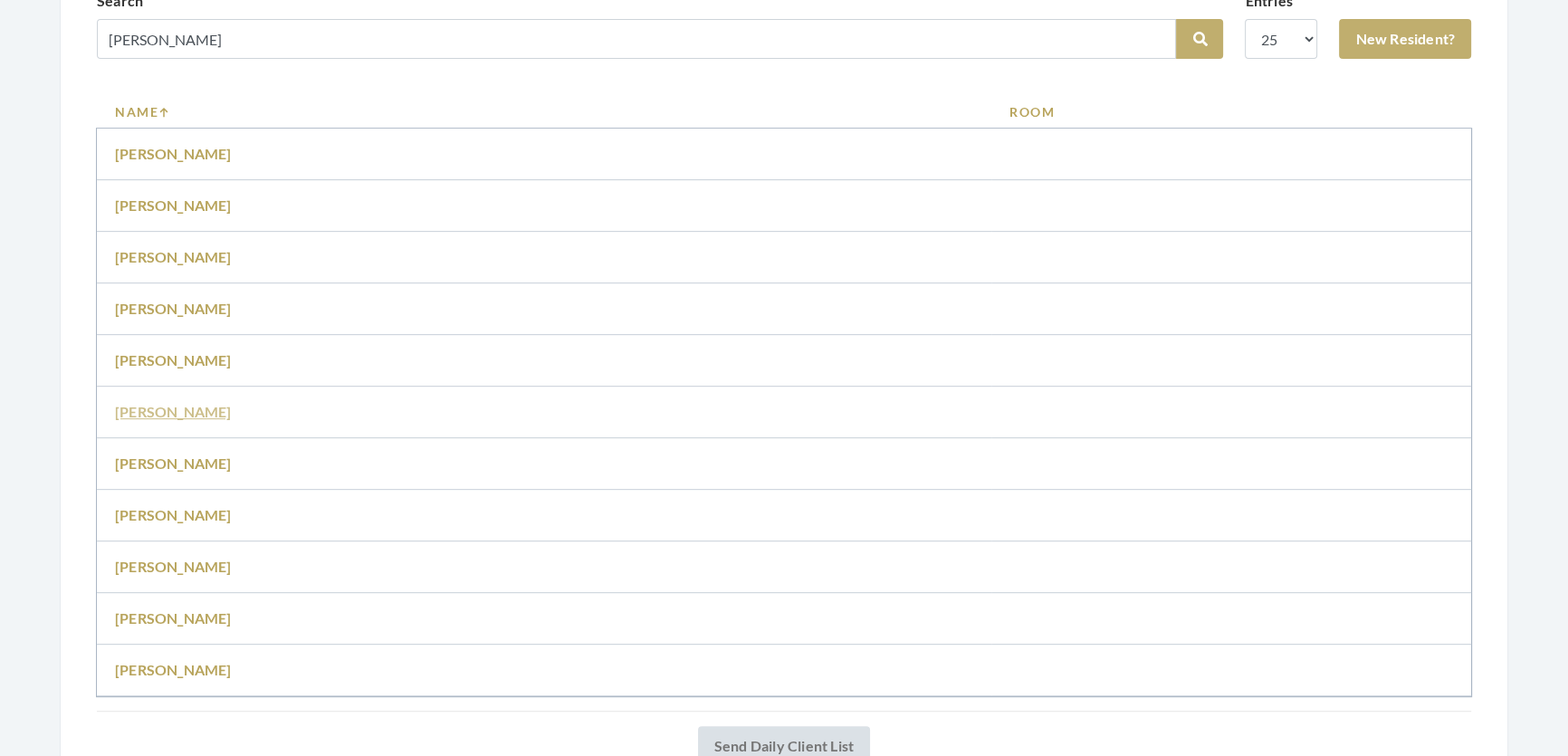
click at [161, 420] on link "[PERSON_NAME]" at bounding box center [173, 411] width 116 height 18
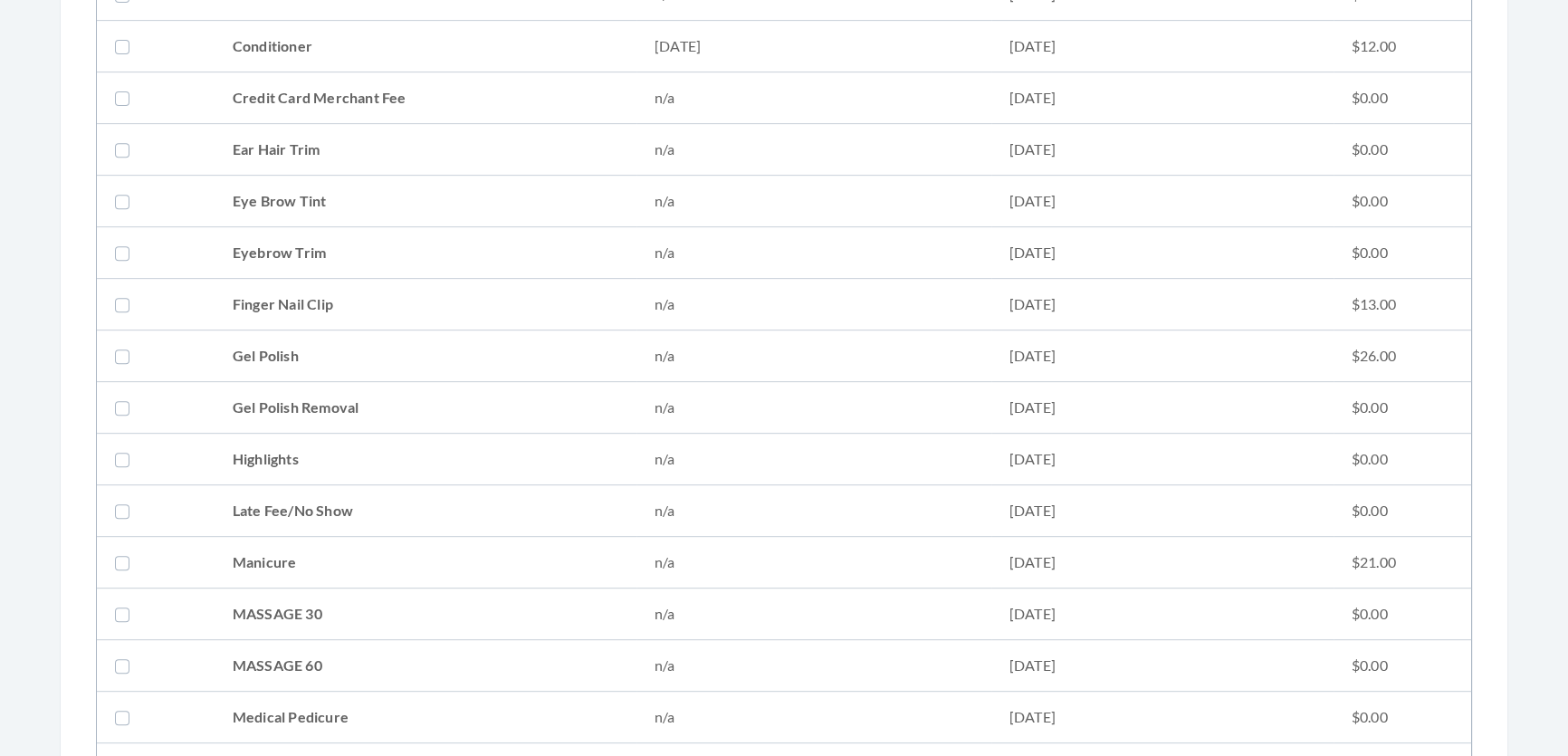
scroll to position [1069, 0]
click at [501, 664] on td "Medicated Shampoo" at bounding box center [425, 665] width 422 height 52
checkbox input "true"
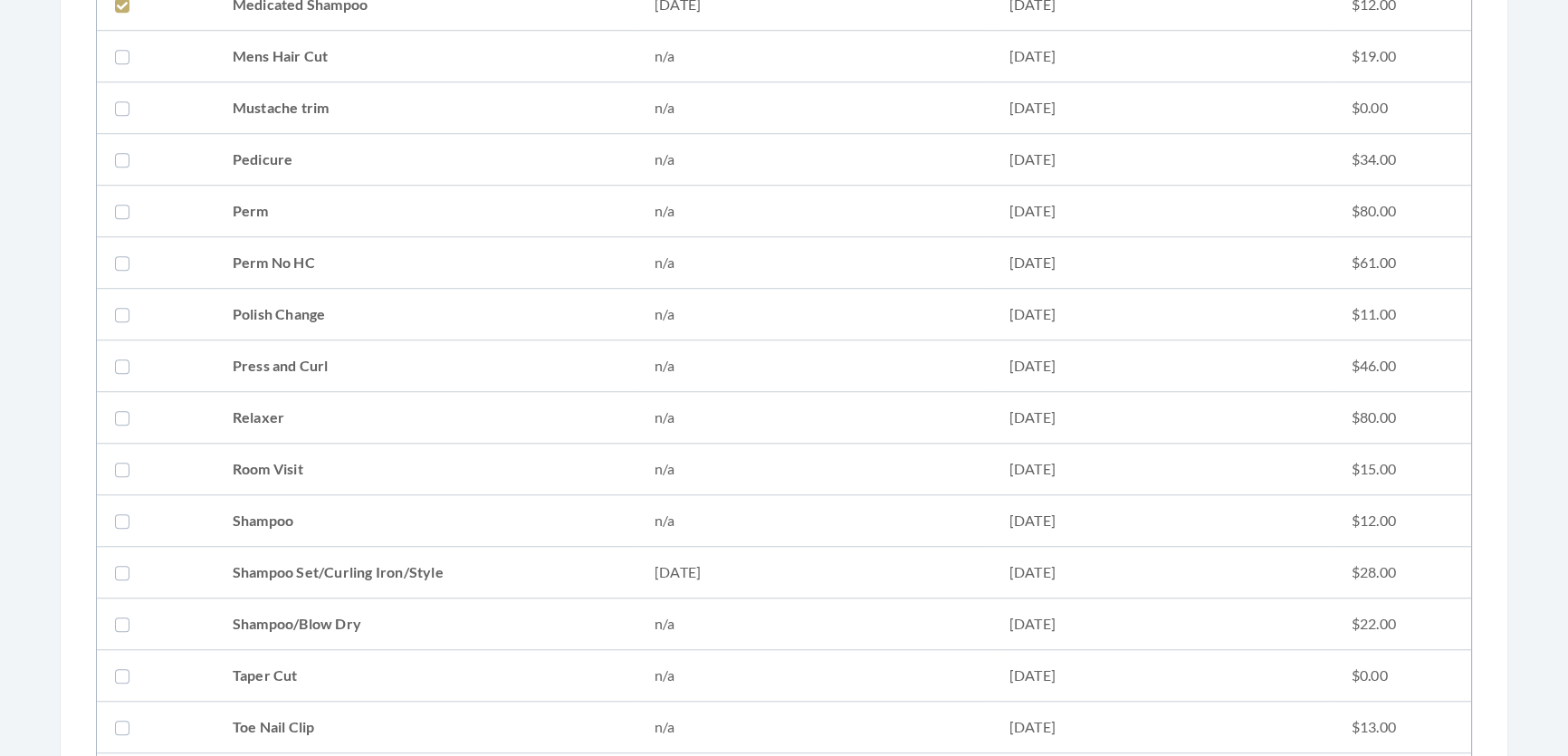
click at [489, 583] on td "Shampoo Set/Curling Iron/Style" at bounding box center [425, 573] width 422 height 52
checkbox input "true"
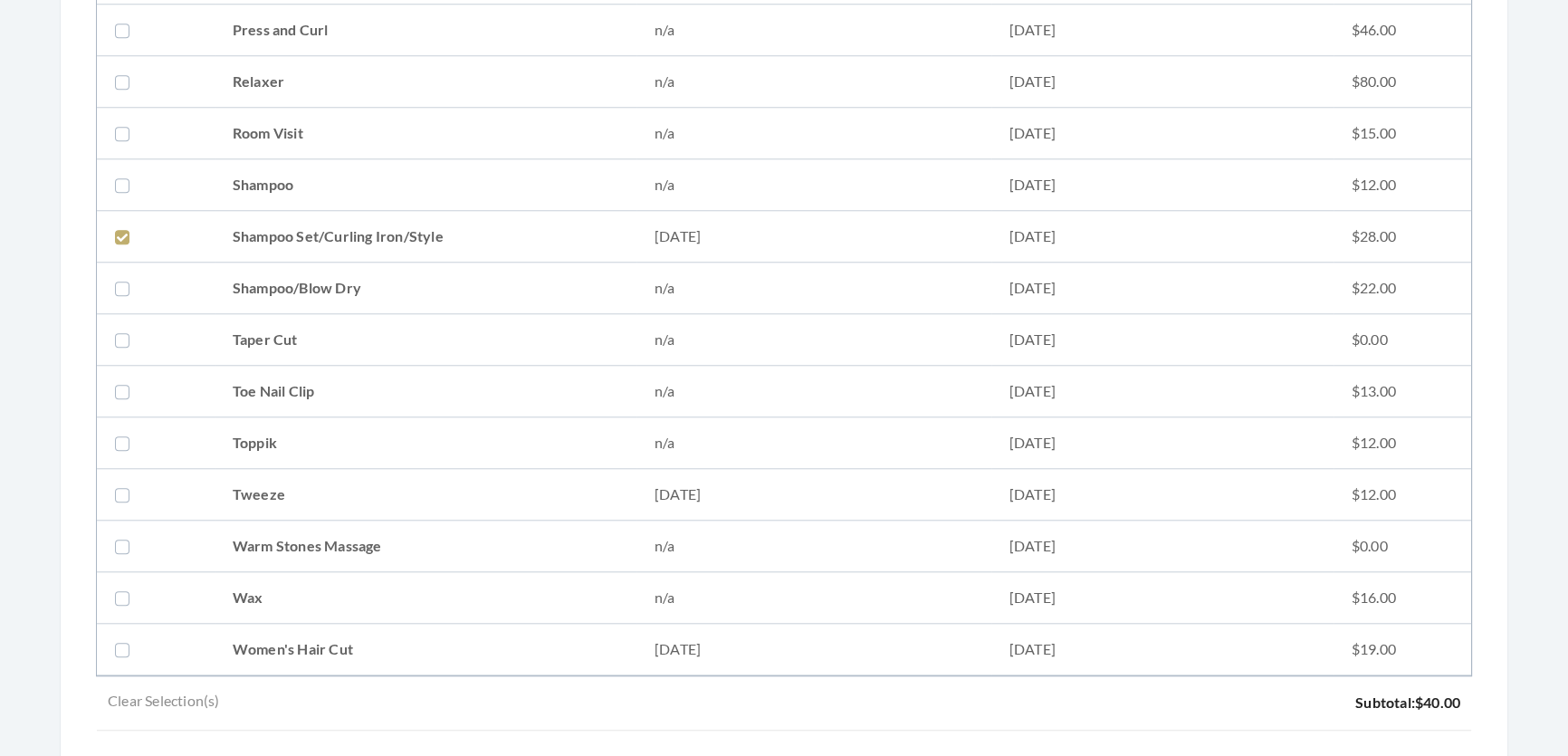
scroll to position [2222, 0]
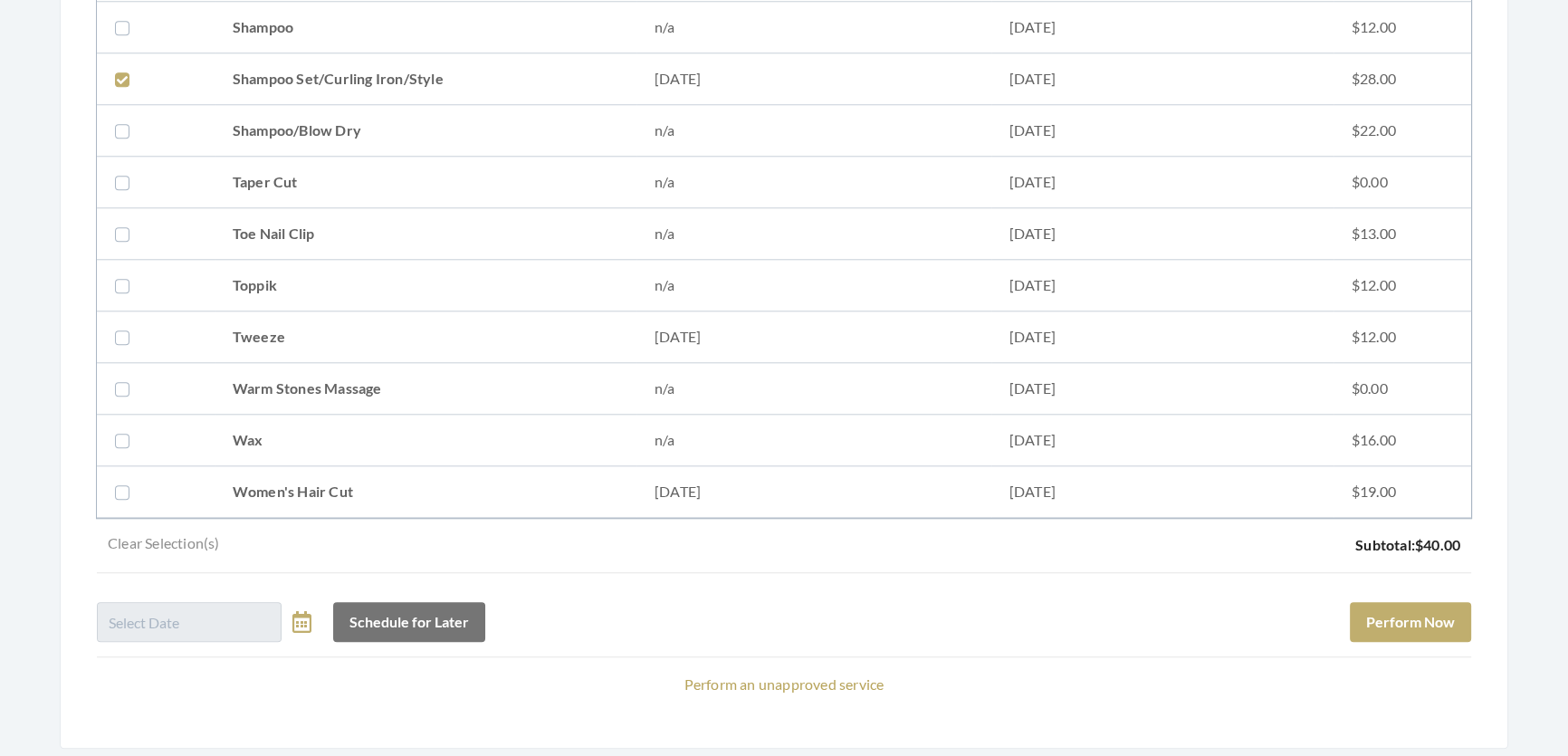
click at [520, 487] on td "Women's Hair Cut" at bounding box center [425, 492] width 422 height 52
checkbox input "true"
click at [1350, 641] on button "Perform Now" at bounding box center [1410, 621] width 121 height 40
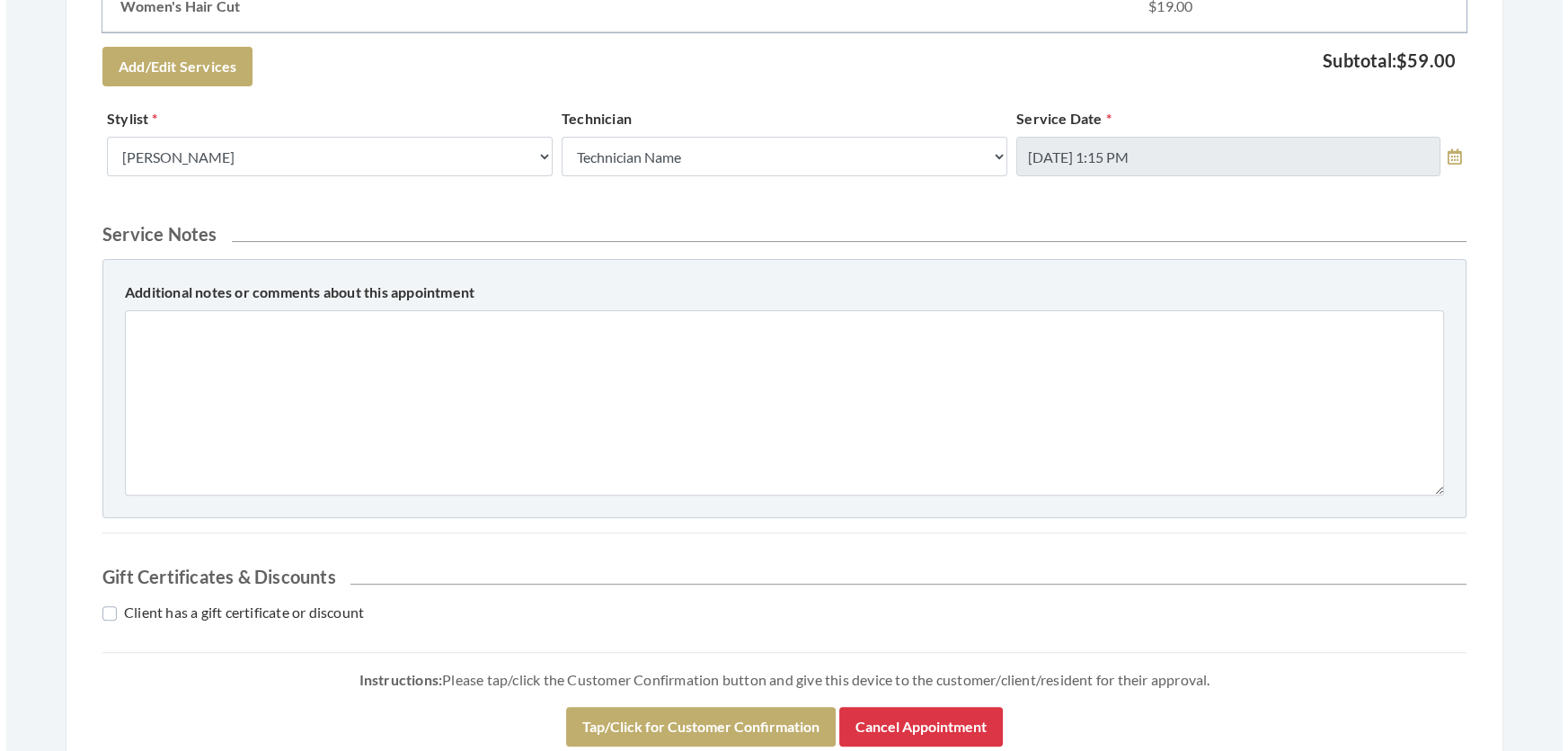
scroll to position [872, 0]
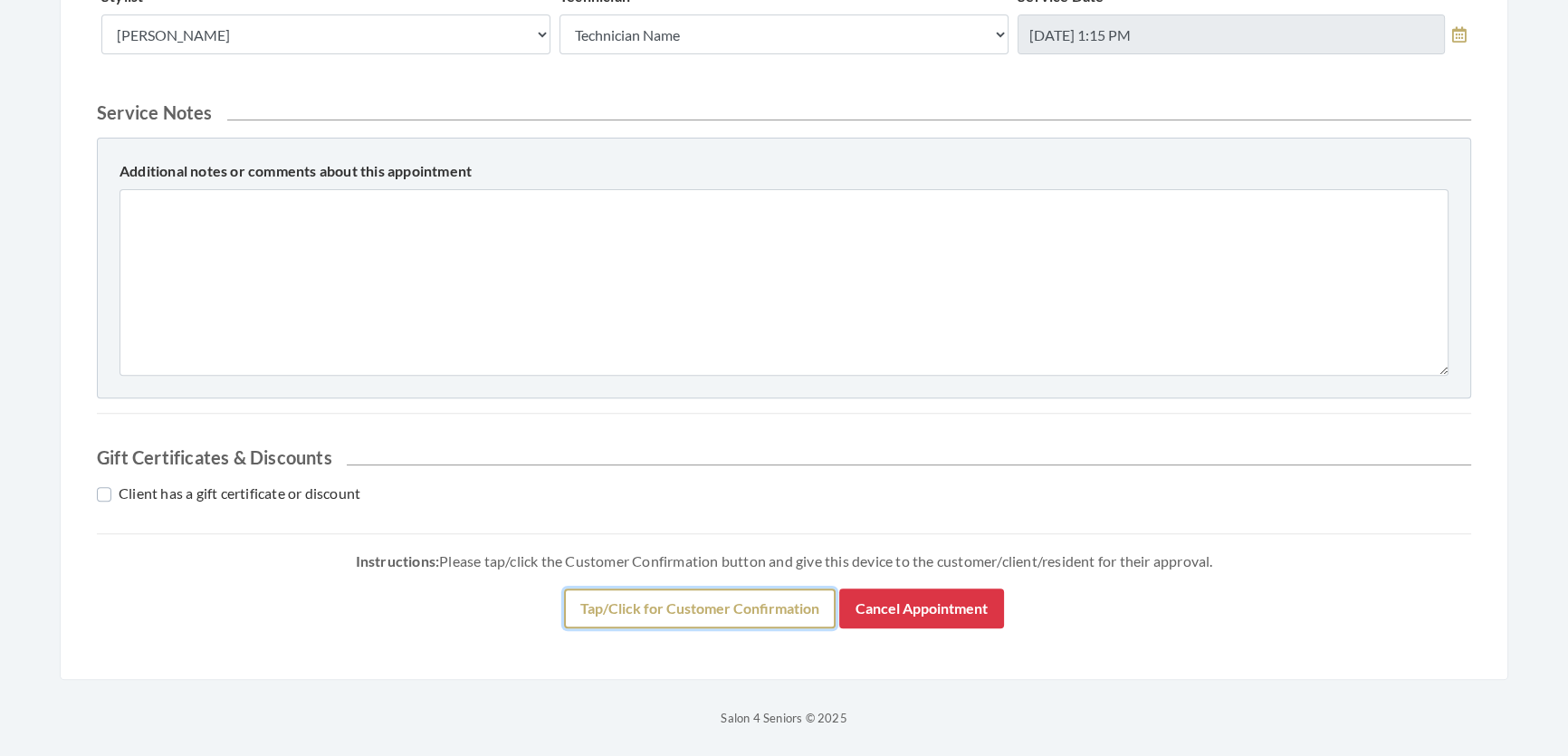
click at [582, 610] on button "Tap/Click for Customer Confirmation" at bounding box center [700, 608] width 272 height 40
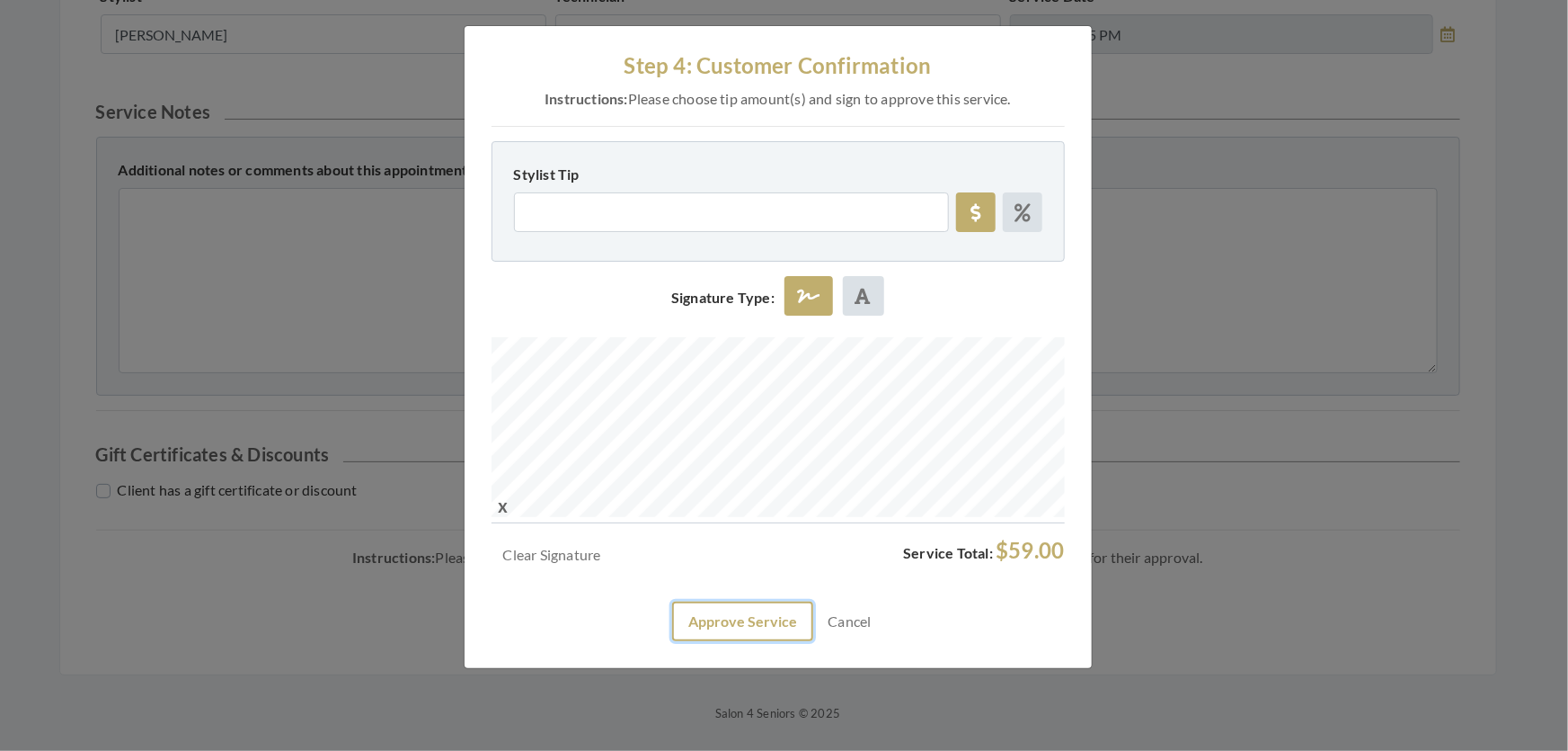
click at [750, 641] on button "Approve Service" at bounding box center [743, 621] width 141 height 39
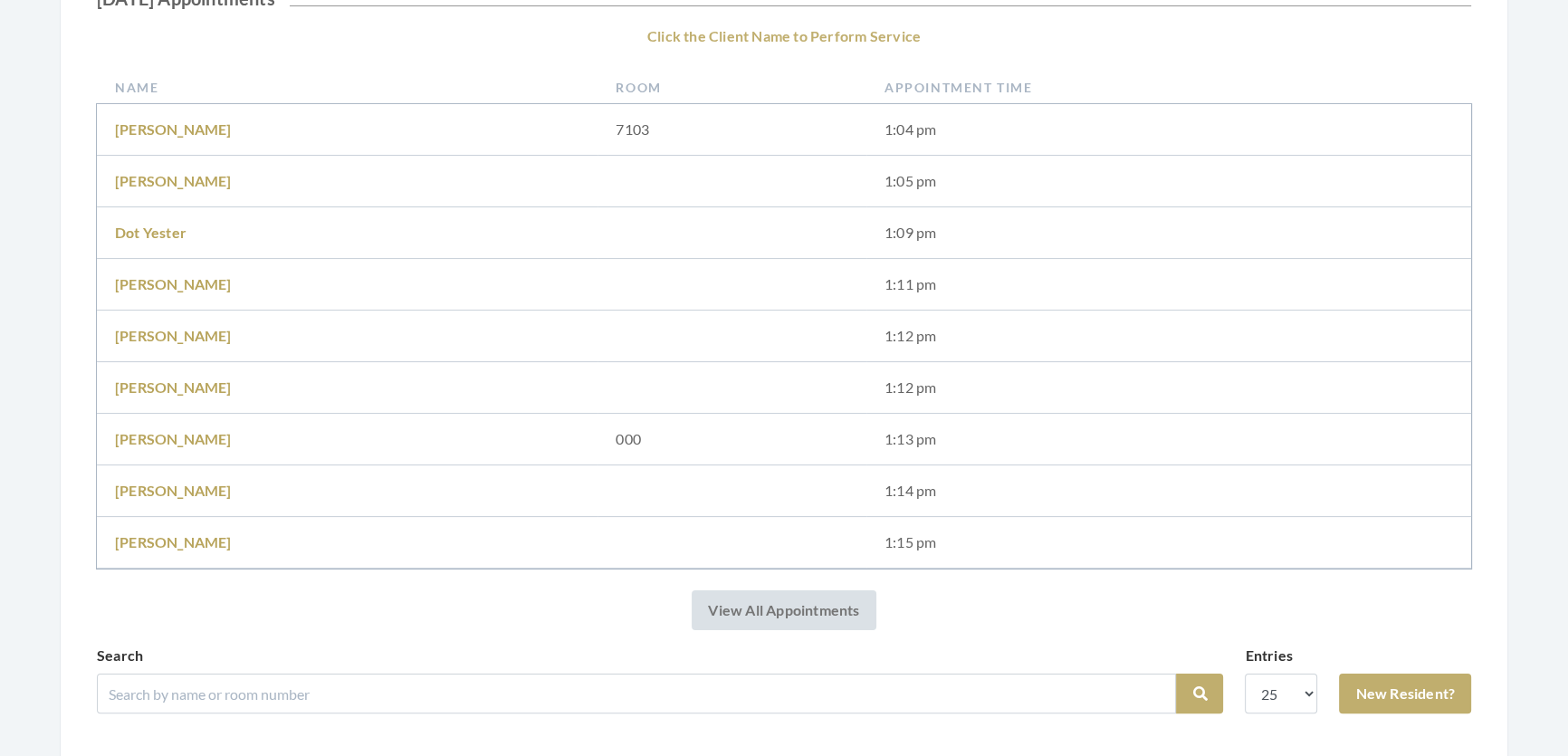
scroll to position [411, 0]
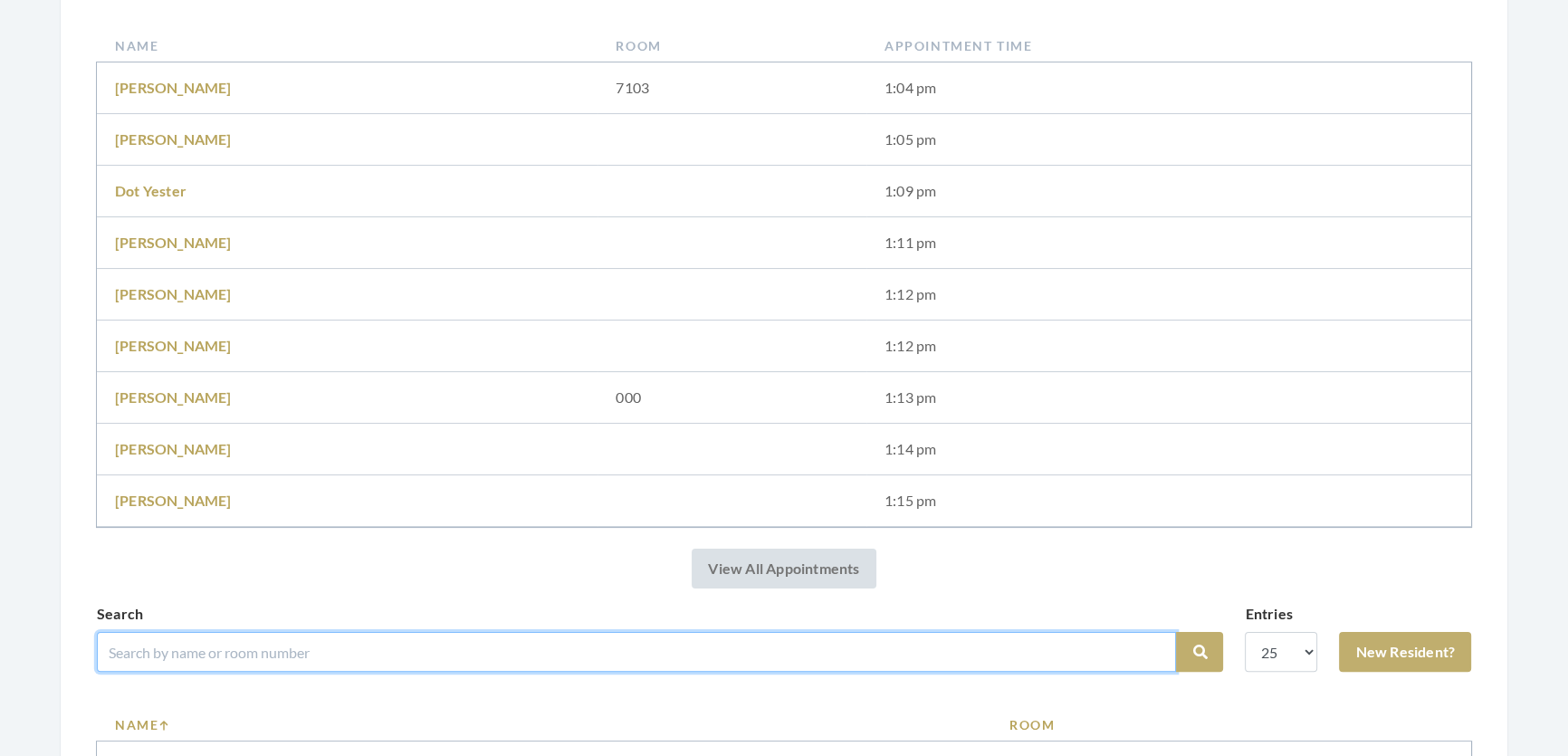
click at [267, 661] on input "search" at bounding box center [637, 652] width 1080 height 40
type input "[PERSON_NAME]"
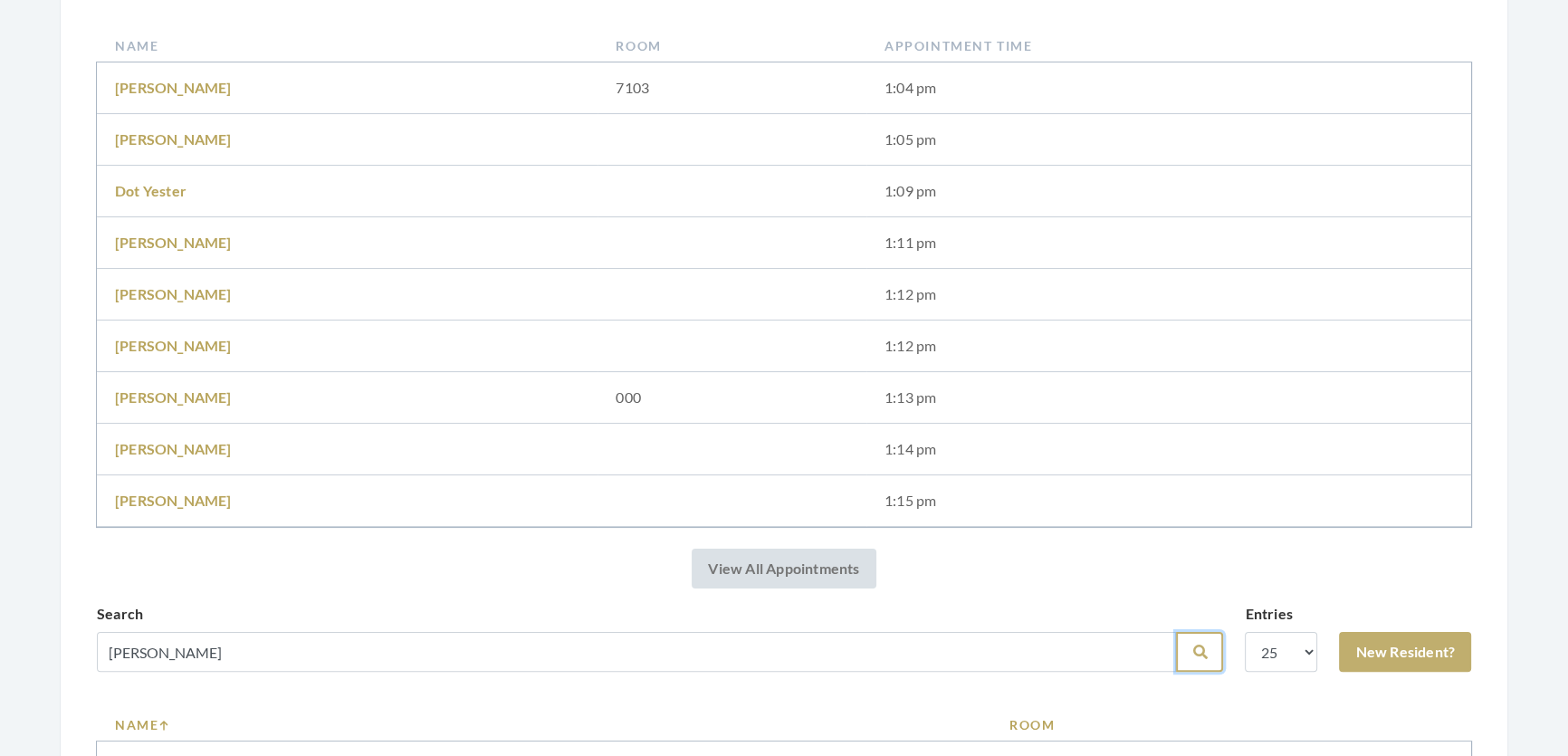
click at [1176, 672] on button "Search" at bounding box center [1199, 652] width 47 height 40
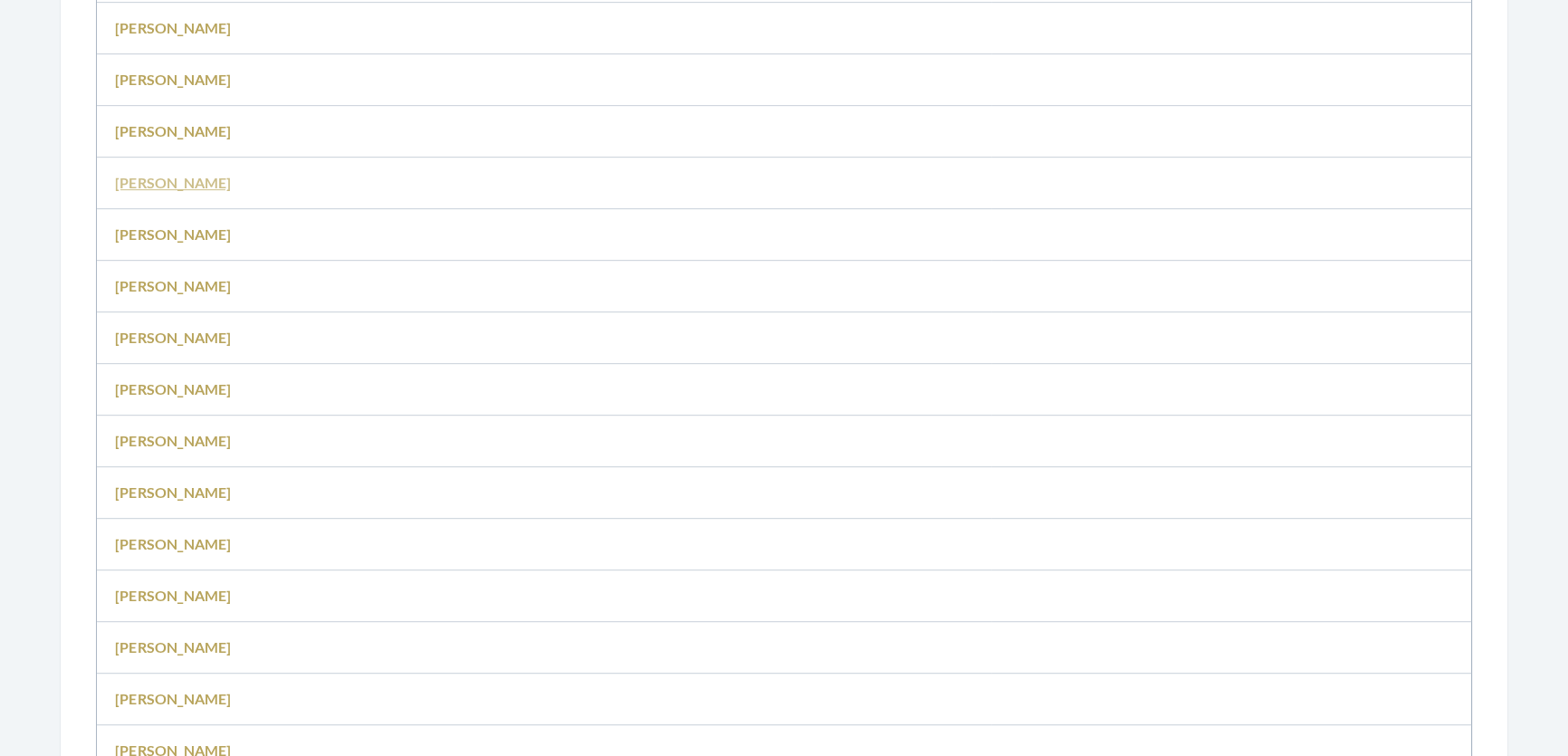
scroll to position [870, 0]
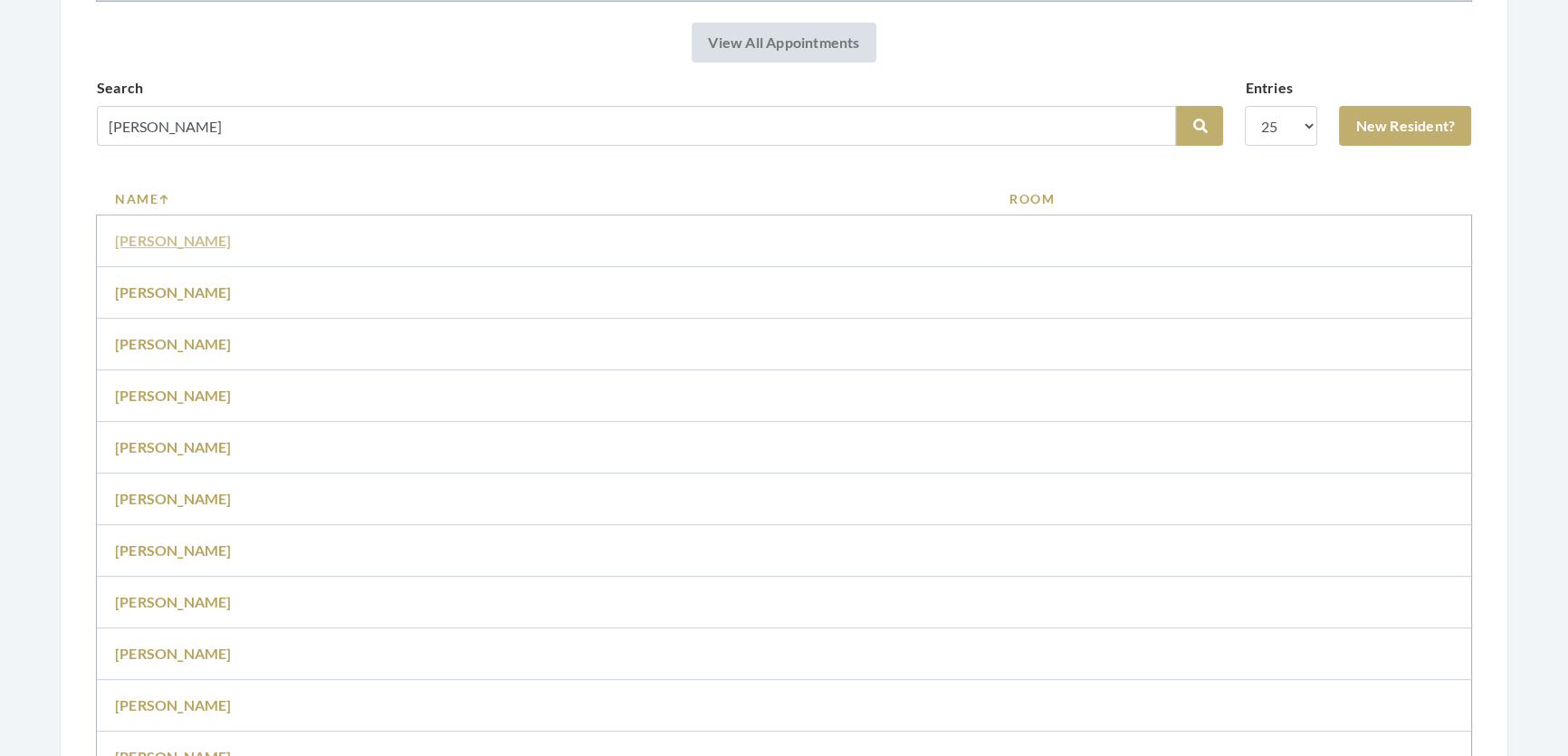
click at [167, 249] on link "[PERSON_NAME]" at bounding box center [173, 240] width 116 height 18
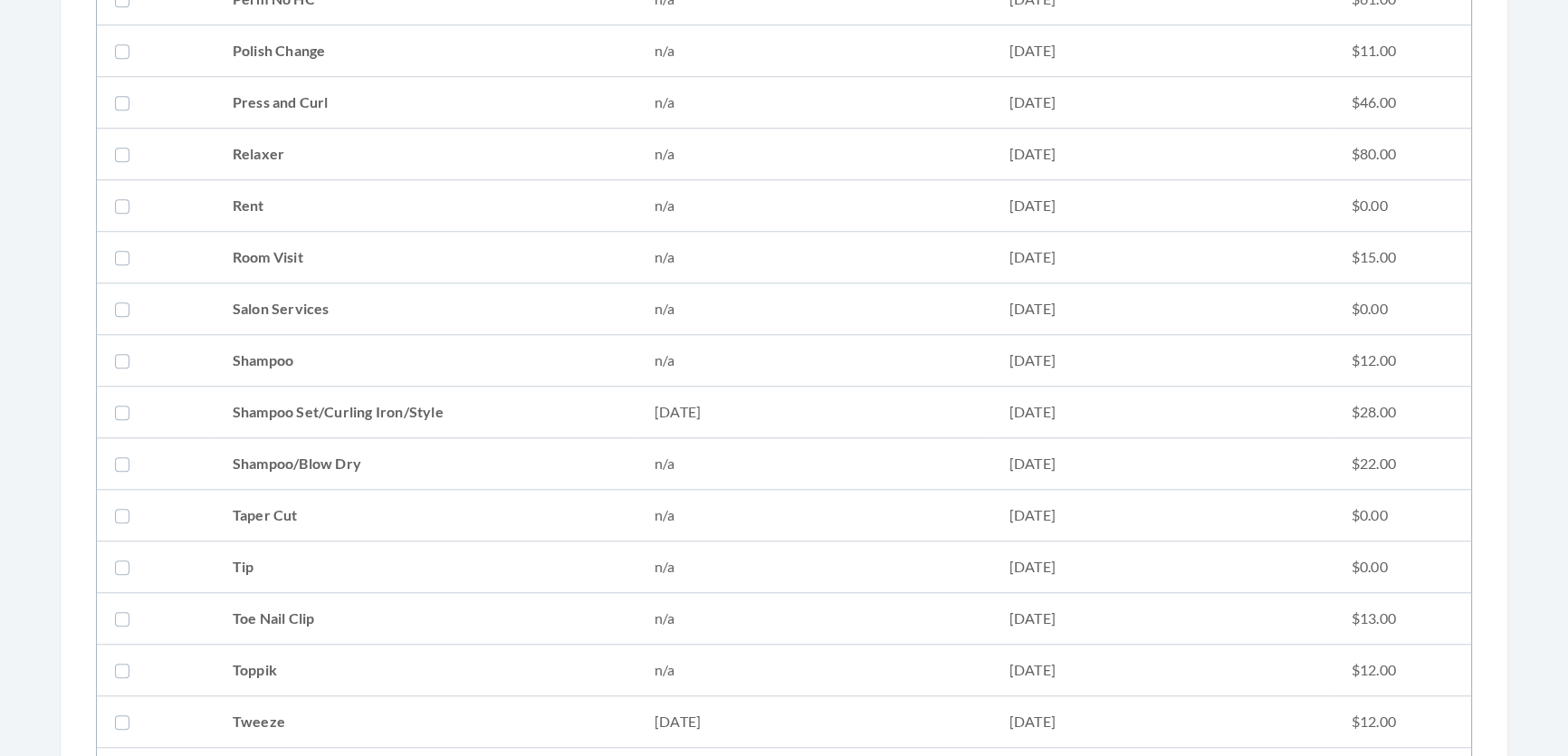
scroll to position [2304, 0]
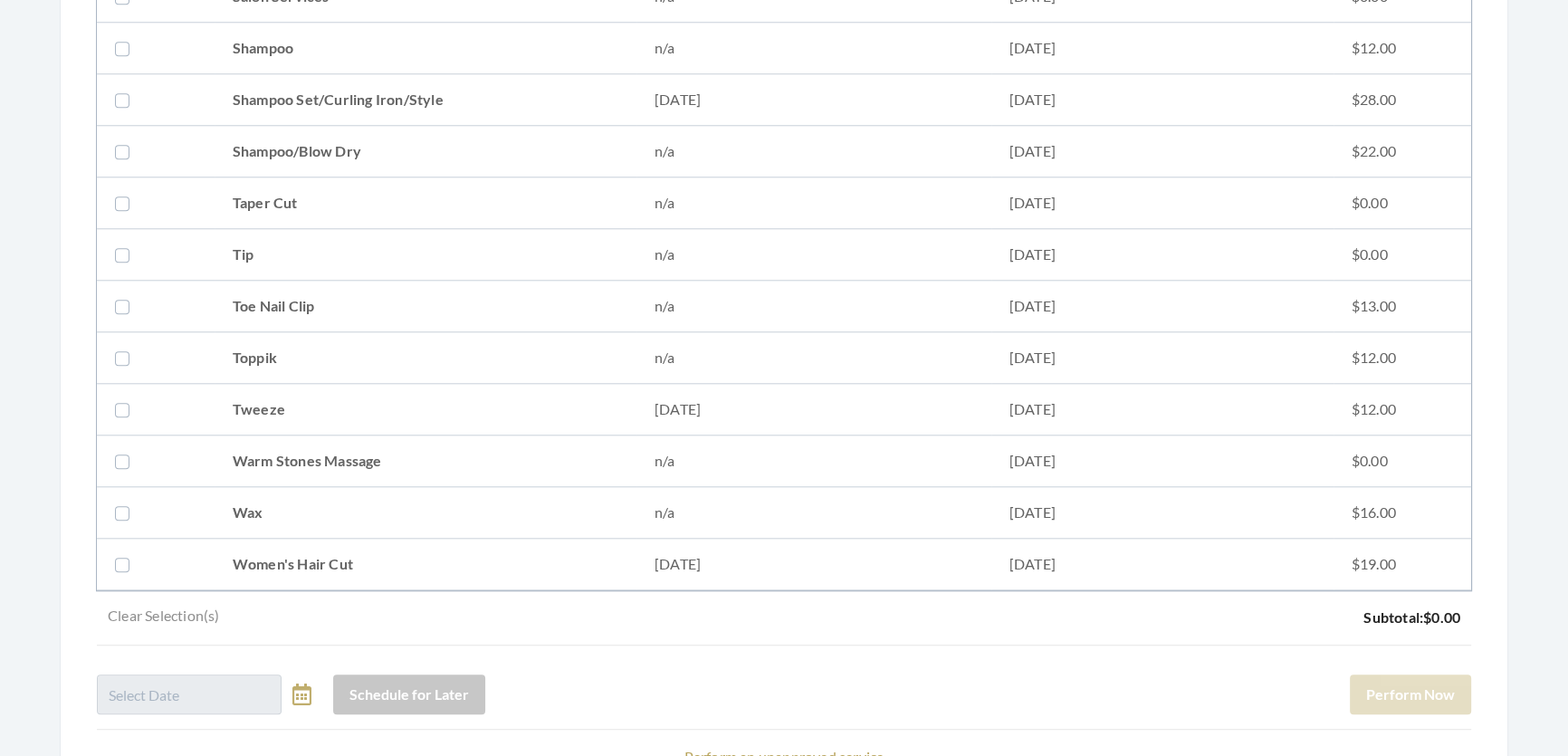
click at [355, 91] on td "Shampoo Set/Curling Iron/Style" at bounding box center [425, 100] width 422 height 52
checkbox input "true"
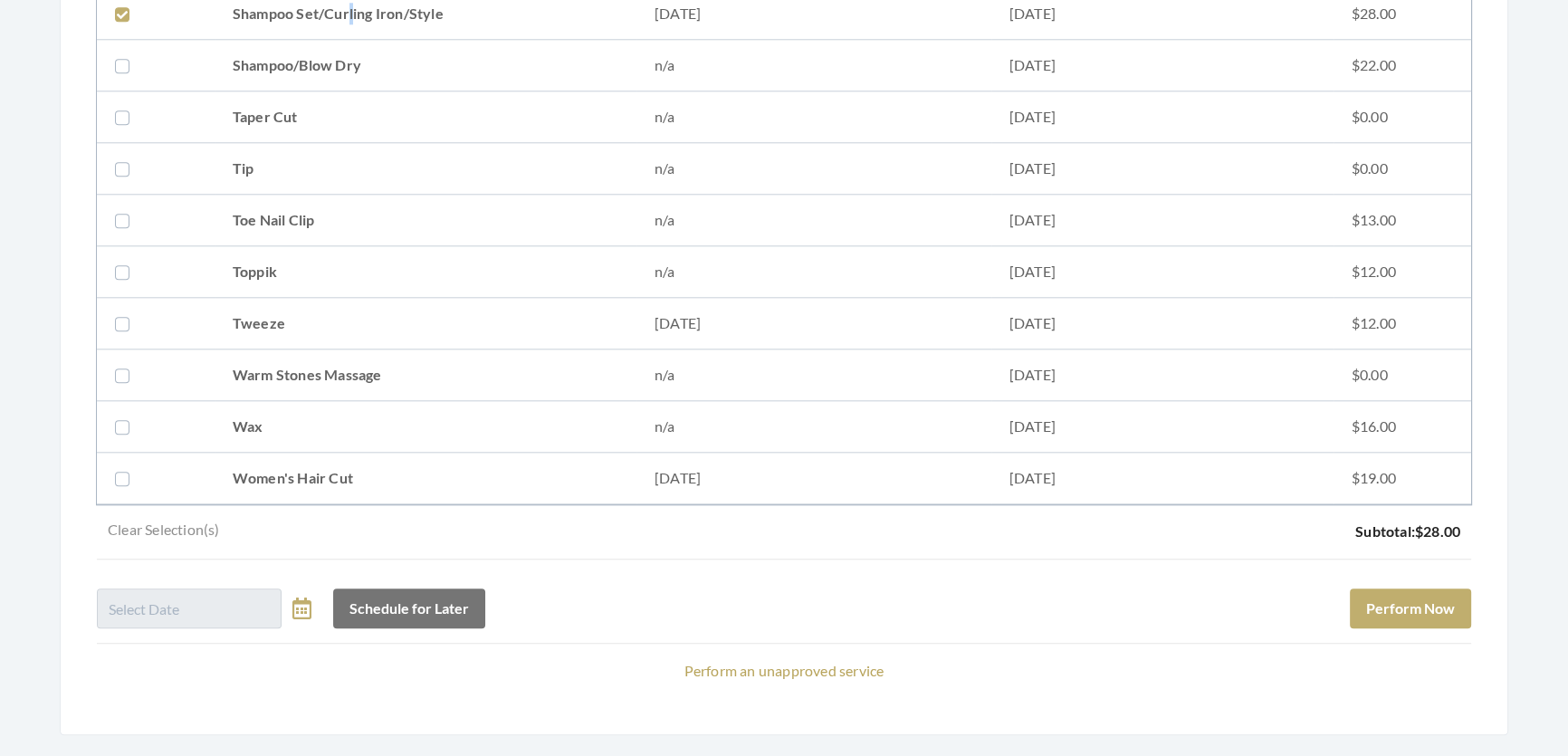
scroll to position [2469, 0]
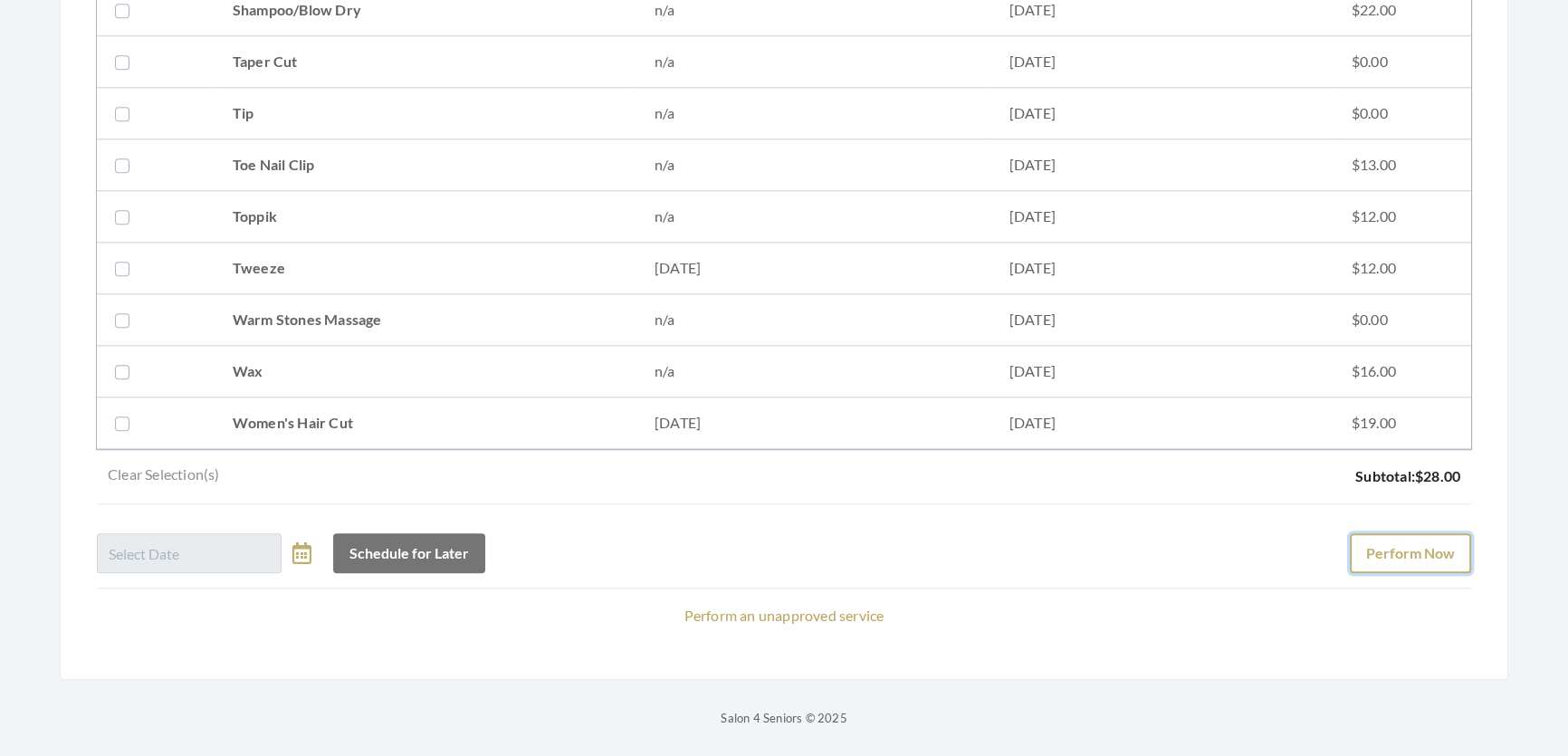
click at [1427, 552] on button "Perform Now" at bounding box center [1410, 553] width 121 height 40
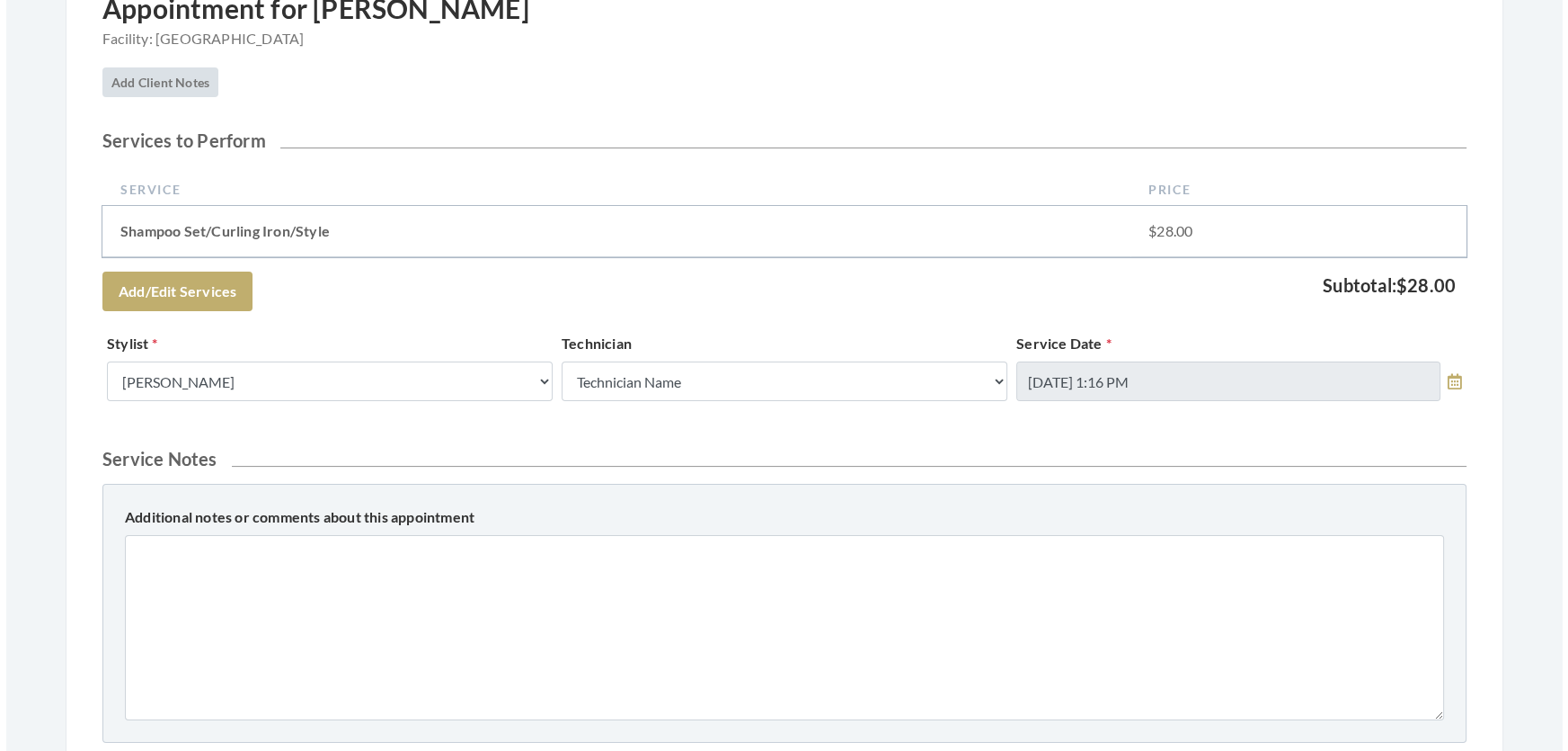
scroll to position [735, 0]
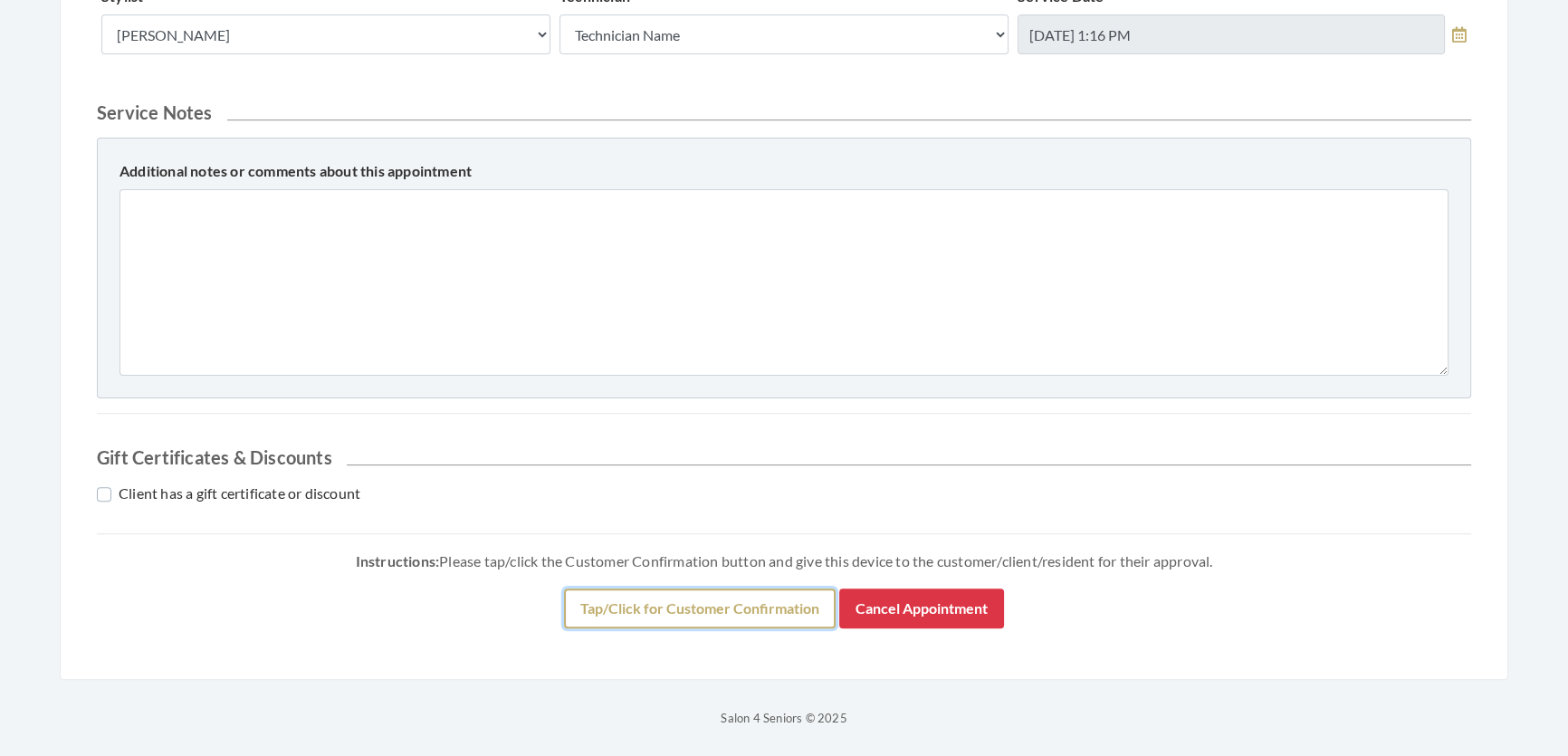
click at [820, 628] on button "Tap/Click for Customer Confirmation" at bounding box center [700, 608] width 272 height 40
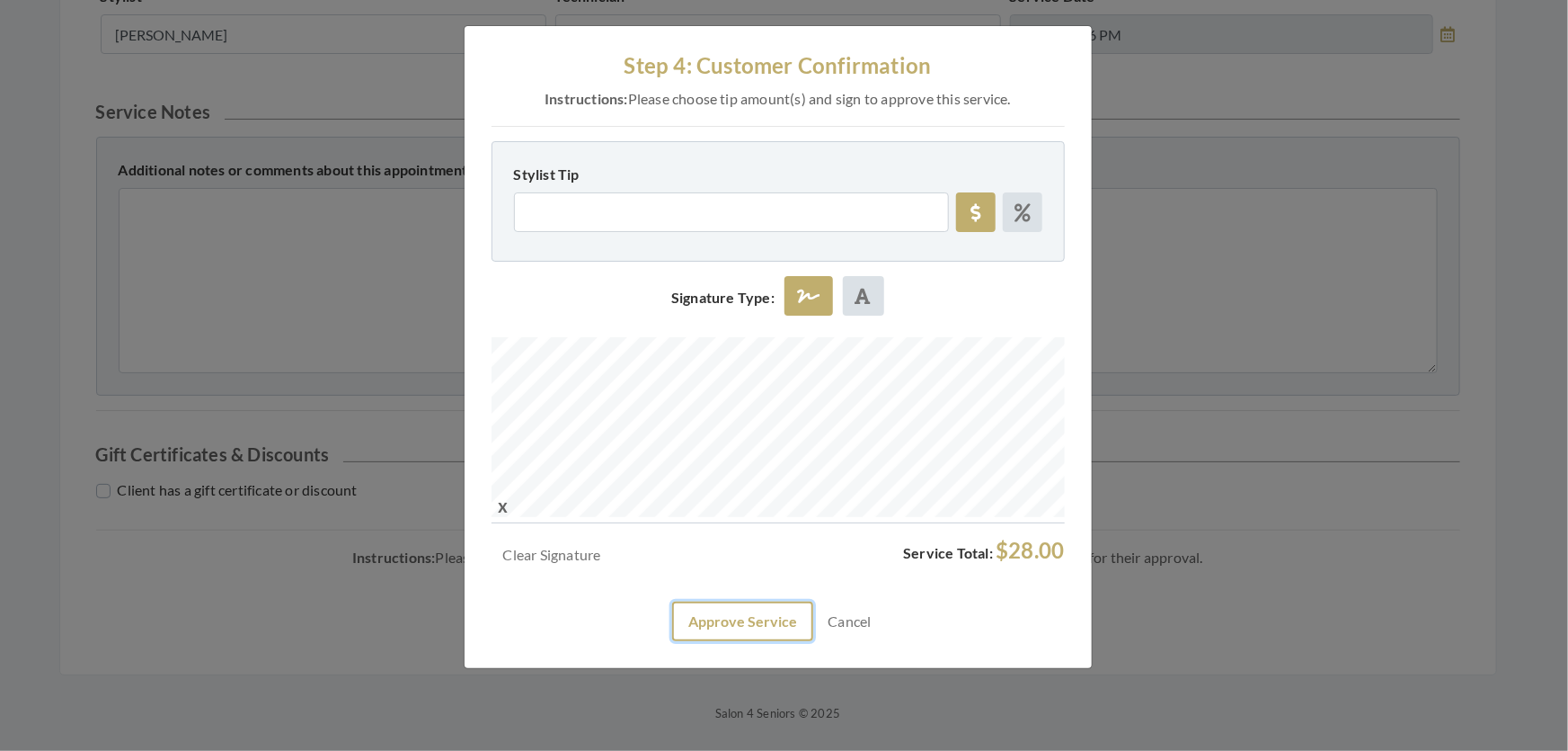
click at [749, 641] on button "Approve Service" at bounding box center [743, 621] width 141 height 39
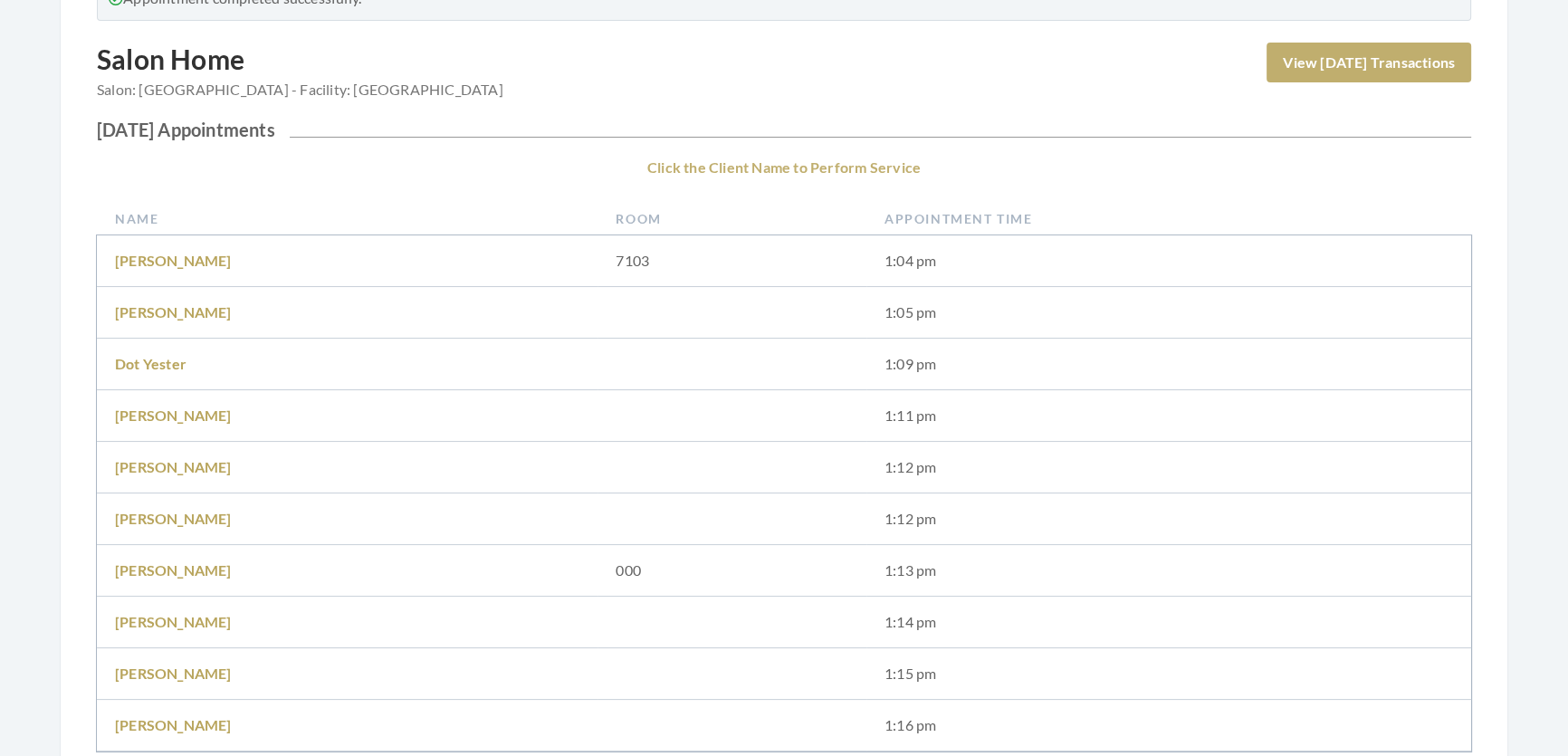
scroll to position [246, 0]
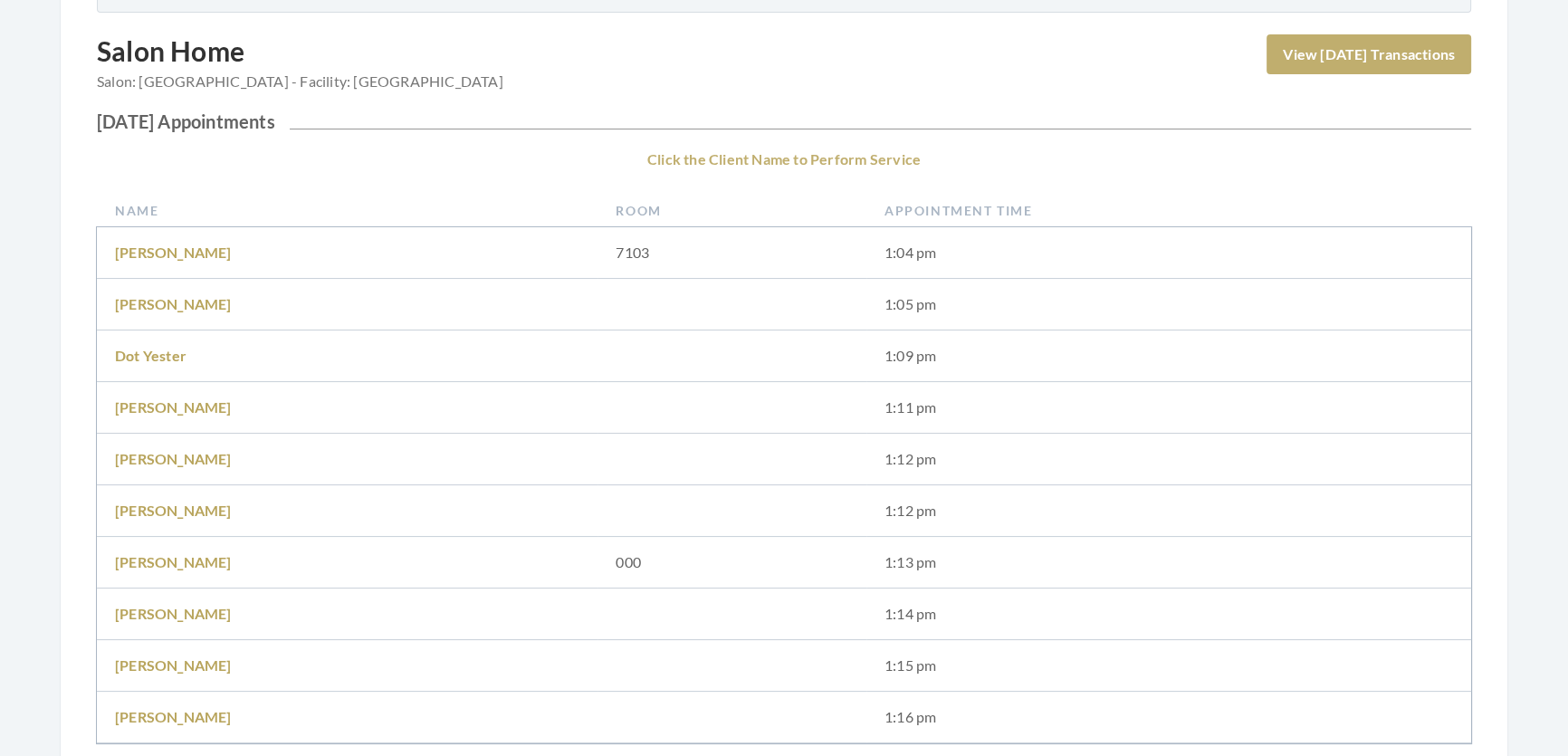
click at [174, 552] on td "[PERSON_NAME]" at bounding box center [348, 563] width 501 height 52
click at [174, 557] on link "[PERSON_NAME]" at bounding box center [173, 561] width 116 height 18
